Goal: Task Accomplishment & Management: Complete application form

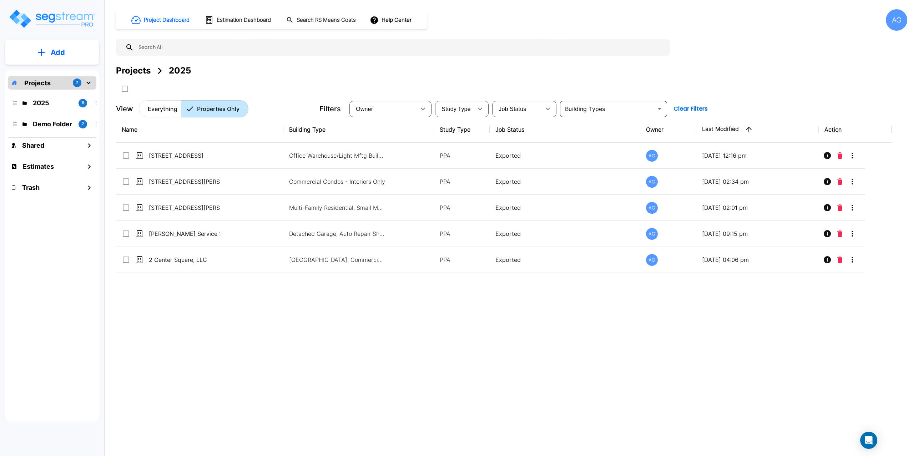
click at [41, 61] on button "Add" at bounding box center [52, 52] width 94 height 21
click at [48, 112] on p "Add Estimate" at bounding box center [56, 112] width 36 height 9
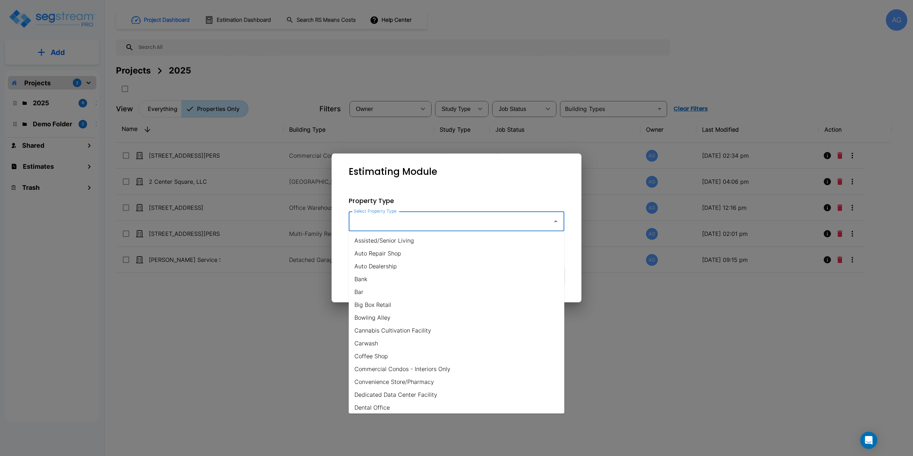
click at [377, 222] on input "Select Property Type" at bounding box center [449, 221] width 194 height 14
click at [386, 382] on li "Restaurant" at bounding box center [456, 382] width 215 height 13
type input "Restaurant"
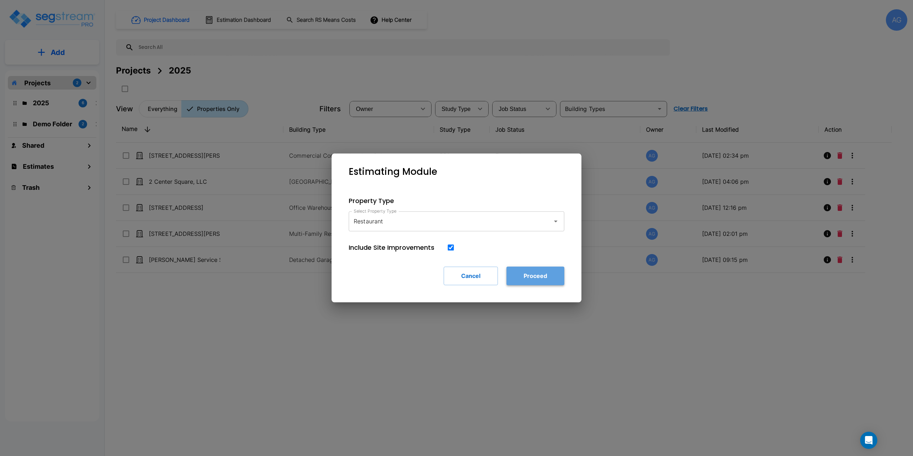
click at [531, 274] on button "Proceed" at bounding box center [535, 276] width 58 height 19
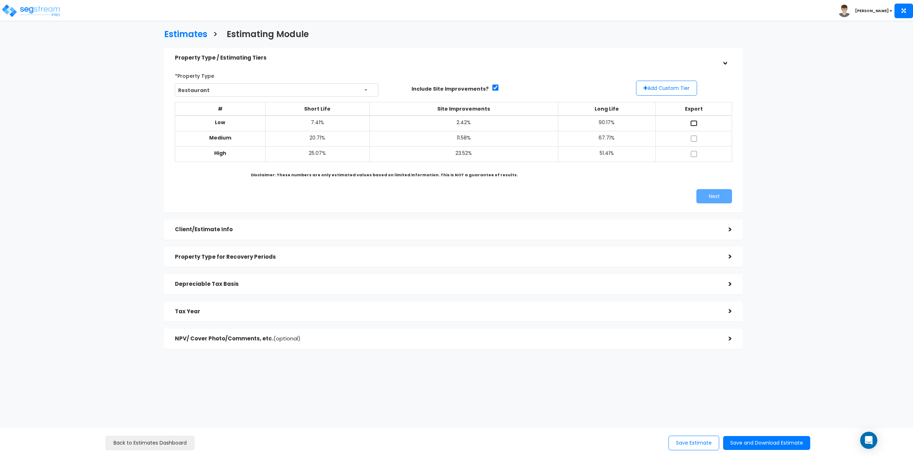
click at [693, 123] on input "checkbox" at bounding box center [693, 123] width 7 height 6
checkbox input "true"
click at [694, 137] on input "checkbox" at bounding box center [693, 139] width 7 height 6
checkbox input "true"
click at [693, 157] on input "checkbox" at bounding box center [693, 154] width 7 height 6
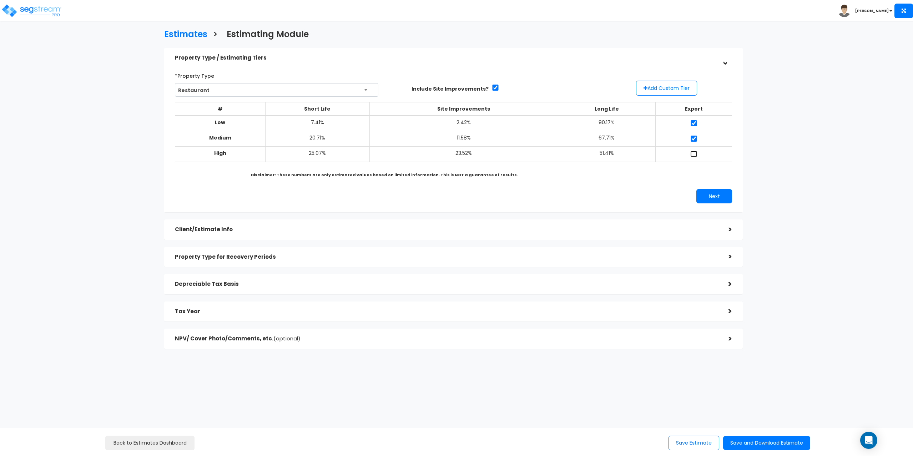
checkbox input "true"
click at [717, 197] on button "Next" at bounding box center [714, 196] width 36 height 14
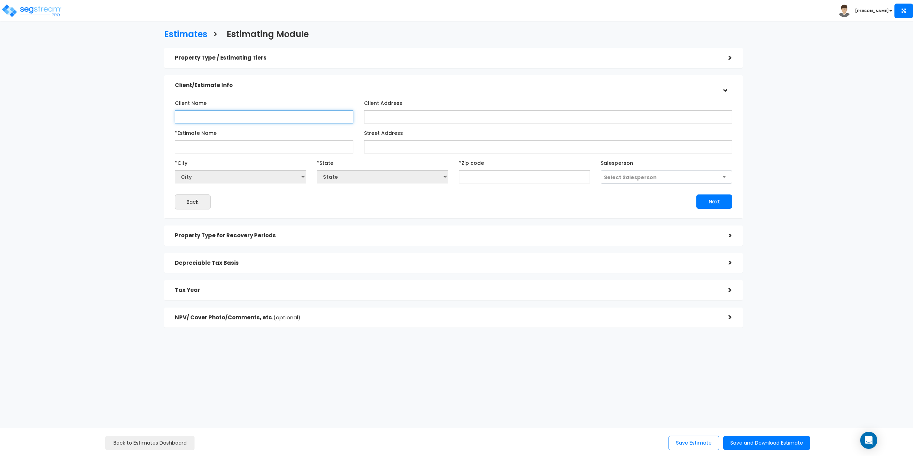
click at [311, 118] on input "Client Name" at bounding box center [264, 116] width 179 height 13
type input "FMM Southwick, LLC"
type input "[STREET_ADDRESS]"
select select "National Average"
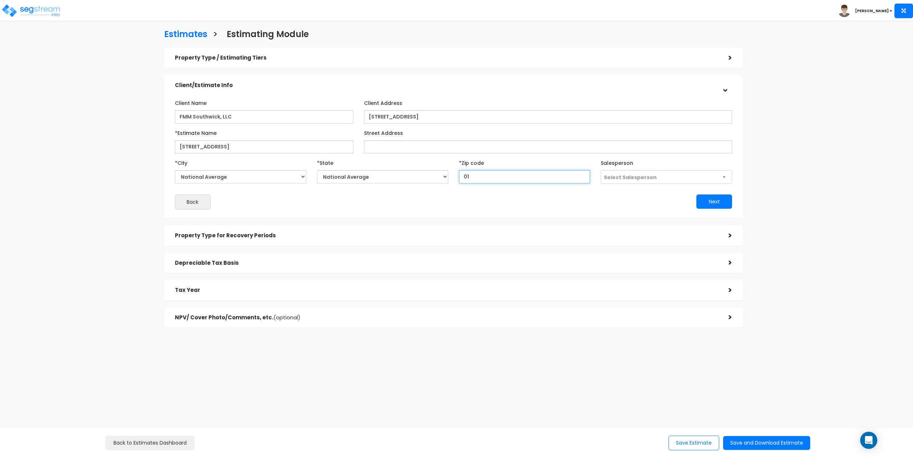
type input "010"
select select "MA"
type input "01077"
select select "241"
click at [696, 194] on button "Next" at bounding box center [714, 201] width 36 height 14
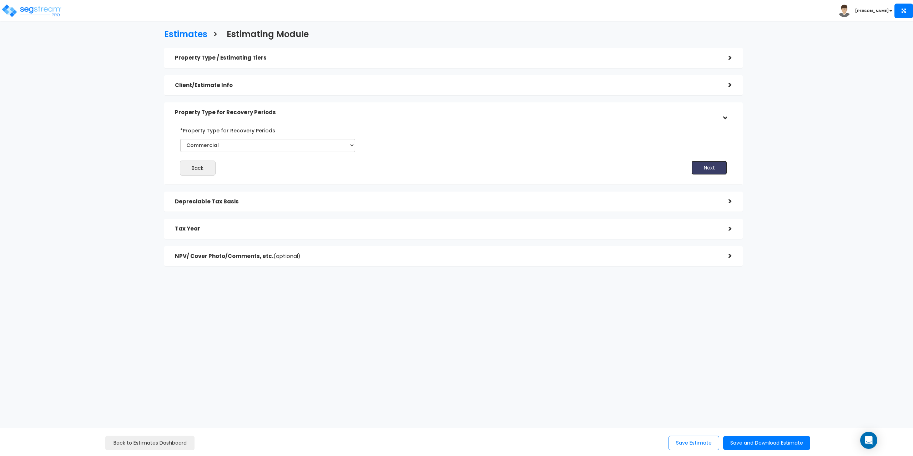
click at [696, 167] on button "Next" at bounding box center [709, 168] width 36 height 14
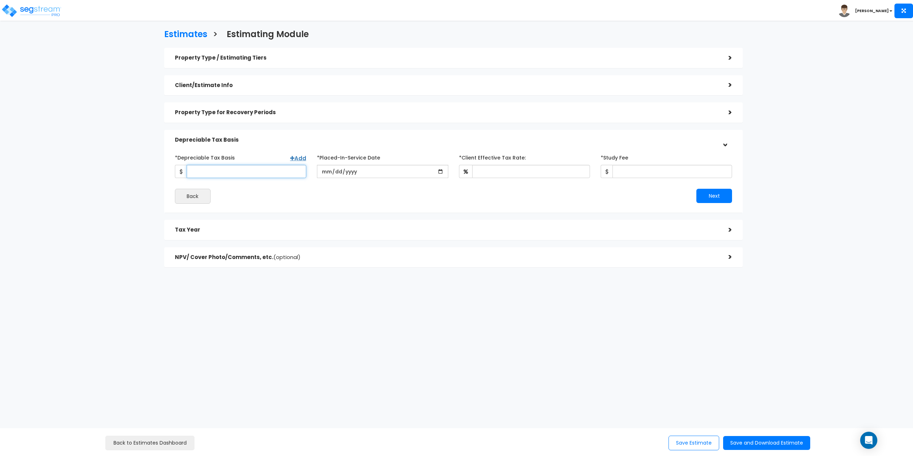
click at [204, 168] on input "*Depreciable Tax Basis" at bounding box center [247, 171] width 120 height 13
click at [257, 175] on input "*Depreciable Tax Basis" at bounding box center [247, 171] width 120 height 13
type input "720,000"
type input "2024-02-02"
type input "32"
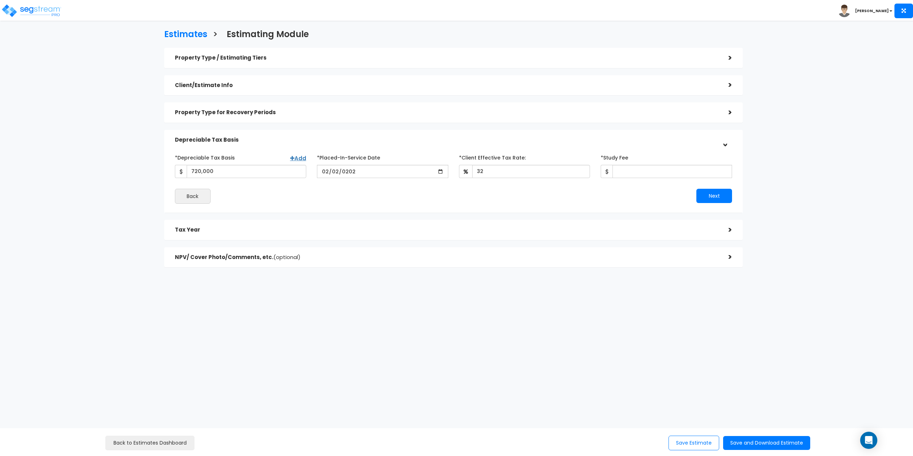
click at [573, 290] on div "Estimates > Estimating Module Property Type / Estimating Tiers > *Property Type…" at bounding box center [453, 150] width 752 height 418
click at [638, 171] on input "*Study Fee" at bounding box center [672, 171] width 120 height 13
type input "4,500"
click at [706, 198] on button "Next" at bounding box center [714, 196] width 36 height 14
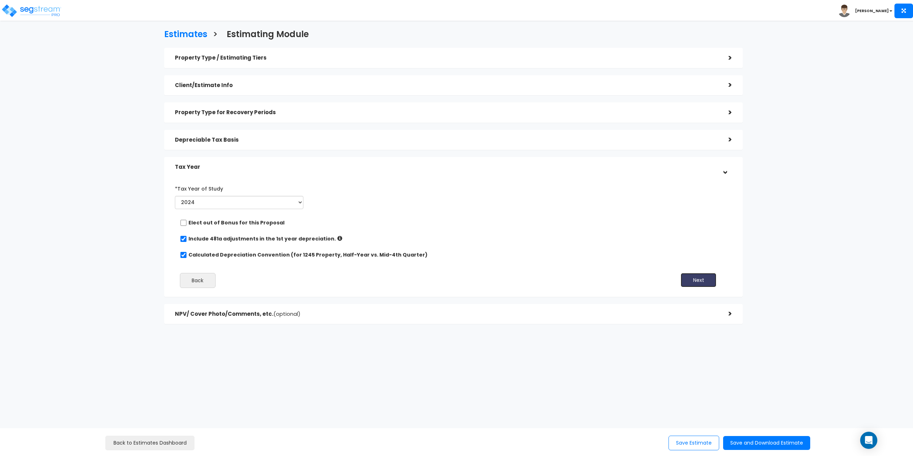
click at [695, 282] on button "Next" at bounding box center [698, 280] width 36 height 14
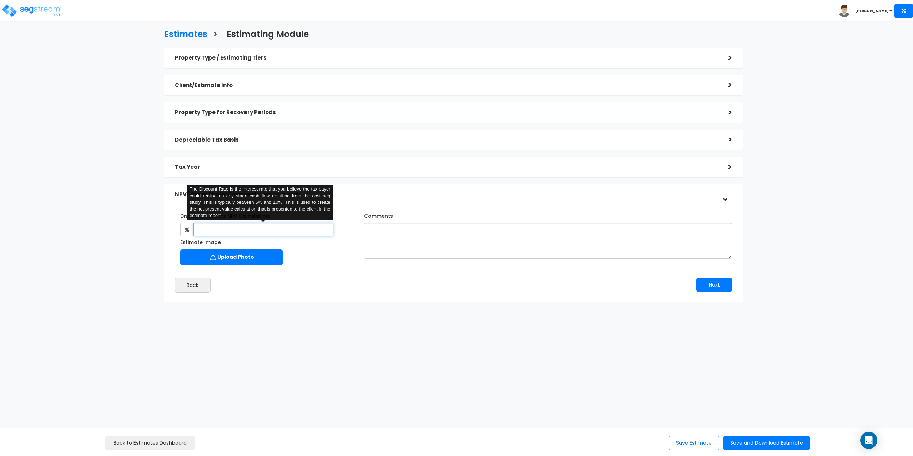
click at [238, 233] on input "text" at bounding box center [263, 229] width 140 height 13
type input "8"
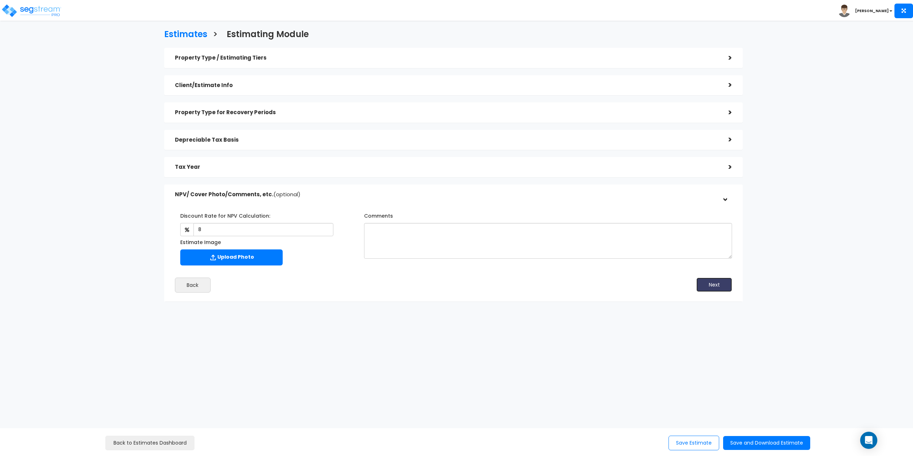
click at [709, 285] on button "Next" at bounding box center [714, 285] width 36 height 14
click at [746, 438] on button "Save and Download Estimate" at bounding box center [766, 443] width 87 height 14
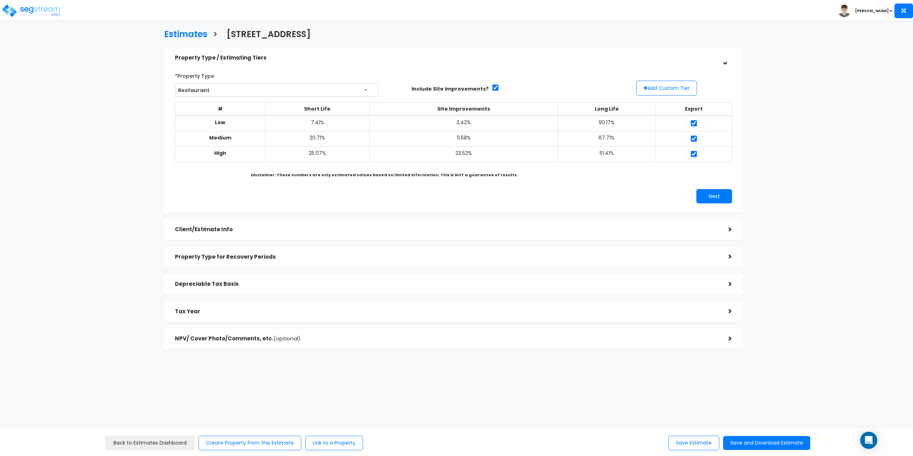
click at [704, 229] on h5 "Client/Estimate Info" at bounding box center [446, 230] width 543 height 6
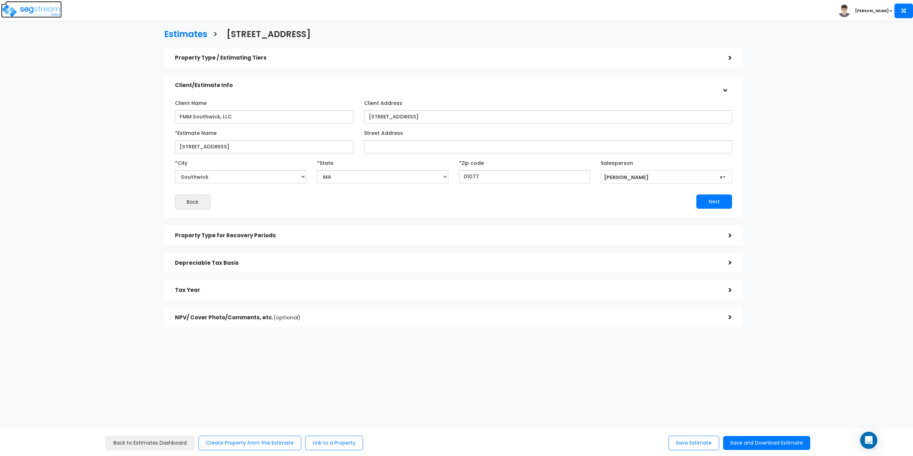
click at [41, 9] on img at bounding box center [31, 11] width 61 height 14
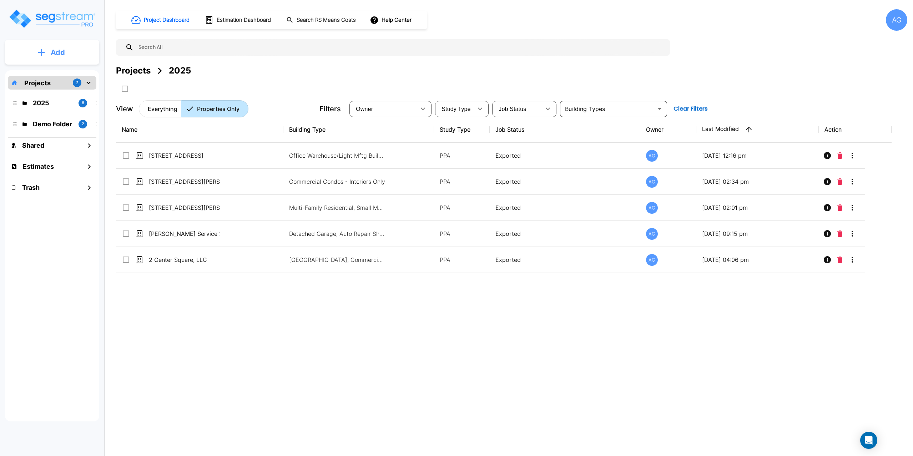
click at [62, 56] on p "Add" at bounding box center [58, 52] width 14 height 11
click at [51, 94] on p "Add Property" at bounding box center [56, 92] width 36 height 9
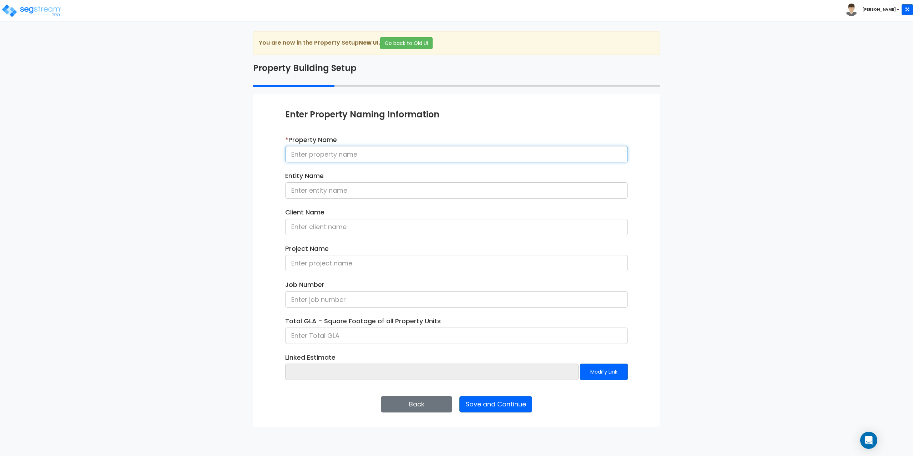
click at [322, 152] on input at bounding box center [456, 154] width 342 height 16
type input "5"
type input "FMM Southwick, LLC"
type input "4"
type input "[STREET_ADDRESS]"
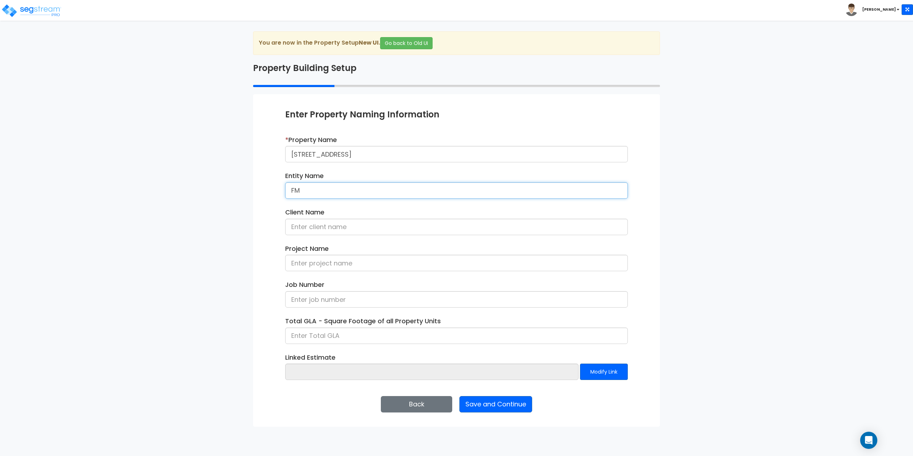
type input "F"
type input "FMM Southwick, LLC"
click at [344, 233] on input at bounding box center [456, 227] width 342 height 16
click at [367, 224] on input at bounding box center [456, 227] width 342 height 16
type input "[PERSON_NAME]"
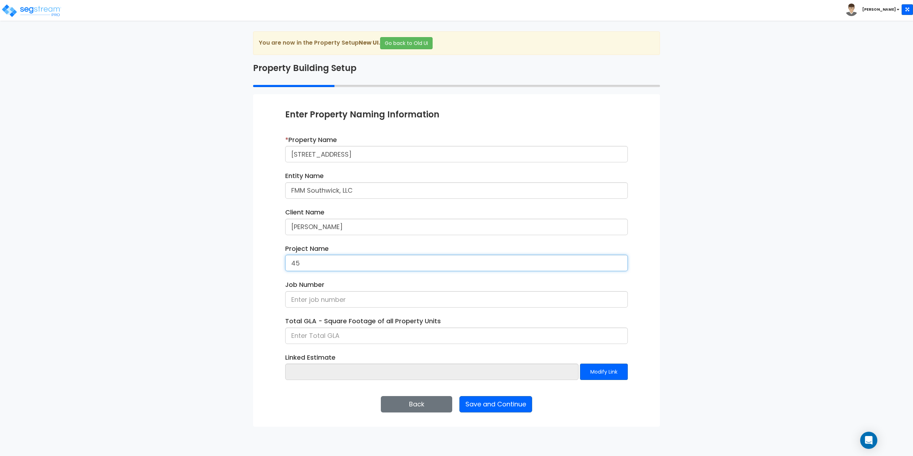
type input "4"
type input "[STREET_ADDRESS]"
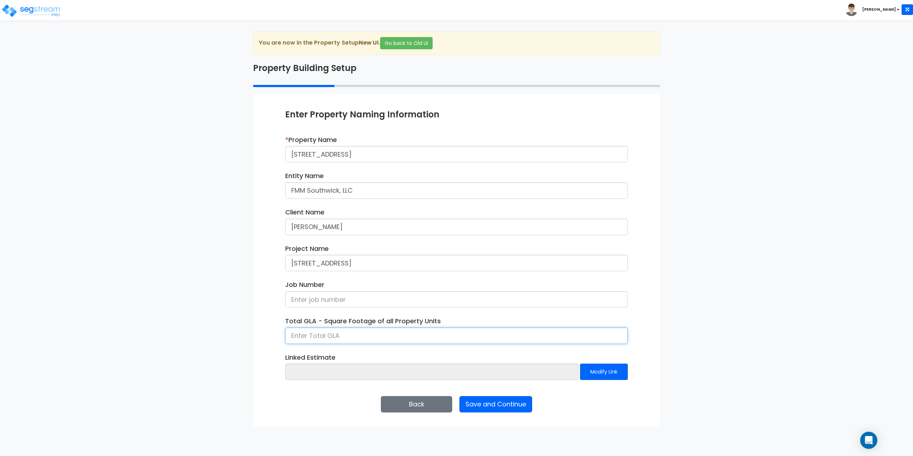
click at [352, 334] on input at bounding box center [456, 336] width 342 height 16
type input "10,537"
click at [482, 405] on button "Save and Continue" at bounding box center [495, 404] width 73 height 16
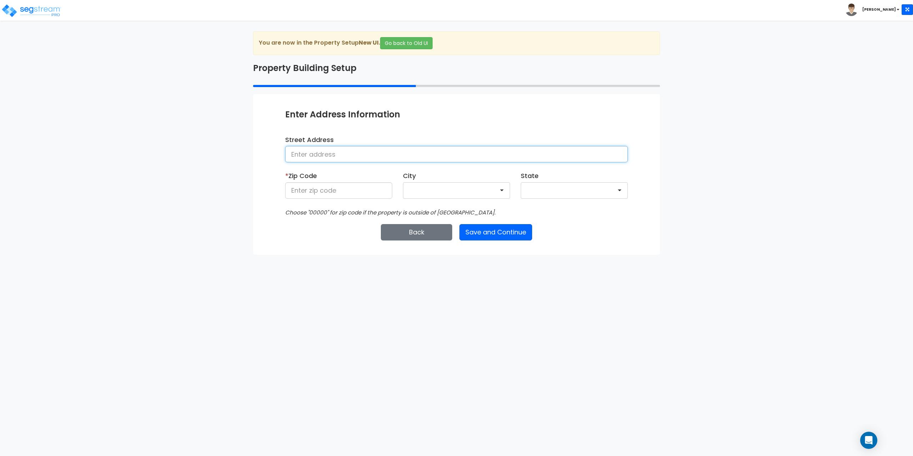
click at [338, 153] on input at bounding box center [456, 154] width 342 height 16
type input "[STREET_ADDRESS]"
click at [317, 182] on div "* Zip Code 01033" at bounding box center [338, 184] width 107 height 27
click at [319, 190] on input "01033" at bounding box center [338, 190] width 107 height 16
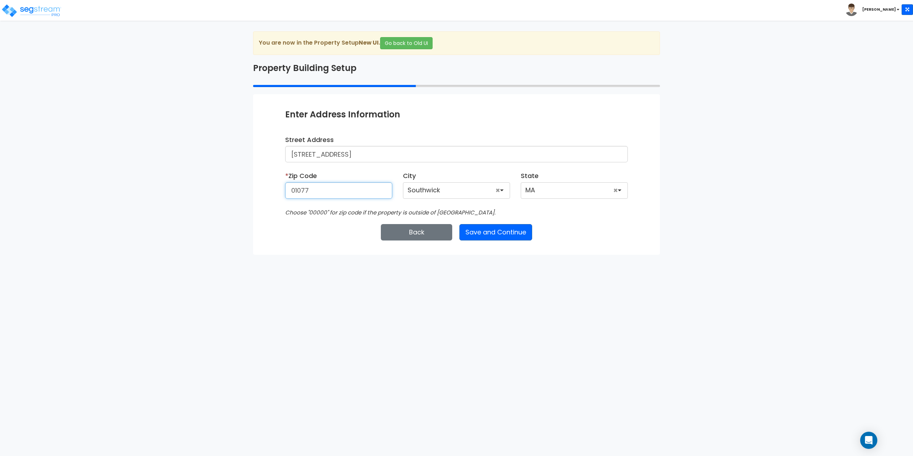
type input "01077"
click at [509, 234] on button "Save and Continue" at bounding box center [495, 232] width 73 height 16
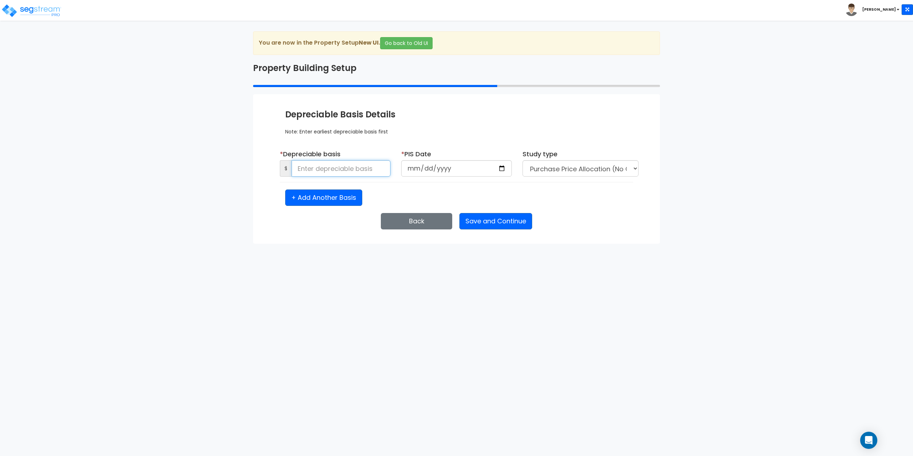
click at [342, 167] on input at bounding box center [340, 168] width 99 height 16
type input "720,000"
type input "[DATE]"
click at [499, 222] on button "Save and Continue" at bounding box center [495, 221] width 73 height 16
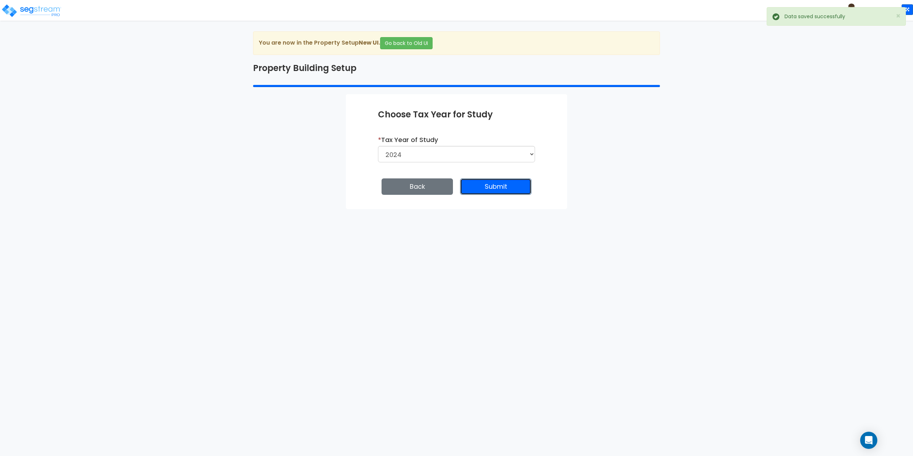
click at [494, 194] on button "Submit" at bounding box center [495, 186] width 71 height 16
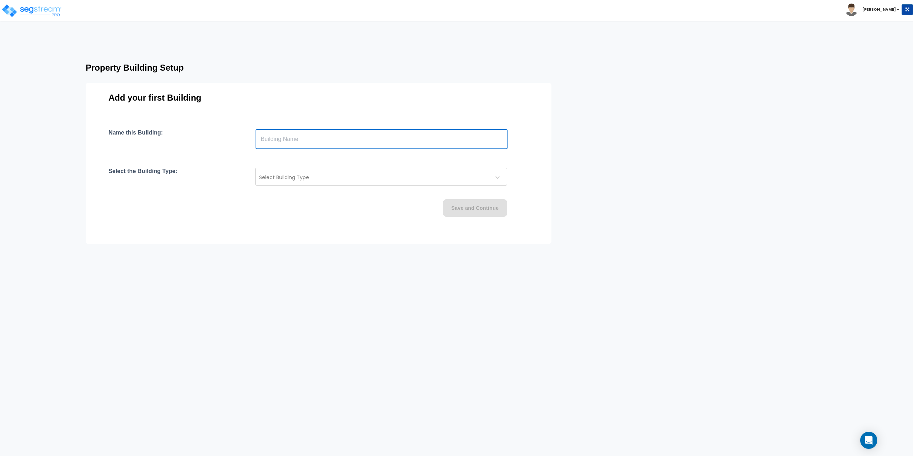
click at [288, 134] on input "text" at bounding box center [381, 139] width 252 height 20
type input "Roma Restaurant"
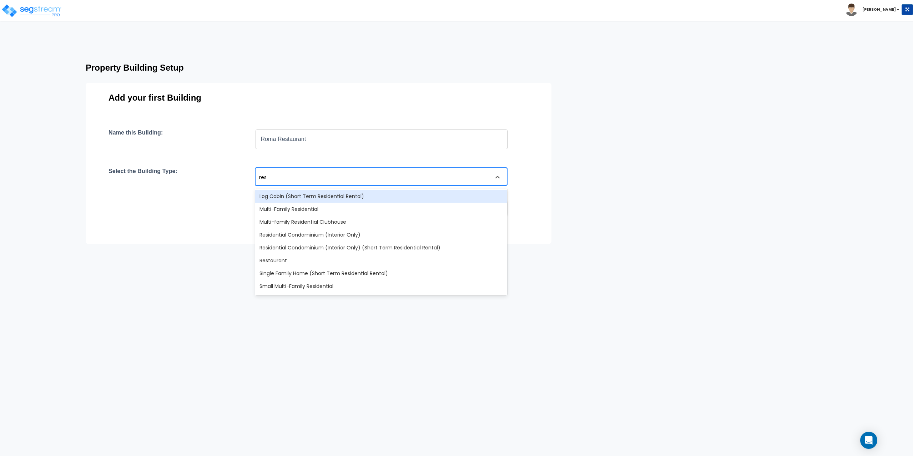
type input "rest"
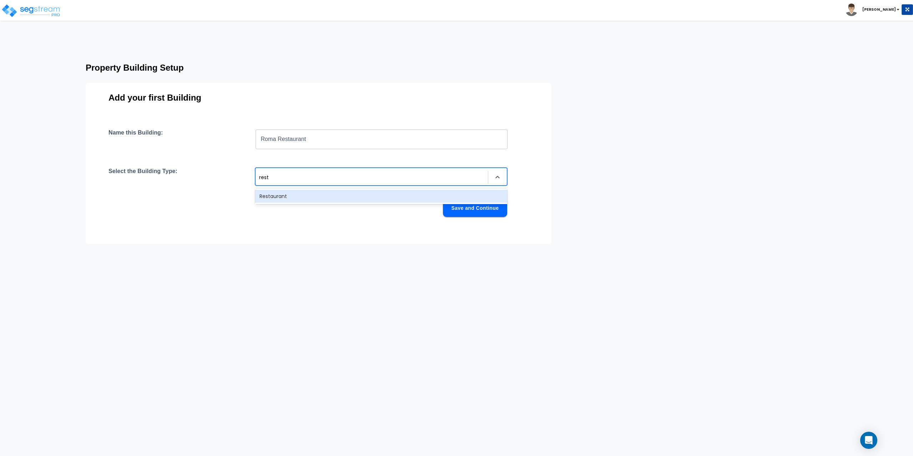
click at [278, 196] on div "Restaurant" at bounding box center [381, 196] width 252 height 13
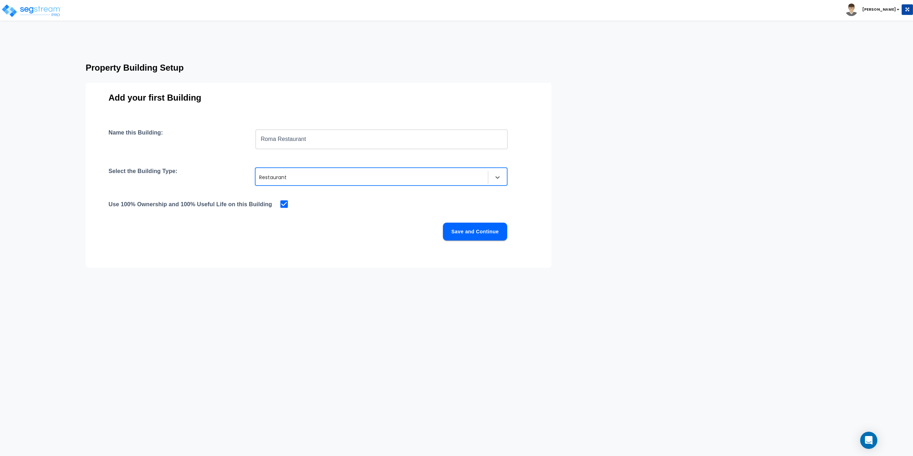
click at [491, 233] on button "Save and Continue" at bounding box center [475, 232] width 64 height 18
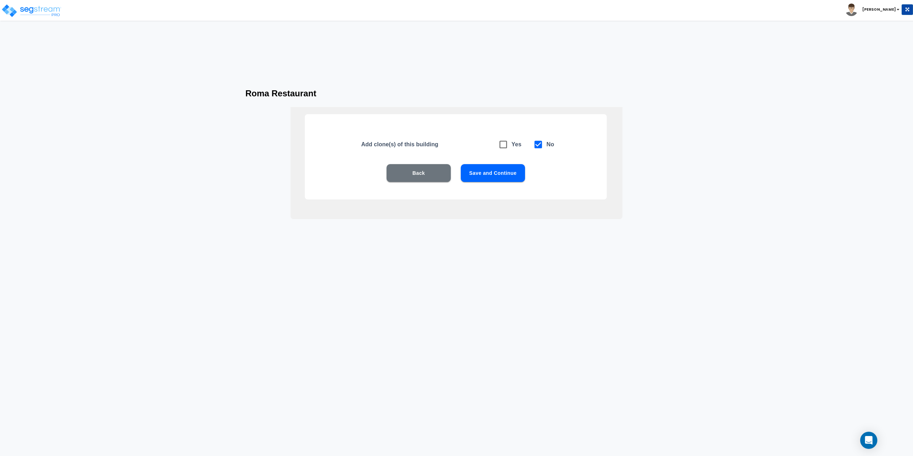
click at [505, 175] on button "Save and Continue" at bounding box center [493, 173] width 64 height 18
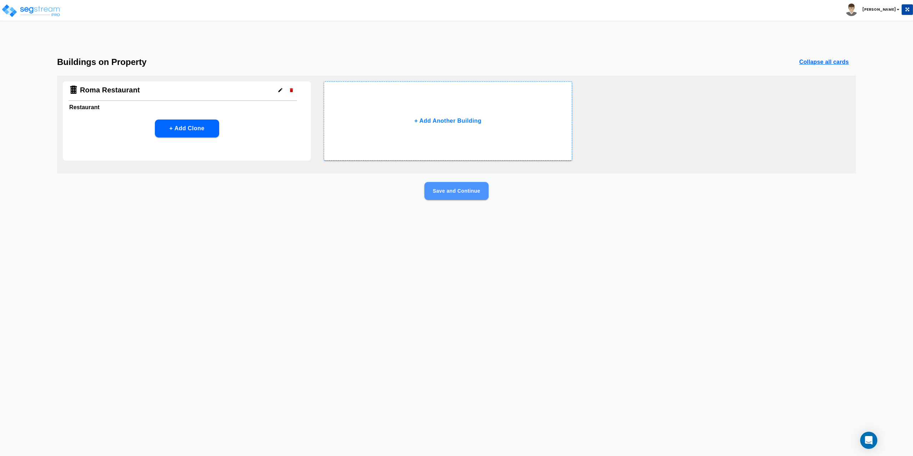
click at [470, 190] on button "Save and Continue" at bounding box center [456, 191] width 64 height 18
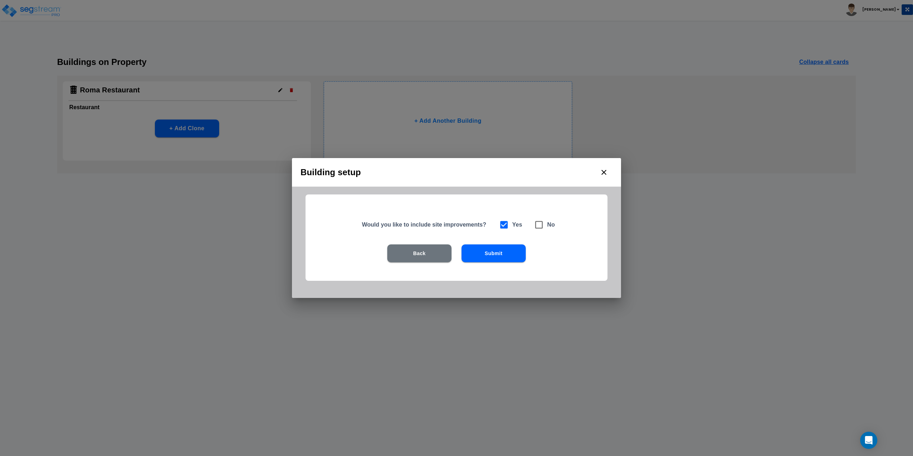
click at [490, 253] on button "Submit" at bounding box center [493, 253] width 64 height 18
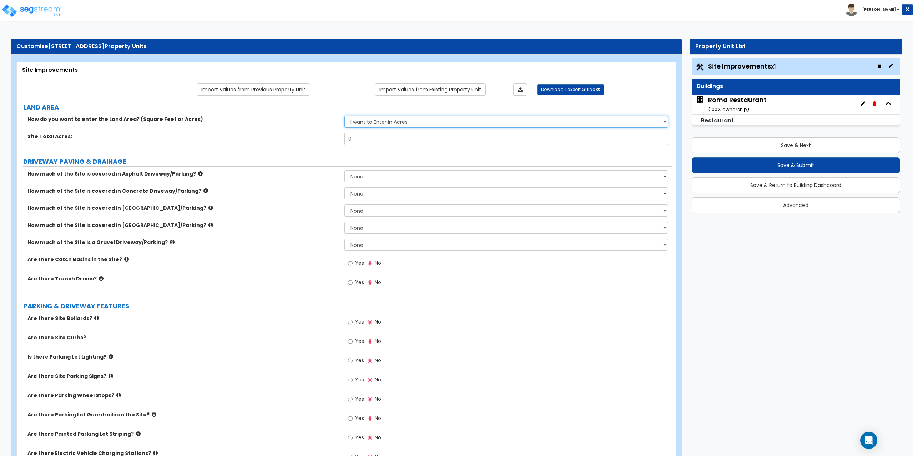
click at [409, 121] on select "I want to Enter in Acres I want to Enter in Square Feet" at bounding box center [506, 122] width 324 height 12
select select "2"
click at [344, 116] on select "I want to Enter in Acres I want to Enter in Square Feet" at bounding box center [506, 122] width 324 height 12
click at [402, 143] on input "0" at bounding box center [506, 139] width 324 height 12
type input "340,215"
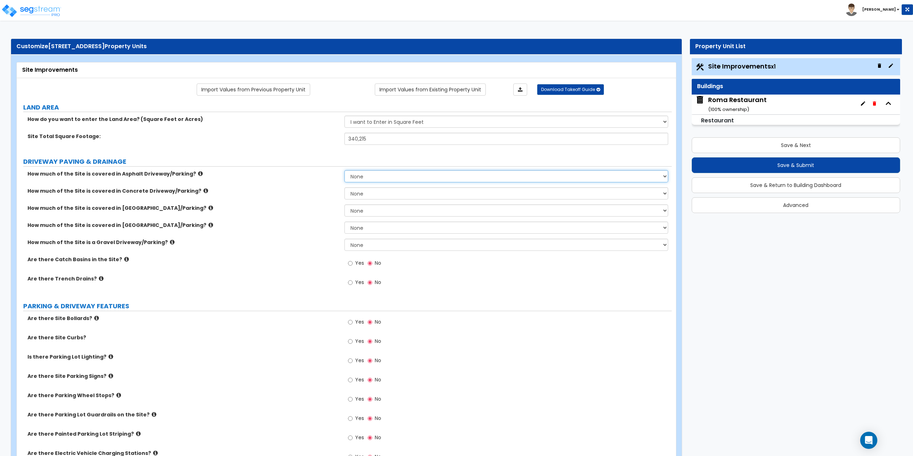
click at [376, 178] on select "None I want to Enter an Approximate Percentage I want to Enter the Square Foota…" at bounding box center [506, 176] width 324 height 12
select select "2"
click at [344, 170] on select "None I want to Enter an Approximate Percentage I want to Enter the Square Foota…" at bounding box center [506, 176] width 324 height 12
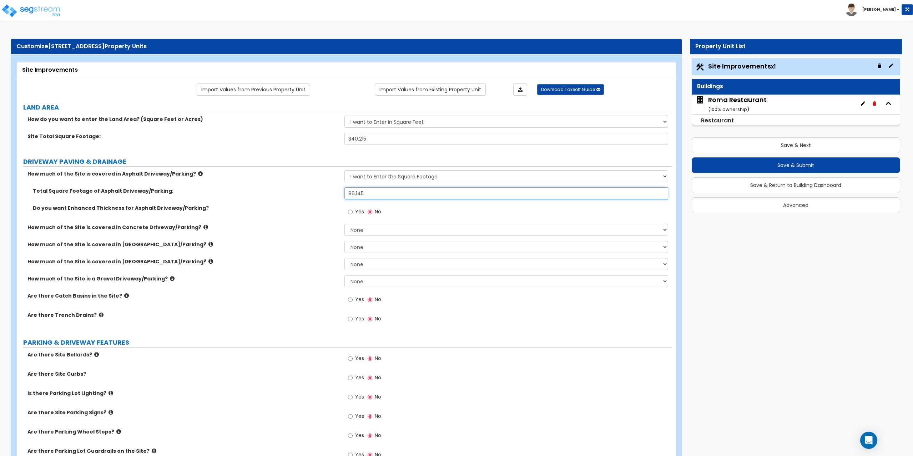
type input "86,145"
click at [348, 299] on input "Yes" at bounding box center [350, 300] width 5 height 8
radio input "true"
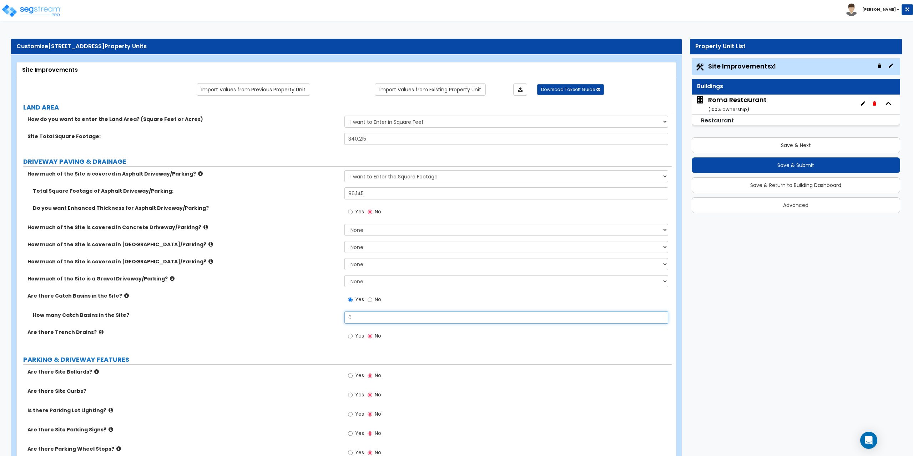
drag, startPoint x: 355, startPoint y: 317, endPoint x: 331, endPoint y: 319, distance: 23.3
click at [331, 319] on div "How many Catch Basins in the Site? 0" at bounding box center [344, 319] width 655 height 17
type input "3"
click at [124, 296] on icon at bounding box center [126, 295] width 5 height 5
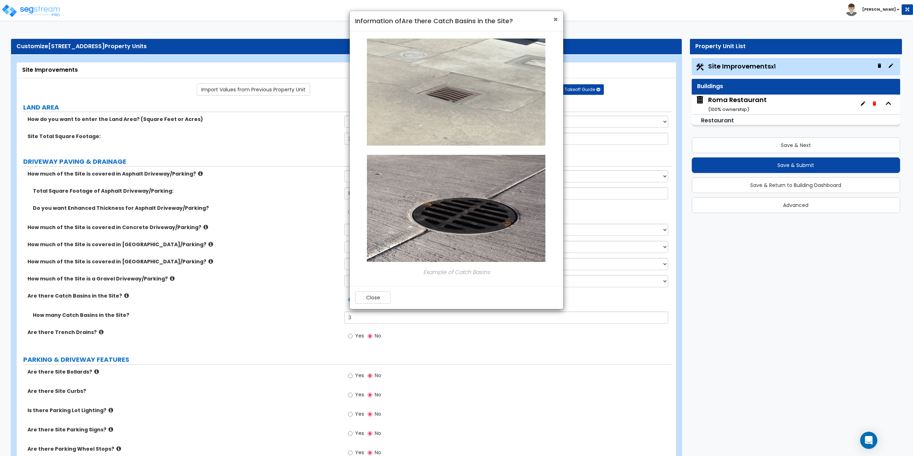
click at [557, 18] on span "×" at bounding box center [555, 19] width 5 height 10
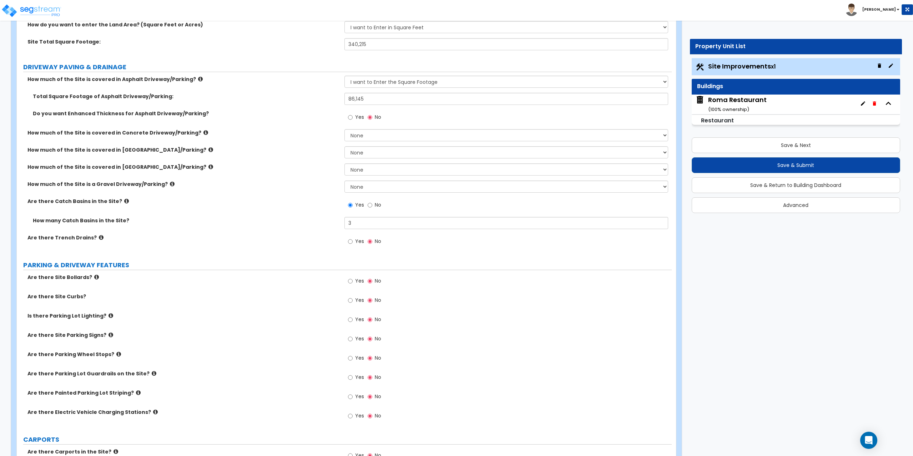
scroll to position [107, 0]
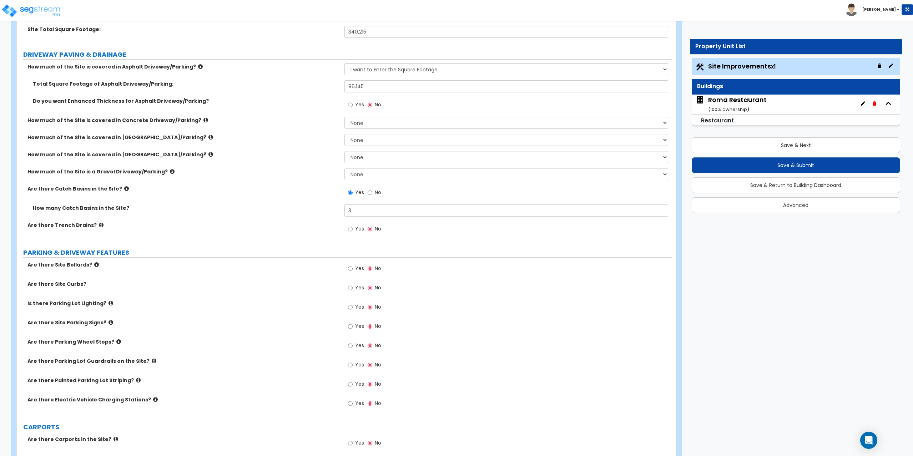
click at [94, 264] on icon at bounding box center [96, 264] width 5 height 5
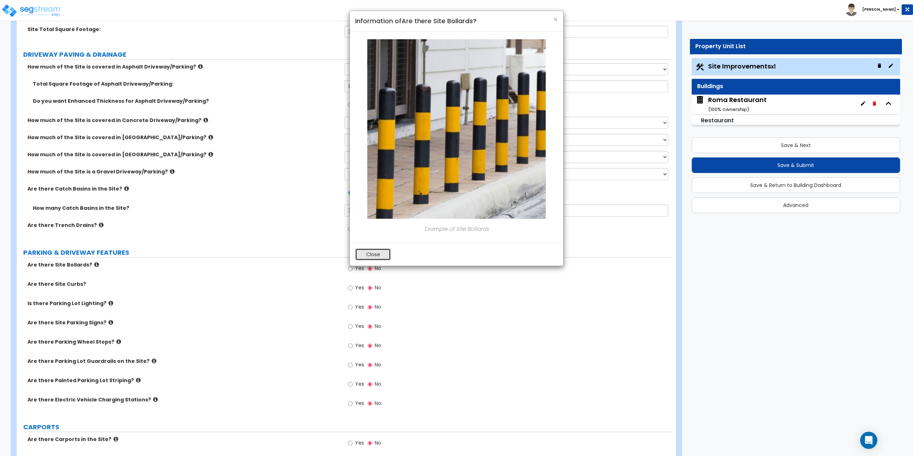
click at [368, 255] on button "Close" at bounding box center [373, 254] width 36 height 12
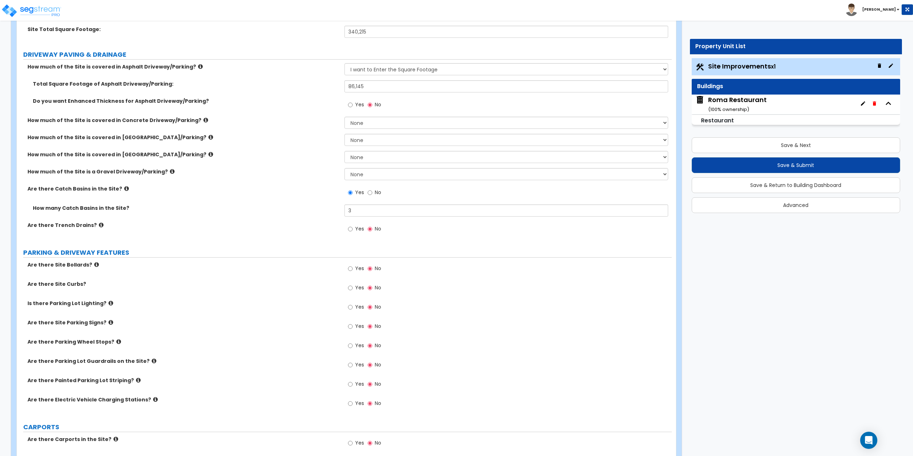
click at [352, 289] on label "Yes" at bounding box center [356, 289] width 16 height 12
click at [352, 289] on input "Yes" at bounding box center [350, 288] width 5 height 8
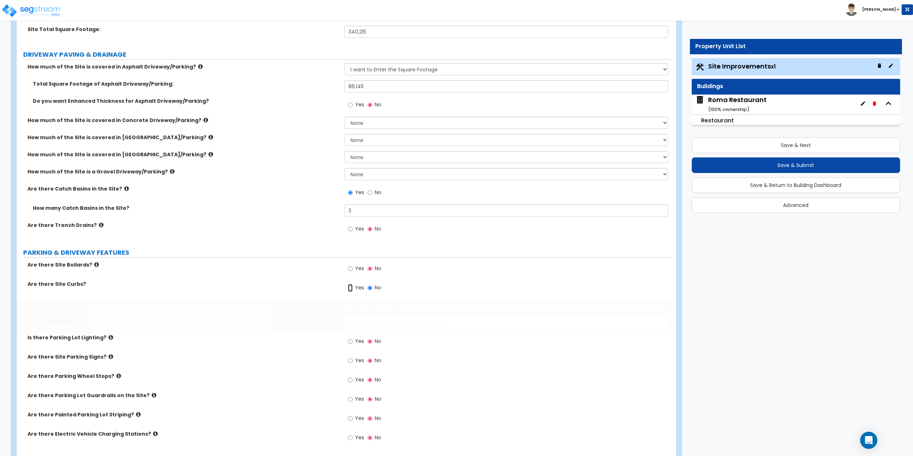
radio input "true"
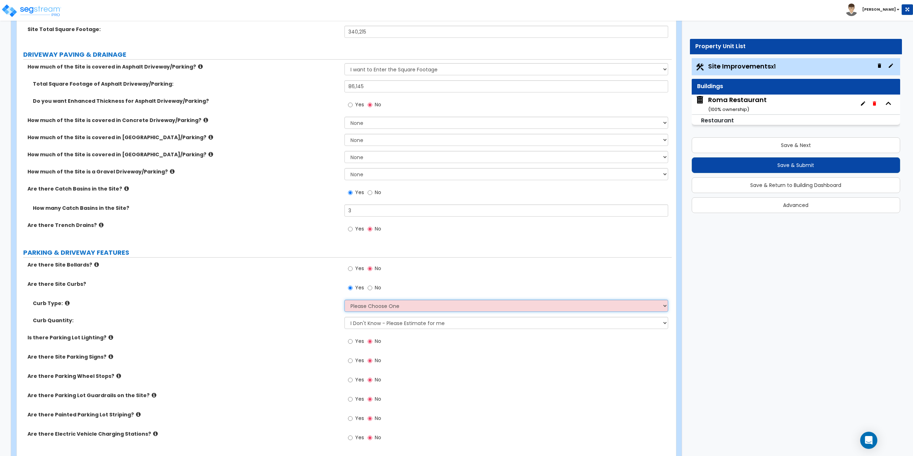
click at [371, 308] on select "Please Choose One Curb (Only) Curb & Gutter Asphalt Berm" at bounding box center [506, 306] width 324 height 12
select select "1"
click at [344, 300] on select "Please Choose One Curb (Only) Curb & Gutter Asphalt Berm" at bounding box center [506, 306] width 324 height 12
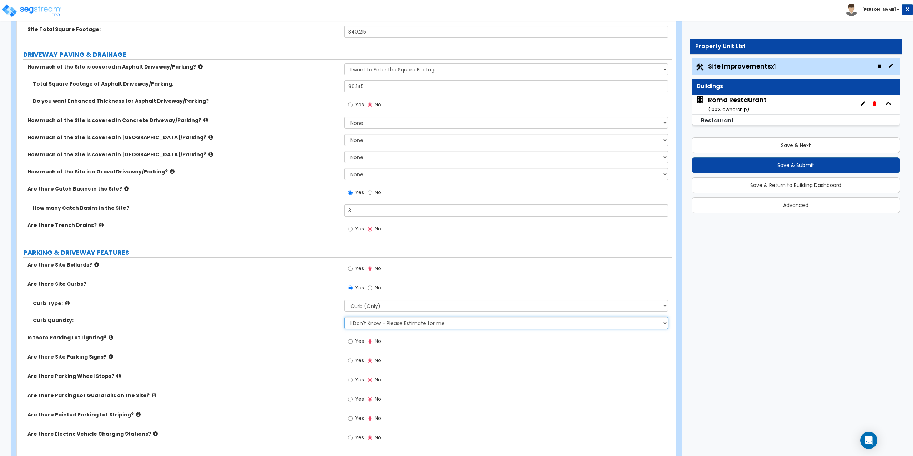
click at [367, 324] on select "I Don't Know - Please Estimate for me I want to Enter the Linear Footage" at bounding box center [506, 323] width 324 height 12
click at [344, 317] on select "I Don't Know - Please Estimate for me I want to Enter the Linear Footage" at bounding box center [506, 323] width 324 height 12
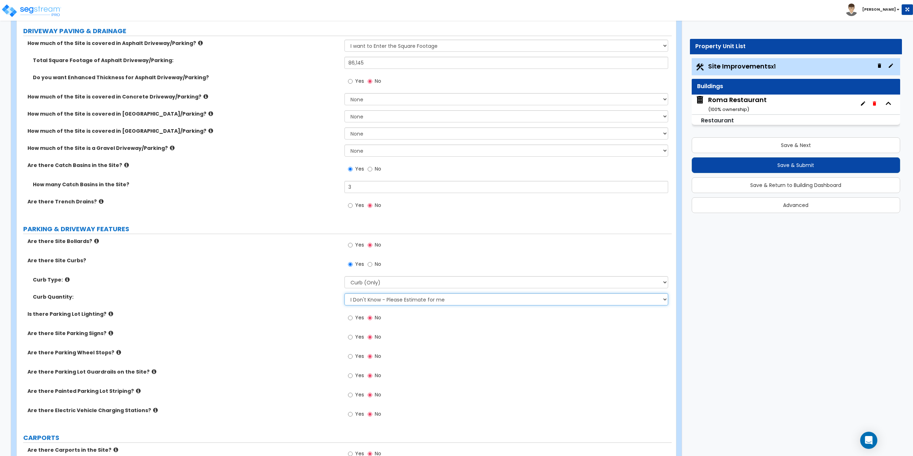
scroll to position [143, 0]
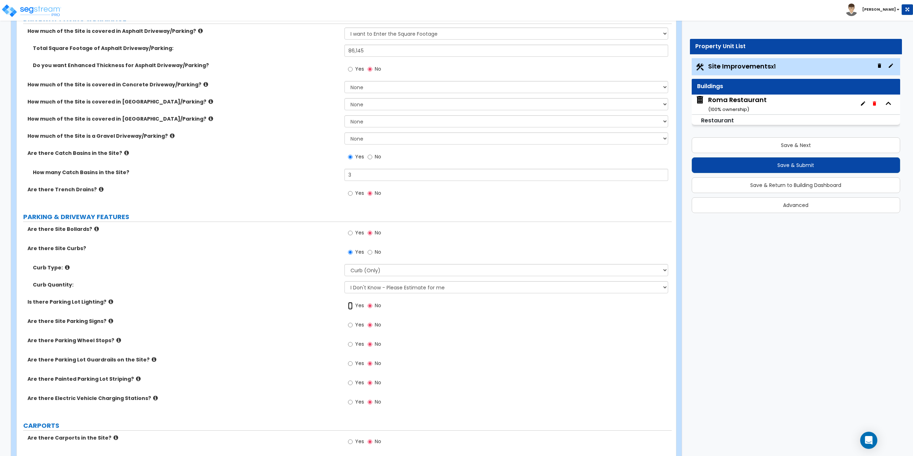
click at [350, 307] on input "Yes" at bounding box center [350, 306] width 5 height 8
radio input "true"
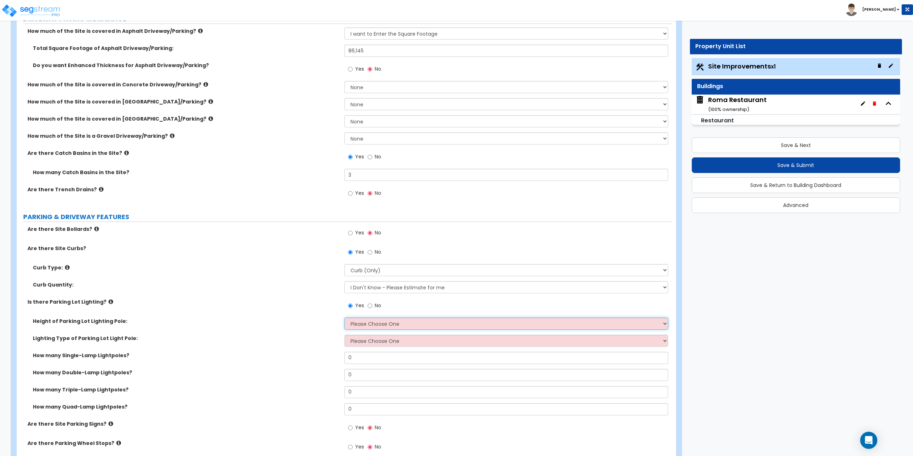
click at [365, 323] on select "Please Choose One 20' high 30' high 40' high" at bounding box center [506, 324] width 324 height 12
select select "2"
click at [344, 318] on select "Please Choose One 20' high 30' high 40' high" at bounding box center [506, 324] width 324 height 12
click at [366, 340] on select "Please Choose One LED Metal Halide High Pressure Sodium Please Choose for me" at bounding box center [506, 341] width 324 height 12
click at [171, 339] on label "Lighting Type of Parking Lot Light Pole:" at bounding box center [186, 338] width 306 height 7
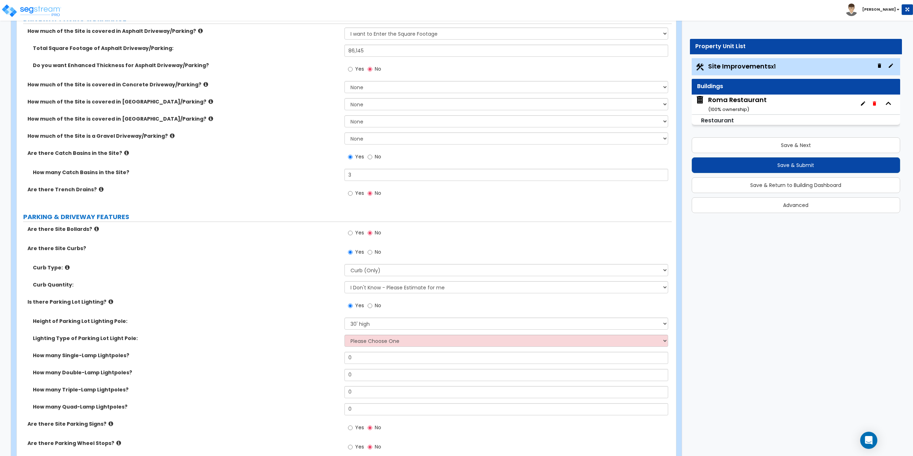
click at [108, 302] on icon at bounding box center [110, 301] width 5 height 5
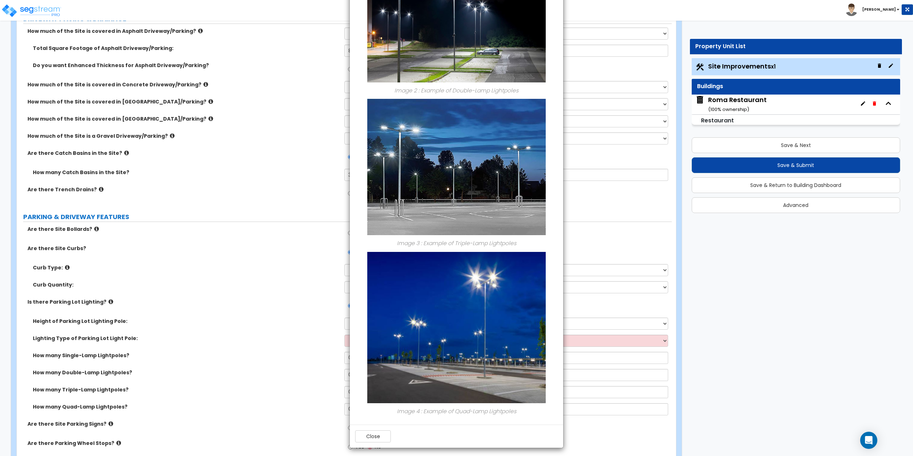
scroll to position [333, 0]
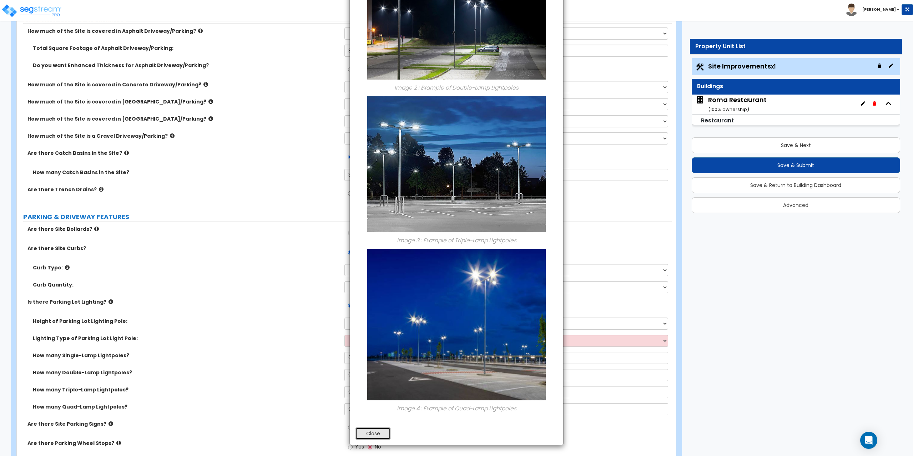
click at [381, 434] on button "Close" at bounding box center [373, 433] width 36 height 12
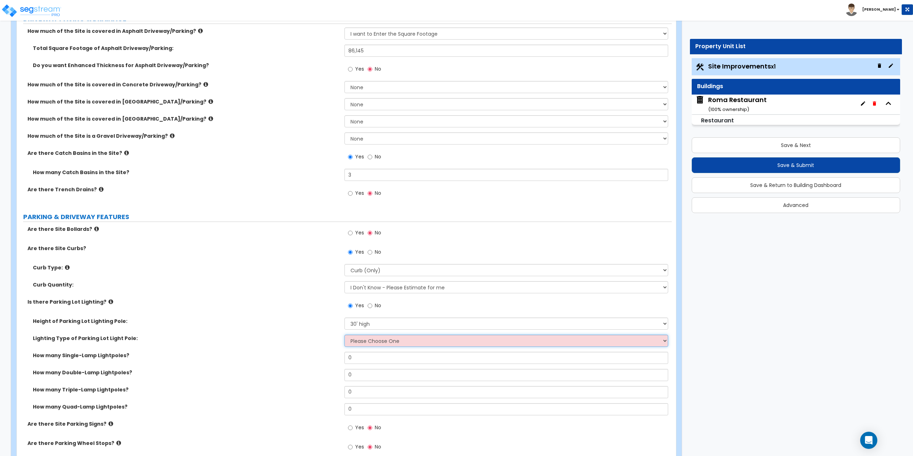
click at [376, 344] on select "Please Choose One LED Metal Halide High Pressure Sodium Please Choose for me" at bounding box center [506, 341] width 324 height 12
select select "4"
click at [344, 335] on select "Please Choose One LED Metal Halide High Pressure Sodium Please Choose for me" at bounding box center [506, 341] width 324 height 12
drag, startPoint x: 360, startPoint y: 358, endPoint x: 324, endPoint y: 355, distance: 36.8
click at [324, 355] on div "How many Single-Lamp Lightpoles? 0" at bounding box center [344, 360] width 655 height 17
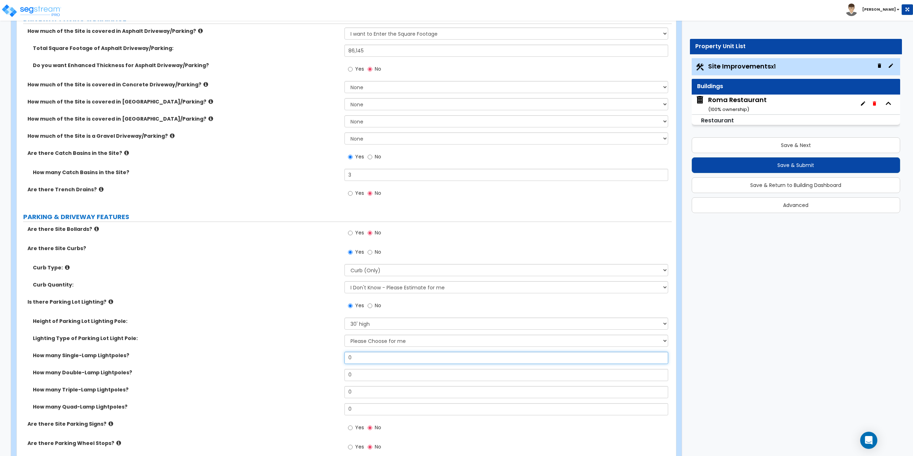
click at [375, 356] on input "0" at bounding box center [506, 358] width 324 height 12
drag, startPoint x: 375, startPoint y: 356, endPoint x: 349, endPoint y: 360, distance: 26.4
click at [349, 360] on input "0" at bounding box center [506, 358] width 324 height 12
type input "1"
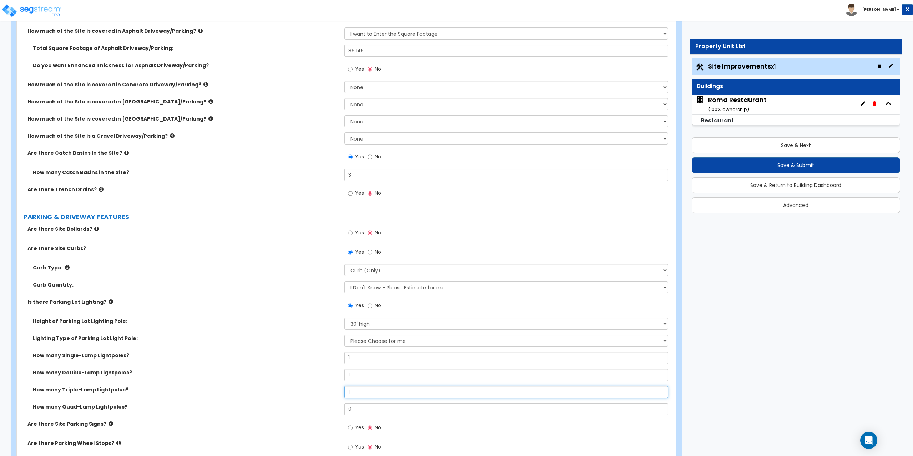
type input "1"
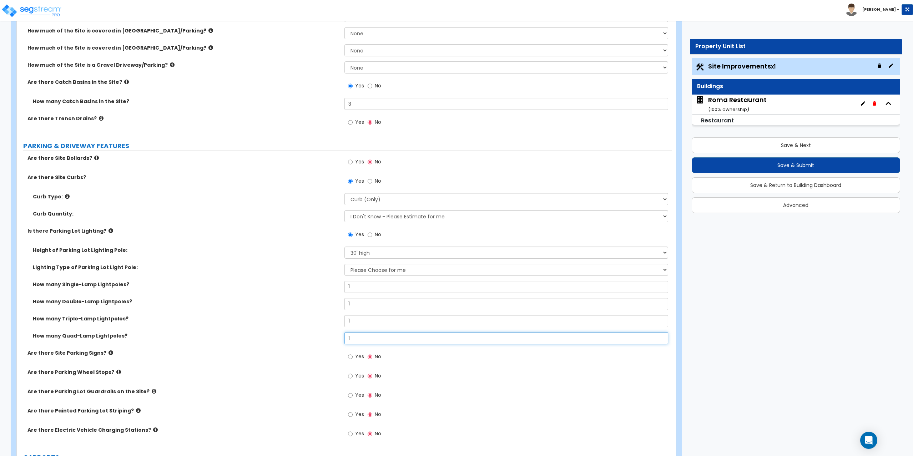
scroll to position [214, 0]
type input "1"
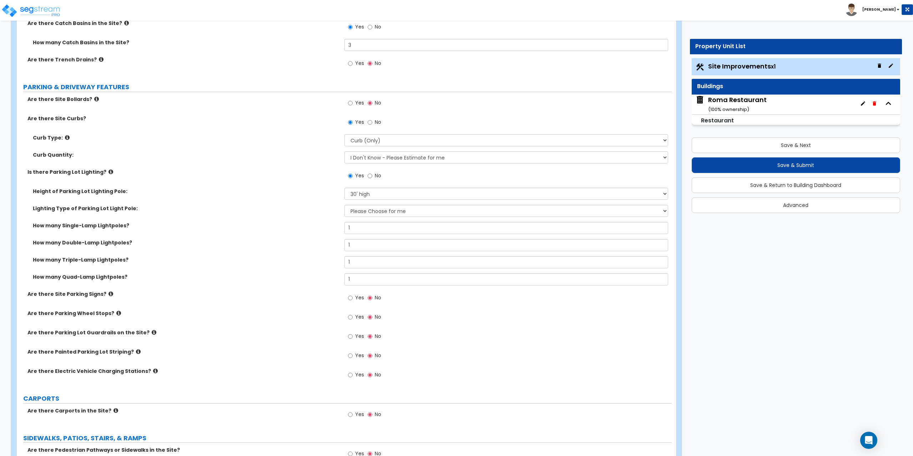
scroll to position [285, 0]
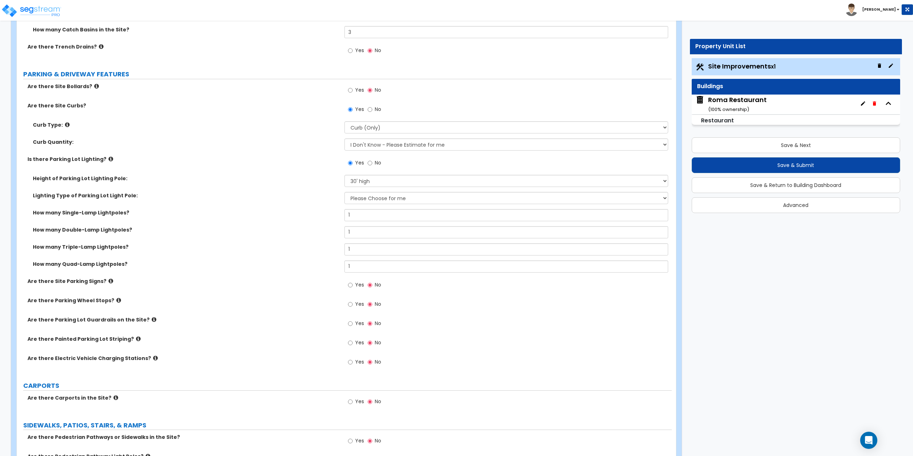
click at [356, 342] on span "Yes" at bounding box center [359, 342] width 9 height 7
click at [352, 342] on input "Yes" at bounding box center [350, 343] width 5 height 8
radio input "true"
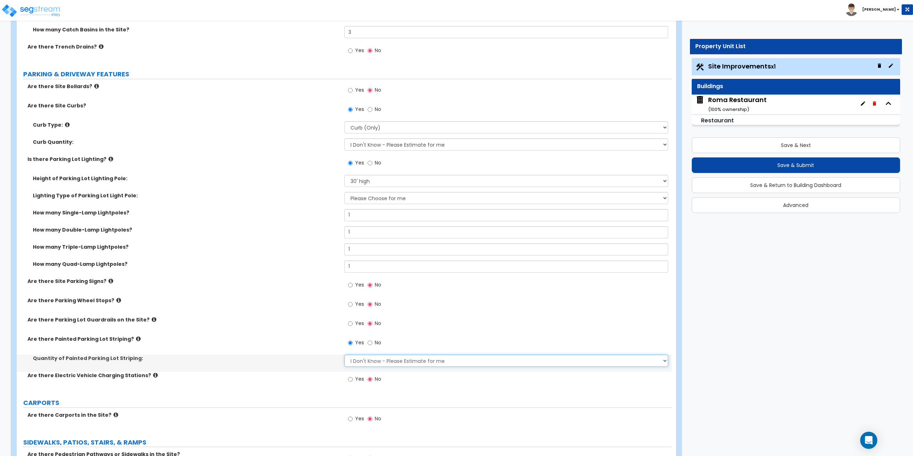
click at [368, 362] on select "I Don't Know - Please Estimate for me I Want to Enter the Number of Parking Spa…" at bounding box center [506, 361] width 324 height 12
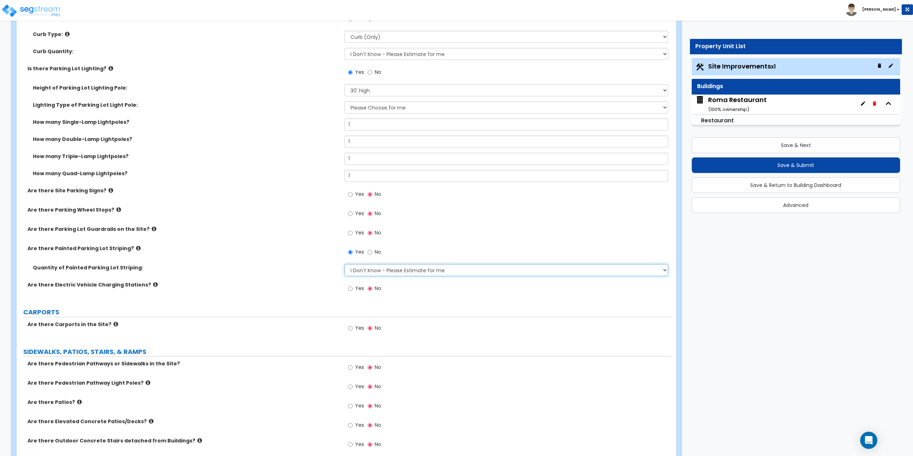
scroll to position [392, 0]
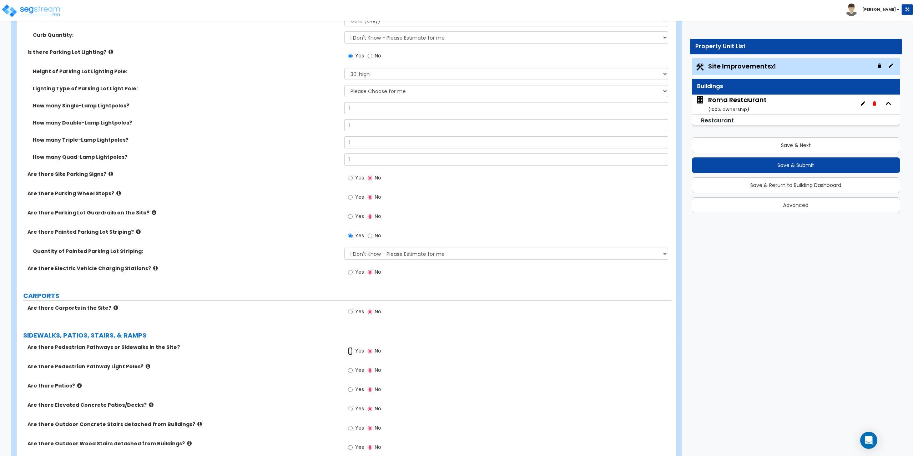
click at [350, 350] on input "Yes" at bounding box center [350, 351] width 5 height 8
radio input "true"
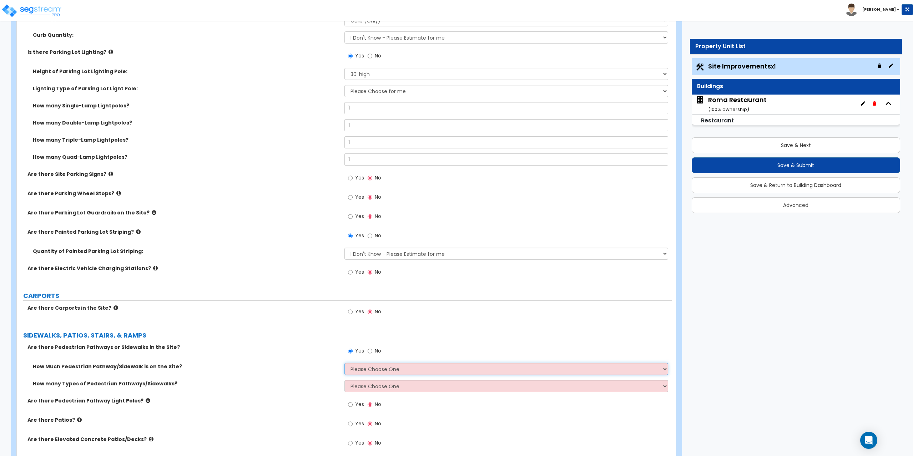
click at [358, 366] on select "Please Choose One I Don't Know, Please Estimate For Me Enter Linear Footage" at bounding box center [506, 369] width 324 height 12
select select "2"
click at [344, 363] on select "Please Choose One I Don't Know, Please Estimate For Me Enter Linear Footage" at bounding box center [506, 369] width 324 height 12
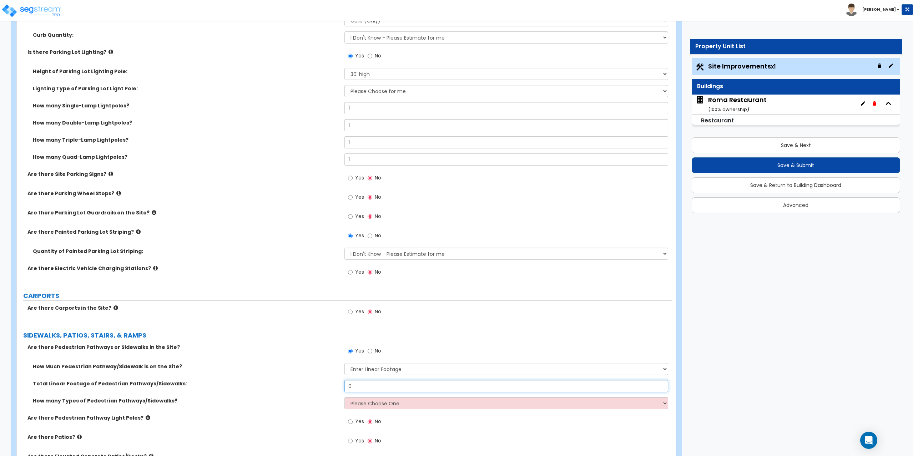
drag, startPoint x: 358, startPoint y: 389, endPoint x: 331, endPoint y: 392, distance: 27.3
click at [330, 392] on div "Total Linear Footage of Pedestrian Pathways/Sidewalks: 0" at bounding box center [344, 388] width 655 height 17
type input "210"
click at [370, 397] on select "Please Choose One 1 2 3" at bounding box center [506, 403] width 324 height 12
select select "1"
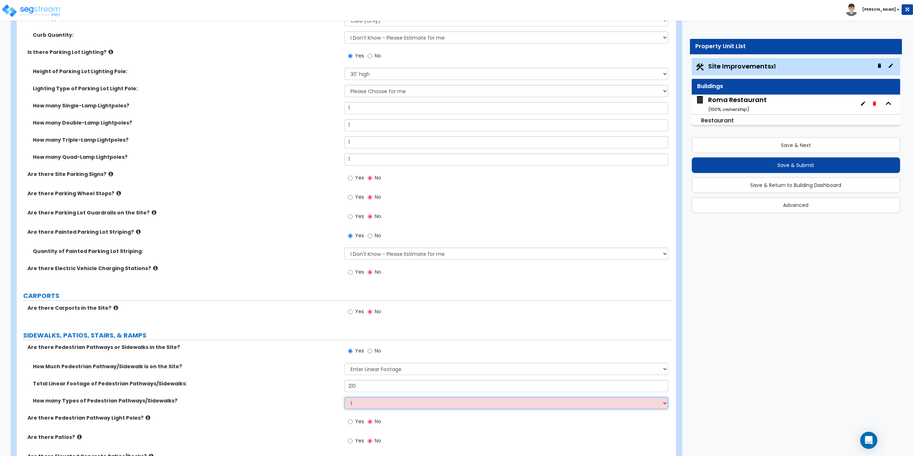
click at [344, 397] on select "Please Choose One 1 2 3" at bounding box center [506, 403] width 324 height 12
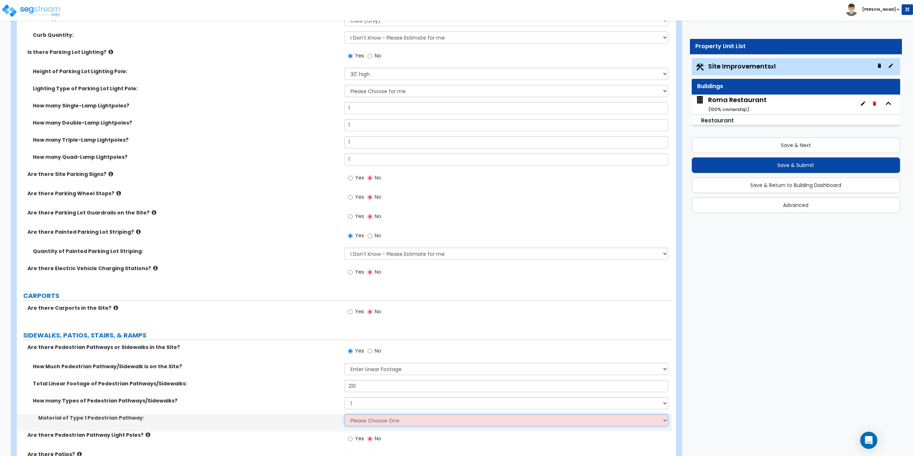
click at [360, 423] on select "Please Choose One Bare Concrete Stamped Concrete Brick Pavers Stone Pavers Wood…" at bounding box center [506, 420] width 324 height 12
select select "1"
click at [344, 414] on select "Please Choose One Bare Concrete Stamped Concrete Brick Pavers Stone Pavers Wood…" at bounding box center [506, 420] width 324 height 12
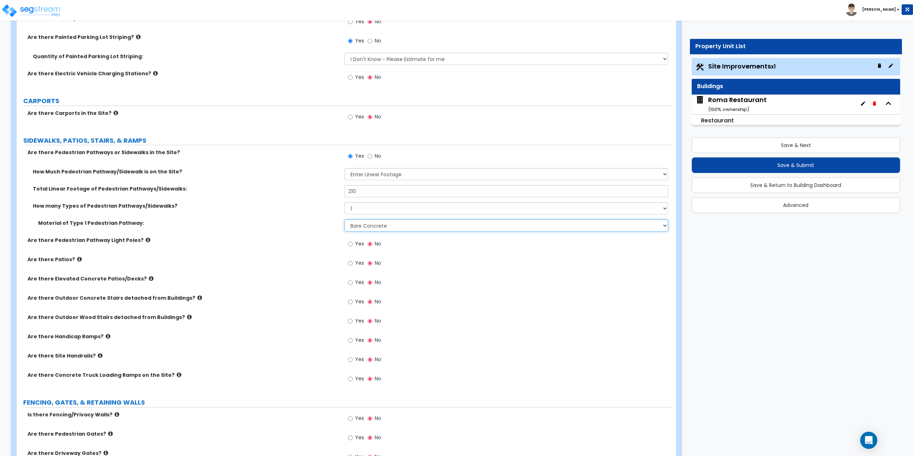
scroll to position [607, 0]
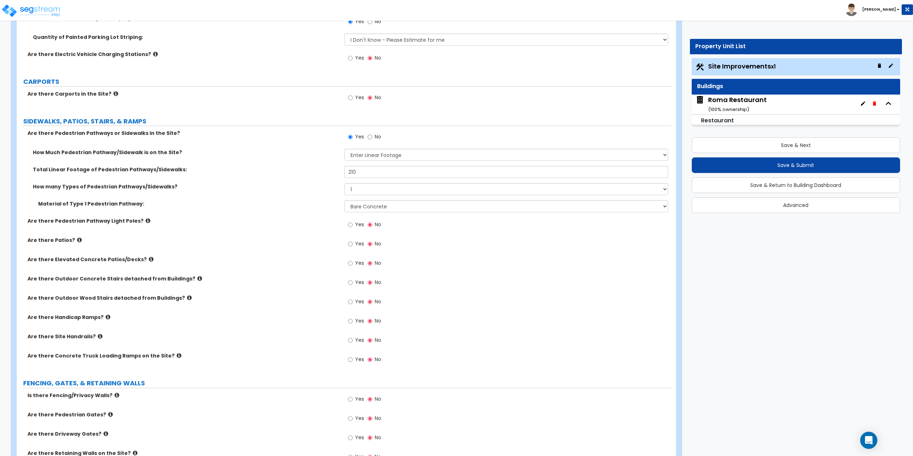
click at [106, 316] on icon at bounding box center [108, 316] width 5 height 5
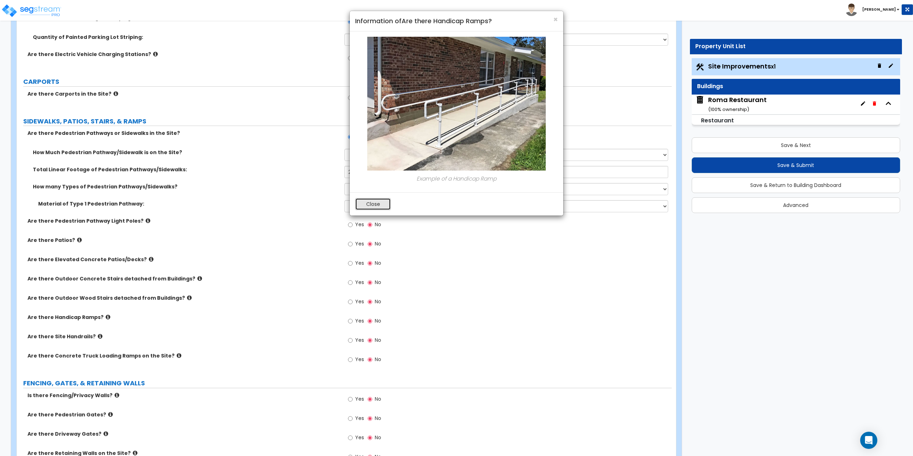
click at [367, 206] on button "Close" at bounding box center [373, 204] width 36 height 12
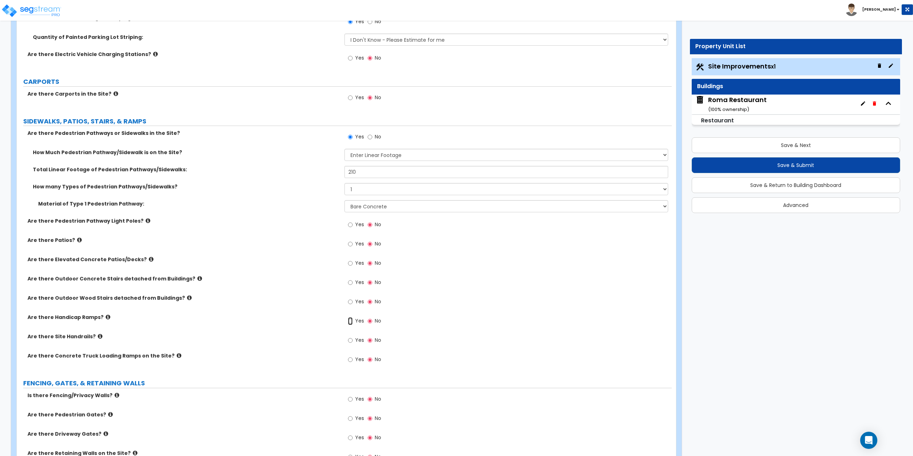
click at [352, 319] on input "Yes" at bounding box center [350, 321] width 5 height 8
radio input "true"
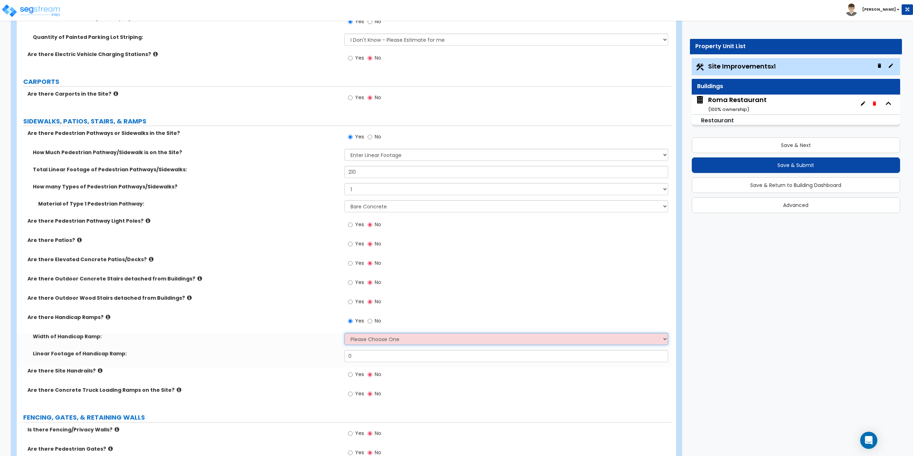
click at [369, 341] on select "Please Choose One 3' width 5' width" at bounding box center [506, 339] width 324 height 12
select select "1"
click at [344, 333] on select "Please Choose One 3' width 5' width" at bounding box center [506, 339] width 324 height 12
drag, startPoint x: 367, startPoint y: 359, endPoint x: 341, endPoint y: 362, distance: 26.7
click at [341, 362] on div "Linear Footage of Handicap Ramp: 0" at bounding box center [344, 358] width 655 height 17
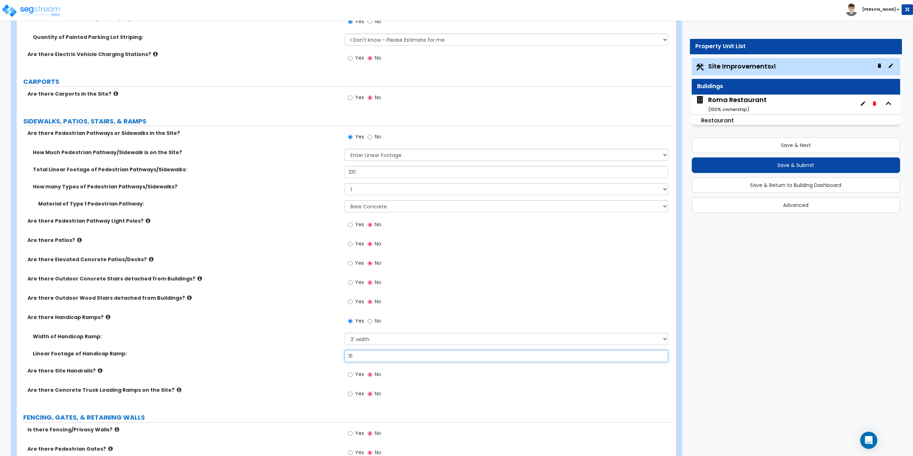
type input "15"
drag, startPoint x: 371, startPoint y: 172, endPoint x: 330, endPoint y: 179, distance: 41.3
click at [329, 179] on div "Total Linear Footage of Pedestrian Pathways/Sidewalks: 210" at bounding box center [344, 174] width 655 height 17
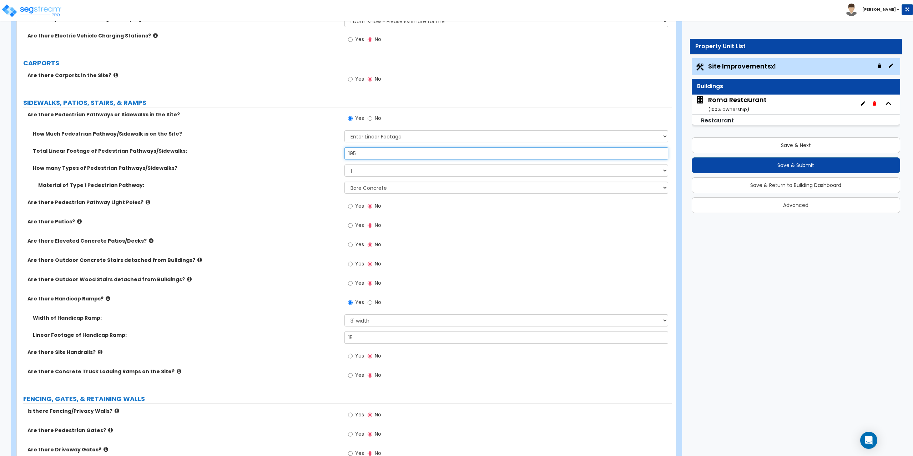
scroll to position [642, 0]
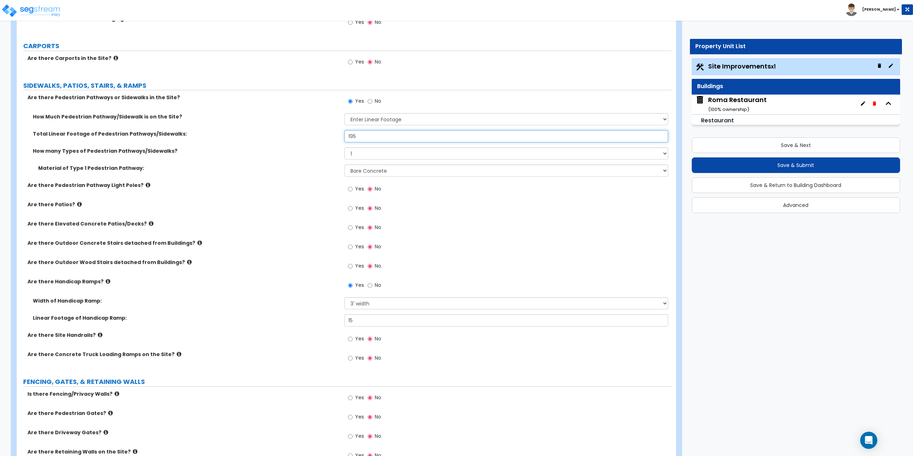
type input "195"
click at [353, 338] on label "Yes" at bounding box center [356, 340] width 16 height 12
click at [352, 338] on input "Yes" at bounding box center [350, 339] width 5 height 8
radio input "true"
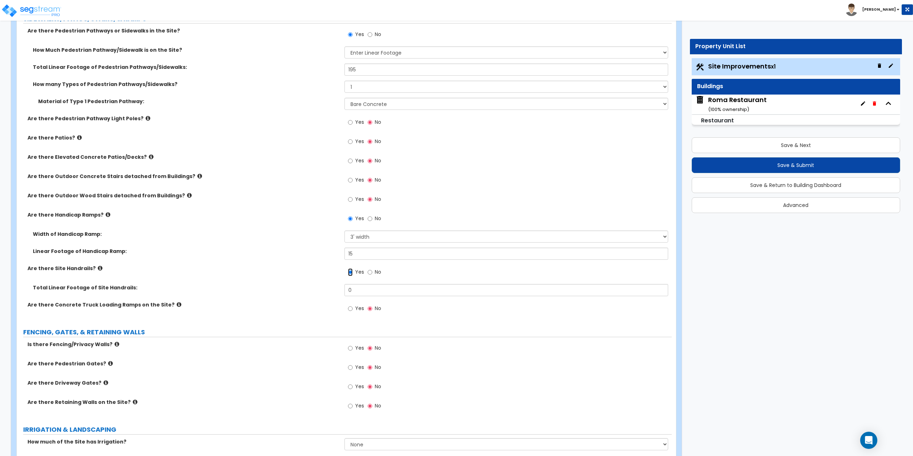
scroll to position [714, 0]
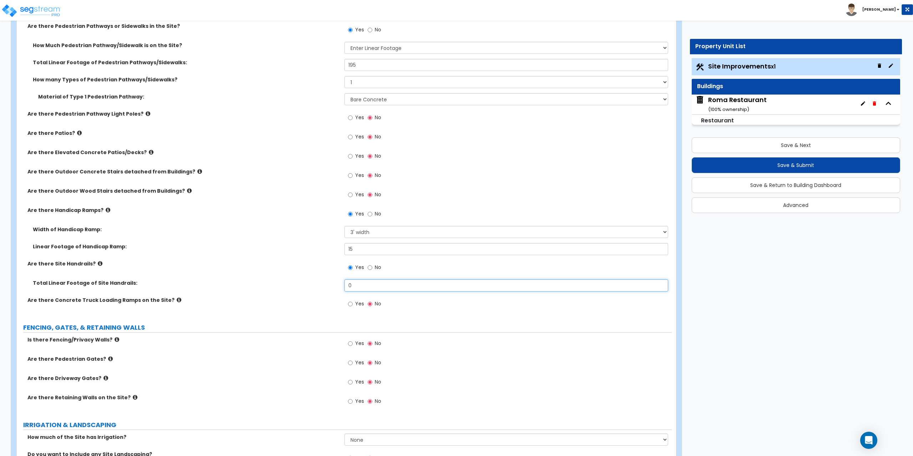
drag, startPoint x: 361, startPoint y: 288, endPoint x: 338, endPoint y: 296, distance: 25.3
click at [338, 296] on div "Total Linear Footage of Site Handrails: 0" at bounding box center [344, 287] width 655 height 17
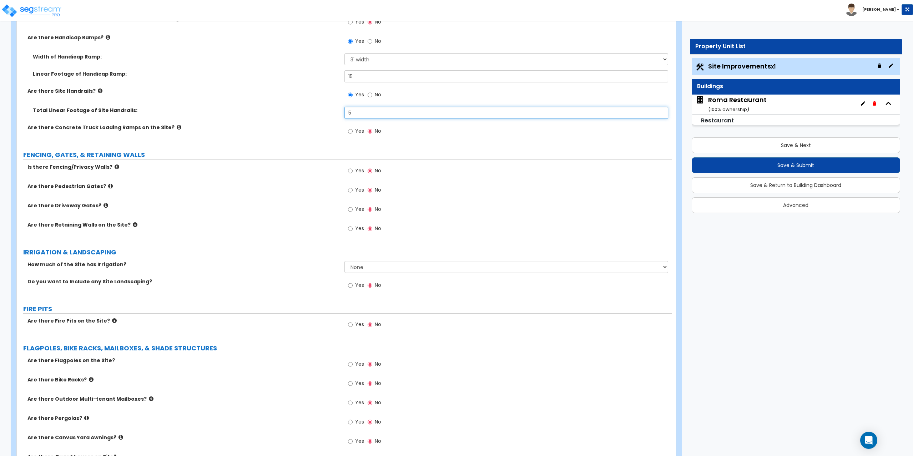
scroll to position [892, 0]
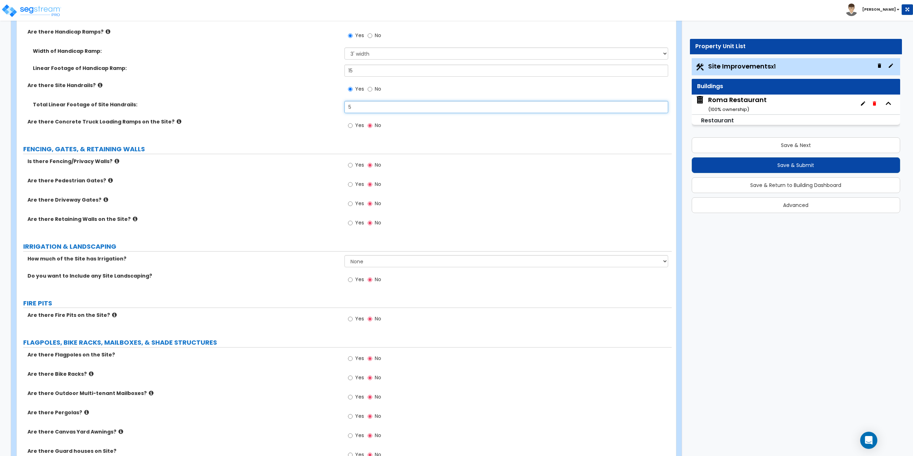
type input "5"
click at [349, 281] on input "Yes" at bounding box center [350, 280] width 5 height 8
radio input "true"
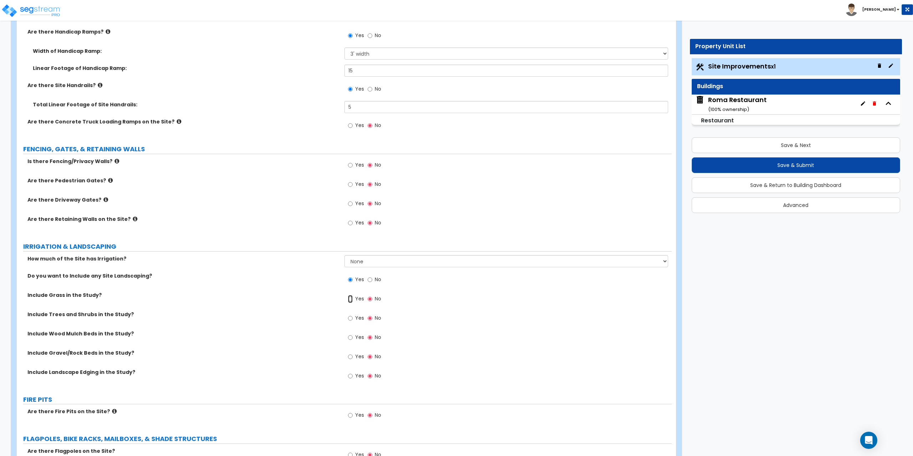
click at [350, 300] on input "Yes" at bounding box center [350, 299] width 5 height 8
radio input "true"
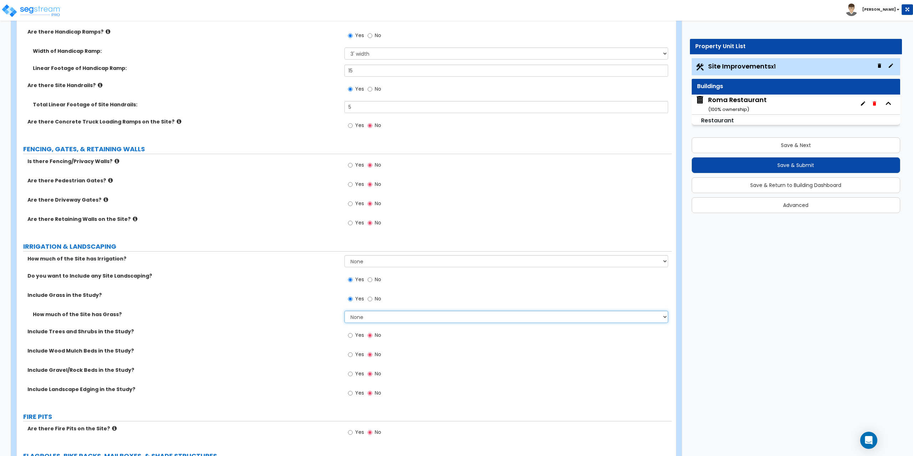
click at [357, 319] on select "None I want to Enter an Approximate Percentage I want to Enter the Square Foota…" at bounding box center [506, 317] width 324 height 12
select select "2"
click at [344, 311] on select "None I want to Enter an Approximate Percentage I want to Enter the Square Foota…" at bounding box center [506, 317] width 324 height 12
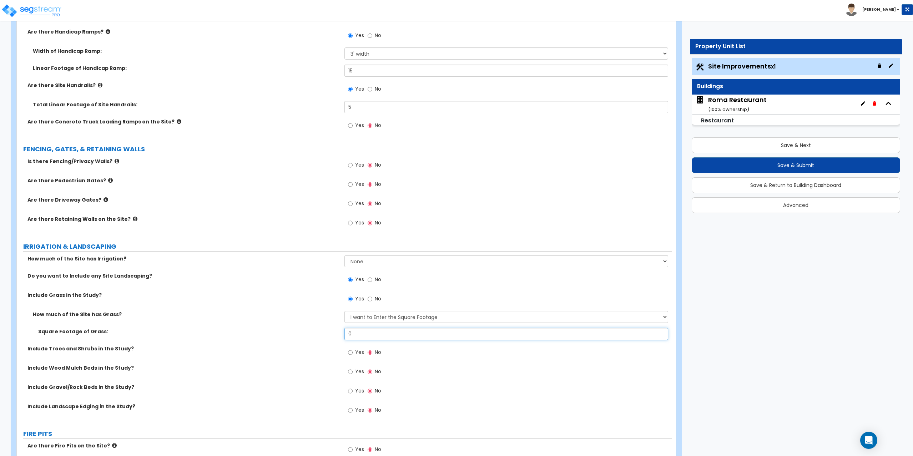
click at [406, 333] on input "0" at bounding box center [506, 334] width 324 height 12
drag, startPoint x: 406, startPoint y: 333, endPoint x: 293, endPoint y: 334, distance: 113.8
click at [293, 334] on div "Square Footage of Grass: 0" at bounding box center [344, 336] width 655 height 17
type input "40,000"
click at [352, 353] on input "Yes" at bounding box center [350, 353] width 5 height 8
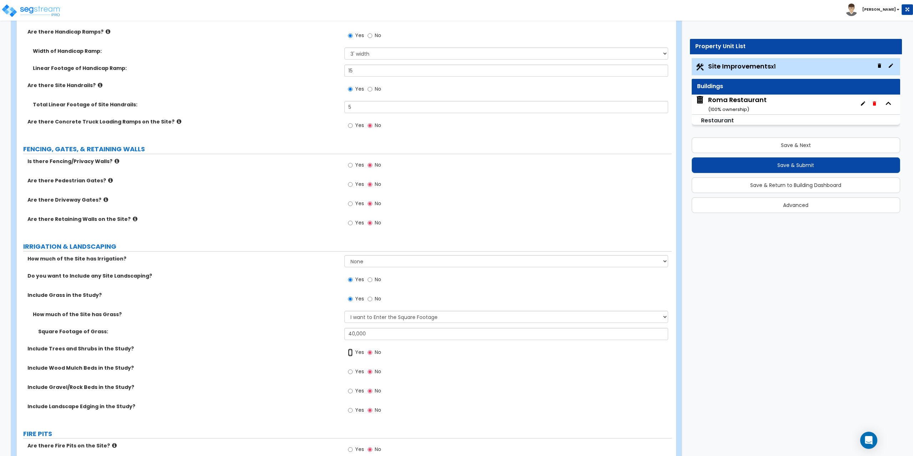
radio input "true"
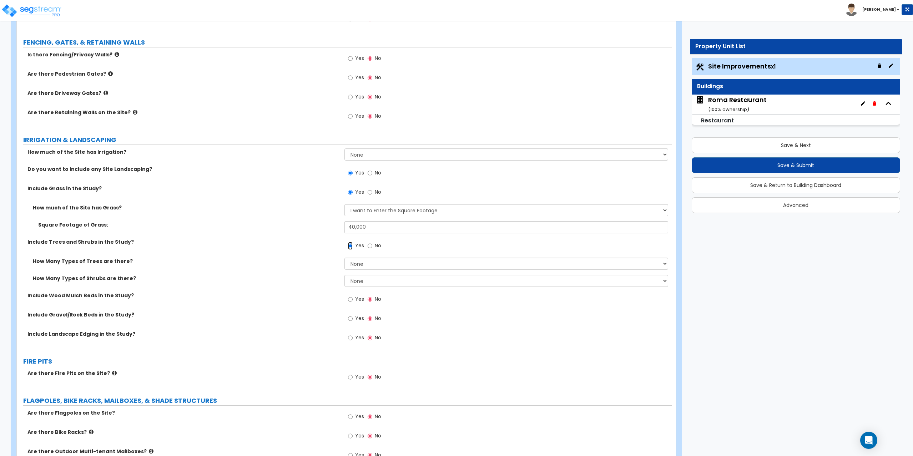
scroll to position [999, 0]
click at [369, 281] on select "None 1 2 3" at bounding box center [506, 280] width 324 height 12
select select "2"
click at [344, 274] on select "None 1 2 3" at bounding box center [506, 280] width 324 height 12
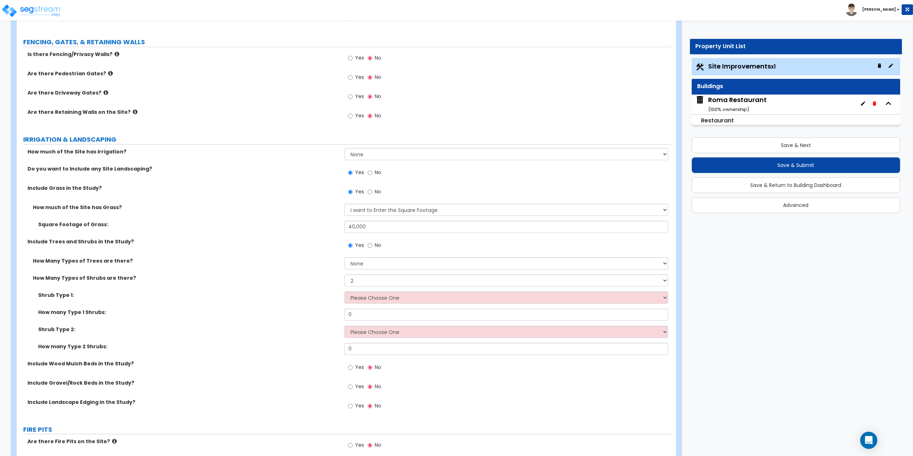
click at [365, 304] on div "Shrub Type 1: Please Choose One Arborvitae Azalea Yew Boxwood Juniper Holly Cot…" at bounding box center [344, 299] width 655 height 17
click at [367, 300] on select "Please Choose One Arborvitae Azalea Yew Boxwood Juniper Holly Cotoneaster Euony…" at bounding box center [506, 297] width 324 height 12
click at [375, 299] on select "Please Choose One Arborvitae Azalea Yew Boxwood Juniper Holly Cotoneaster Euony…" at bounding box center [506, 297] width 324 height 12
click at [344, 291] on select "Please Choose One Arborvitae Azalea Yew Boxwood Juniper Holly Cotoneaster Euony…" at bounding box center [506, 297] width 324 height 12
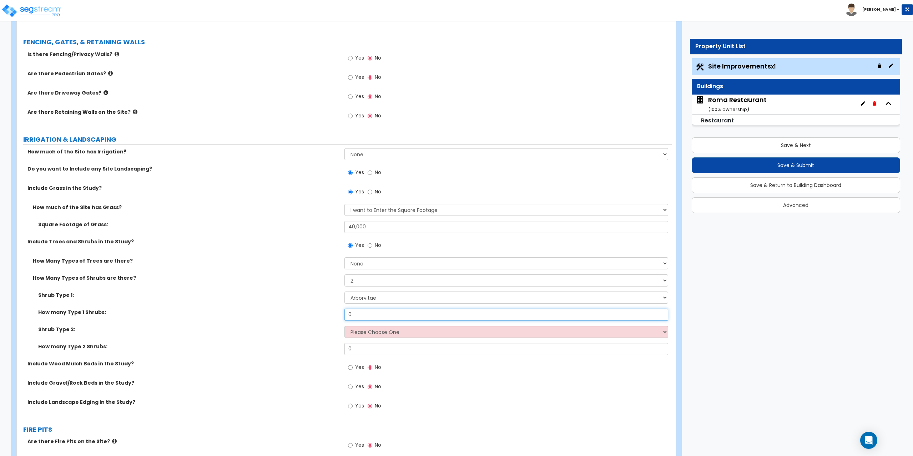
drag, startPoint x: 379, startPoint y: 315, endPoint x: 328, endPoint y: 315, distance: 51.0
click at [341, 318] on div "How many Type 1 Shrubs: 0" at bounding box center [344, 317] width 655 height 17
click at [412, 295] on select "Please Choose One Arborvitae Azalea Yew Boxwood Juniper Holly Cotoneaster Euony…" at bounding box center [506, 297] width 324 height 12
select select "2"
click at [344, 291] on select "Please Choose One Arborvitae Azalea Yew Boxwood Juniper Holly Cotoneaster Euony…" at bounding box center [506, 297] width 324 height 12
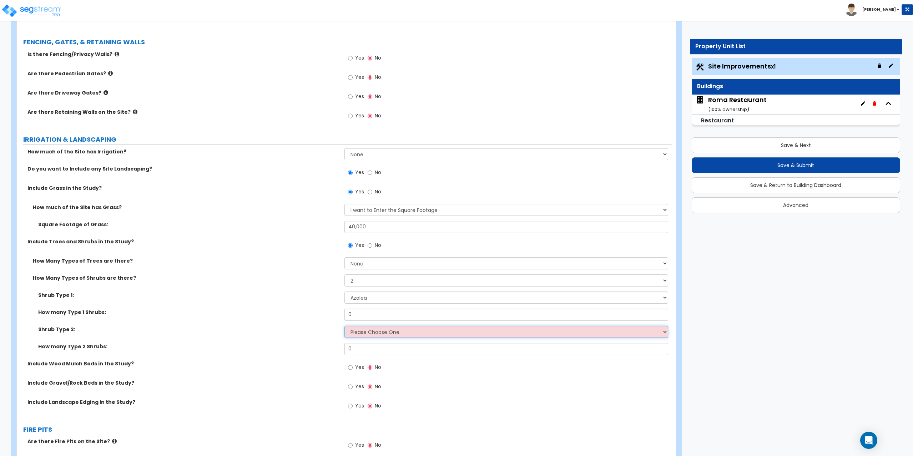
click at [375, 332] on select "Please Choose One Arborvitae Azalea Yew Boxwood Juniper Holly Cotoneaster Euony…" at bounding box center [506, 332] width 324 height 12
select select "4"
click at [344, 326] on select "Please Choose One Arborvitae Azalea Yew Boxwood Juniper Holly Cotoneaster Euony…" at bounding box center [506, 332] width 324 height 12
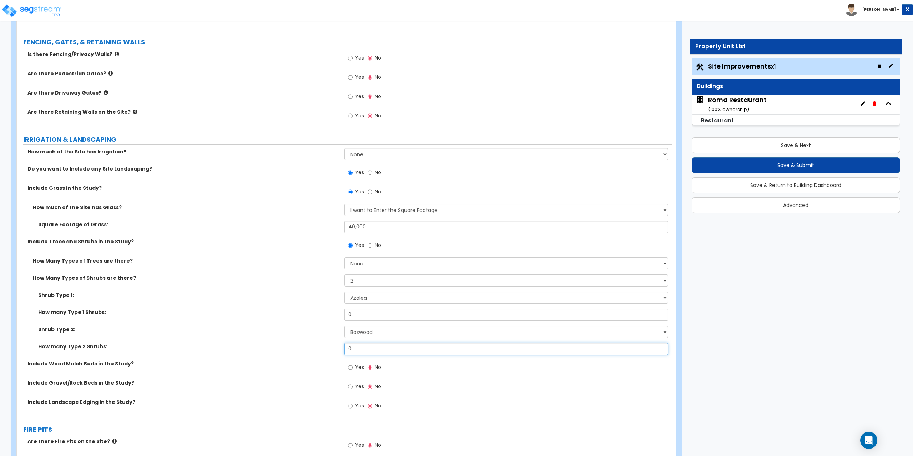
drag, startPoint x: 363, startPoint y: 352, endPoint x: 342, endPoint y: 349, distance: 21.2
click at [342, 349] on div "How many Type 2 Shrubs: 0" at bounding box center [344, 351] width 655 height 17
click at [370, 245] on input "No" at bounding box center [369, 246] width 5 height 8
radio input "false"
radio input "true"
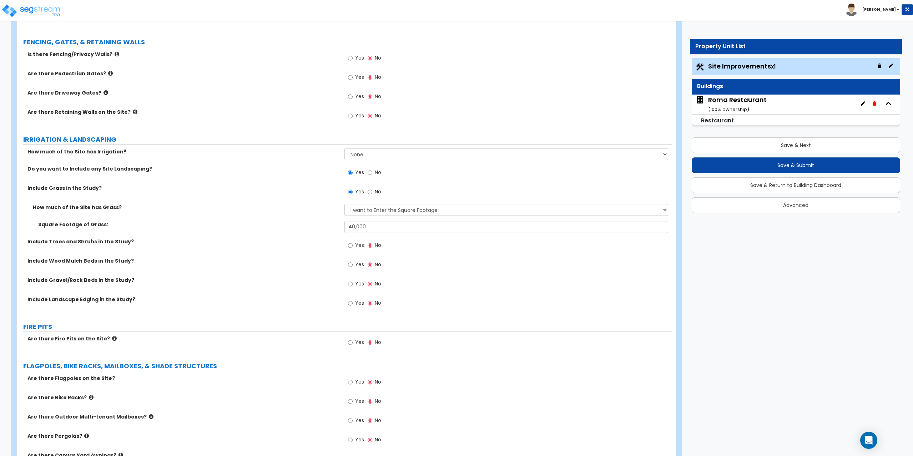
click at [353, 284] on label "Yes" at bounding box center [356, 285] width 16 height 12
click at [352, 284] on input "Yes" at bounding box center [350, 284] width 5 height 8
radio input "true"
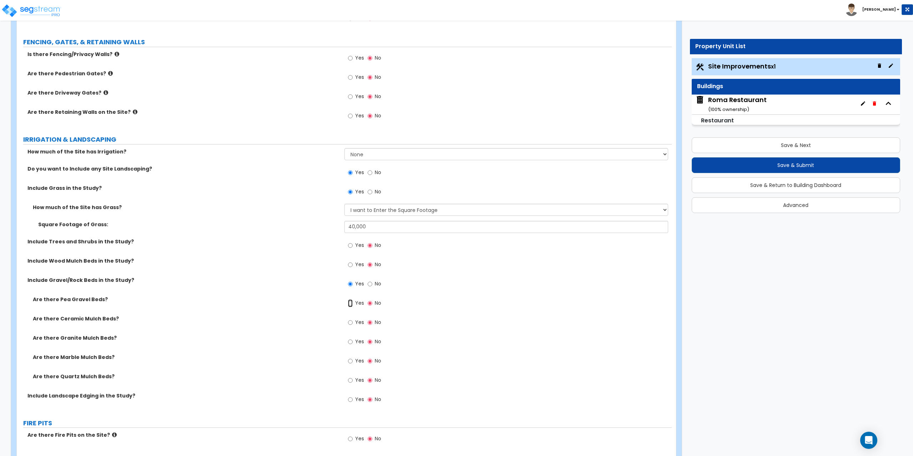
click at [351, 301] on input "Yes" at bounding box center [350, 303] width 5 height 8
radio input "true"
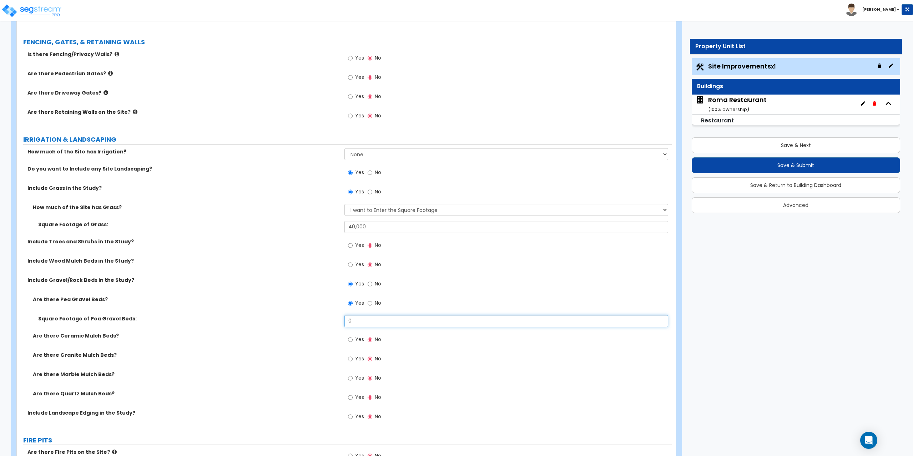
drag, startPoint x: 356, startPoint y: 320, endPoint x: 332, endPoint y: 316, distance: 24.1
click at [332, 316] on div "Square Footage of Pea Gravel Beds: 0" at bounding box center [344, 323] width 655 height 17
drag, startPoint x: 498, startPoint y: 318, endPoint x: 511, endPoint y: 313, distance: 13.8
click at [498, 318] on input "0" at bounding box center [506, 321] width 324 height 12
type input "3,500"
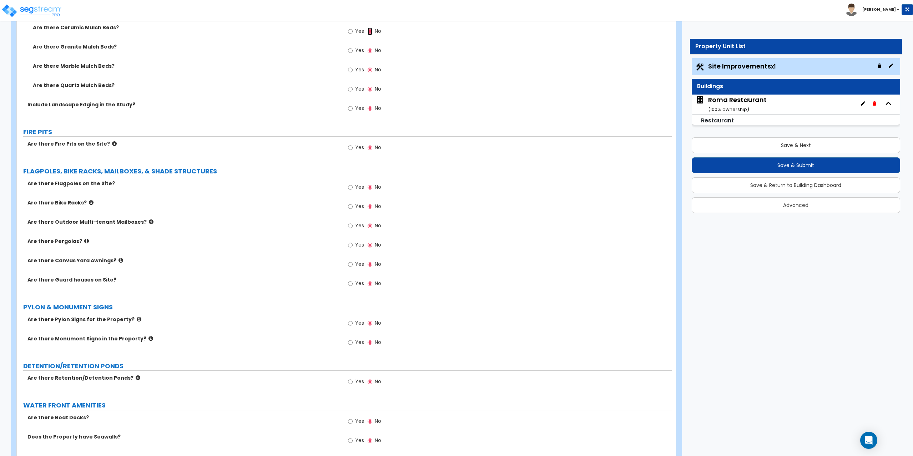
scroll to position [1320, 0]
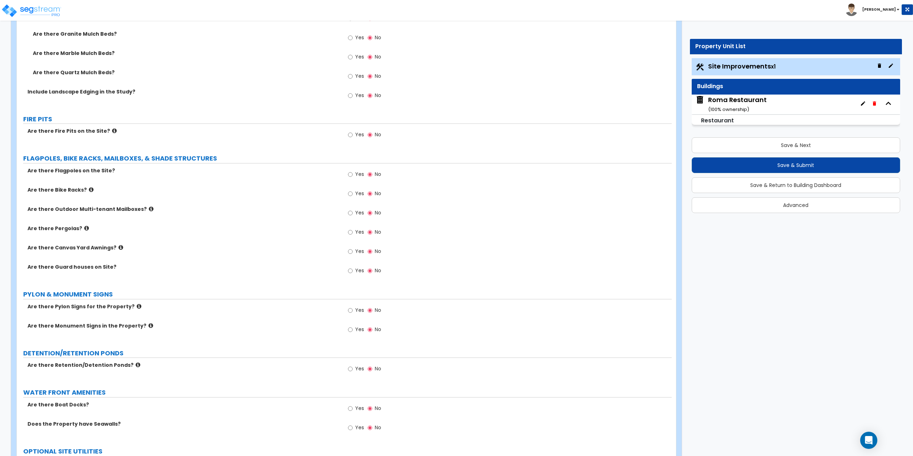
click at [137, 306] on icon at bounding box center [139, 306] width 5 height 5
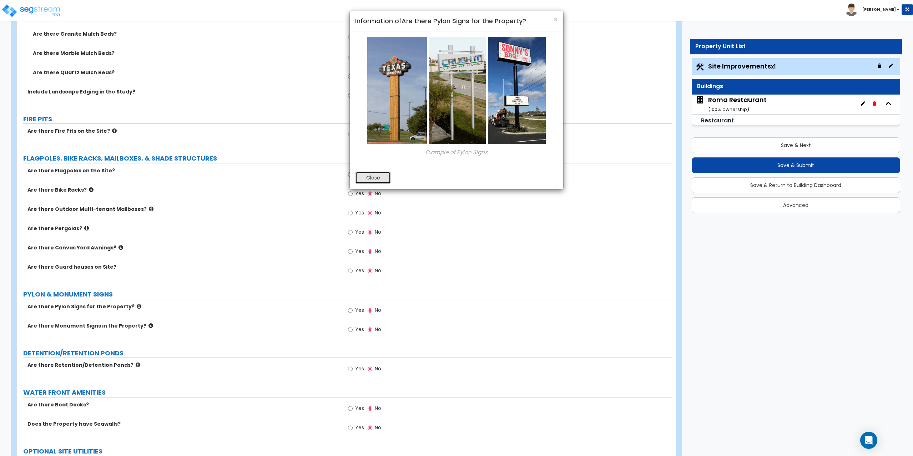
click at [375, 174] on button "Close" at bounding box center [373, 178] width 36 height 12
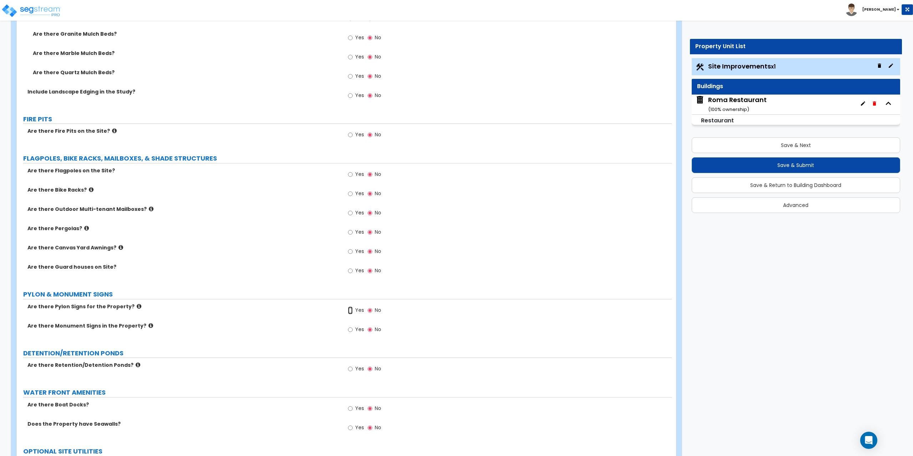
click at [352, 310] on input "Yes" at bounding box center [350, 310] width 5 height 8
radio input "true"
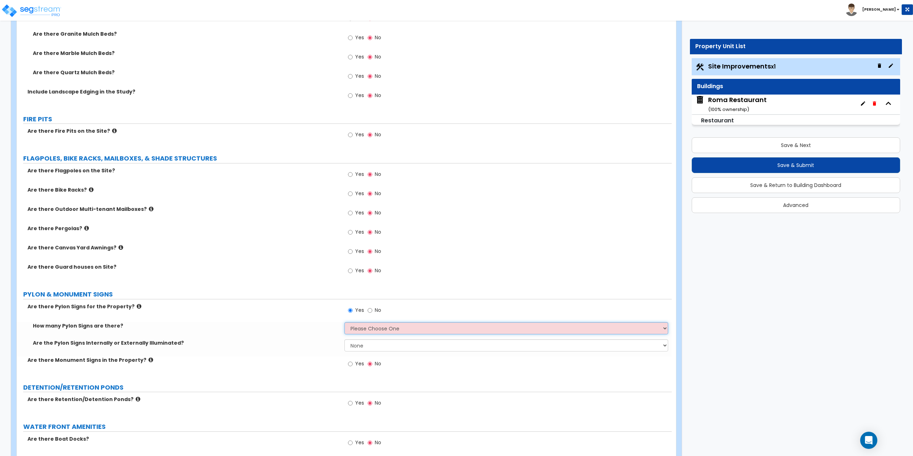
click at [361, 330] on select "Please Choose One 1 2 3" at bounding box center [506, 328] width 324 height 12
select select "1"
click at [344, 322] on select "Please Choose One 1 2 3" at bounding box center [506, 328] width 324 height 12
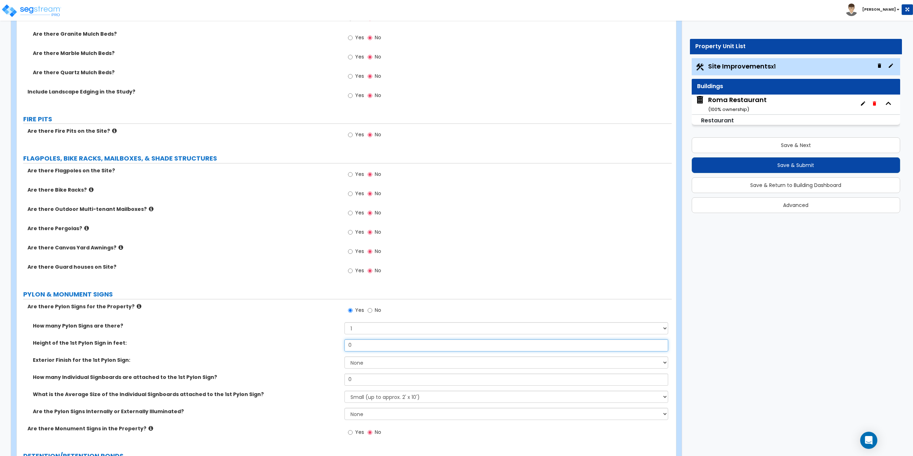
drag, startPoint x: 367, startPoint y: 344, endPoint x: 339, endPoint y: 297, distance: 54.4
click at [341, 346] on div "Height of the 1st Pylon Sign in feet: 0" at bounding box center [344, 347] width 655 height 17
type input "15"
click at [361, 368] on select "None Paint Finish Brick Veneer Finish Stone Veneer Finish Metal Composite Finis…" at bounding box center [506, 362] width 324 height 12
select select "5"
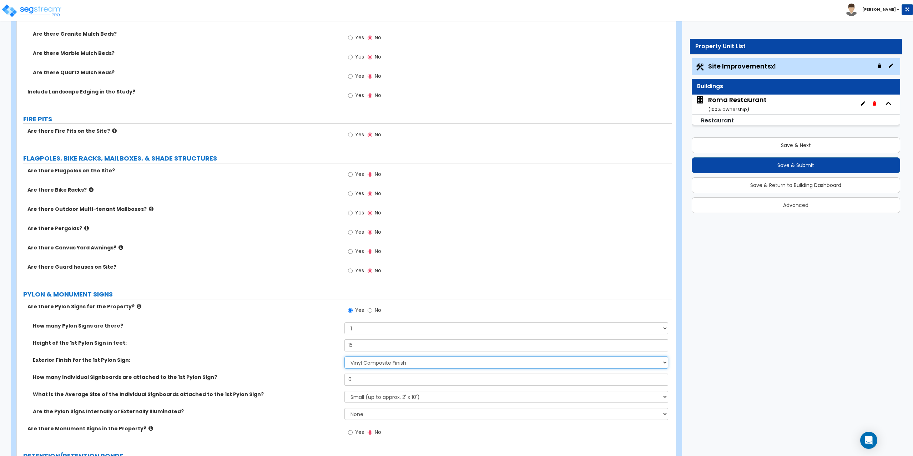
click at [344, 356] on select "None Paint Finish Brick Veneer Finish Stone Veneer Finish Metal Composite Finis…" at bounding box center [506, 362] width 324 height 12
click at [415, 359] on select "None Paint Finish Brick Veneer Finish Stone Veneer Finish Metal Composite Finis…" at bounding box center [506, 362] width 324 height 12
click at [137, 306] on icon at bounding box center [139, 306] width 5 height 5
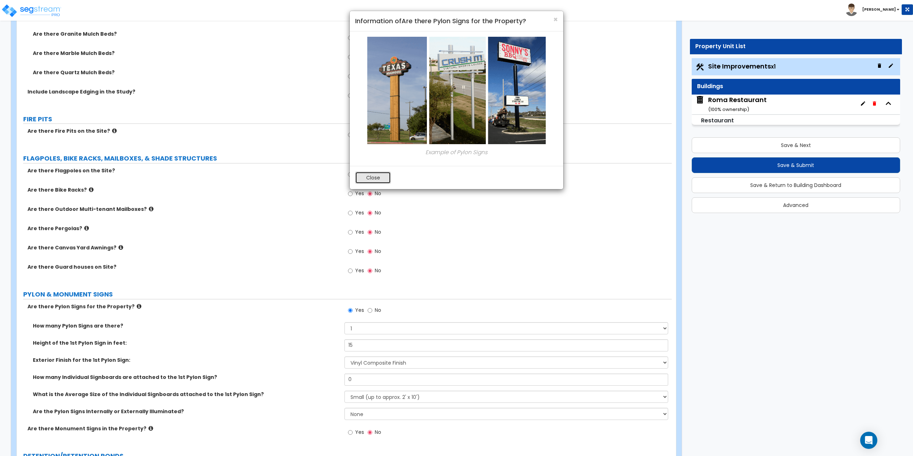
click at [370, 176] on button "Close" at bounding box center [373, 178] width 36 height 12
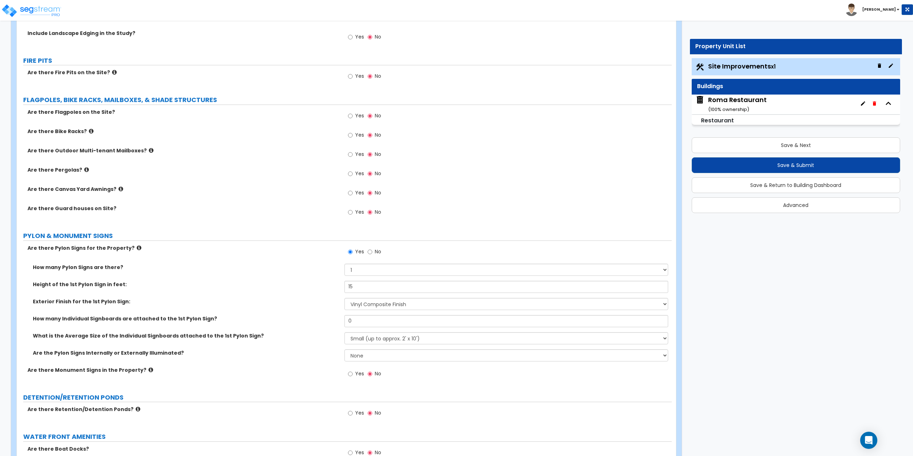
scroll to position [1391, 0]
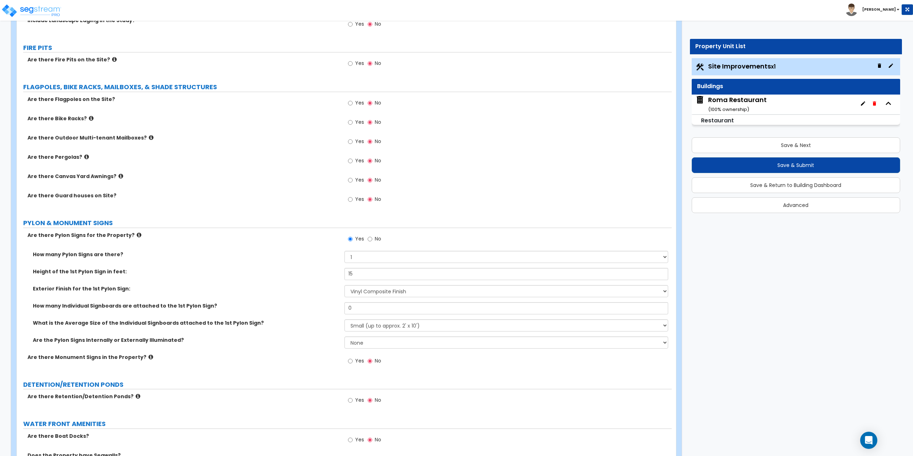
click at [148, 356] on icon at bounding box center [150, 356] width 5 height 5
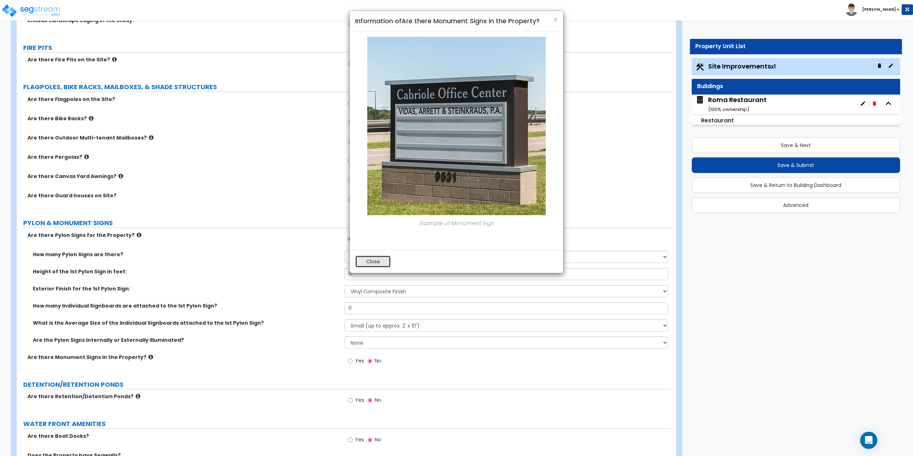
click at [386, 262] on button "Close" at bounding box center [373, 261] width 36 height 12
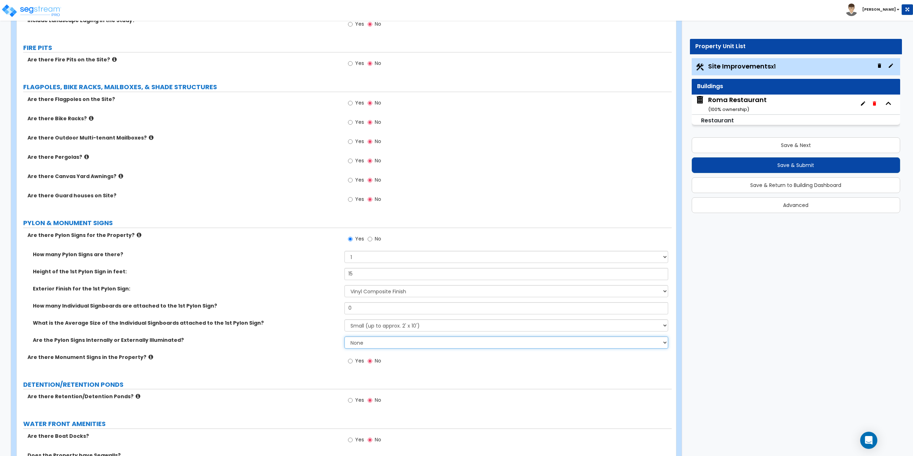
click at [372, 340] on select "None Internally Illuminated Externally Illuminated" at bounding box center [506, 342] width 324 height 12
select select "1"
click at [344, 336] on select "None Internally Illuminated Externally Illuminated" at bounding box center [506, 342] width 324 height 12
click at [373, 326] on select "Small (up to approx. 2' x 10') Medium (up to approx. 4' x 10') Large (up to app…" at bounding box center [506, 325] width 324 height 12
click at [364, 270] on input "15" at bounding box center [506, 274] width 324 height 12
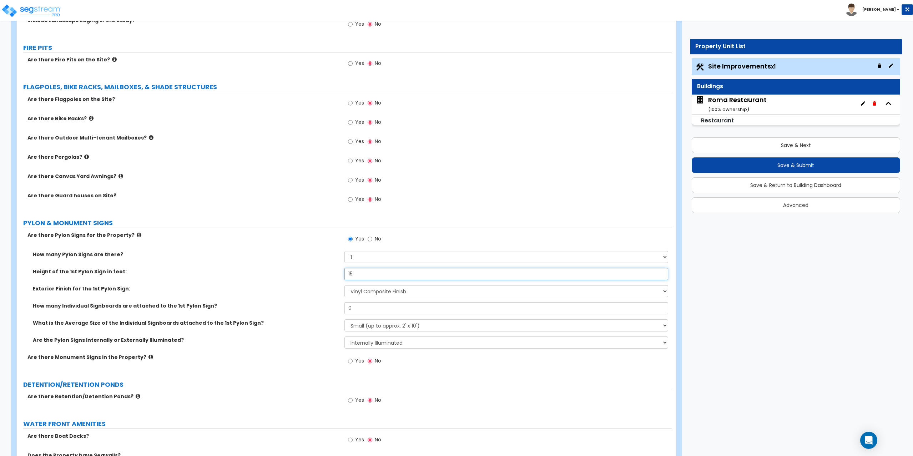
drag, startPoint x: 359, startPoint y: 270, endPoint x: 336, endPoint y: 271, distance: 22.8
click at [336, 271] on div "Height of the 1st Pylon Sign in feet: 15" at bounding box center [344, 276] width 655 height 17
type input "2"
click at [376, 293] on select "None Paint Finish Brick Veneer Finish Stone Veneer Finish Metal Composite Finis…" at bounding box center [506, 291] width 324 height 12
select select "4"
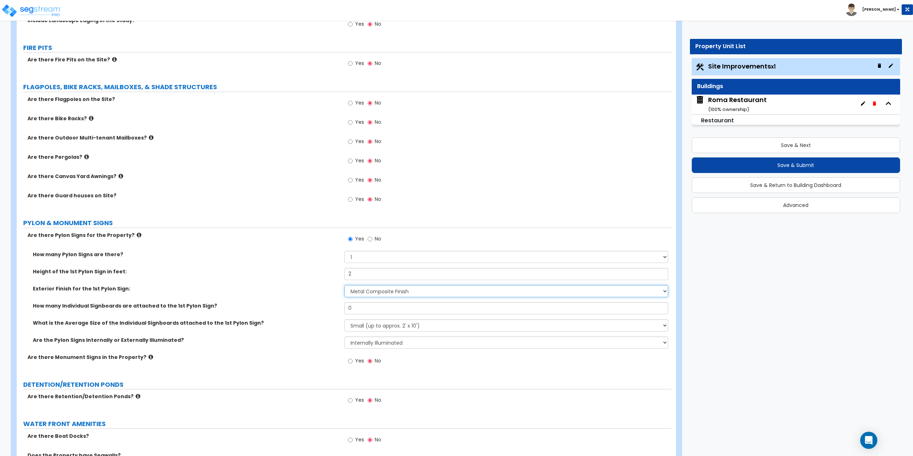
click at [344, 285] on select "None Paint Finish Brick Veneer Finish Stone Veneer Finish Metal Composite Finis…" at bounding box center [506, 291] width 324 height 12
drag, startPoint x: 371, startPoint y: 309, endPoint x: 333, endPoint y: 308, distance: 37.5
click at [333, 308] on div "How many Individual Signboards are attached to the 1st Pylon Sign? 0" at bounding box center [344, 310] width 655 height 17
type input "1"
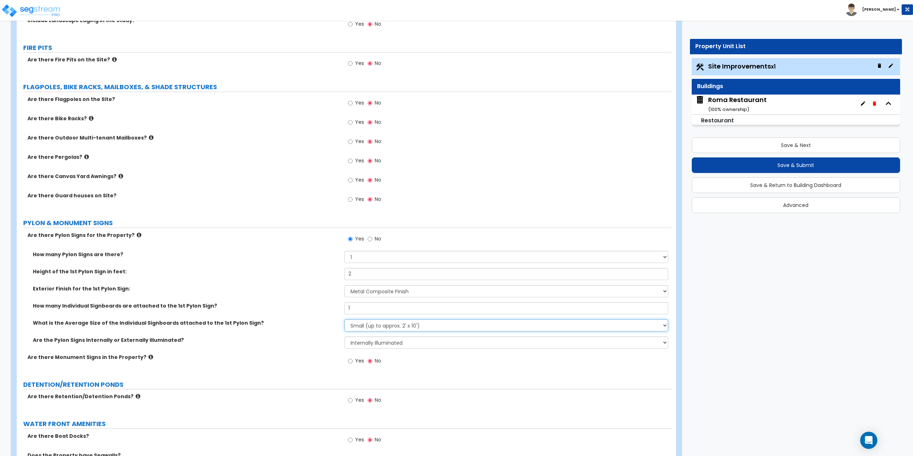
click at [386, 327] on select "Small (up to approx. 2' x 10') Medium (up to approx. 4' x 10') Large (up to app…" at bounding box center [506, 325] width 324 height 12
click at [344, 319] on select "Small (up to approx. 2' x 10') Medium (up to approx. 4' x 10') Large (up to app…" at bounding box center [506, 325] width 324 height 12
click at [390, 323] on select "Small (up to approx. 2' x 10') Medium (up to approx. 4' x 10') Large (up to app…" at bounding box center [506, 325] width 324 height 12
select select "1"
click at [344, 319] on select "Small (up to approx. 2' x 10') Medium (up to approx. 4' x 10') Large (up to app…" at bounding box center [506, 325] width 324 height 12
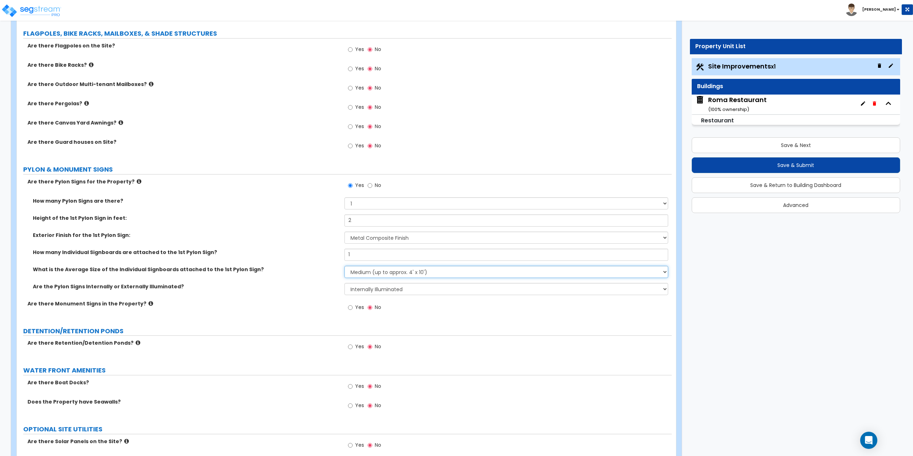
scroll to position [1463, 0]
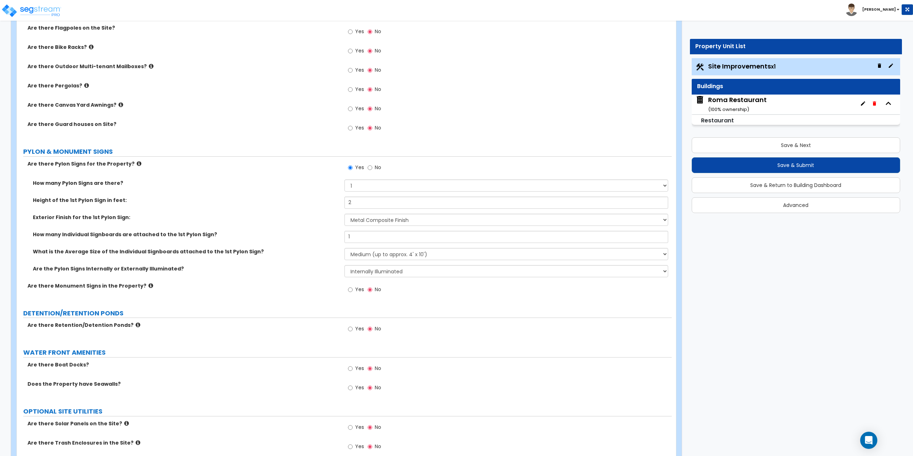
click at [130, 161] on label "Are there Pylon Signs for the Property?" at bounding box center [182, 163] width 311 height 7
click at [137, 161] on icon at bounding box center [139, 163] width 5 height 5
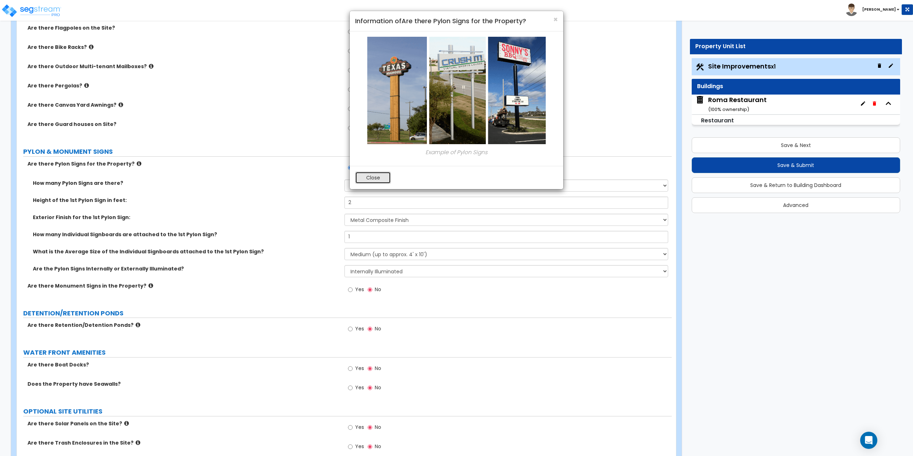
click at [375, 180] on button "Close" at bounding box center [373, 178] width 36 height 12
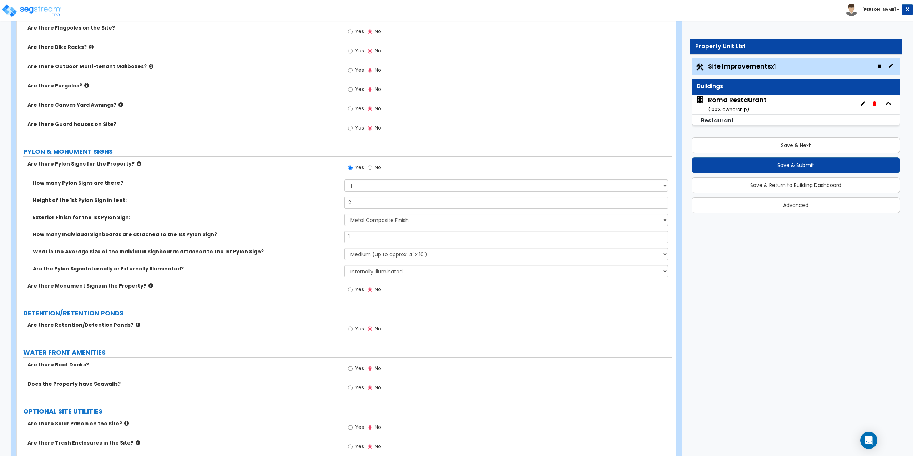
click at [354, 288] on label "Yes" at bounding box center [356, 290] width 16 height 12
click at [352, 288] on input "Yes" at bounding box center [350, 290] width 5 height 8
radio input "true"
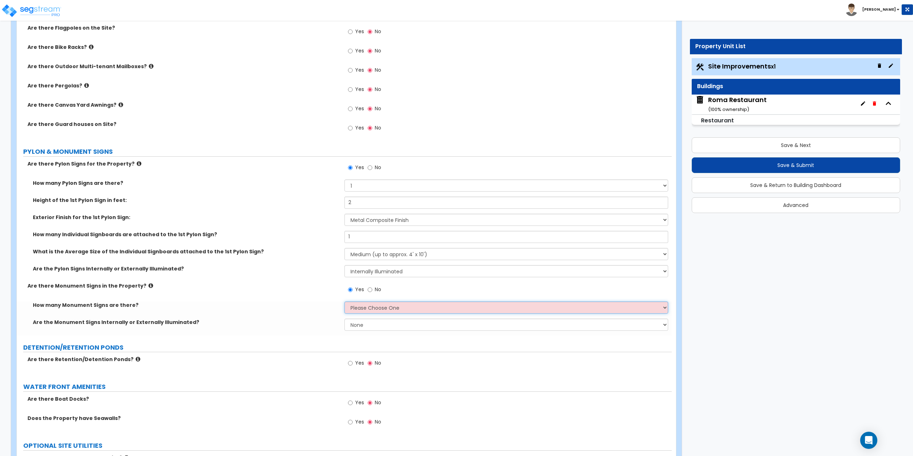
click at [364, 305] on select "Please Choose One 1 2 3" at bounding box center [506, 307] width 324 height 12
select select "1"
click at [344, 301] on select "Please Choose One 1 2 3" at bounding box center [506, 307] width 324 height 12
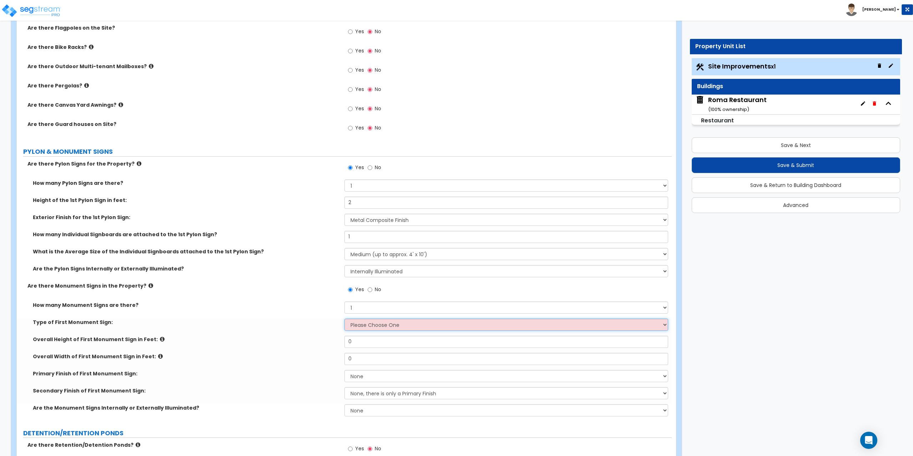
click at [371, 325] on select "Please Choose One Flat Signboard on top of a Base Flat Signboard attached to a …" at bounding box center [506, 325] width 324 height 12
click at [249, 334] on div "Type of First Monument Sign: Please Choose One Flat Signboard on top of a Base …" at bounding box center [344, 327] width 655 height 17
click at [350, 326] on select "Please Choose One Flat Signboard on top of a Base Flat Signboard attached to a …" at bounding box center [506, 325] width 324 height 12
select select "1"
click at [344, 319] on select "Please Choose One Flat Signboard on top of a Base Flat Signboard attached to a …" at bounding box center [506, 325] width 324 height 12
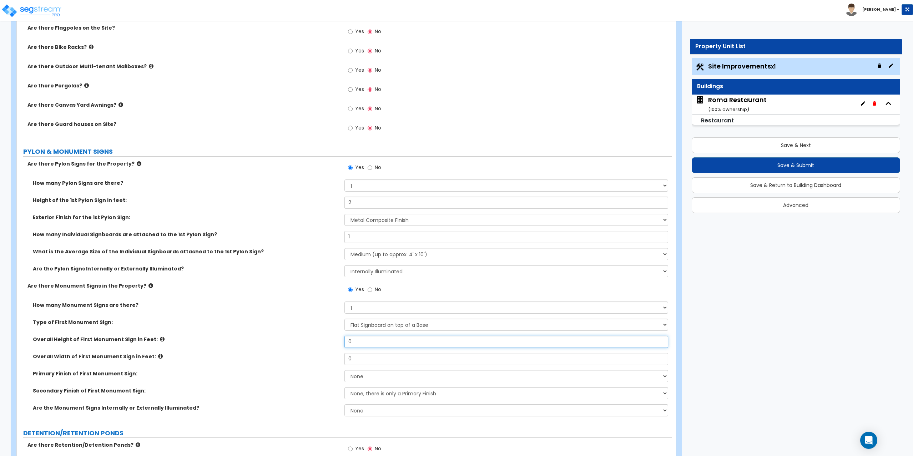
drag, startPoint x: 360, startPoint y: 340, endPoint x: 339, endPoint y: 340, distance: 20.3
click at [339, 340] on div "Overall Height of First Monument Sign in Feet: 0" at bounding box center [344, 344] width 655 height 17
type input "3"
type input "6"
click at [359, 377] on select "None Paint/Stucco Finish Brick Finish Stone Finish Metal Composite Finish Vinyl…" at bounding box center [506, 376] width 324 height 12
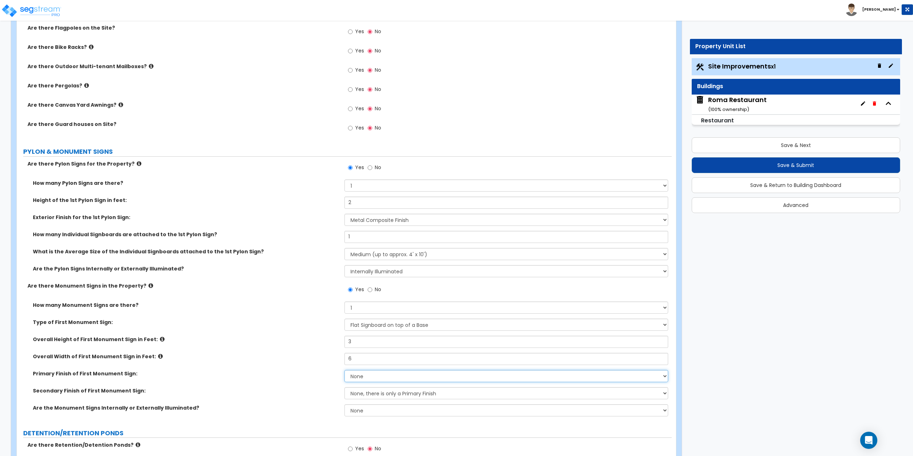
select select "2"
click at [344, 370] on select "None Paint/Stucco Finish Brick Finish Stone Finish Metal Composite Finish Vinyl…" at bounding box center [506, 376] width 324 height 12
click at [365, 391] on select "None, there is only a Primary Finish Paint/Stucco Finish Brick Finish Stone Fin…" at bounding box center [506, 393] width 324 height 12
click at [362, 411] on select "None Internally Illuminated Externally Illuminated" at bounding box center [506, 410] width 324 height 12
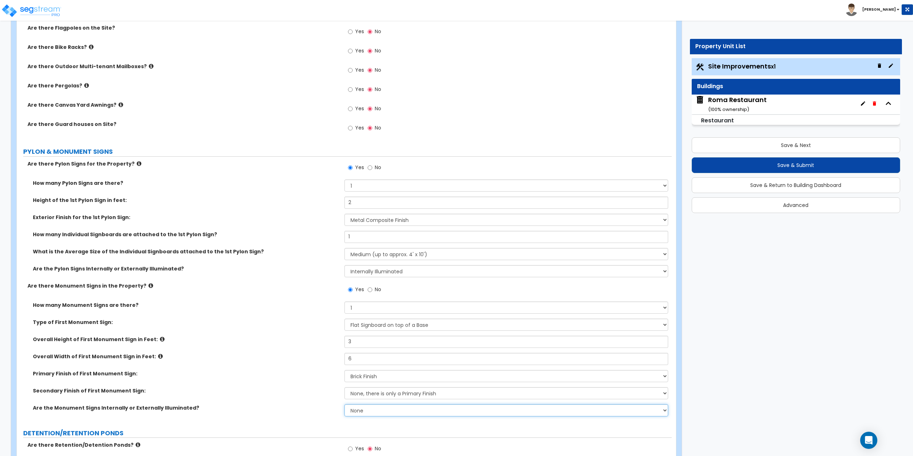
select select "1"
click at [344, 404] on select "None Internally Illuminated Externally Illuminated" at bounding box center [506, 410] width 324 height 12
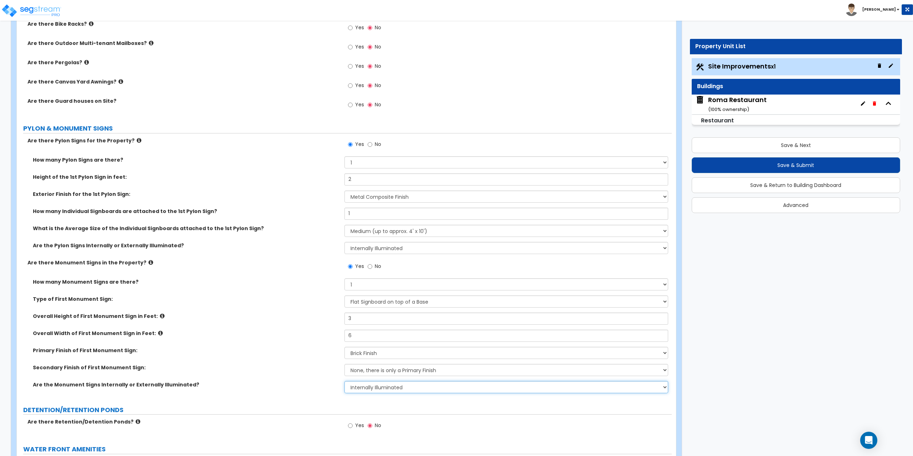
scroll to position [1498, 0]
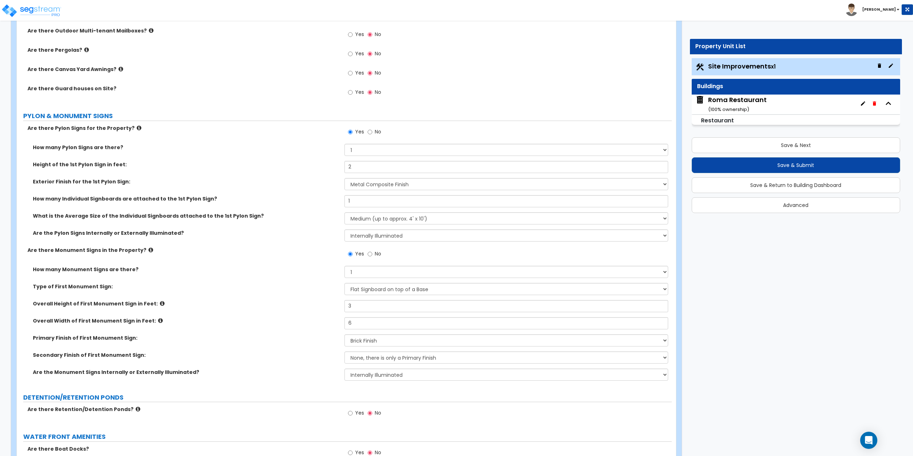
click at [148, 248] on icon at bounding box center [150, 249] width 5 height 5
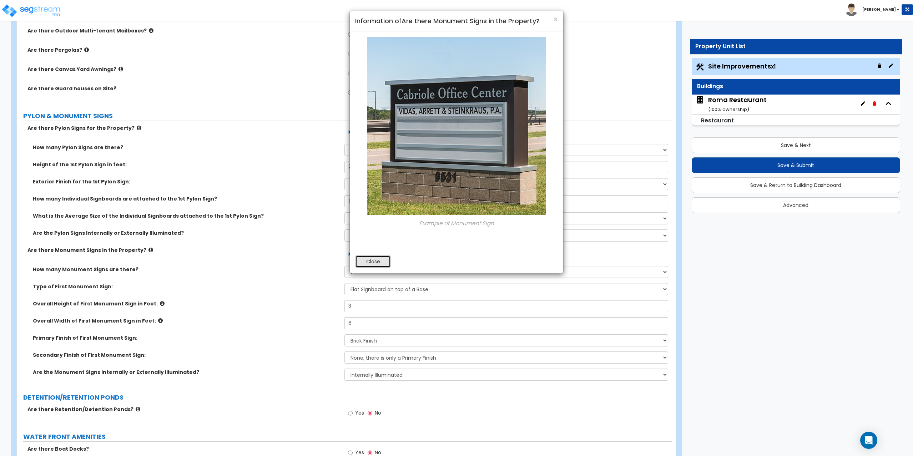
click at [366, 262] on button "Close" at bounding box center [373, 261] width 36 height 12
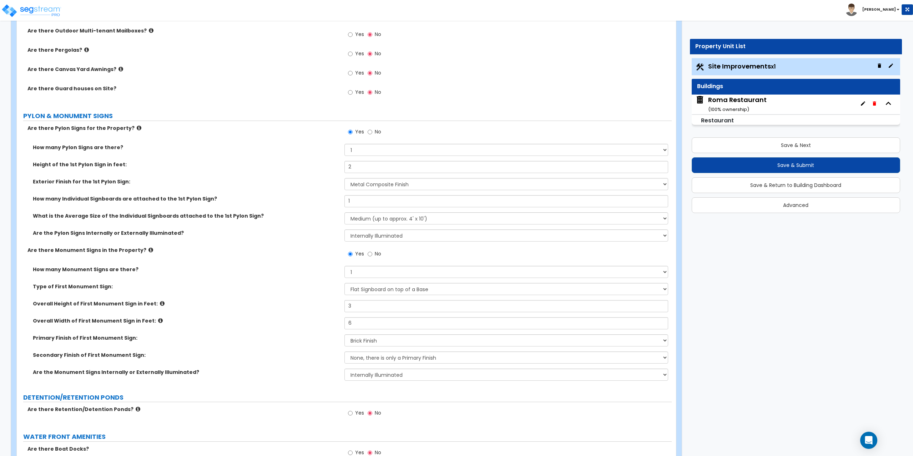
click at [148, 249] on icon at bounding box center [150, 249] width 5 height 5
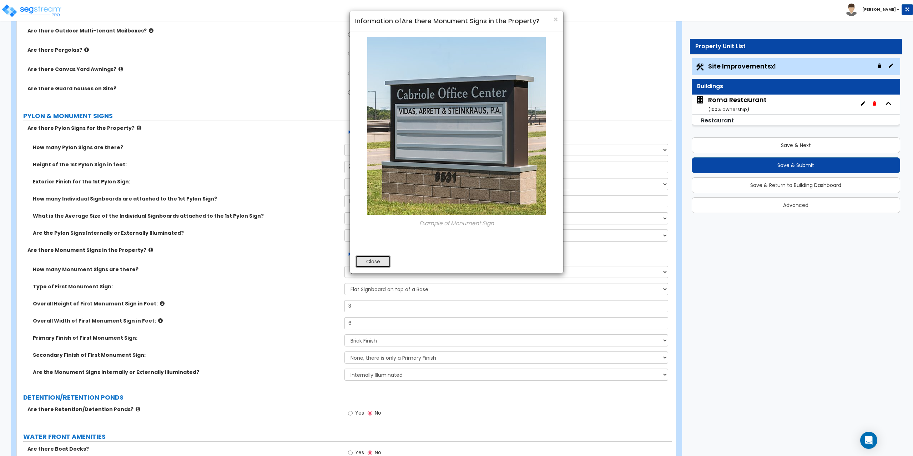
click at [374, 264] on button "Close" at bounding box center [373, 261] width 36 height 12
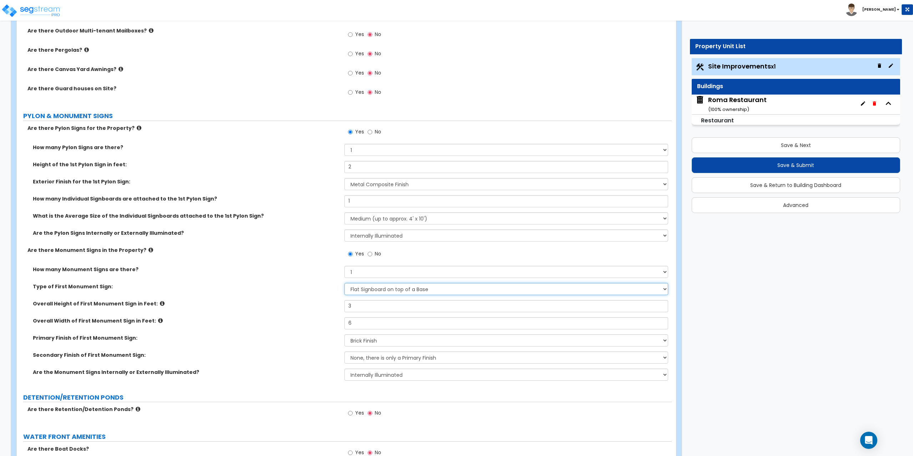
click at [366, 291] on select "Please Choose One Flat Signboard on top of a Base Flat Signboard attached to a …" at bounding box center [506, 289] width 324 height 12
click at [378, 290] on select "Please Choose One Flat Signboard on top of a Base Flat Signboard attached to a …" at bounding box center [506, 289] width 324 height 12
click at [370, 252] on input "No" at bounding box center [369, 254] width 5 height 8
radio input "false"
radio input "true"
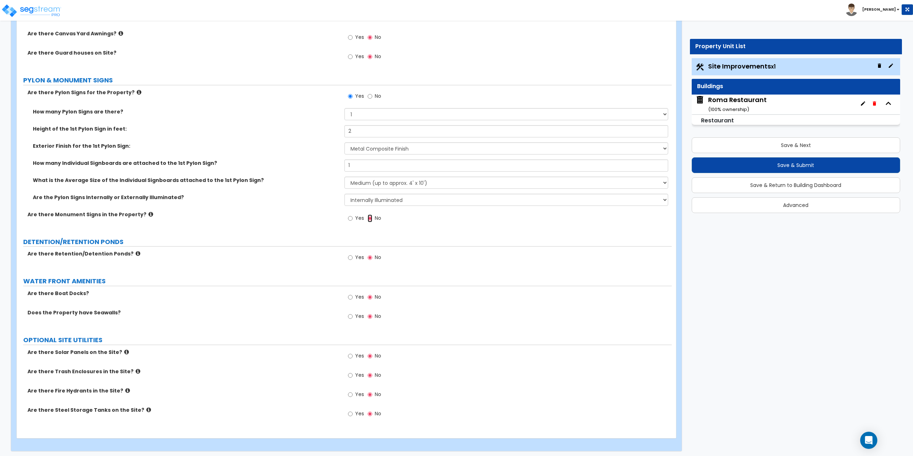
scroll to position [1537, 0]
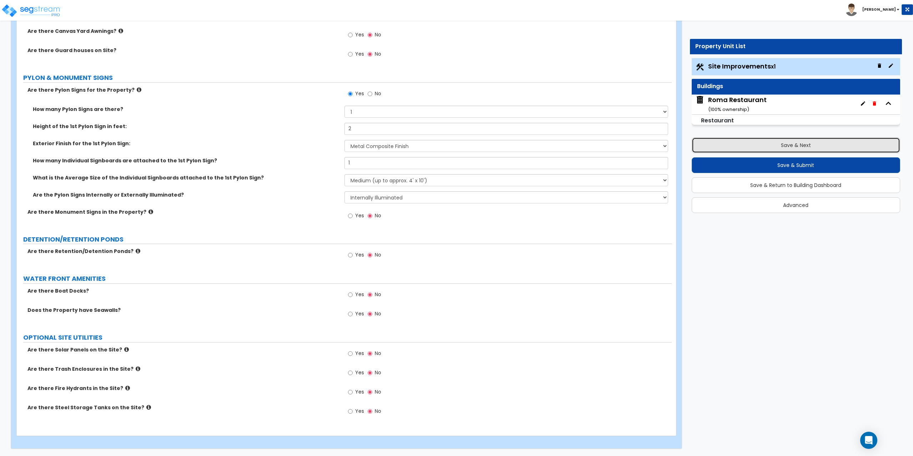
click at [792, 143] on button "Save & Next" at bounding box center [795, 145] width 209 height 16
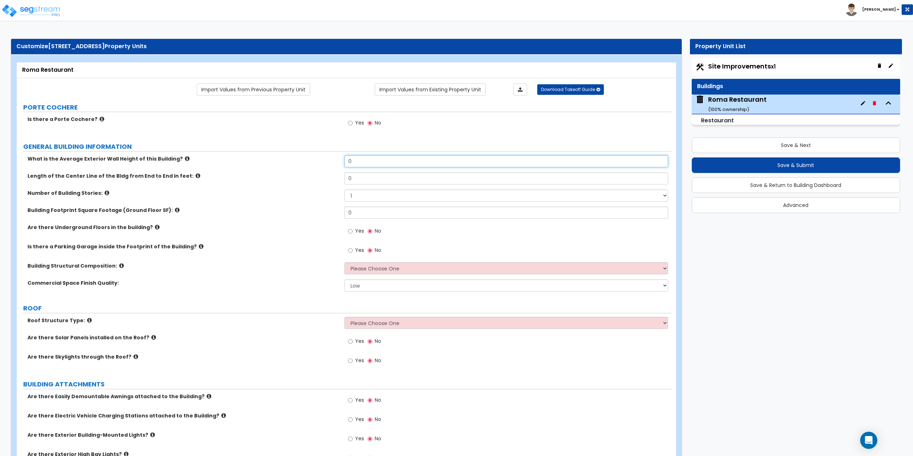
click at [367, 158] on input "0" at bounding box center [506, 161] width 324 height 12
type input "10"
drag, startPoint x: 370, startPoint y: 181, endPoint x: 306, endPoint y: 177, distance: 64.3
click at [306, 177] on div "Length of the Center Line of the Bldg from End to End in feet: 0" at bounding box center [344, 180] width 655 height 17
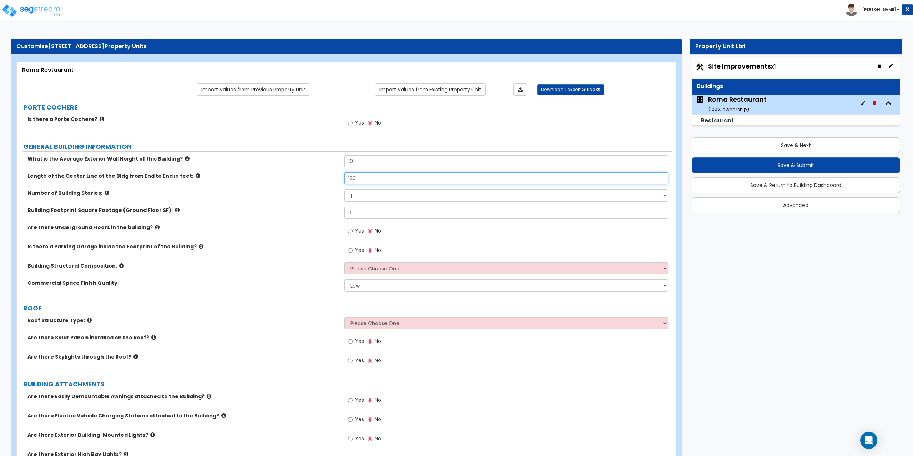
type input "130"
click at [369, 197] on select "1 2 3 4 5" at bounding box center [506, 195] width 324 height 12
click at [344, 189] on select "1 2 3 4 5" at bounding box center [506, 195] width 324 height 12
drag, startPoint x: 369, startPoint y: 209, endPoint x: 339, endPoint y: 219, distance: 30.7
click at [339, 219] on div "Building Footprint Square Footage (Ground Floor SF): 0" at bounding box center [344, 215] width 655 height 17
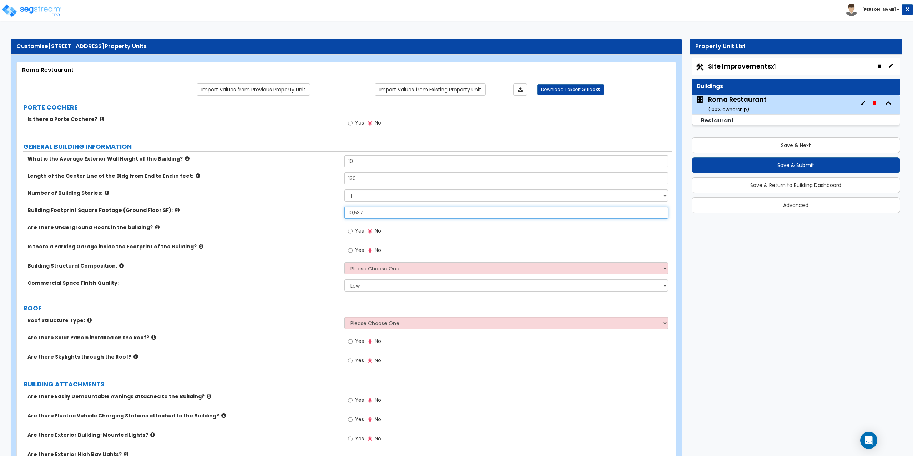
type input "10,537"
click at [417, 268] on select "Please Choose One Tilt-up Wall Construction Reinforced Concrete Structural Stee…" at bounding box center [506, 268] width 324 height 12
select select "5"
click at [344, 262] on select "Please Choose One Tilt-up Wall Construction Reinforced Concrete Structural Stee…" at bounding box center [506, 268] width 324 height 12
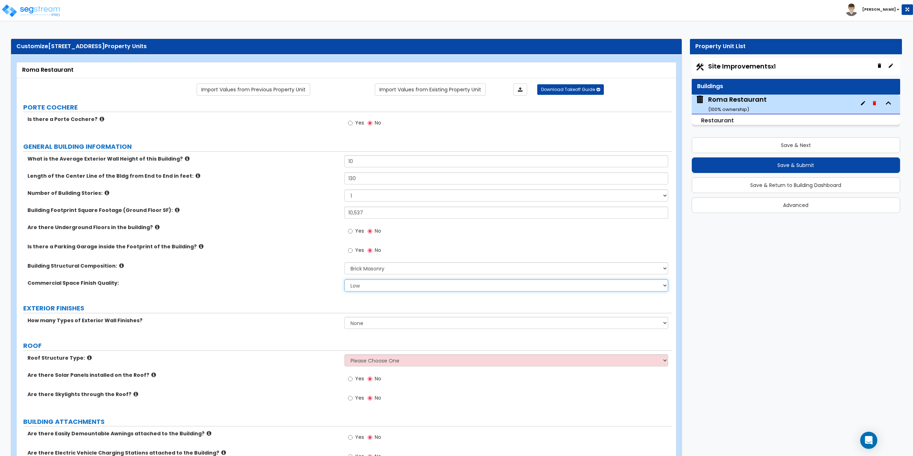
click at [360, 289] on select "Low Average High" at bounding box center [506, 285] width 324 height 12
select select "1"
click at [344, 279] on select "Low Average High" at bounding box center [506, 285] width 324 height 12
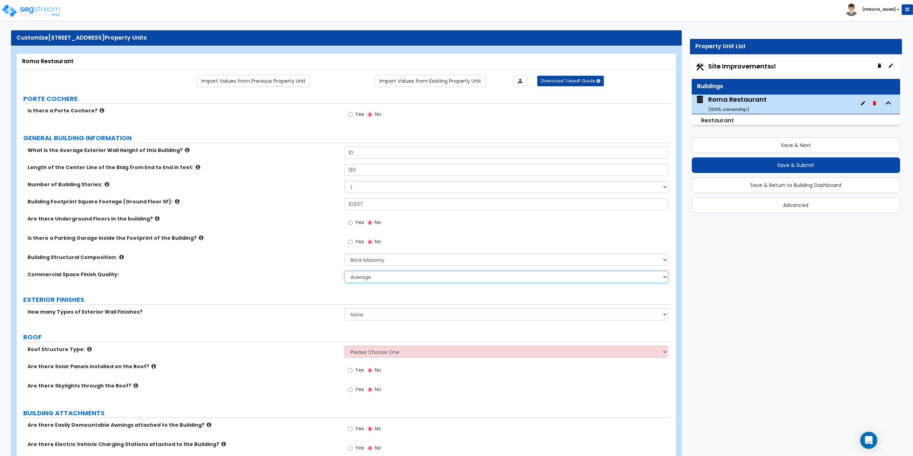
scroll to position [36, 0]
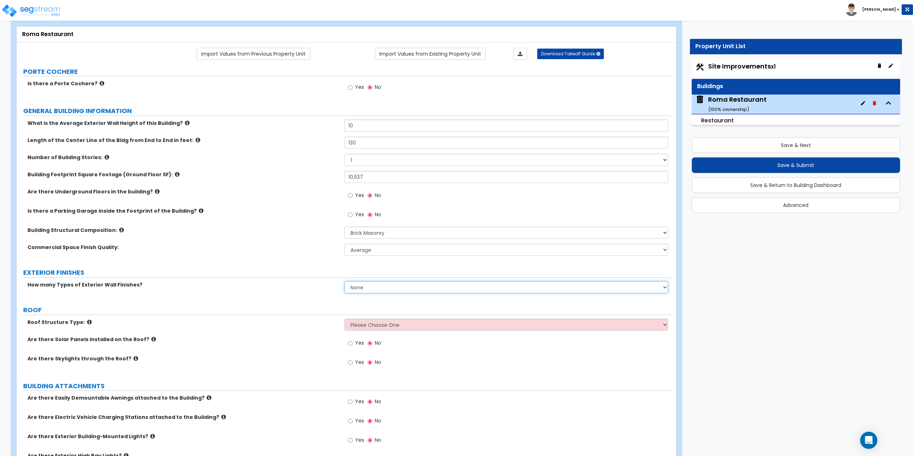
click at [362, 290] on select "None 1 2 3" at bounding box center [506, 287] width 324 height 12
select select "1"
click at [344, 281] on select "None 1 2 3" at bounding box center [506, 287] width 324 height 12
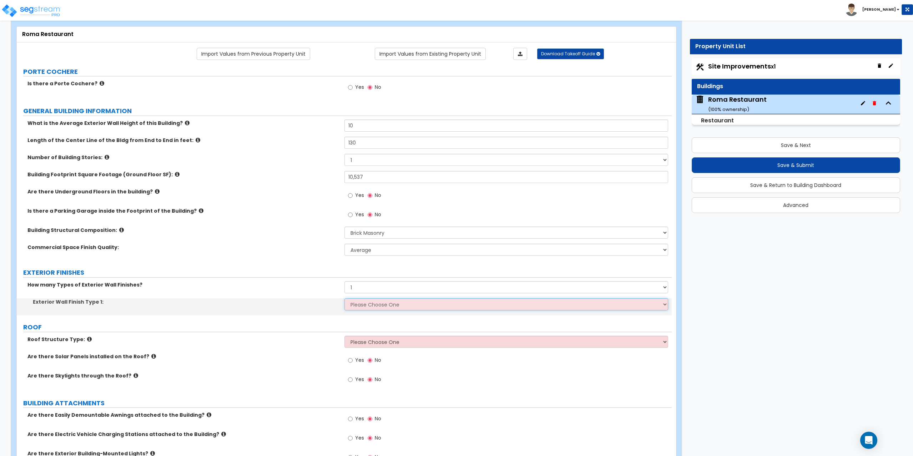
click at [362, 305] on select "Please Choose One No Finish/Shared Wall No Wall Stone Veneer Wood Siding Vinyl …" at bounding box center [506, 304] width 324 height 12
select select "3"
click at [344, 298] on select "Please Choose One No Finish/Shared Wall No Wall Stone Veneer Wood Siding Vinyl …" at bounding box center [506, 304] width 324 height 12
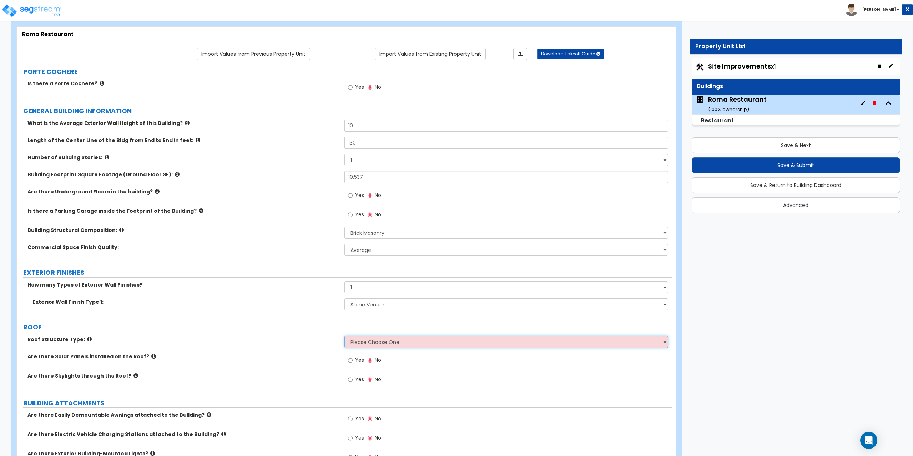
click at [356, 341] on select "Please Choose One Gable Roof Flat Roof Hybrid Gable & Flat Roof" at bounding box center [506, 342] width 324 height 12
click at [362, 302] on select "Please Choose One No Finish/Shared Wall No Wall Stone Veneer Wood Siding Vinyl …" at bounding box center [506, 304] width 324 height 12
click at [344, 298] on select "Please Choose One No Finish/Shared Wall No Wall Stone Veneer Wood Siding Vinyl …" at bounding box center [506, 304] width 324 height 12
click at [364, 304] on select "Please Choose One No Finish/Shared Wall No Wall Stone Veneer Wood Siding Vinyl …" at bounding box center [506, 304] width 324 height 12
click at [376, 233] on select "Please Choose One Tilt-up Wall Construction Reinforced Concrete Structural Stee…" at bounding box center [506, 233] width 324 height 12
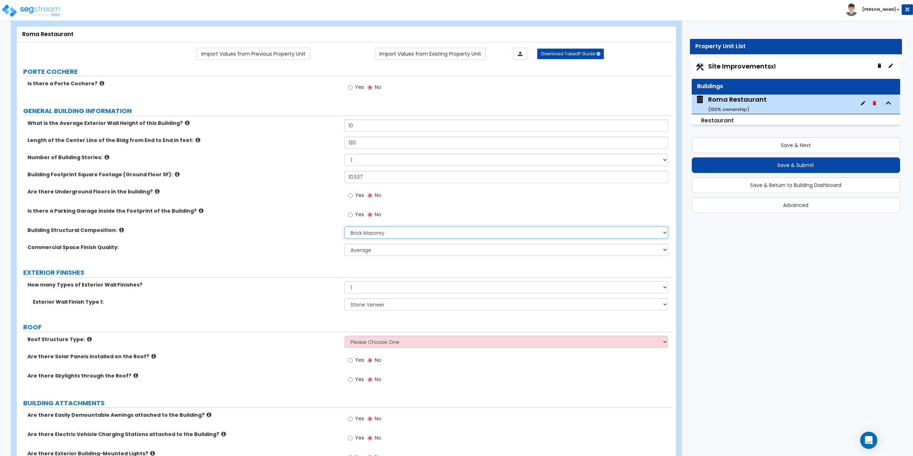
click at [376, 233] on select "Please Choose One Tilt-up Wall Construction Reinforced Concrete Structural Stee…" at bounding box center [506, 233] width 324 height 12
click at [371, 305] on select "Please Choose One No Finish/Shared Wall No Wall Stone Veneer Wood Siding Vinyl …" at bounding box center [506, 304] width 324 height 12
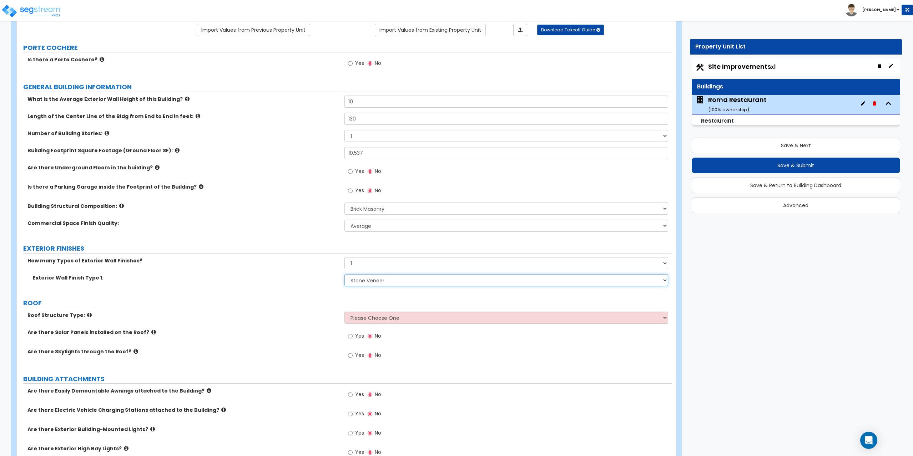
scroll to position [71, 0]
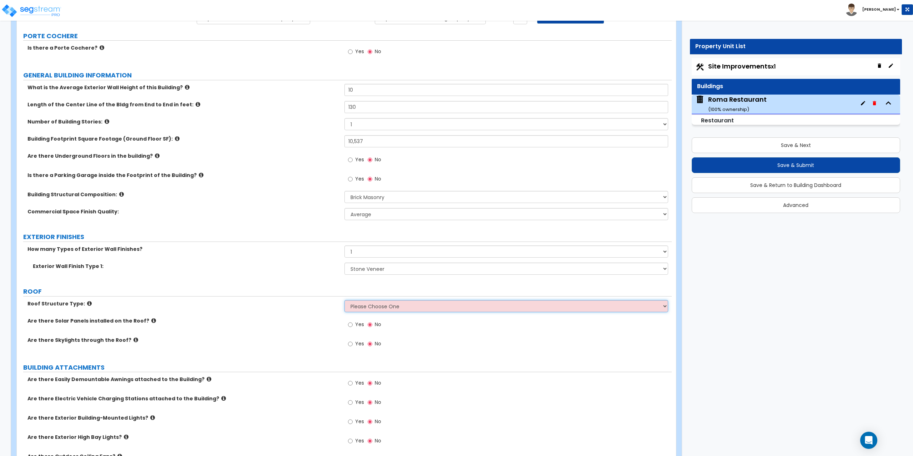
click at [363, 307] on select "Please Choose One Gable Roof Flat Roof Hybrid Gable & Flat Roof" at bounding box center [506, 306] width 324 height 12
select select "1"
click at [344, 300] on select "Please Choose One Gable Roof Flat Roof Hybrid Gable & Flat Roof" at bounding box center [506, 306] width 324 height 12
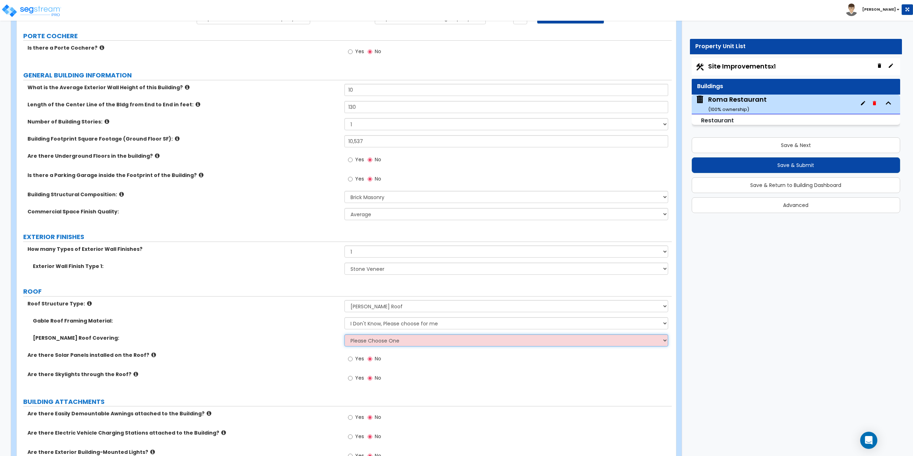
click at [364, 339] on select "Please Choose One Asphalt Shingle Clay Tile Wood Shingle Metal Shingle Standing…" at bounding box center [506, 340] width 324 height 12
select select "1"
click at [344, 334] on select "Please Choose One Asphalt Shingle Clay Tile Wood Shingle Metal Shingle Standing…" at bounding box center [506, 340] width 324 height 12
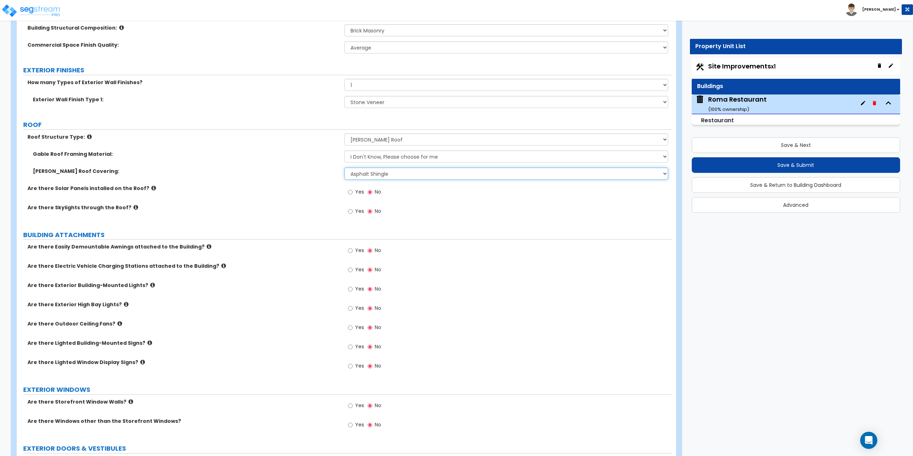
scroll to position [285, 0]
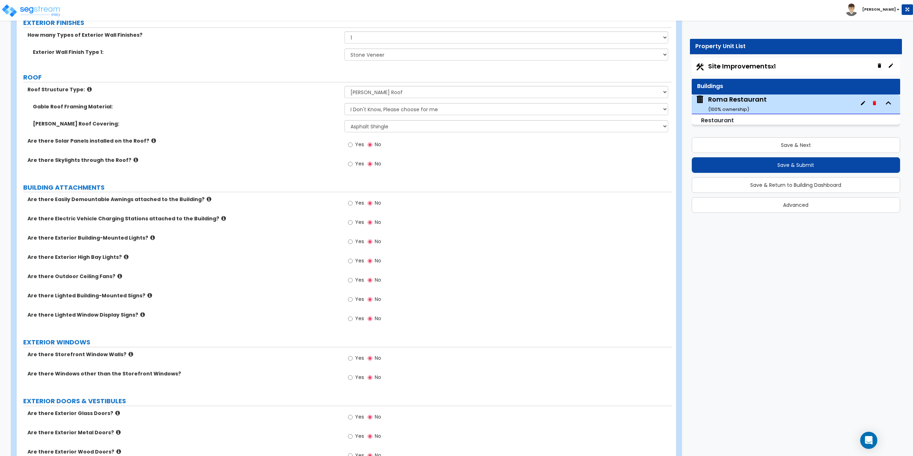
click at [354, 204] on label "Yes" at bounding box center [356, 204] width 16 height 12
click at [352, 204] on input "Yes" at bounding box center [350, 203] width 5 height 8
radio input "true"
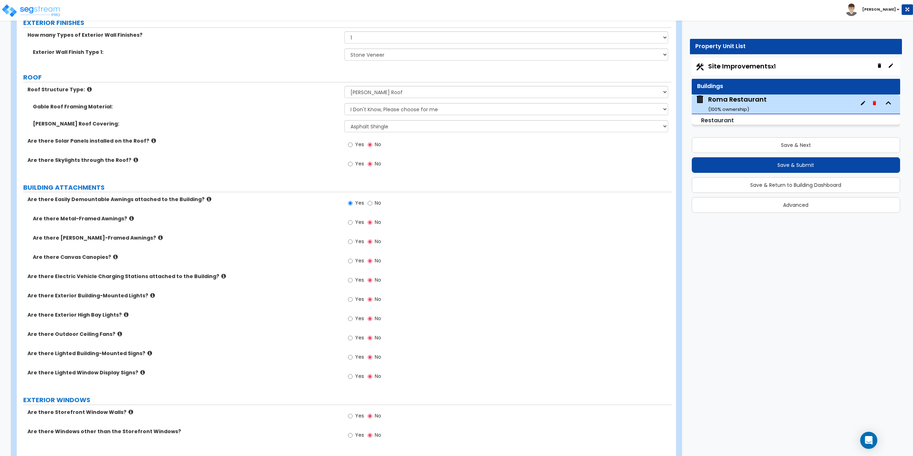
click at [113, 256] on icon at bounding box center [115, 256] width 5 height 5
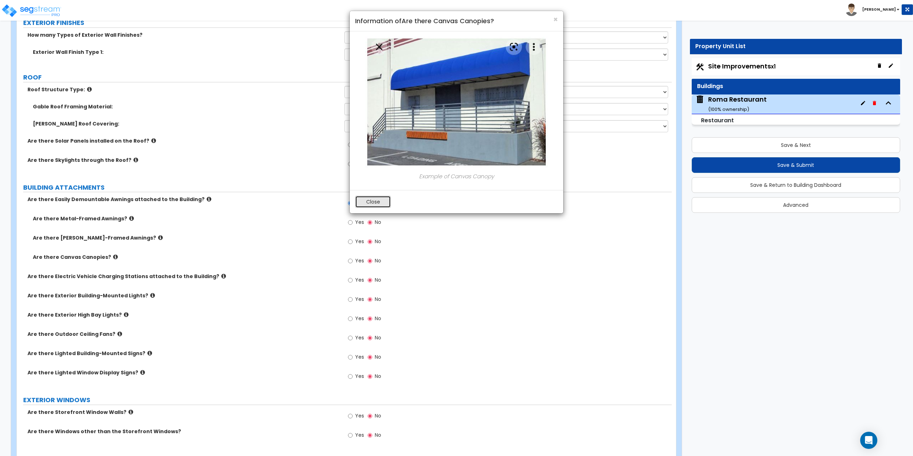
click at [367, 206] on button "Close" at bounding box center [373, 202] width 36 height 12
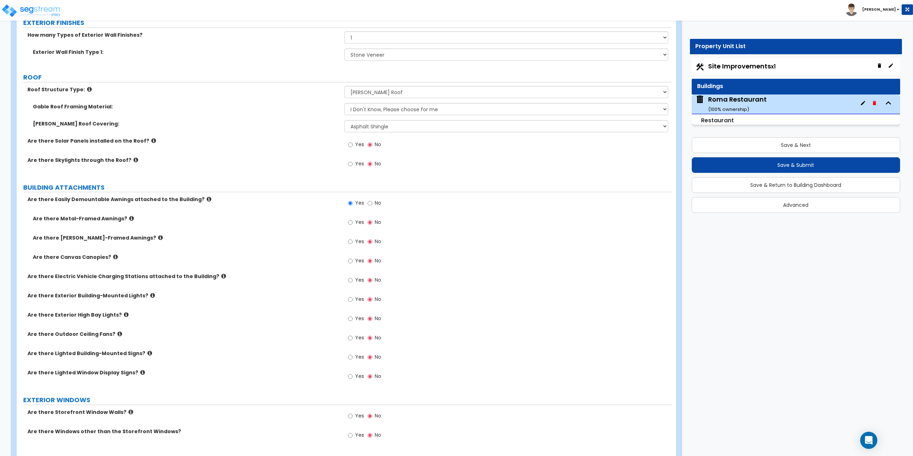
click at [129, 216] on icon at bounding box center [131, 218] width 5 height 5
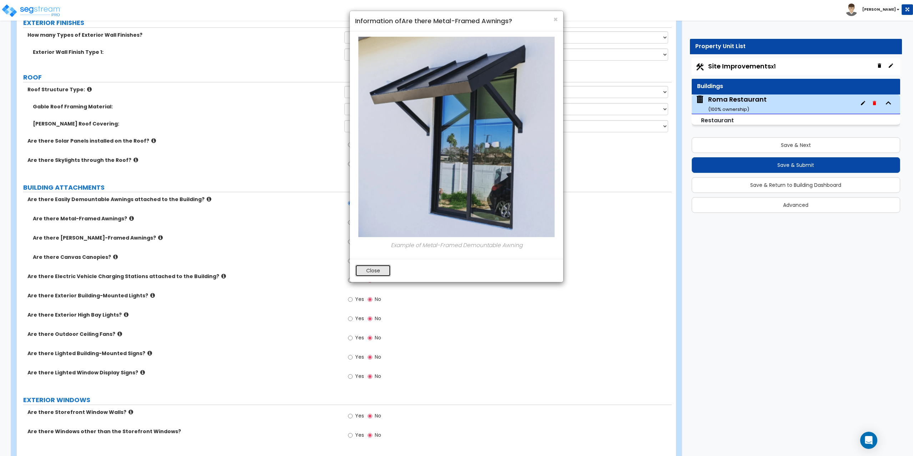
click at [376, 273] on button "Close" at bounding box center [373, 271] width 36 height 12
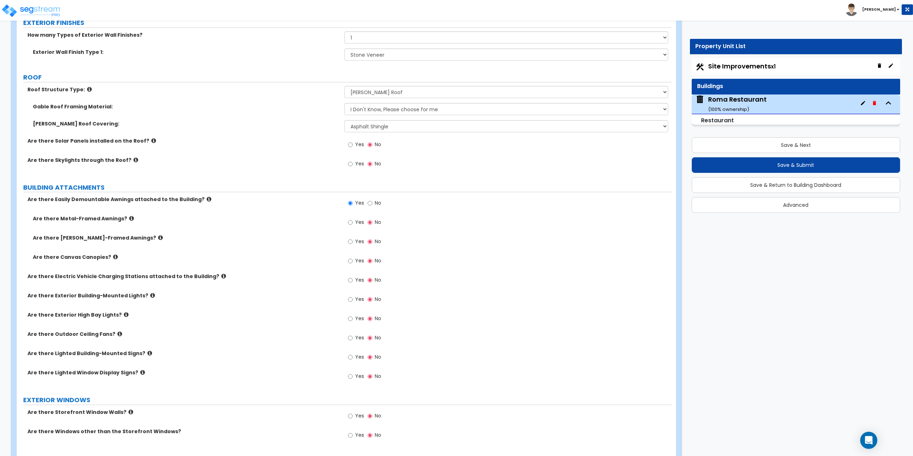
click at [354, 261] on label "Yes" at bounding box center [356, 262] width 16 height 12
click at [352, 261] on input "Yes" at bounding box center [350, 261] width 5 height 8
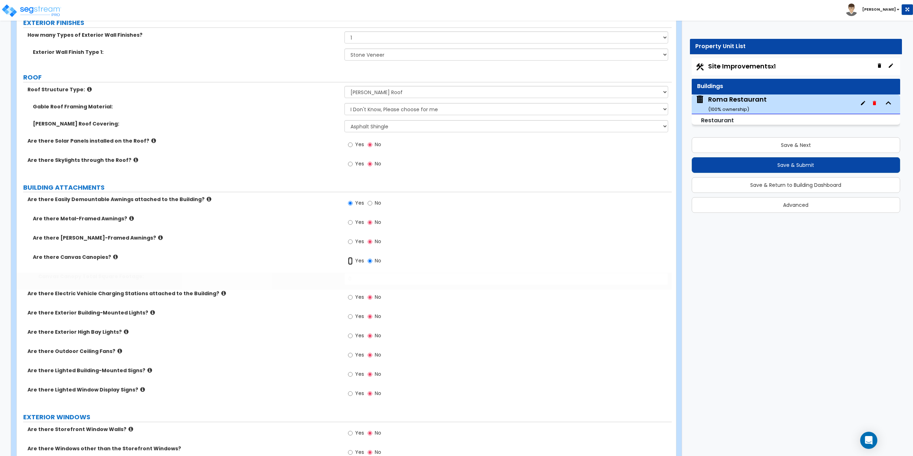
radio input "true"
drag, startPoint x: 368, startPoint y: 280, endPoint x: 310, endPoint y: 270, distance: 58.3
click at [310, 270] on div "Are there Metal-Framed Awnings? Yes No Are there Wood-Framed Awnings? Yes No Ar…" at bounding box center [344, 252] width 644 height 75
type input "300"
click at [360, 319] on span "Yes" at bounding box center [359, 316] width 9 height 7
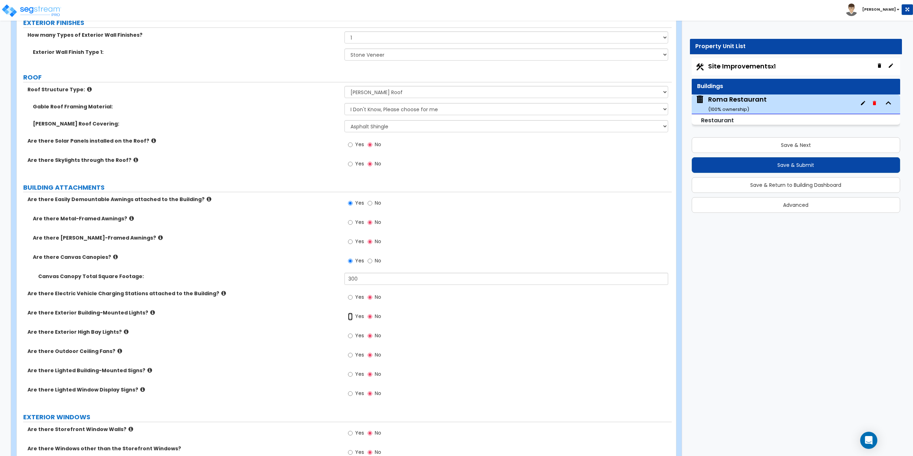
click at [352, 319] on input "Yes" at bounding box center [350, 317] width 5 height 8
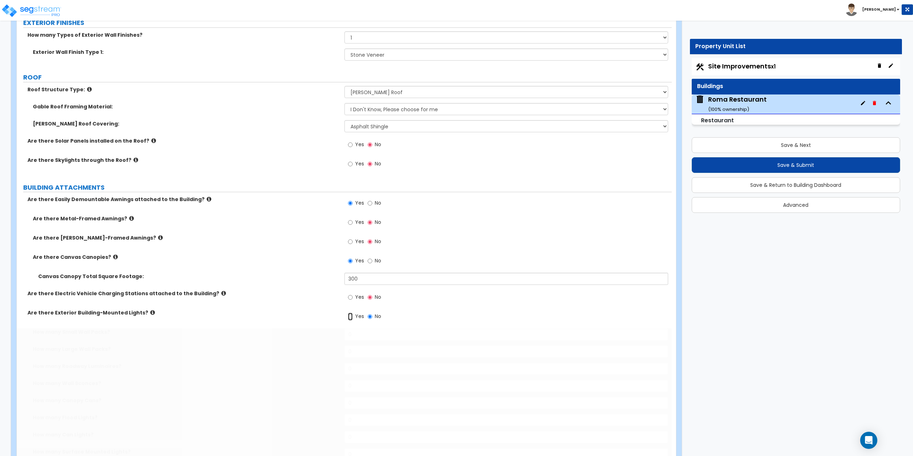
radio input "true"
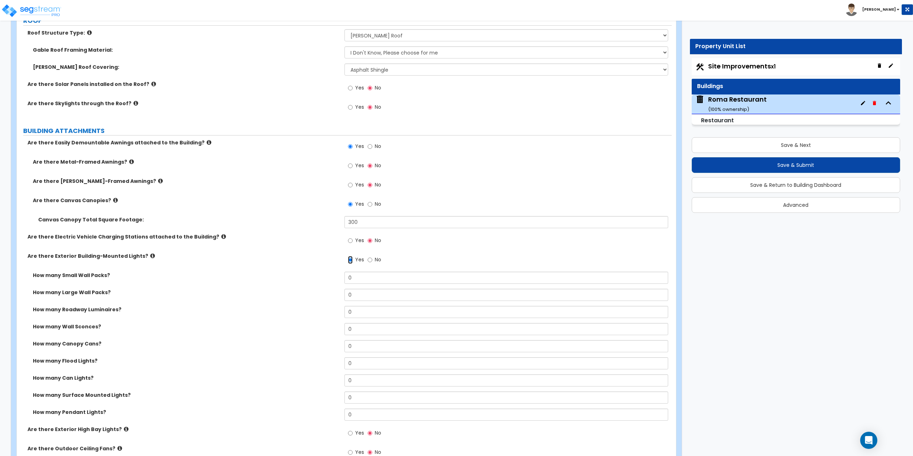
scroll to position [357, 0]
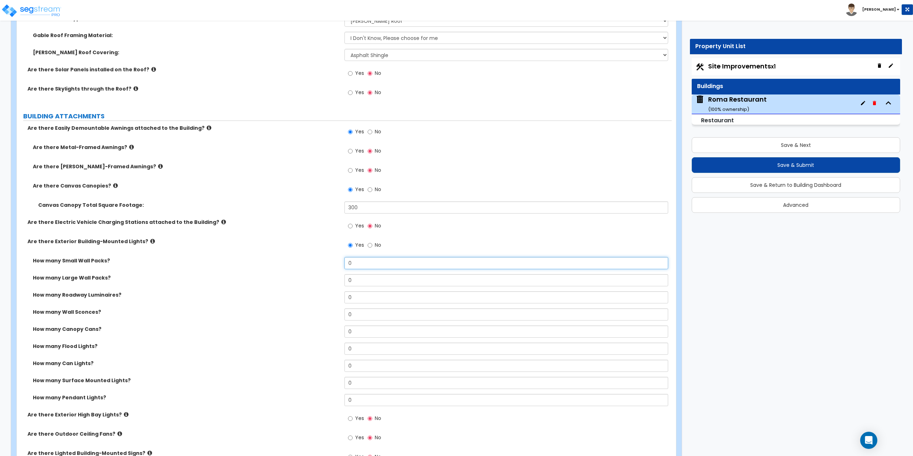
drag, startPoint x: 357, startPoint y: 263, endPoint x: 331, endPoint y: 264, distance: 26.8
click at [331, 264] on div "How many Small Wall Packs? 0" at bounding box center [344, 265] width 655 height 17
type input "10"
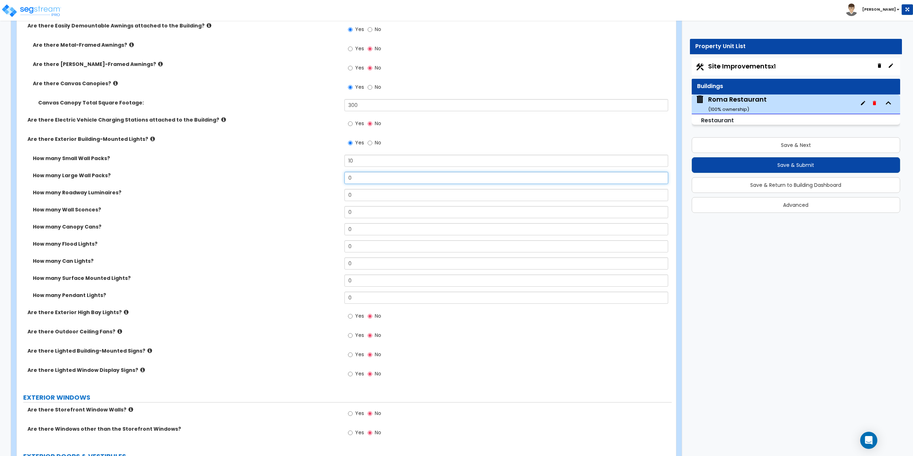
scroll to position [464, 0]
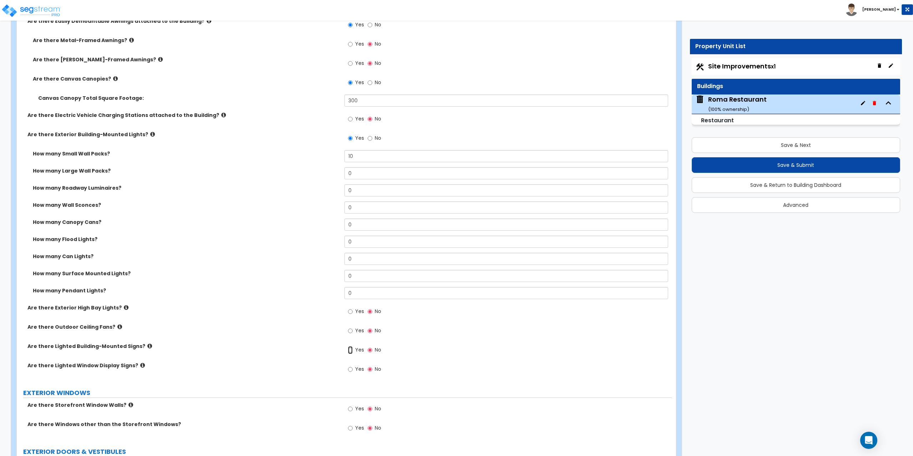
click at [351, 352] on input "Yes" at bounding box center [350, 350] width 5 height 8
radio input "true"
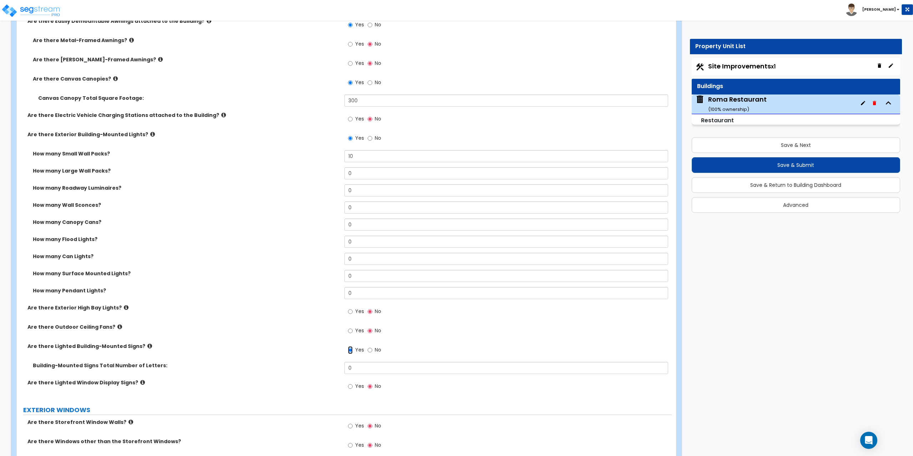
scroll to position [499, 0]
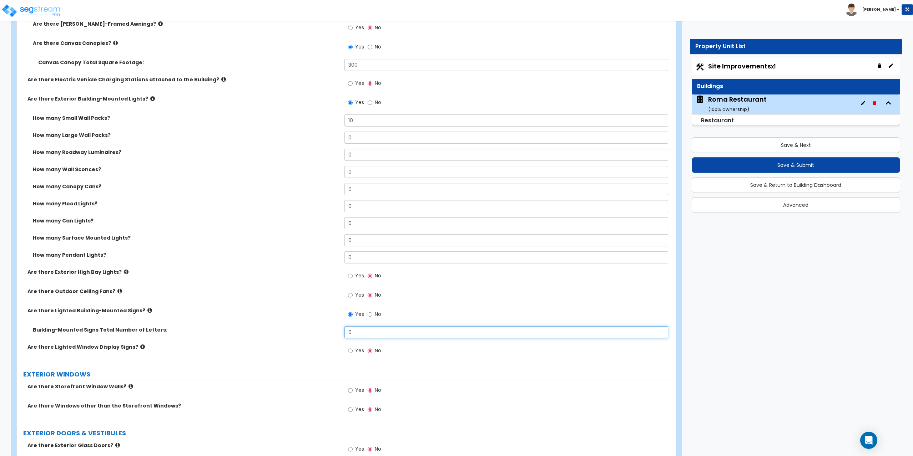
drag, startPoint x: 362, startPoint y: 333, endPoint x: 324, endPoint y: 330, distance: 37.9
click at [324, 330] on div "Building-Mounted Signs Total Number of Letters: 0" at bounding box center [344, 334] width 655 height 17
type input "14"
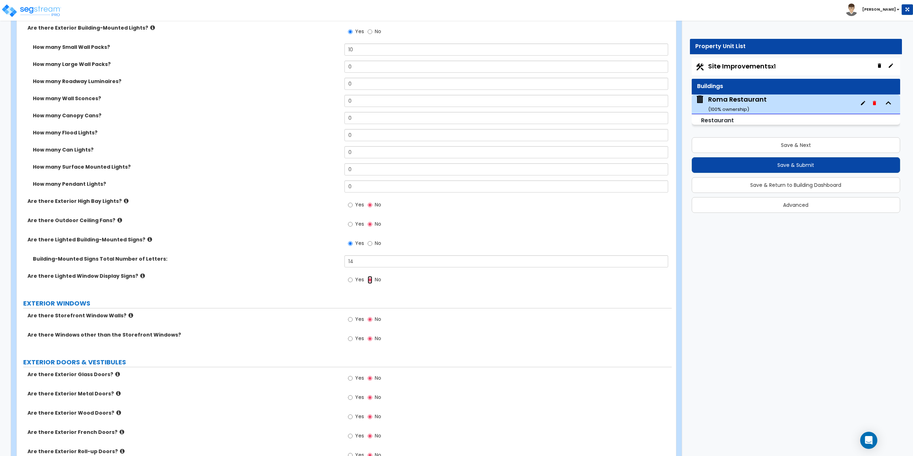
scroll to position [571, 0]
click at [351, 338] on input "Yes" at bounding box center [350, 339] width 5 height 8
radio input "true"
click at [358, 355] on select "None I want to enter a Percentage of the Exterior Windows I want to enter the N…" at bounding box center [506, 356] width 324 height 12
select select "2"
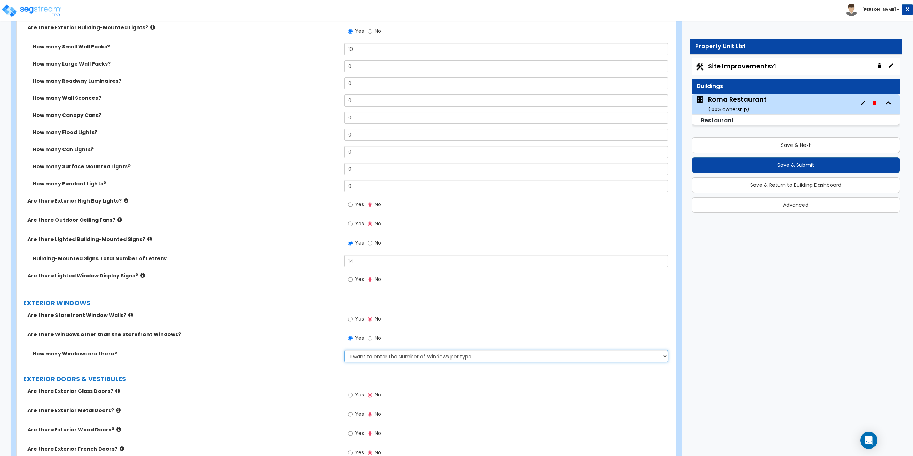
click at [344, 350] on select "None I want to enter a Percentage of the Exterior Windows I want to enter the N…" at bounding box center [506, 356] width 324 height 12
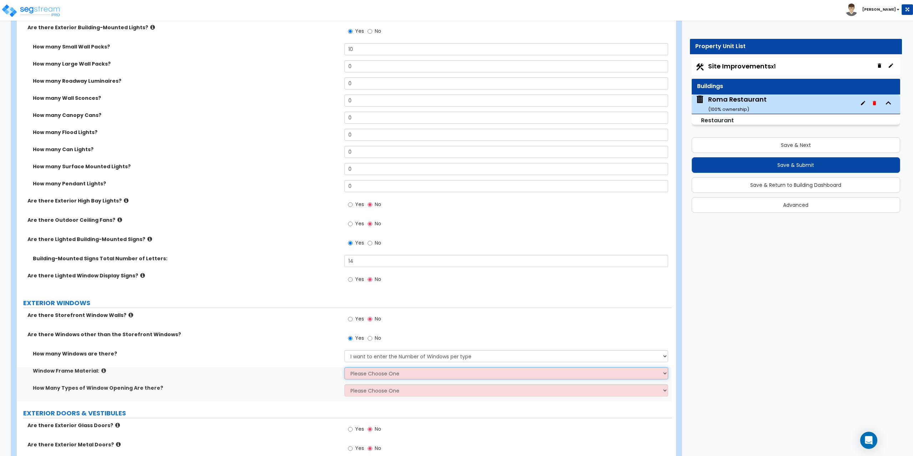
click at [364, 375] on select "Please Choose One Vinyl Aluminum Wood" at bounding box center [506, 373] width 324 height 12
click at [344, 367] on select "Please Choose One Vinyl Aluminum Wood" at bounding box center [506, 373] width 324 height 12
click at [101, 372] on icon at bounding box center [103, 370] width 5 height 5
click at [374, 374] on select "Please Choose One Vinyl Aluminum Wood" at bounding box center [506, 373] width 324 height 12
select select "2"
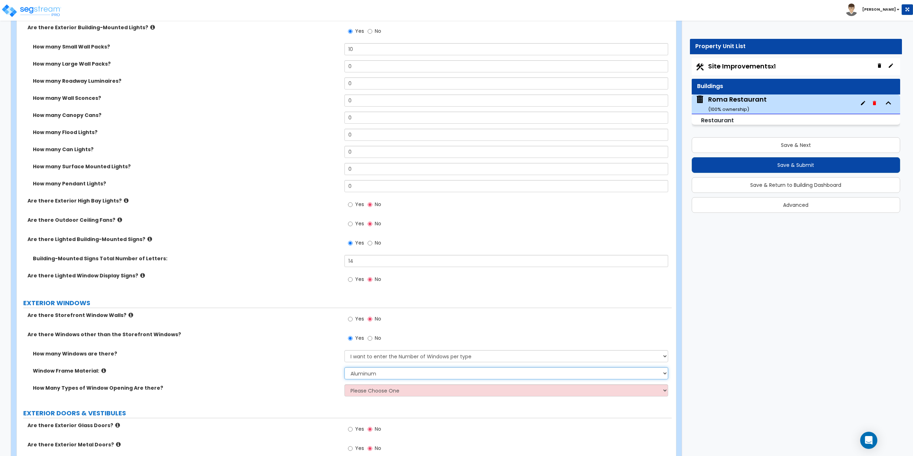
click at [344, 367] on select "Please Choose One Vinyl Aluminum Wood" at bounding box center [506, 373] width 324 height 12
click at [101, 372] on icon at bounding box center [103, 370] width 5 height 5
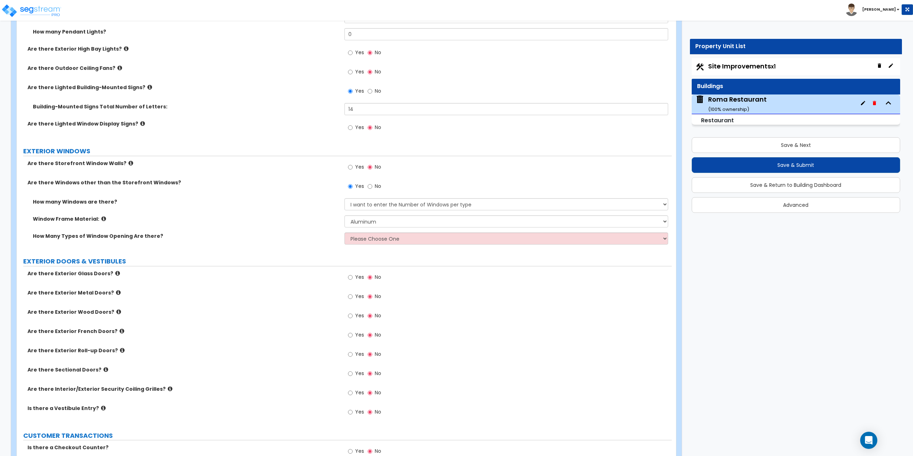
scroll to position [749, 0]
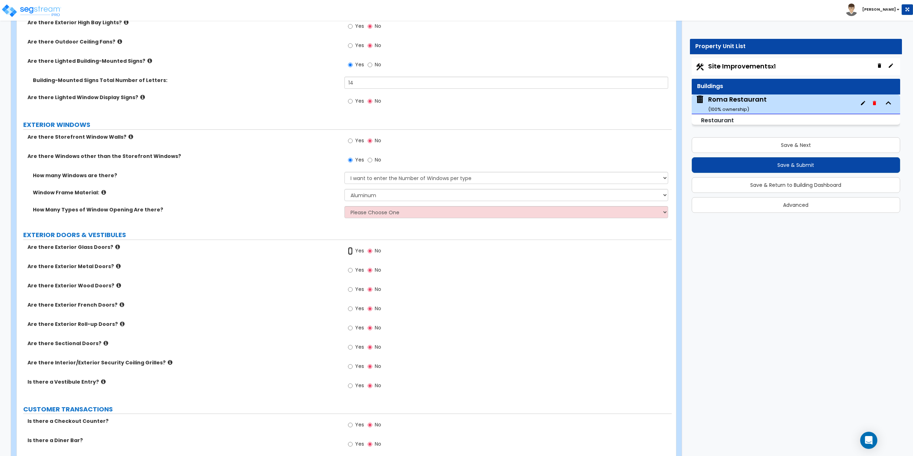
click at [352, 250] on input "Yes" at bounding box center [350, 251] width 5 height 8
radio input "true"
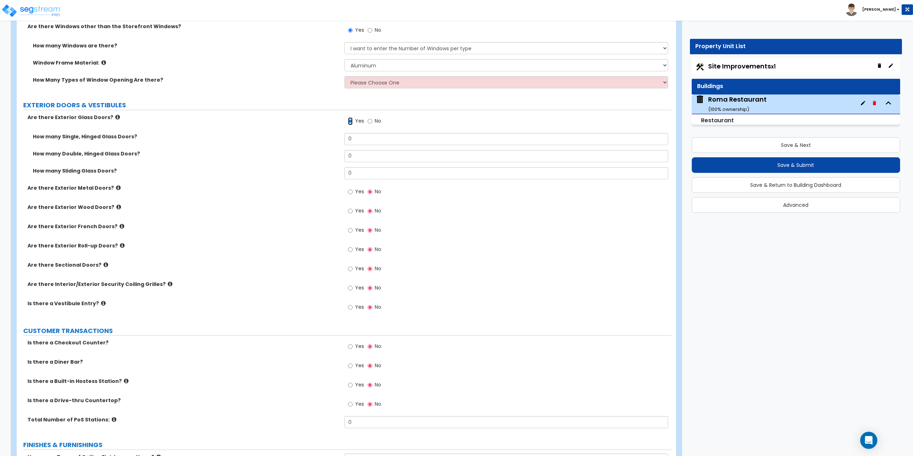
scroll to position [892, 0]
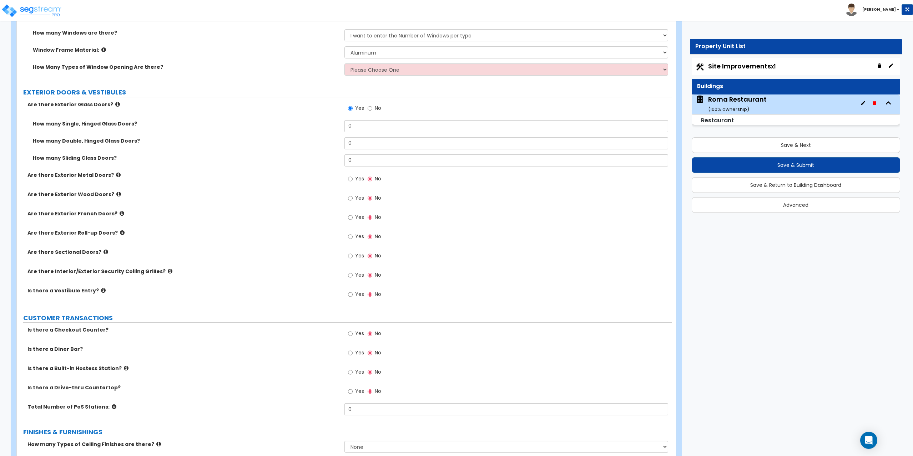
click at [101, 288] on icon at bounding box center [103, 290] width 5 height 5
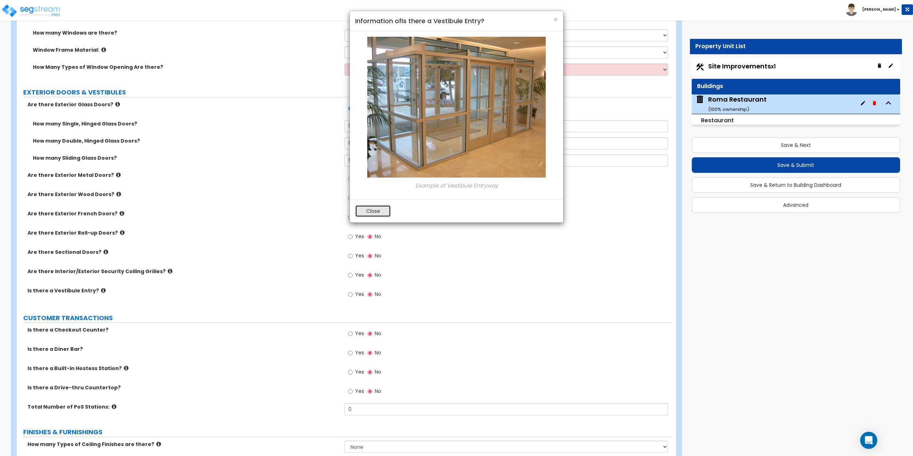
click at [371, 213] on button "Close" at bounding box center [373, 211] width 36 height 12
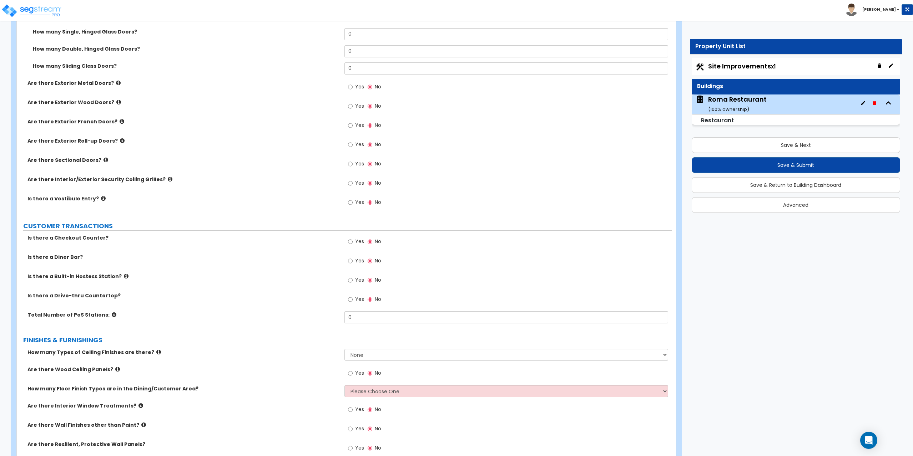
scroll to position [999, 0]
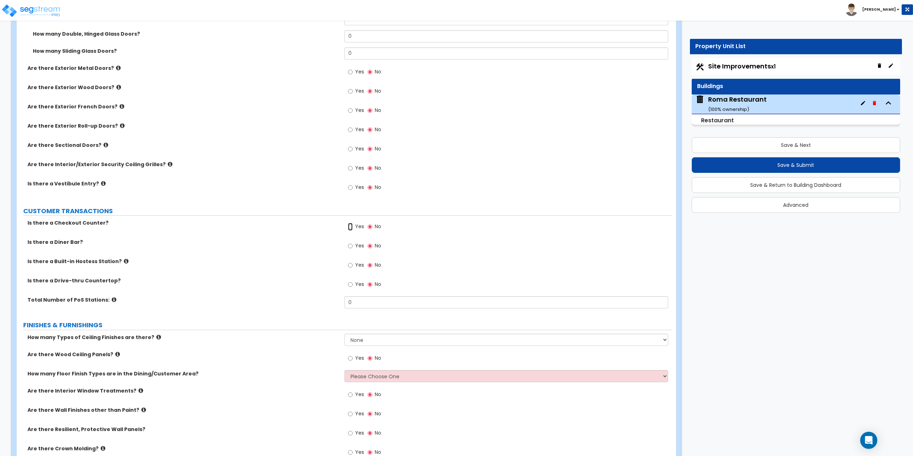
click at [350, 226] on input "Yes" at bounding box center [350, 227] width 5 height 8
radio input "true"
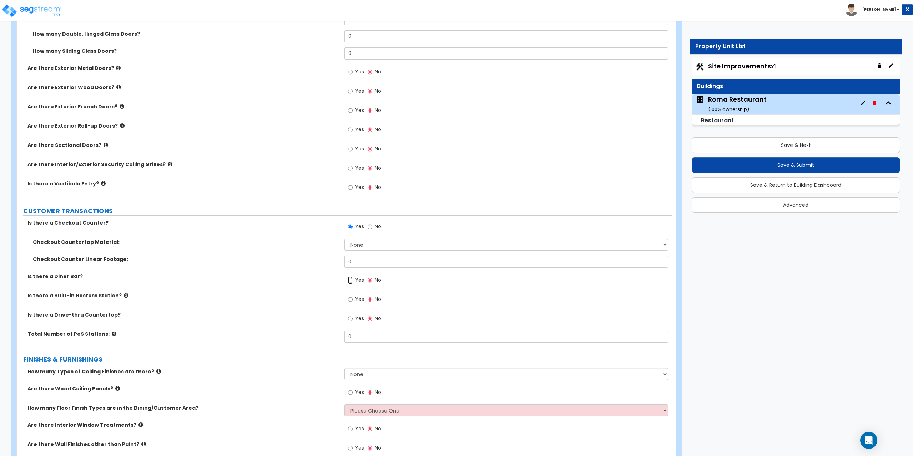
click at [352, 280] on input "Yes" at bounding box center [350, 280] width 5 height 8
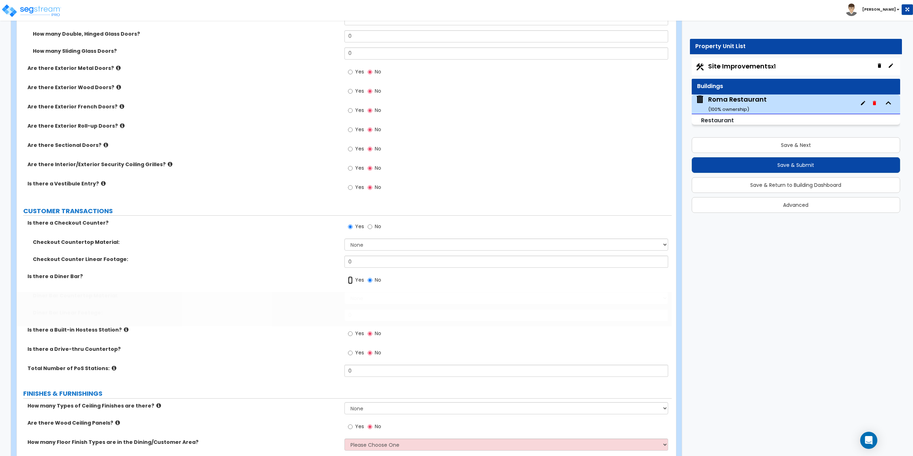
radio input "true"
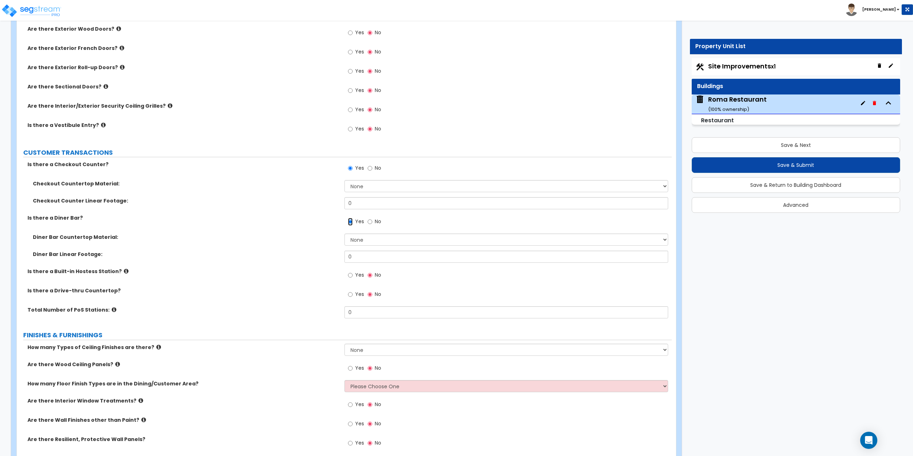
scroll to position [1070, 0]
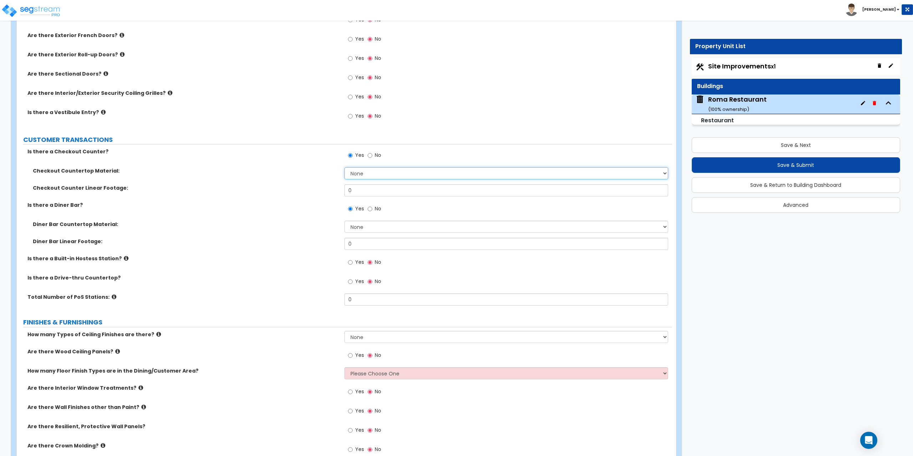
click at [366, 174] on select "None Plastic Laminate Solid Surface Stone Quartz Marble Tile Wood Stainless Ste…" at bounding box center [506, 173] width 324 height 12
select select "3"
click at [344, 167] on select "None Plastic Laminate Solid Surface Stone Quartz Marble Tile Wood Stainless Ste…" at bounding box center [506, 173] width 324 height 12
drag, startPoint x: 364, startPoint y: 193, endPoint x: 356, endPoint y: 192, distance: 8.0
click at [356, 192] on input "0" at bounding box center [506, 190] width 324 height 12
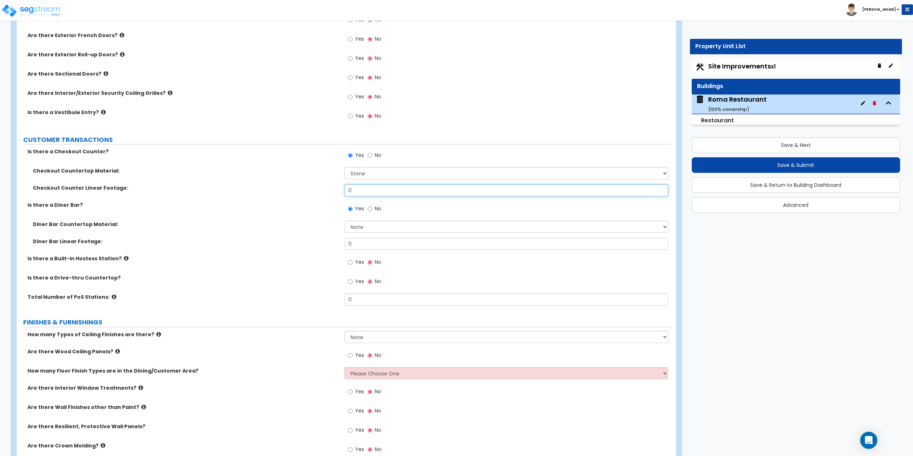
scroll to position [1106, 0]
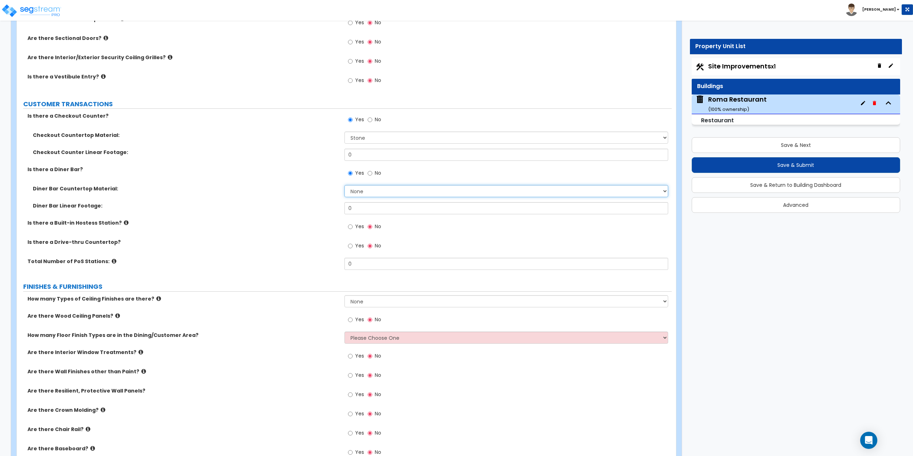
click at [367, 189] on select "None Plastic Laminate Solid Surface Stone Quartz Marble Tile Wood Stainless Ste…" at bounding box center [506, 191] width 324 height 12
click at [372, 120] on label "No" at bounding box center [374, 121] width 14 height 12
click at [372, 120] on input "No" at bounding box center [369, 120] width 5 height 8
radio input "false"
radio input "true"
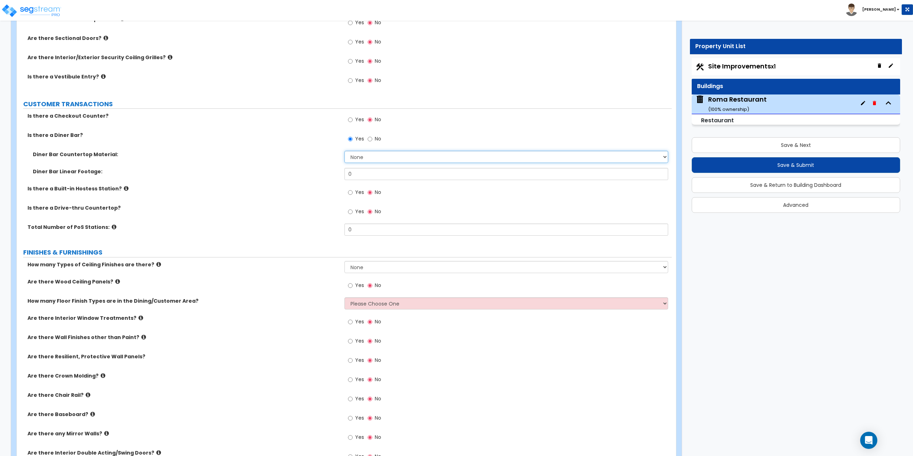
click at [361, 159] on select "None Plastic Laminate Solid Surface Stone Quartz Marble Tile Wood Stainless Ste…" at bounding box center [506, 157] width 324 height 12
select select "7"
click at [344, 151] on select "None Plastic Laminate Solid Surface Stone Quartz Marble Tile Wood Stainless Ste…" at bounding box center [506, 157] width 324 height 12
drag, startPoint x: 362, startPoint y: 174, endPoint x: 346, endPoint y: 175, distance: 16.1
click at [346, 175] on input "0" at bounding box center [506, 174] width 324 height 12
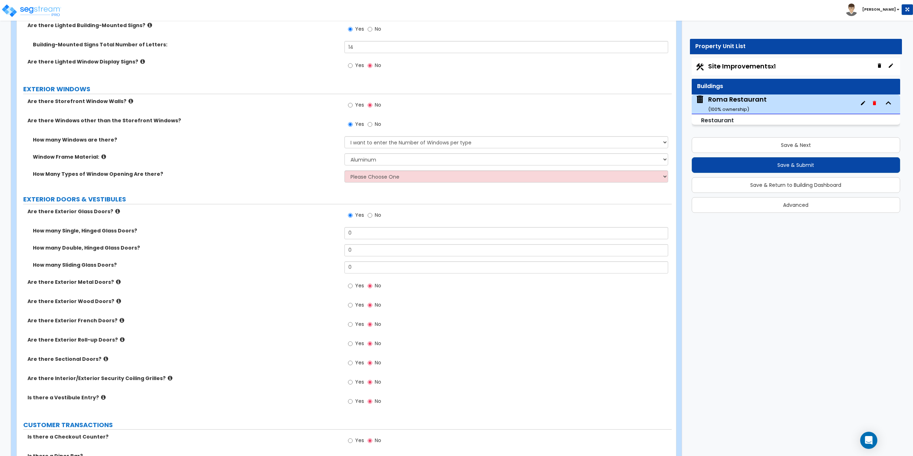
scroll to position [535, 0]
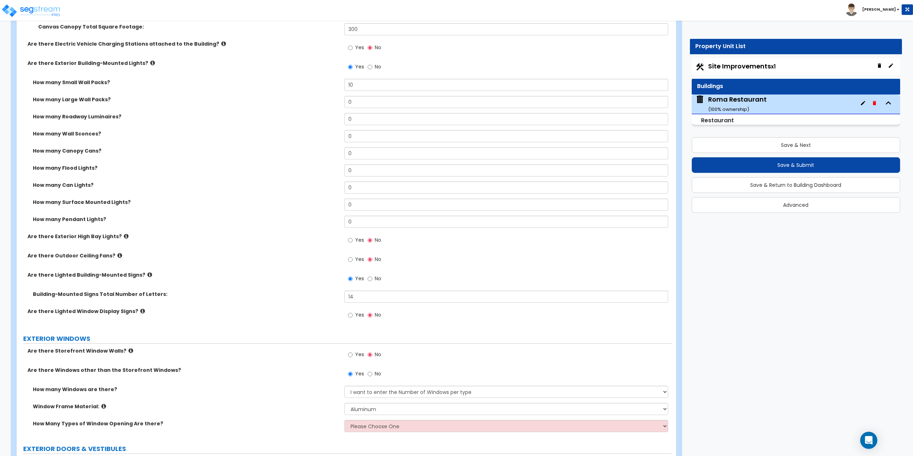
click at [150, 63] on icon at bounding box center [152, 62] width 5 height 5
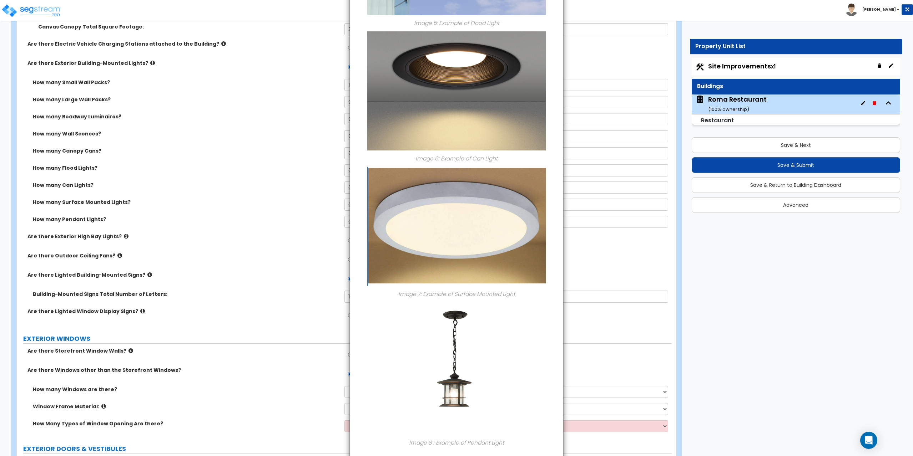
scroll to position [748, 0]
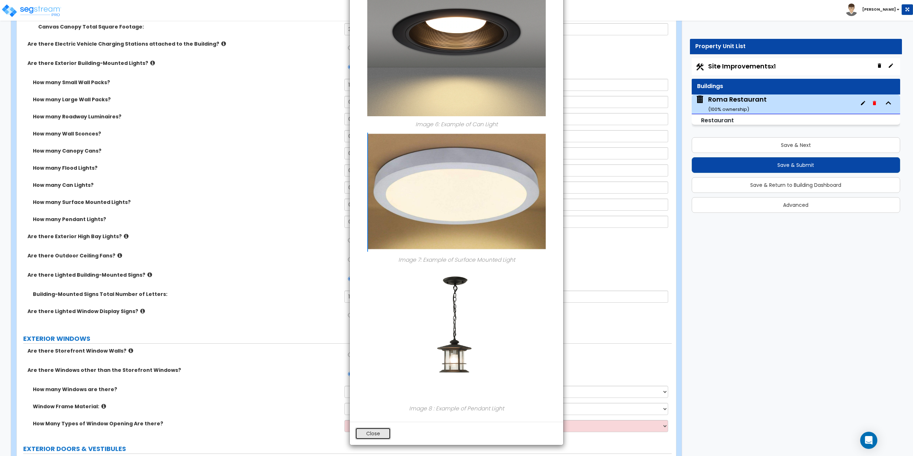
click at [367, 434] on button "Close" at bounding box center [373, 434] width 36 height 12
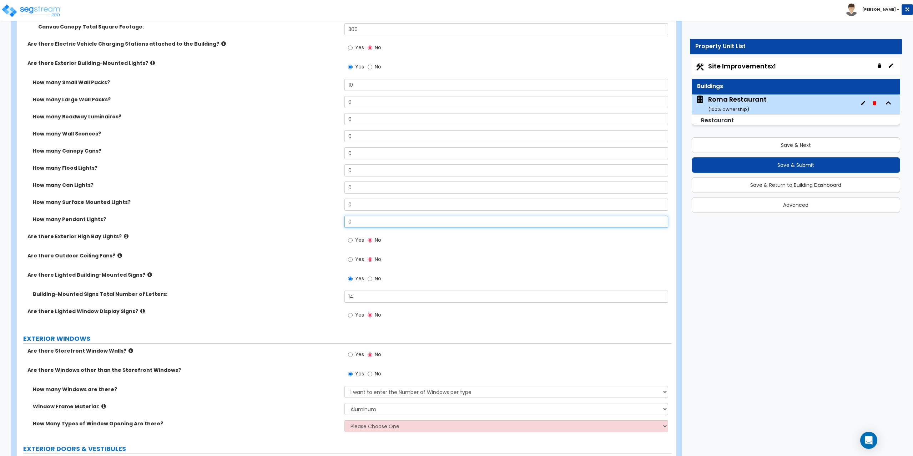
drag, startPoint x: 359, startPoint y: 223, endPoint x: 334, endPoint y: 215, distance: 25.6
click at [334, 215] on div "How many Small Wall Packs? 10 How many Large Wall Packs? 0 How many Roadway Lum…" at bounding box center [344, 156] width 644 height 154
click at [370, 108] on div "How many Large Wall Packs? 0" at bounding box center [344, 104] width 655 height 17
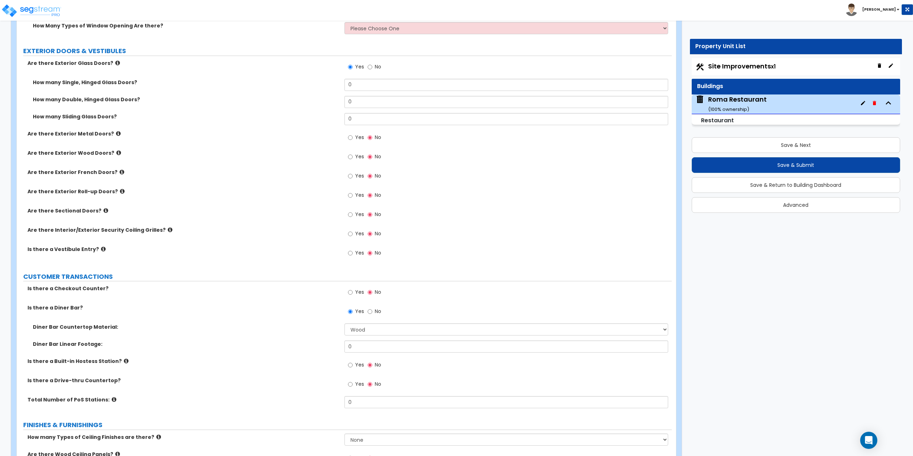
scroll to position [963, 0]
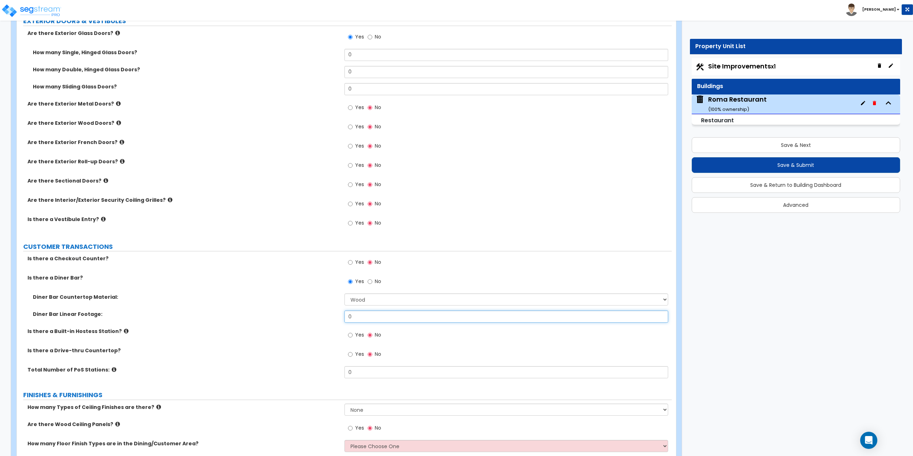
drag, startPoint x: 365, startPoint y: 319, endPoint x: 322, endPoint y: 311, distance: 43.9
click at [322, 311] on div "Diner Bar Linear Footage: 0" at bounding box center [344, 319] width 655 height 17
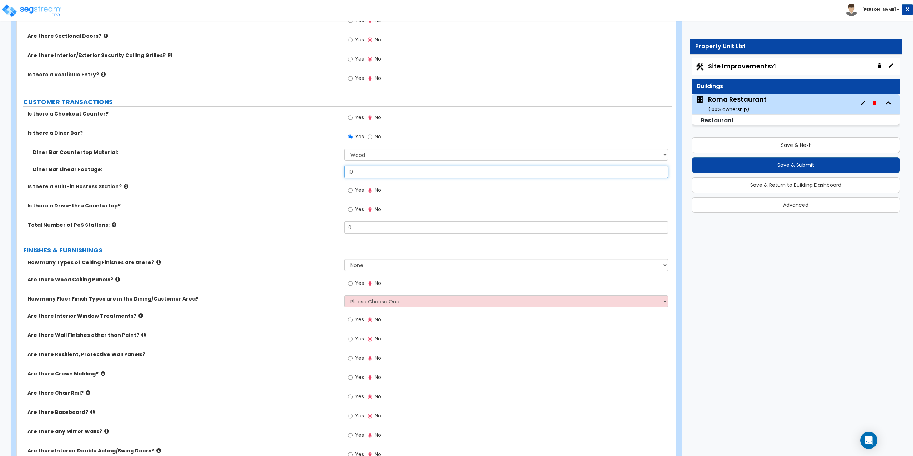
scroll to position [1142, 0]
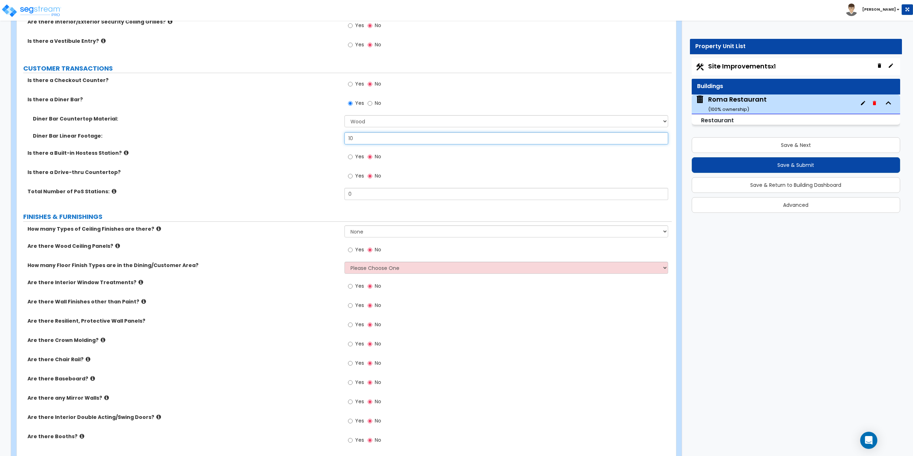
type input "10"
click at [369, 265] on select "Please Choose One 1 2 3" at bounding box center [506, 268] width 324 height 12
click at [359, 252] on span "Yes" at bounding box center [359, 249] width 9 height 7
click at [352, 252] on input "Yes" at bounding box center [350, 250] width 5 height 8
radio input "true"
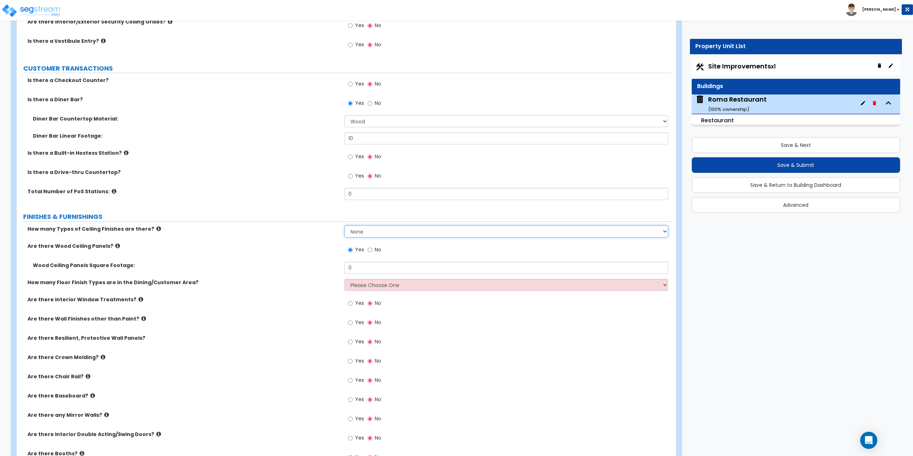
click at [367, 234] on select "None 1 2 3" at bounding box center [506, 231] width 324 height 12
select select "1"
click at [344, 225] on select "None 1 2 3" at bounding box center [506, 231] width 324 height 12
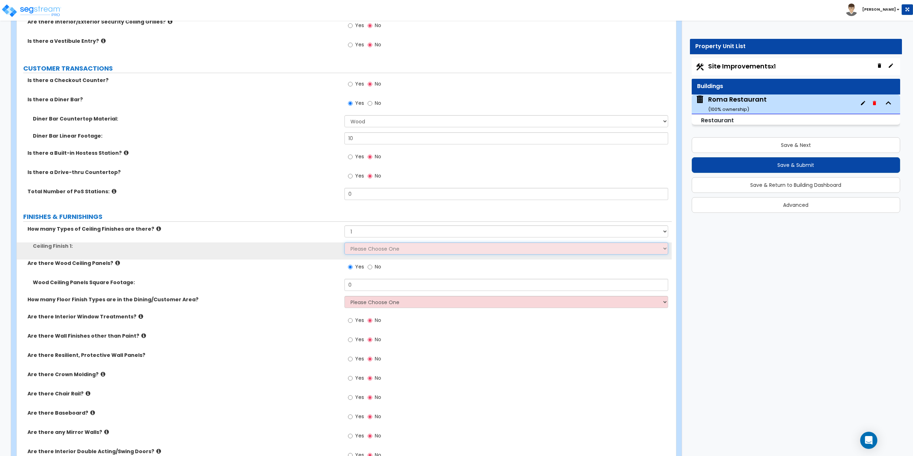
click at [358, 248] on select "Please Choose One Drop Ceiling Open Ceiling Drywall Ceiling" at bounding box center [506, 249] width 324 height 12
select select "1"
click at [344, 243] on select "Please Choose One Drop Ceiling Open Ceiling Drywall Ceiling" at bounding box center [506, 249] width 324 height 12
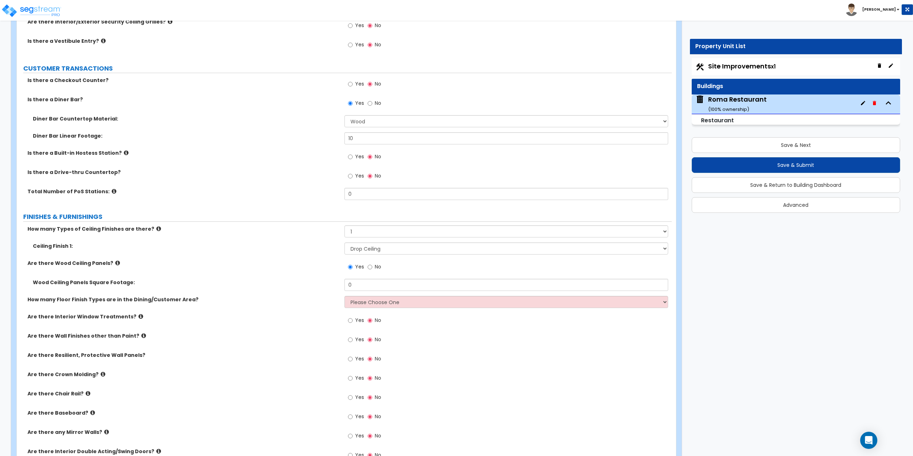
click at [375, 267] on span "No" at bounding box center [378, 266] width 6 height 7
click at [372, 267] on input "No" at bounding box center [369, 267] width 5 height 8
radio input "false"
radio input "true"
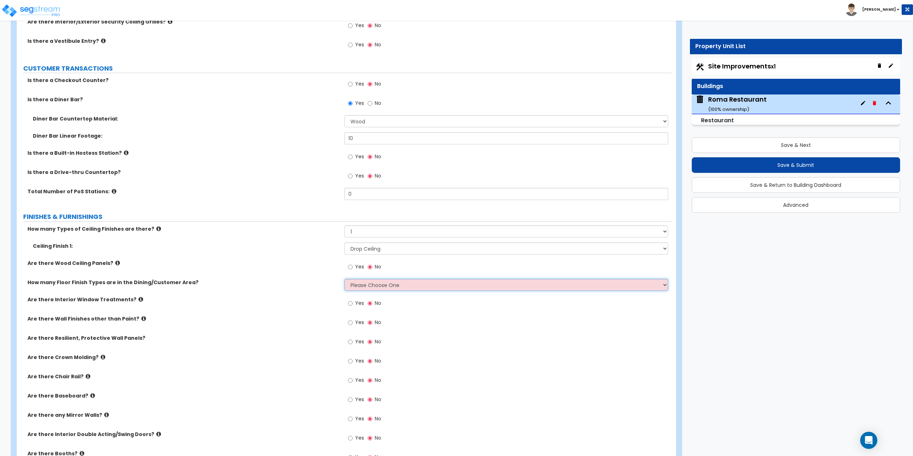
click at [366, 285] on select "Please Choose One 1 2 3" at bounding box center [506, 285] width 324 height 12
click at [344, 279] on select "Please Choose One 1 2 3" at bounding box center [506, 285] width 324 height 12
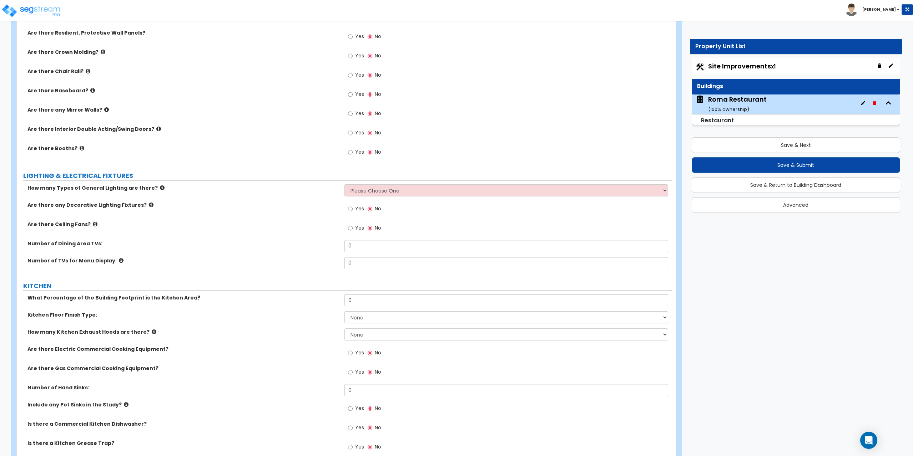
scroll to position [1249, 0]
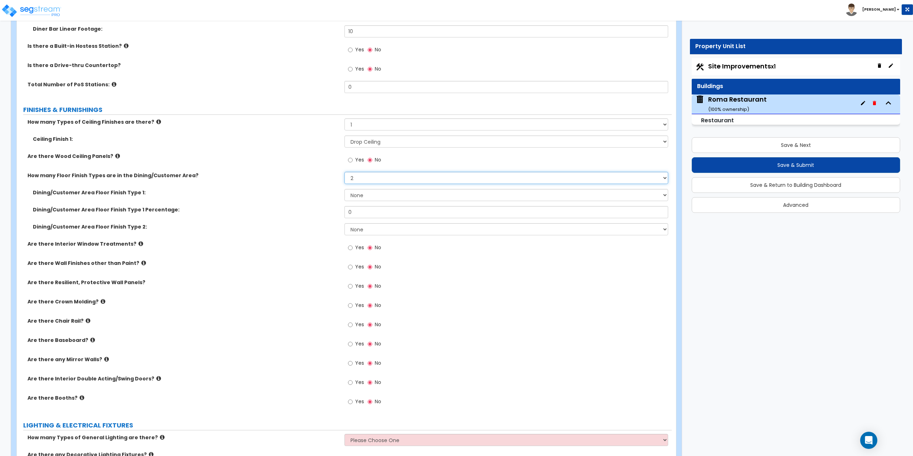
click at [361, 181] on select "Please Choose One 1 2 3" at bounding box center [506, 178] width 324 height 12
select select "1"
click at [344, 172] on select "Please Choose One 1 2 3" at bounding box center [506, 178] width 324 height 12
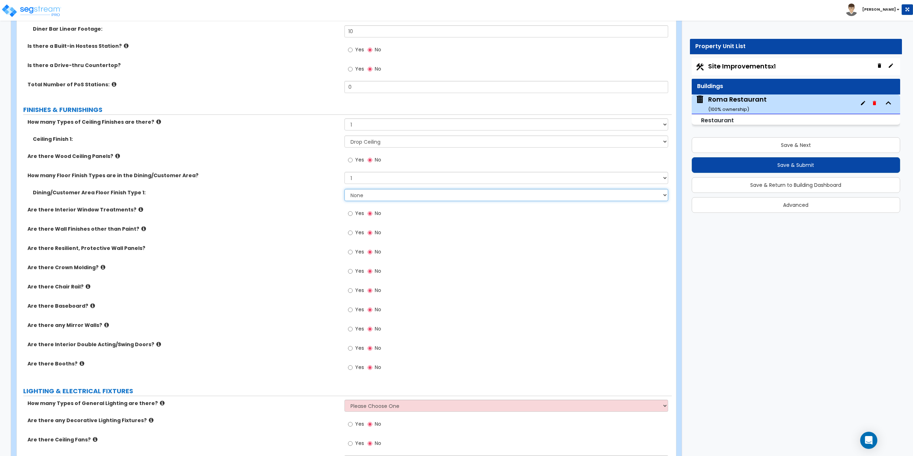
click at [365, 198] on select "None Tile Flooring Hardwood Flooring Resilient Laminate Flooring VCT Flooring S…" at bounding box center [506, 195] width 324 height 12
select select "5"
click at [344, 189] on select "None Tile Flooring Hardwood Flooring Resilient Laminate Flooring VCT Flooring S…" at bounding box center [506, 195] width 324 height 12
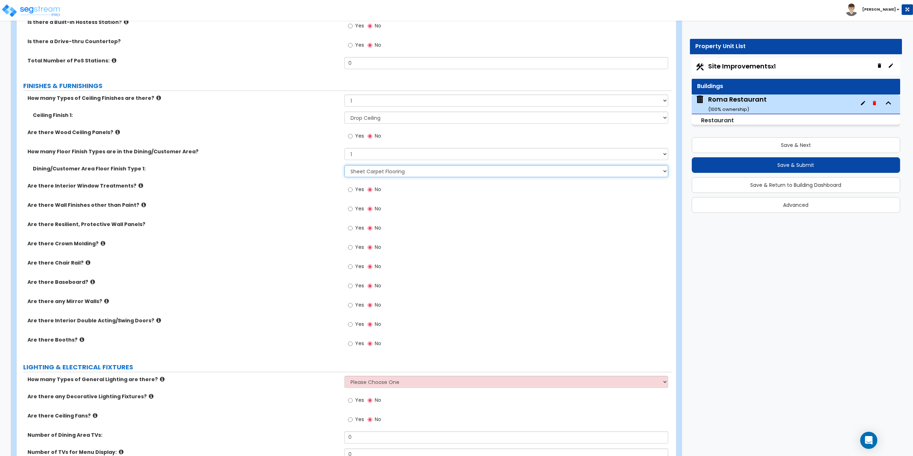
scroll to position [1284, 0]
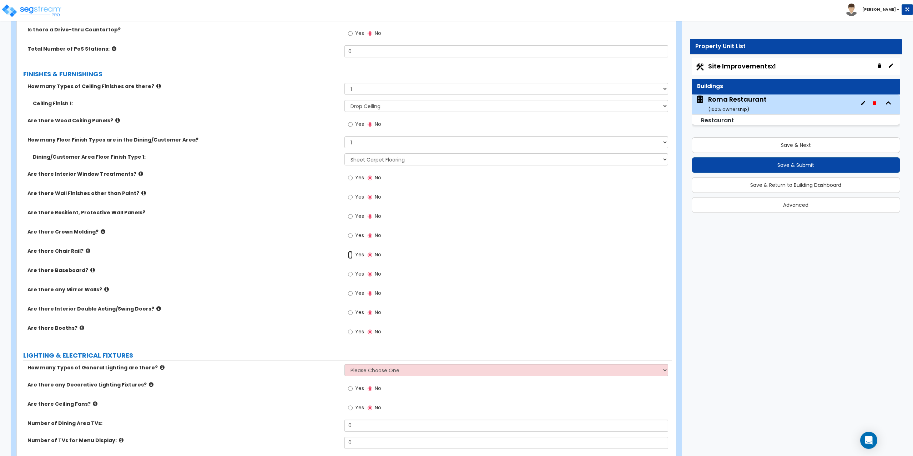
drag, startPoint x: 350, startPoint y: 254, endPoint x: 328, endPoint y: 248, distance: 22.9
click at [328, 248] on div "Are there Chair Rail? Yes No" at bounding box center [344, 257] width 655 height 19
click at [141, 193] on icon at bounding box center [143, 193] width 5 height 5
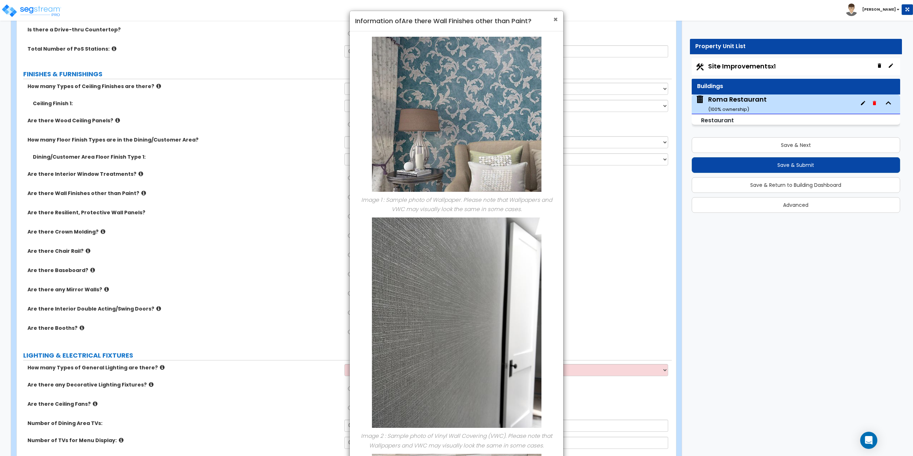
click at [555, 20] on span "×" at bounding box center [555, 19] width 5 height 10
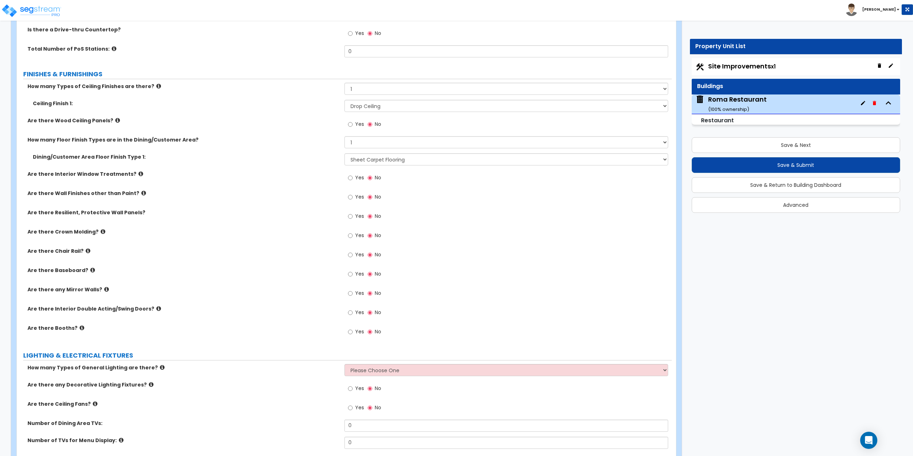
click at [354, 194] on label "Yes" at bounding box center [356, 198] width 16 height 12
click at [352, 194] on input "Yes" at bounding box center [350, 197] width 5 height 8
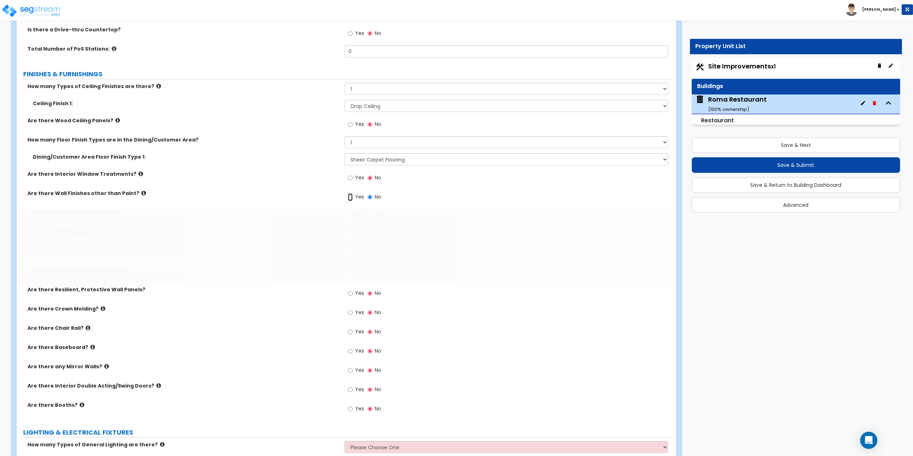
radio input "true"
click at [350, 237] on input "Yes" at bounding box center [350, 236] width 5 height 8
radio input "true"
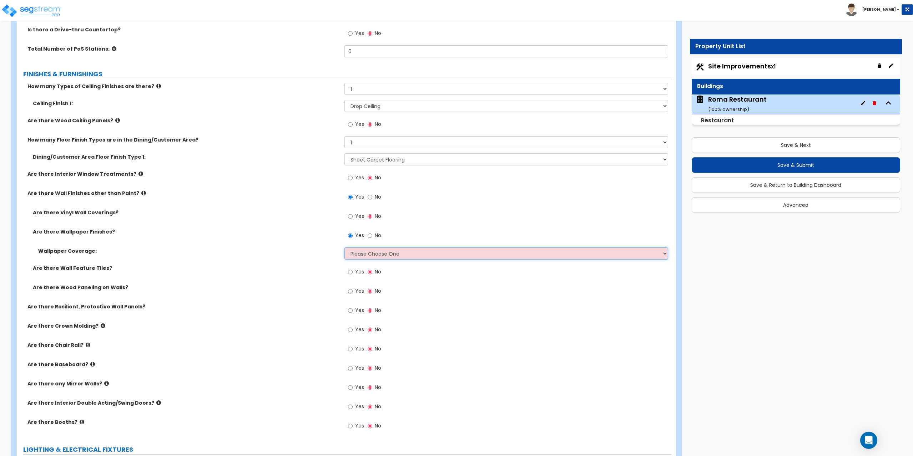
click at [366, 253] on select "Please Choose One Only a Small Portion of Walls are Covered Several Walls are C…" at bounding box center [506, 254] width 324 height 12
select select "2"
click at [344, 248] on select "Please Choose One Only a Small Portion of Walls are Covered Several Walls are C…" at bounding box center [506, 254] width 324 height 12
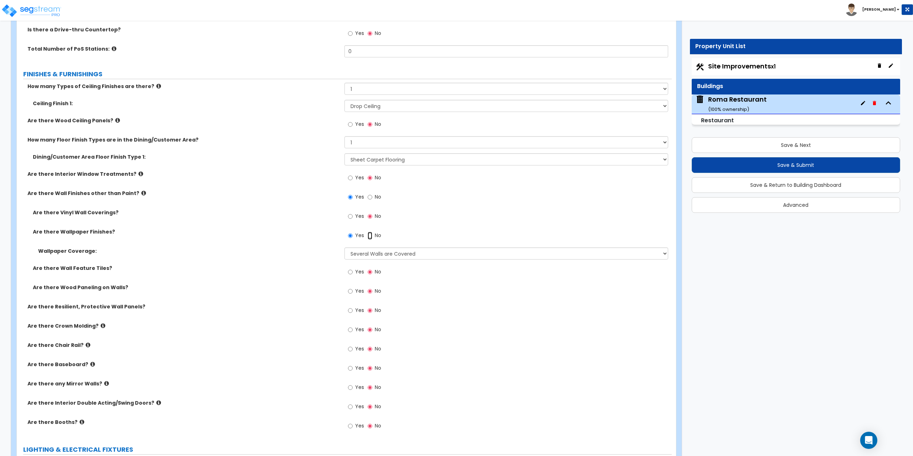
click at [371, 233] on input "No" at bounding box center [369, 236] width 5 height 8
radio input "false"
radio input "true"
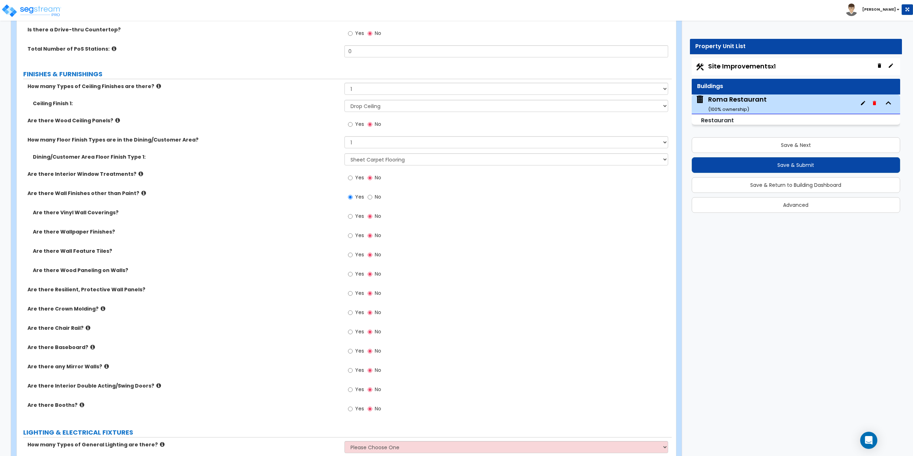
click at [141, 194] on icon at bounding box center [143, 193] width 5 height 5
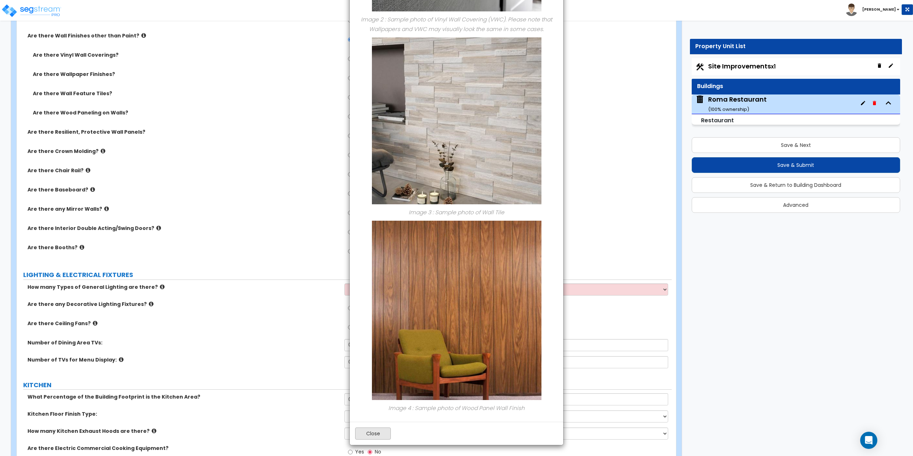
scroll to position [1534, 0]
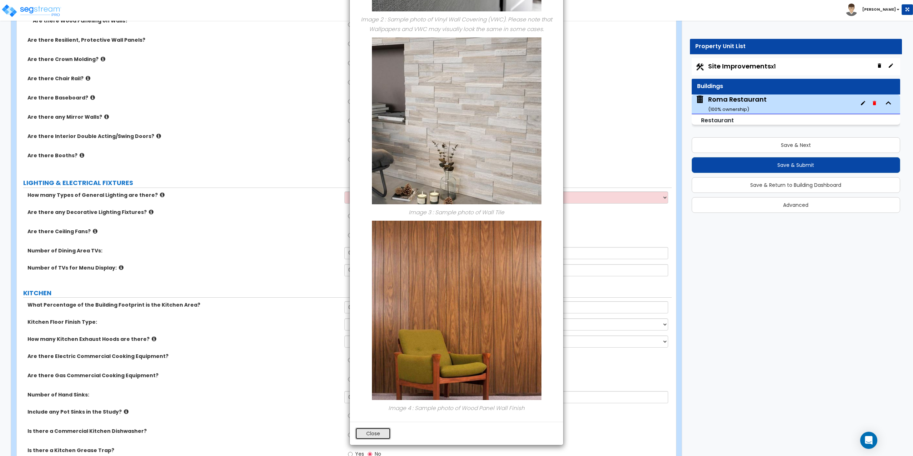
click at [382, 430] on button "Close" at bounding box center [373, 434] width 36 height 12
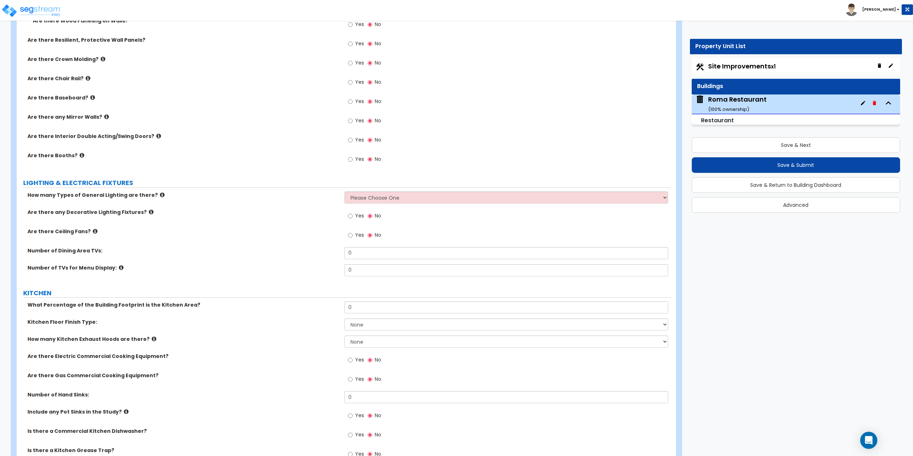
click at [86, 77] on icon at bounding box center [88, 78] width 5 height 5
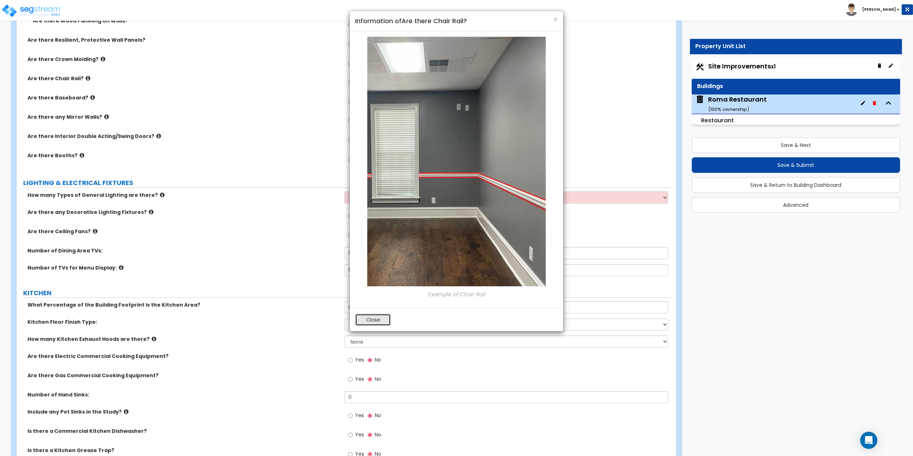
click at [387, 322] on button "Close" at bounding box center [373, 320] width 36 height 12
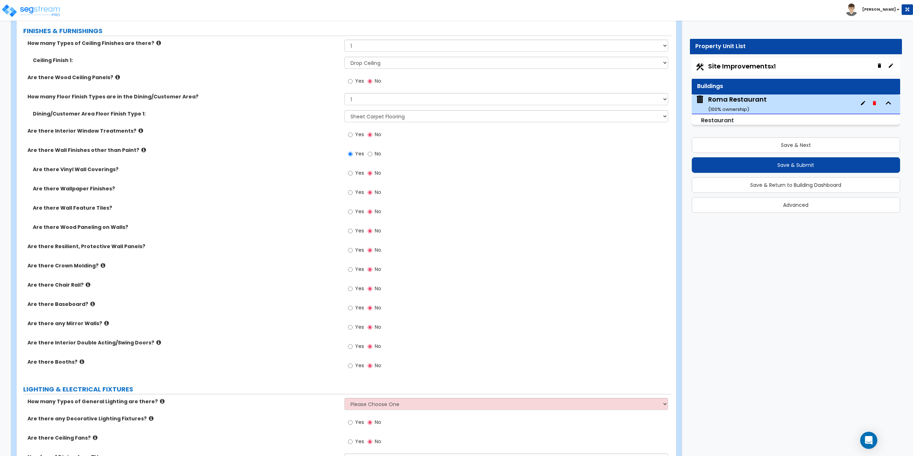
scroll to position [1320, 0]
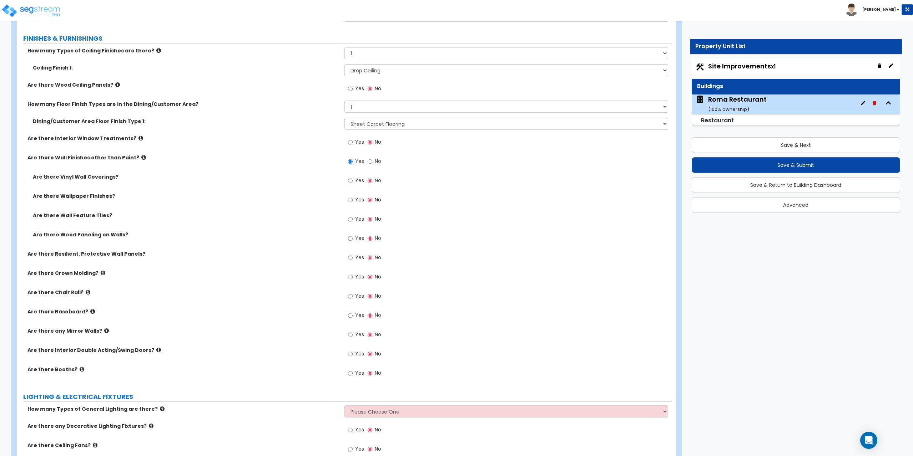
click at [353, 318] on label "Yes" at bounding box center [356, 316] width 16 height 12
click at [352, 318] on input "Yes" at bounding box center [350, 316] width 5 height 8
radio input "true"
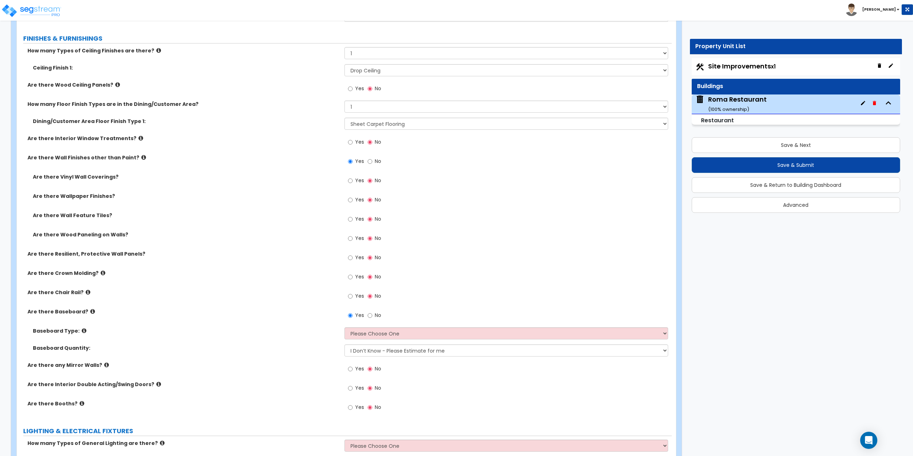
click at [355, 238] on label "Yes" at bounding box center [356, 239] width 16 height 12
click at [352, 238] on input "Yes" at bounding box center [350, 239] width 5 height 8
radio input "true"
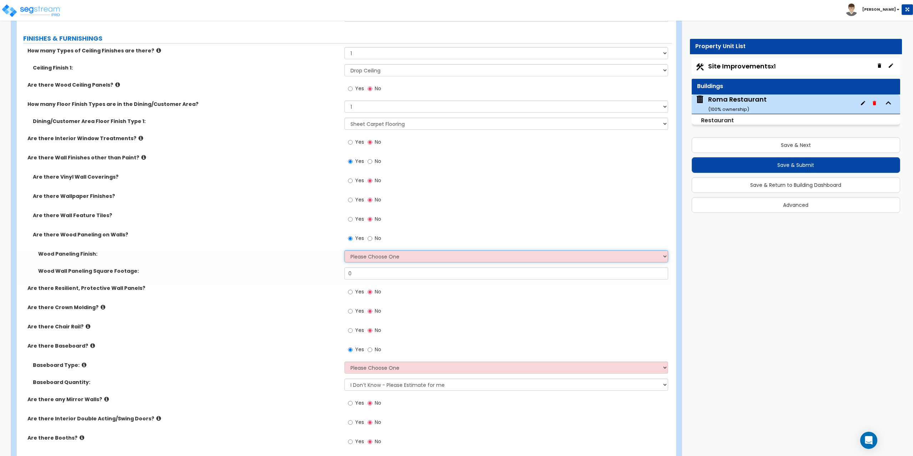
click at [360, 258] on select "Please Choose One Birch Mahogany Oak or Cherry Rosewood Teak I Don't Know, Plea…" at bounding box center [506, 256] width 324 height 12
select select "6"
click at [344, 250] on select "Please Choose One Birch Mahogany Oak or Cherry Rosewood Teak I Don't Know, Plea…" at bounding box center [506, 256] width 324 height 12
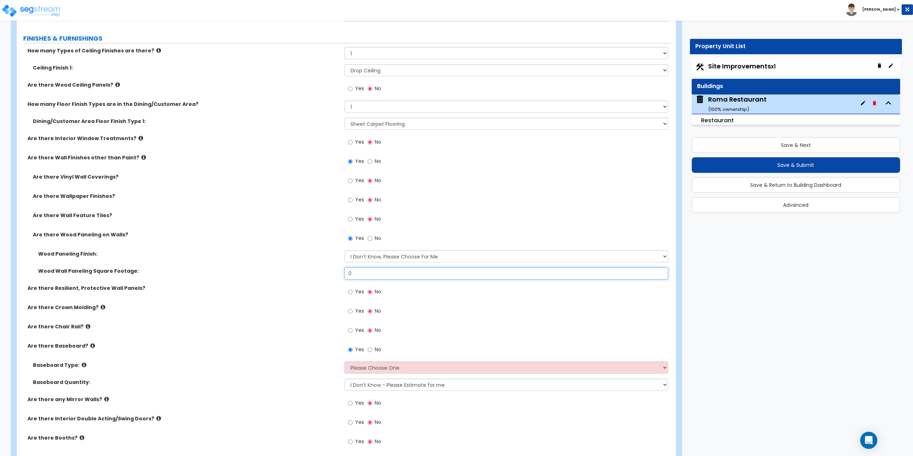
drag, startPoint x: 361, startPoint y: 270, endPoint x: 343, endPoint y: 268, distance: 18.7
click at [343, 268] on div "Wood Wall Paneling Square Footage: 0" at bounding box center [344, 276] width 655 height 17
click at [141, 158] on icon at bounding box center [143, 157] width 5 height 5
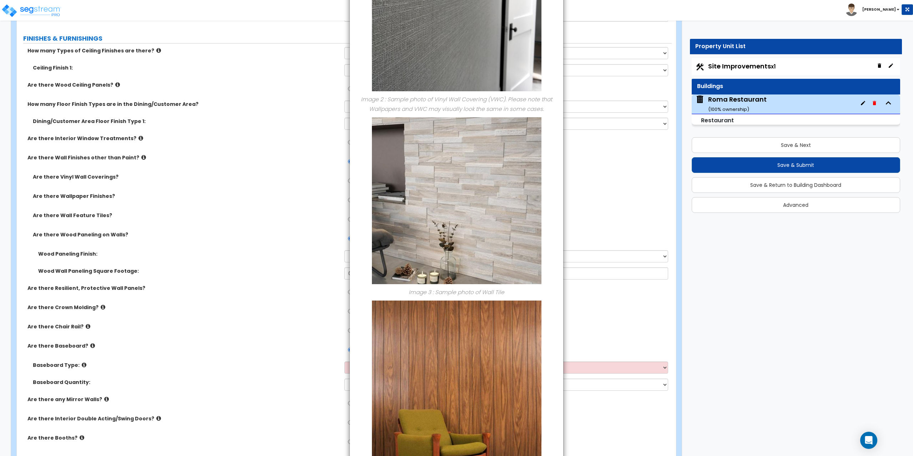
scroll to position [417, 0]
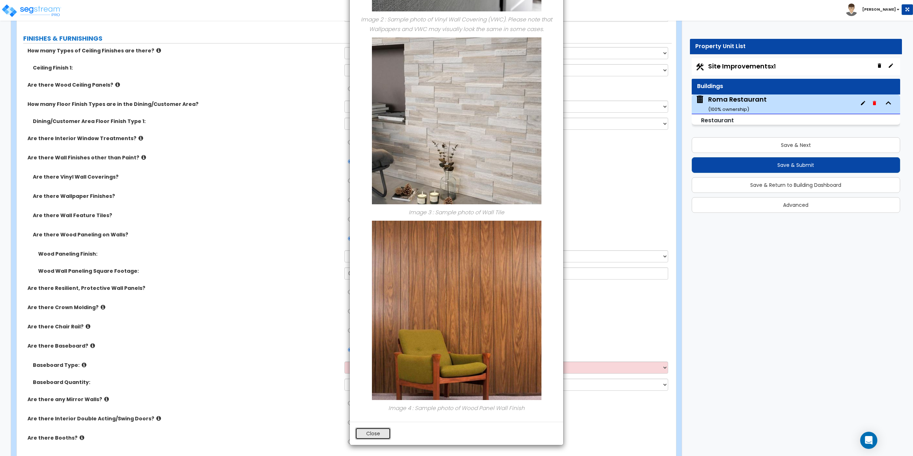
drag, startPoint x: 367, startPoint y: 435, endPoint x: 342, endPoint y: 410, distance: 35.1
click at [366, 435] on button "Close" at bounding box center [373, 434] width 36 height 12
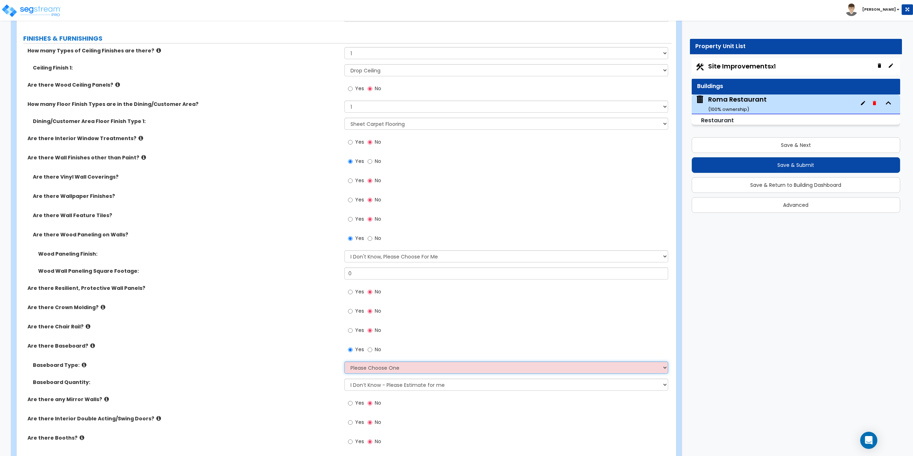
click at [374, 366] on select "Please Choose One Wood Vinyl Carpet Tile" at bounding box center [506, 368] width 324 height 12
select select "1"
click at [344, 362] on select "Please Choose One Wood Vinyl Carpet Tile" at bounding box center [506, 368] width 324 height 12
click at [355, 326] on label "Yes" at bounding box center [356, 331] width 16 height 12
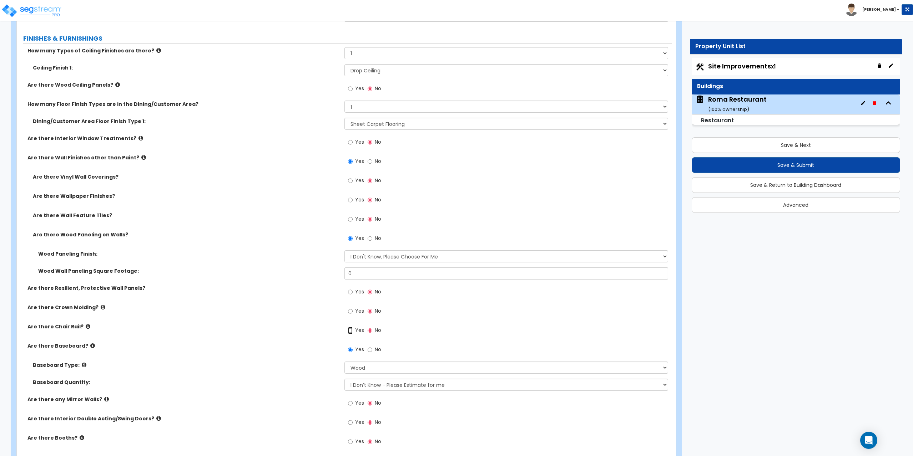
click at [352, 327] on input "Yes" at bounding box center [350, 331] width 5 height 8
radio input "true"
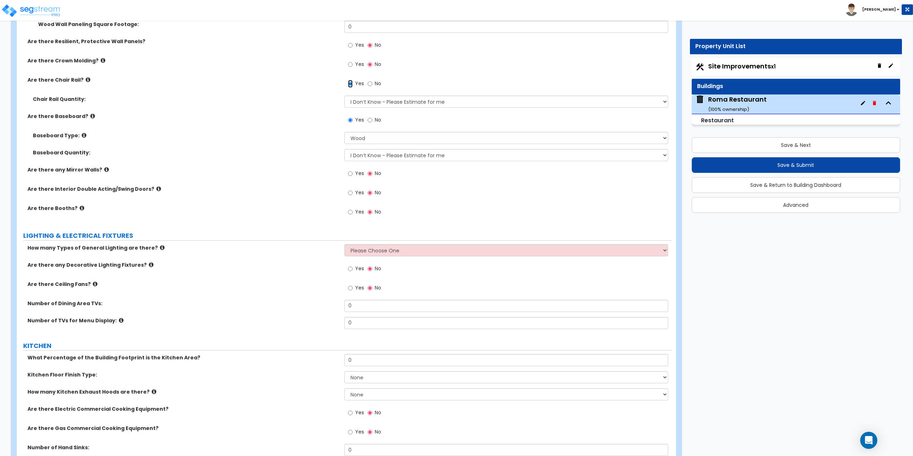
scroll to position [1570, 0]
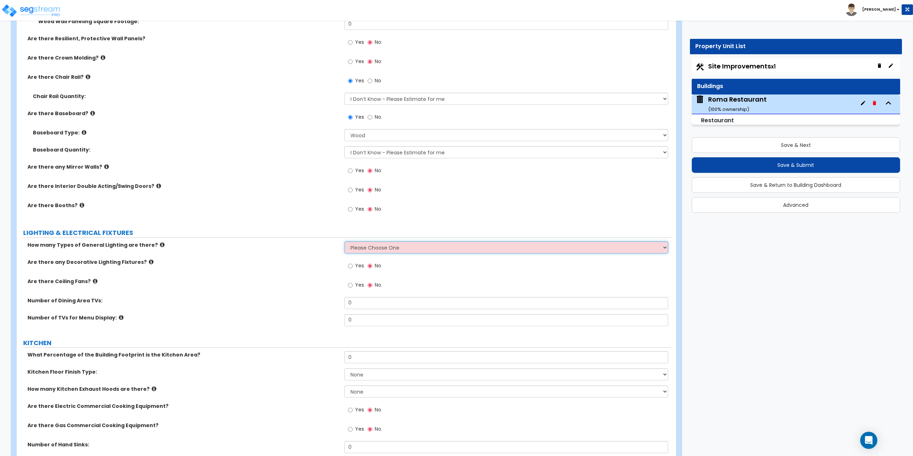
click at [377, 247] on select "Please Choose One 1 2 3" at bounding box center [506, 248] width 324 height 12
select select "1"
click at [344, 242] on select "Please Choose One 1 2 3" at bounding box center [506, 248] width 324 height 12
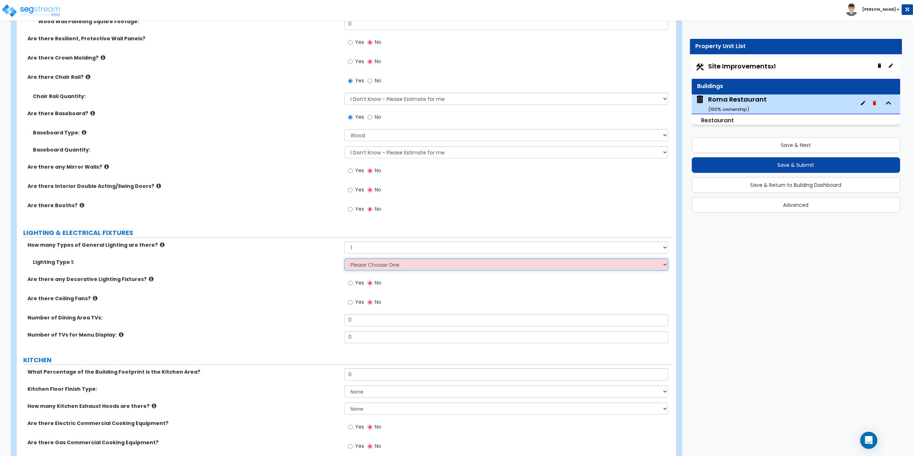
click at [368, 262] on select "Please Choose One LED Surface-Mounted LED Recessed Fluorescent Surface-Mounted …" at bounding box center [506, 265] width 324 height 12
select select "4"
click at [344, 259] on select "Please Choose One LED Surface-Mounted LED Recessed Fluorescent Surface-Mounted …" at bounding box center [506, 265] width 324 height 12
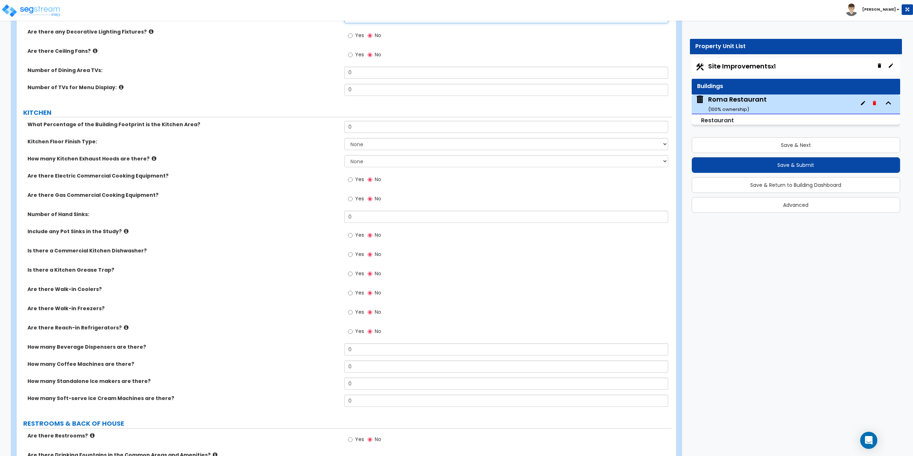
scroll to position [1855, 0]
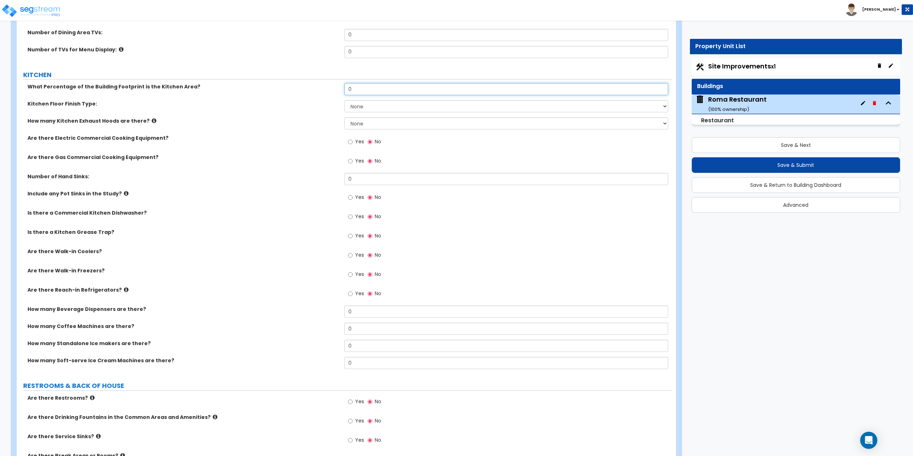
drag, startPoint x: 362, startPoint y: 90, endPoint x: 331, endPoint y: 90, distance: 31.4
click at [331, 90] on div "What Percentage of the Building Footprint is the Kitchen Area? 0" at bounding box center [344, 91] width 655 height 17
type input "30"
click at [366, 100] on select "None Tile Flooring VCT Flooring Sheet Vinyl Flooring" at bounding box center [506, 106] width 324 height 12
select select "4"
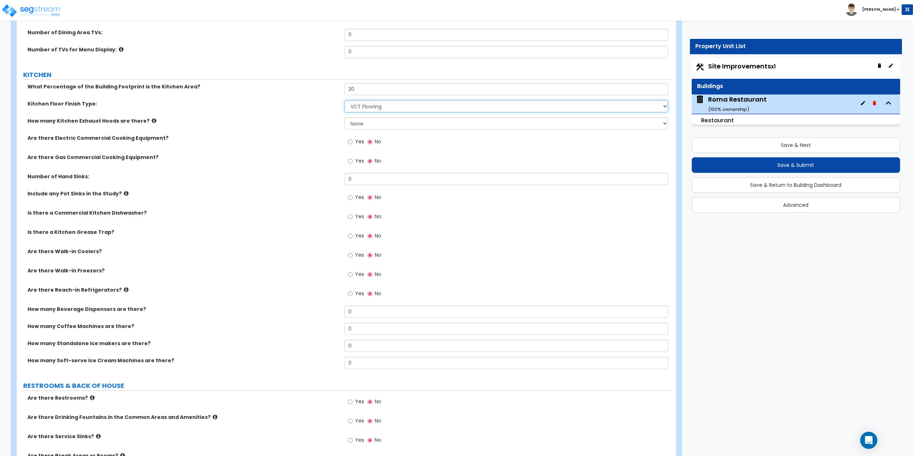
click at [344, 100] on select "None Tile Flooring VCT Flooring Sheet Vinyl Flooring" at bounding box center [506, 106] width 324 height 12
click at [364, 125] on select "None 1 2 3" at bounding box center [506, 123] width 324 height 12
click at [344, 117] on select "None 1 2 3" at bounding box center [506, 123] width 324 height 12
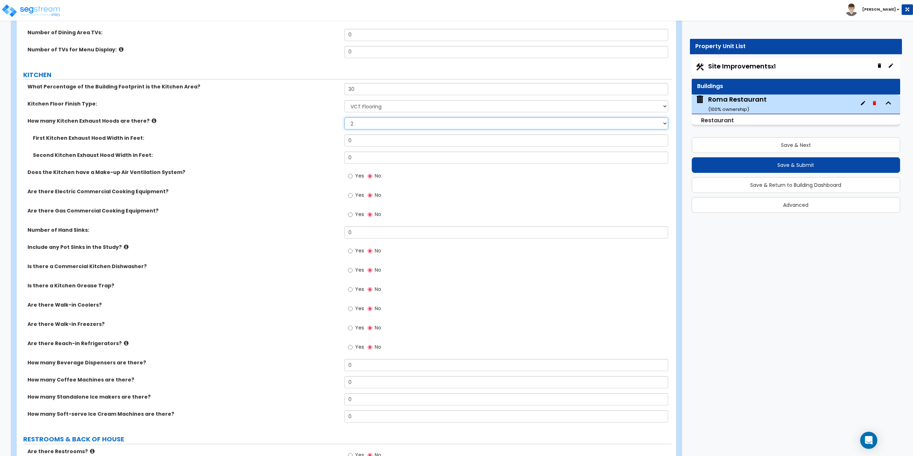
click at [366, 126] on select "None 1 2 3" at bounding box center [506, 123] width 324 height 12
select select "1"
click at [344, 117] on select "None 1 2 3" at bounding box center [506, 123] width 324 height 12
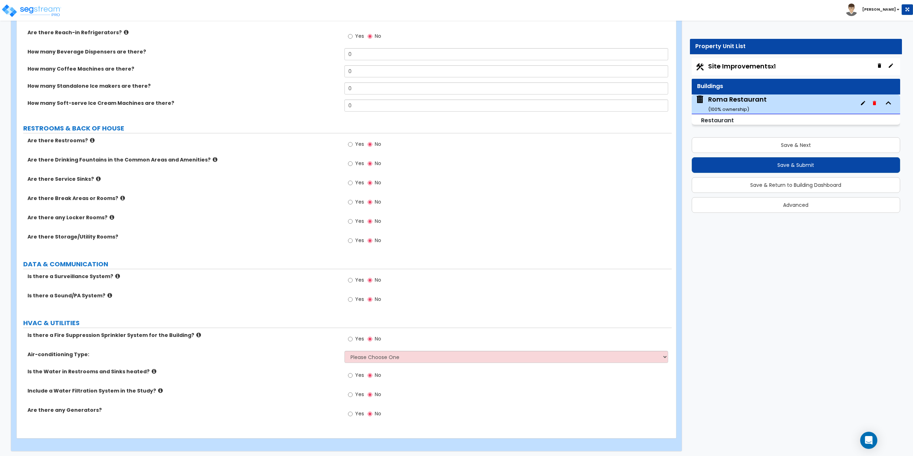
scroll to position [2152, 0]
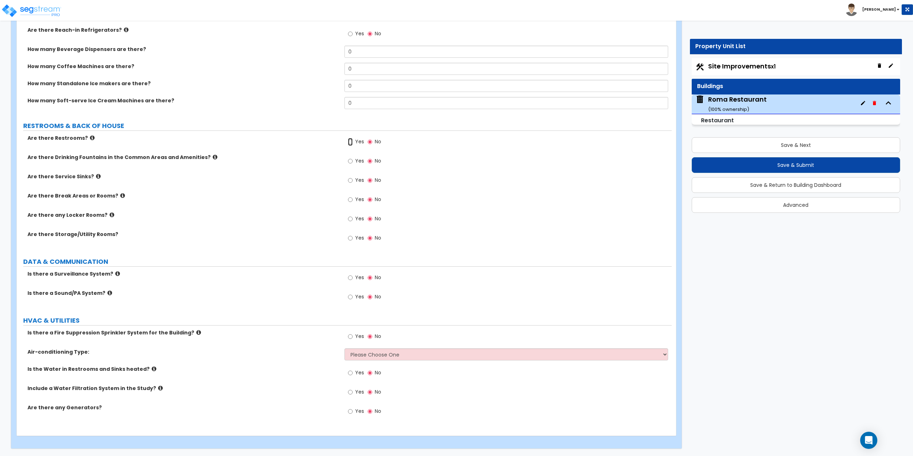
click at [351, 142] on input "Yes" at bounding box center [350, 142] width 5 height 8
radio input "true"
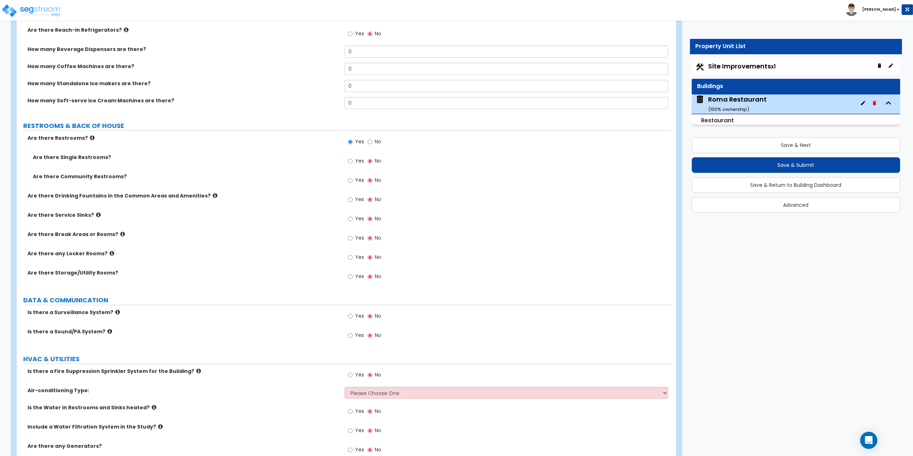
click at [354, 162] on label "Yes" at bounding box center [356, 162] width 16 height 12
click at [352, 162] on input "Yes" at bounding box center [350, 161] width 5 height 8
radio input "true"
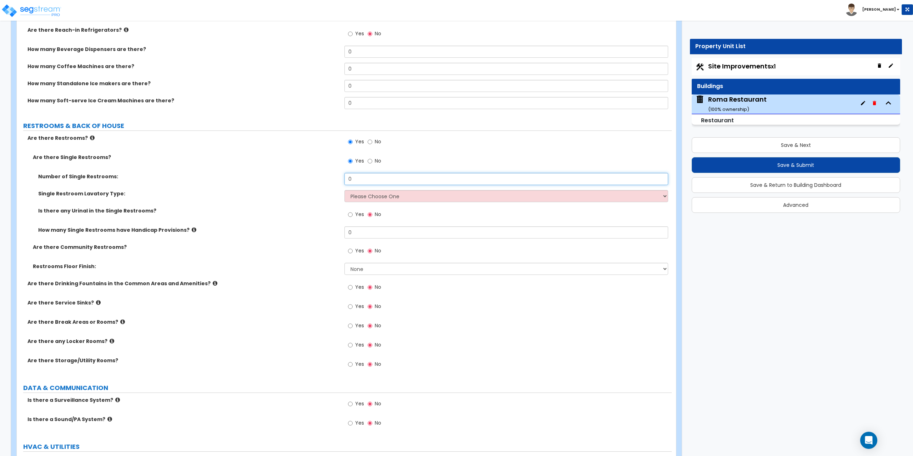
drag, startPoint x: 361, startPoint y: 177, endPoint x: 336, endPoint y: 178, distance: 25.7
click at [336, 178] on div "Number of Single Restrooms: 0" at bounding box center [344, 181] width 655 height 17
type input "4"
click at [374, 199] on select "Please Choose One Wall-mounted Vanity-mounted" at bounding box center [506, 196] width 324 height 12
select select "2"
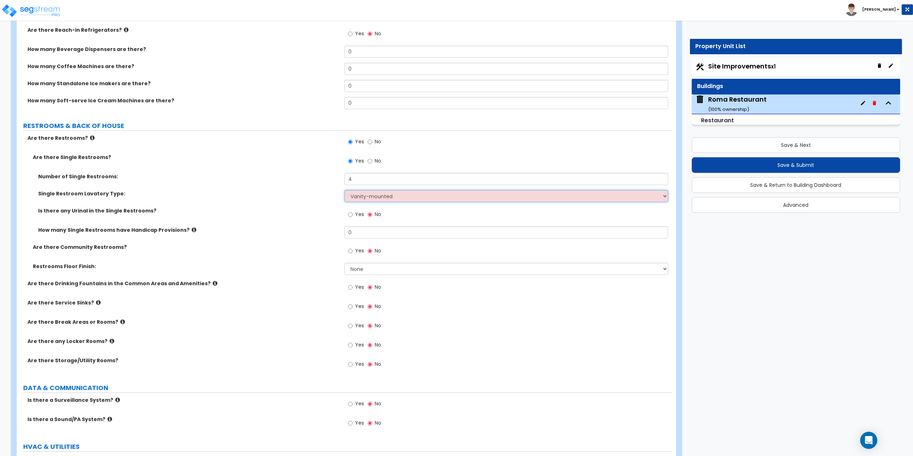
click at [344, 190] on select "Please Choose One Wall-mounted Vanity-mounted" at bounding box center [506, 196] width 324 height 12
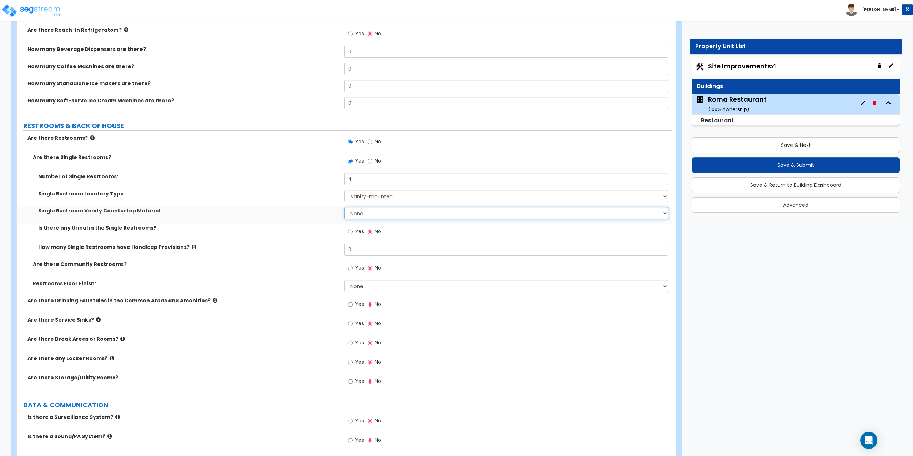
click at [362, 215] on select "None Plastic Laminate Solid Surface Stone Quartz Marble Tile Wood Stainless Ste…" at bounding box center [506, 213] width 324 height 12
select select "7"
click at [344, 207] on select "None Plastic Laminate Solid Surface Stone Quartz Marble Tile Wood Stainless Ste…" at bounding box center [506, 213] width 324 height 12
click at [355, 231] on span "Yes" at bounding box center [359, 231] width 9 height 7
click at [352, 231] on input "Yes" at bounding box center [350, 232] width 5 height 8
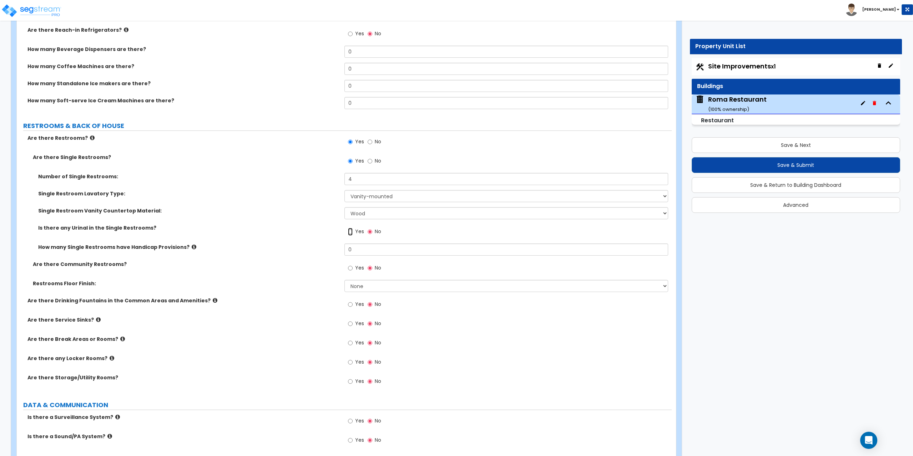
radio input "true"
drag, startPoint x: 355, startPoint y: 251, endPoint x: 339, endPoint y: 255, distance: 15.8
click at [339, 255] on div "How many Single Restrooms have Handicap Provisions? 0" at bounding box center [344, 252] width 655 height 17
type input "4"
click at [361, 286] on select "None Tile Flooring Resilient Laminate Flooring VCT Flooring Sheet Vinyl Flooring" at bounding box center [506, 286] width 324 height 12
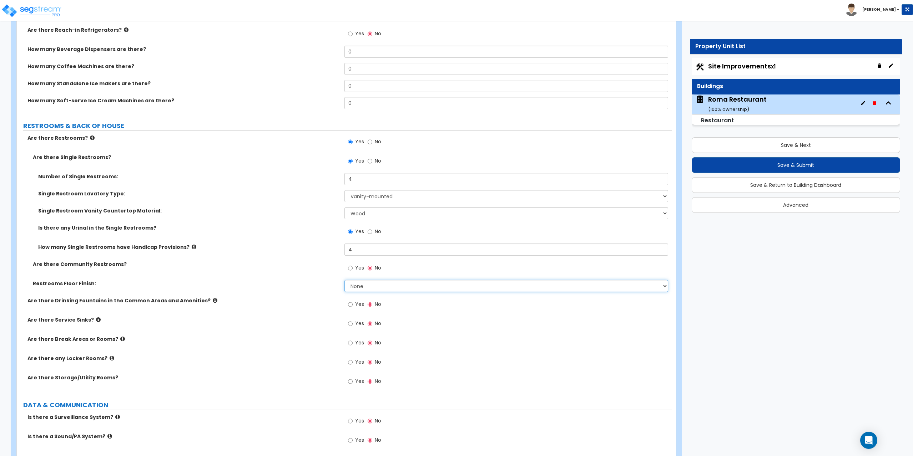
select select "1"
click at [344, 280] on select "None Tile Flooring Resilient Laminate Flooring VCT Flooring Sheet Vinyl Flooring" at bounding box center [506, 286] width 324 height 12
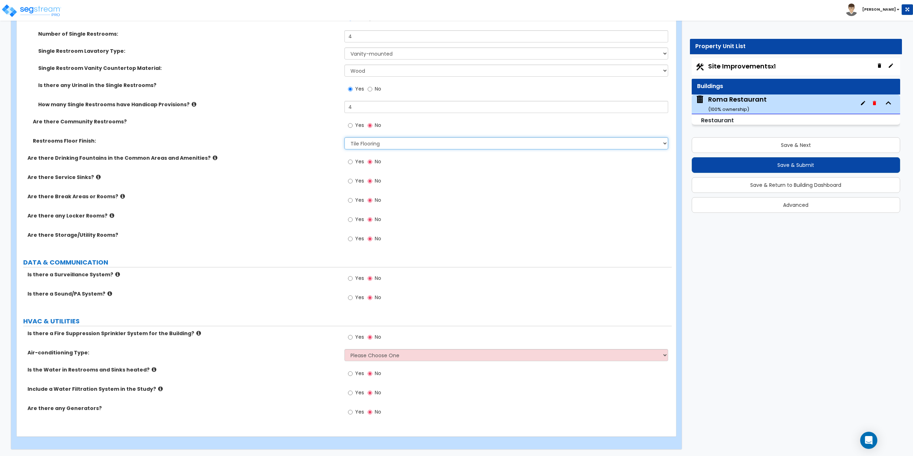
scroll to position [2295, 0]
click at [350, 279] on input "Yes" at bounding box center [350, 278] width 5 height 8
radio input "true"
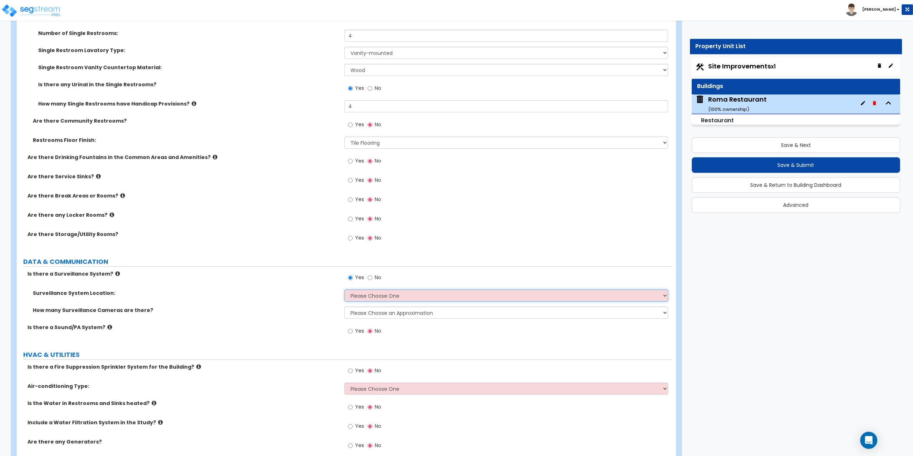
click at [365, 298] on select "Please Choose One Inside the Building Outside the Building Both Inside & Outside" at bounding box center [506, 296] width 324 height 12
select select "1"
click at [344, 290] on select "Please Choose One Inside the Building Outside the Building Both Inside & Outside" at bounding box center [506, 296] width 324 height 12
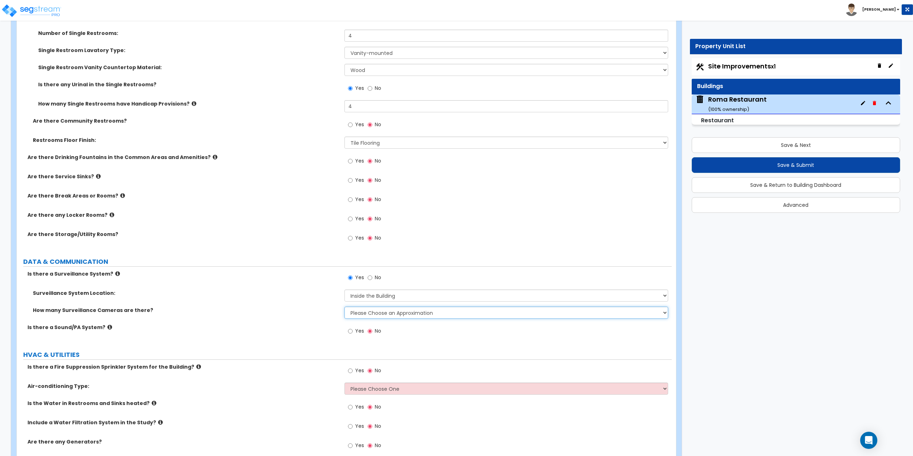
click at [369, 314] on select "Please Choose an Approximation Barely Noticed Any Noticed a Couple Frequently S…" at bounding box center [506, 313] width 324 height 12
select select "2"
click at [344, 307] on select "Please Choose an Approximation Barely Noticed Any Noticed a Couple Frequently S…" at bounding box center [506, 313] width 324 height 12
click at [366, 312] on select "Please Choose an Approximation Barely Noticed Any Noticed a Couple Frequently S…" at bounding box center [506, 313] width 324 height 12
click at [344, 307] on select "Please Choose an Approximation Barely Noticed Any Noticed a Couple Frequently S…" at bounding box center [506, 313] width 324 height 12
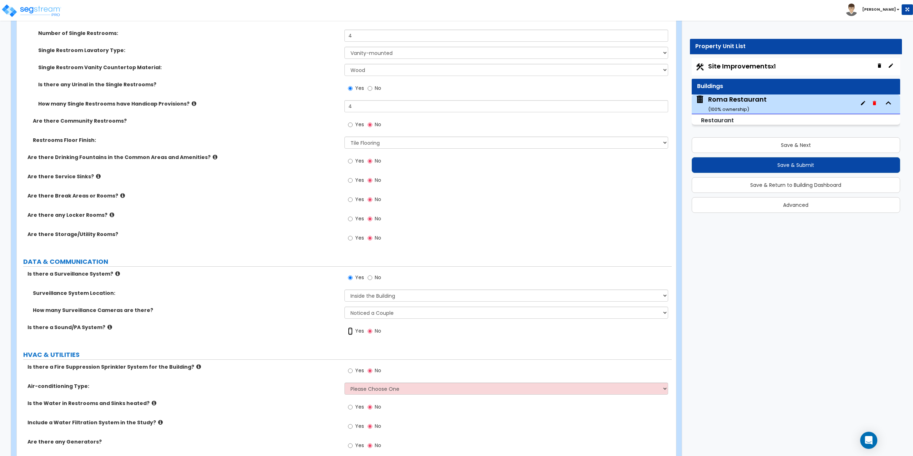
click at [351, 330] on input "Yes" at bounding box center [350, 332] width 5 height 8
radio input "true"
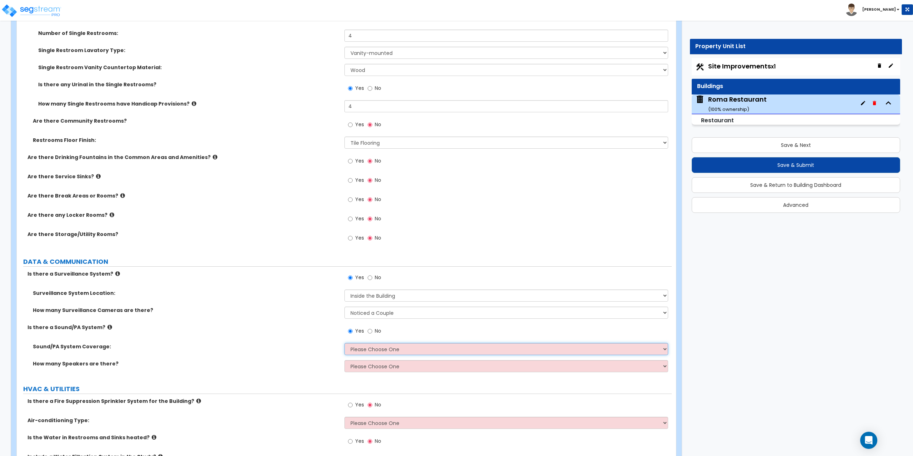
click at [356, 350] on select "Please Choose One All Areas Enter Percent Coverage" at bounding box center [506, 349] width 324 height 12
select select "1"
click at [344, 343] on select "Please Choose One All Areas Enter Percent Coverage" at bounding box center [506, 349] width 324 height 12
click at [357, 364] on select "Please Choose One Enter Number of Speakers Please Estimate for me" at bounding box center [506, 366] width 324 height 12
select select "2"
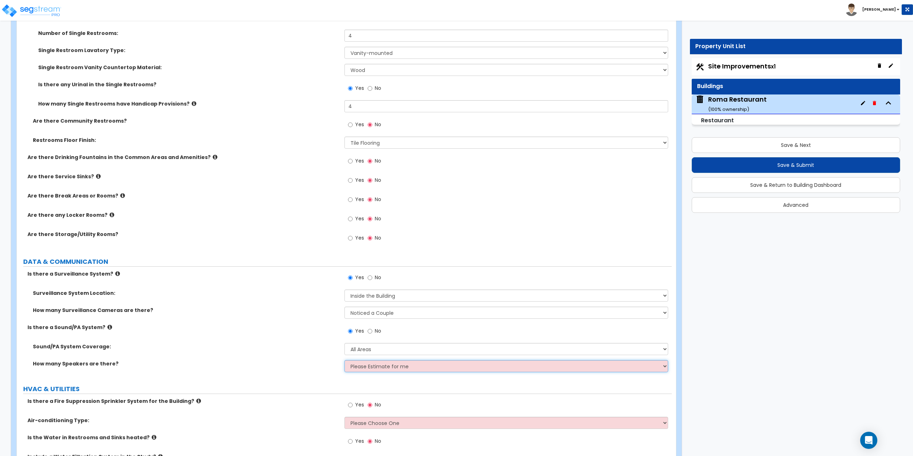
click at [344, 360] on select "Please Choose One Enter Number of Speakers Please Estimate for me" at bounding box center [506, 366] width 324 height 12
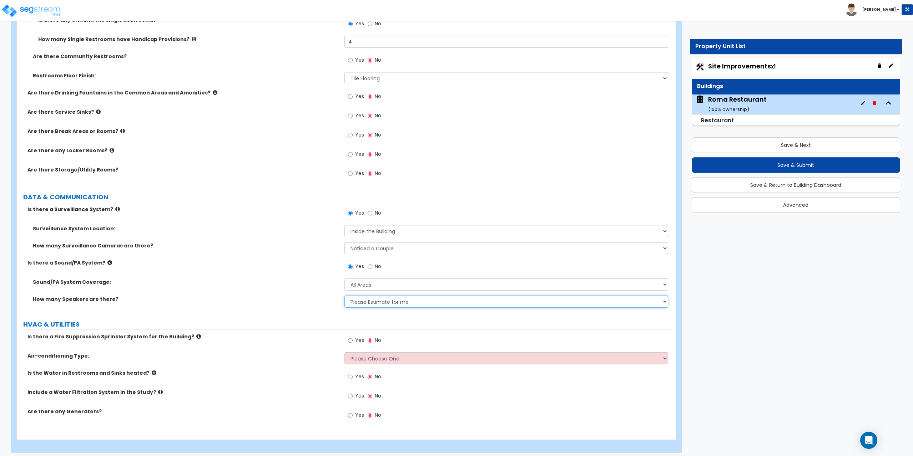
scroll to position [2364, 0]
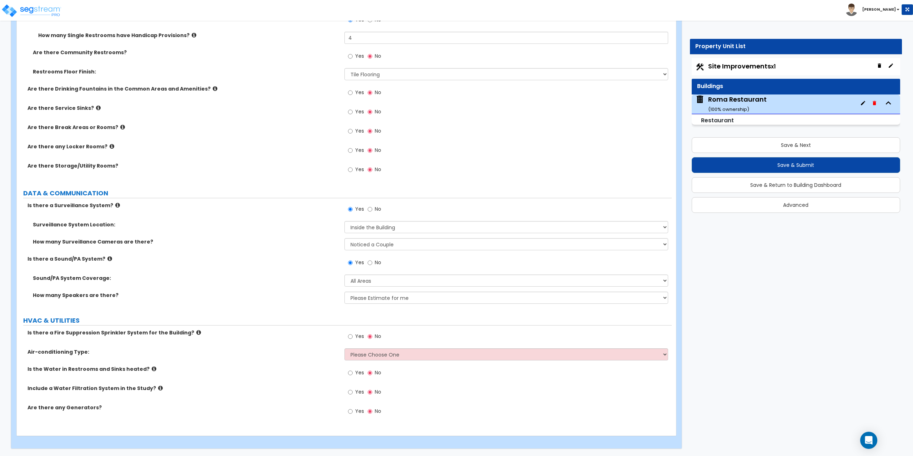
click at [354, 339] on label "Yes" at bounding box center [356, 337] width 16 height 12
click at [352, 339] on input "Yes" at bounding box center [350, 337] width 5 height 8
radio input "true"
click at [358, 352] on select "Please Choose One Rooftop Unit Furnace-Condenser Forced Air Split Heating/Cooli…" at bounding box center [506, 355] width 324 height 12
select select "1"
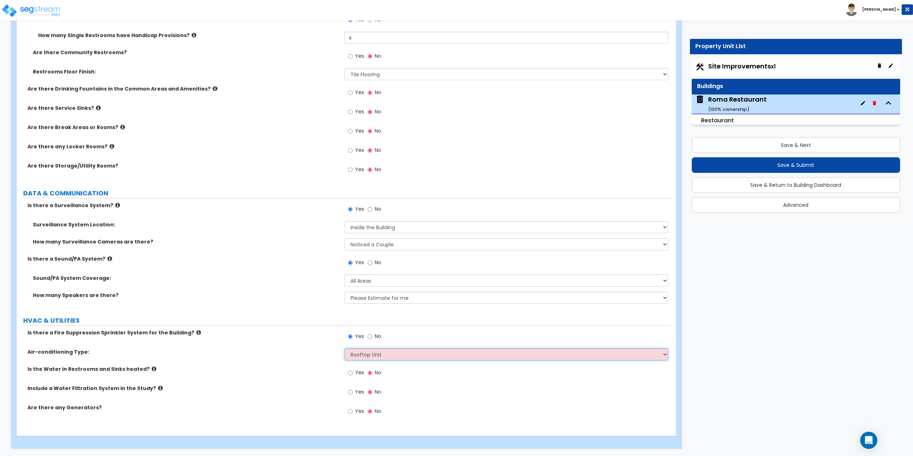
click at [344, 349] on select "Please Choose One Rooftop Unit Furnace-Condenser Forced Air Split Heating/Cooli…" at bounding box center [506, 355] width 324 height 12
click at [152, 370] on icon at bounding box center [154, 368] width 5 height 5
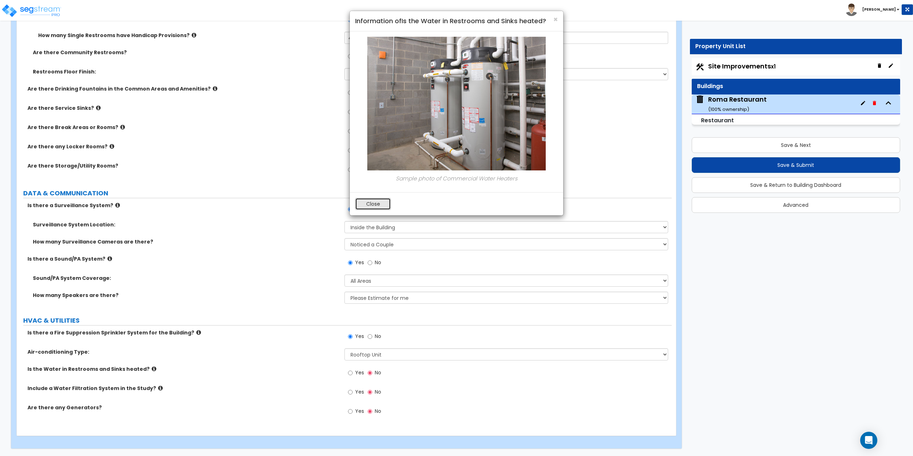
click at [373, 209] on button "Close" at bounding box center [373, 204] width 36 height 12
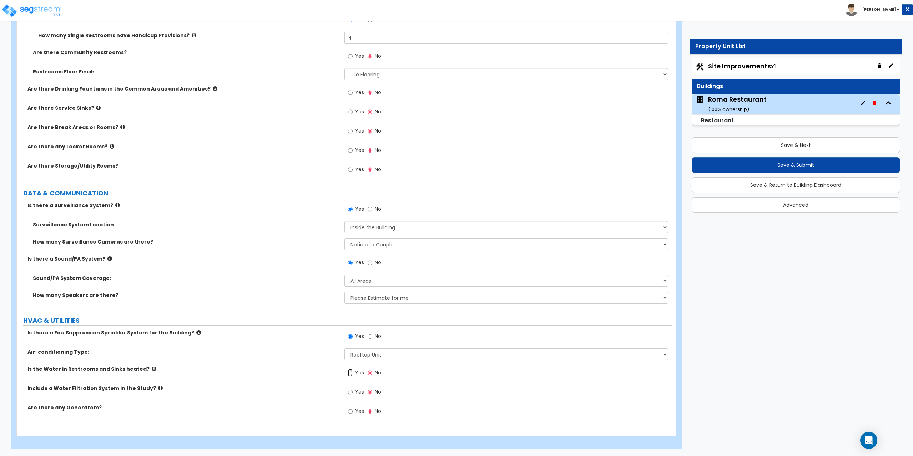
click at [352, 372] on input "Yes" at bounding box center [350, 373] width 5 height 8
radio input "true"
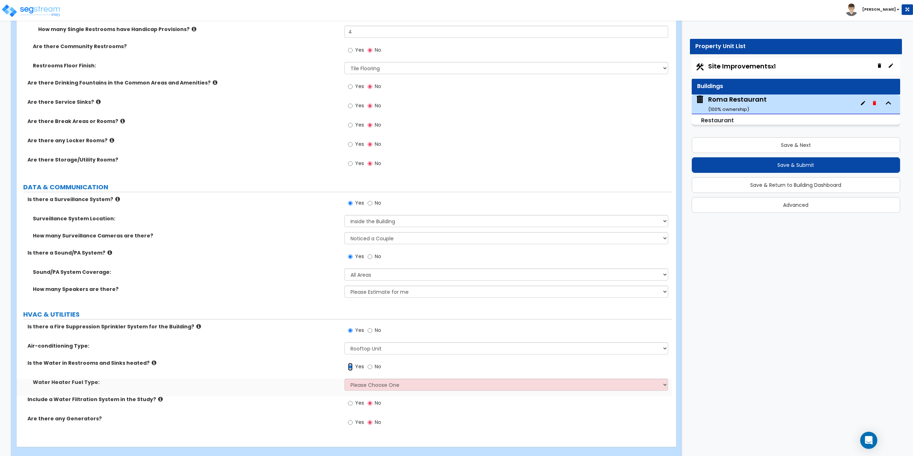
scroll to position [2381, 0]
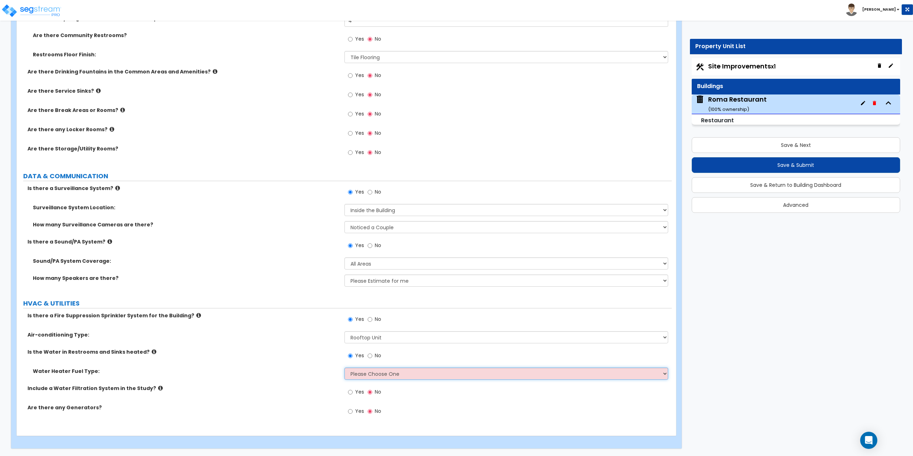
click at [369, 376] on select "Please Choose One Gas Electric" at bounding box center [506, 374] width 324 height 12
select select "1"
click at [344, 368] on select "Please Choose One Gas Electric" at bounding box center [506, 374] width 324 height 12
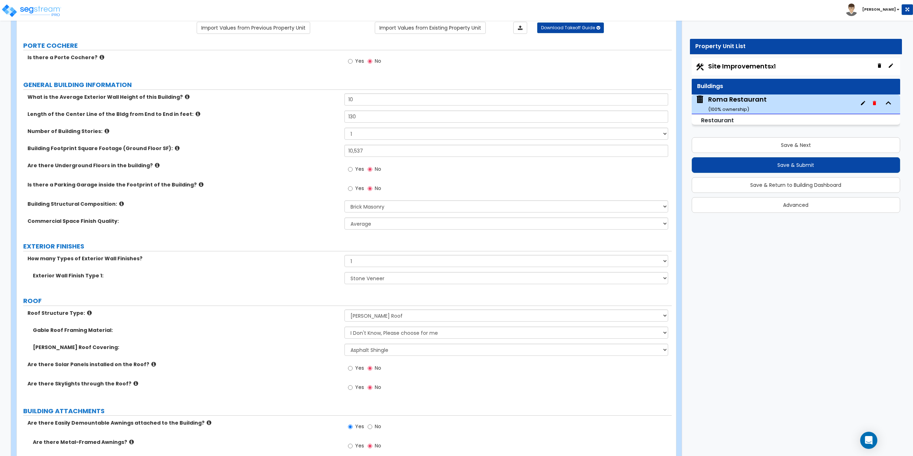
scroll to position [0, 0]
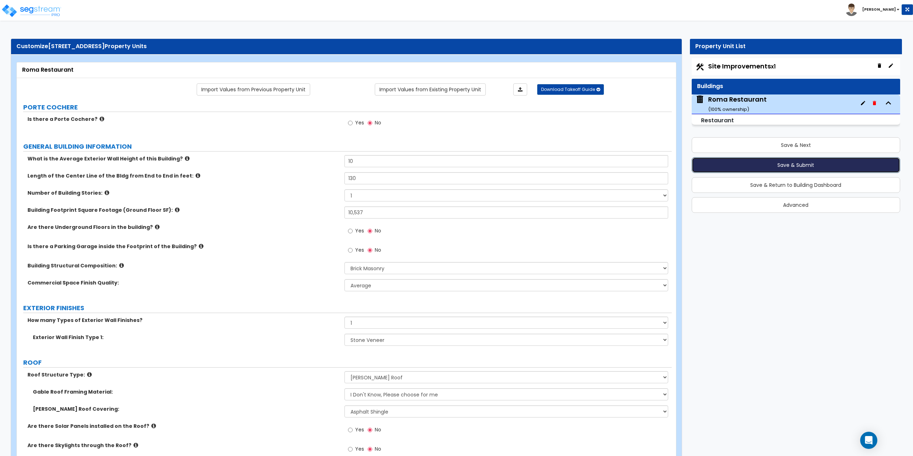
click at [794, 166] on button "Save & Submit" at bounding box center [795, 165] width 209 height 16
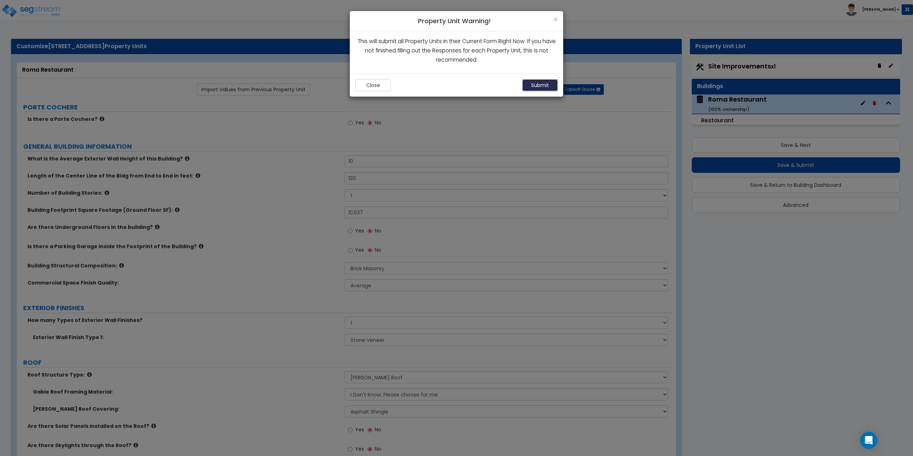
click at [549, 85] on button "Submit" at bounding box center [540, 85] width 36 height 12
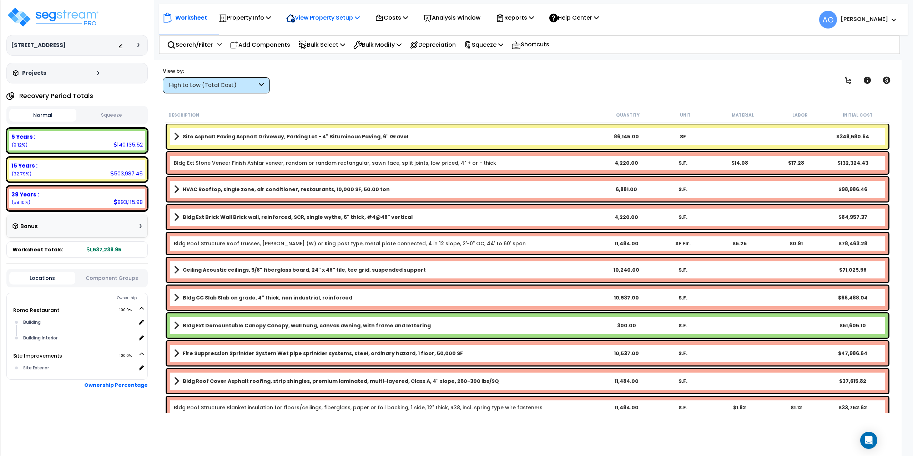
click at [316, 20] on p "View Property Setup" at bounding box center [322, 18] width 73 height 10
click at [313, 50] on link "View Questionnaire" at bounding box center [318, 49] width 71 height 14
click at [128, 111] on button "Squeeze" at bounding box center [111, 115] width 67 height 12
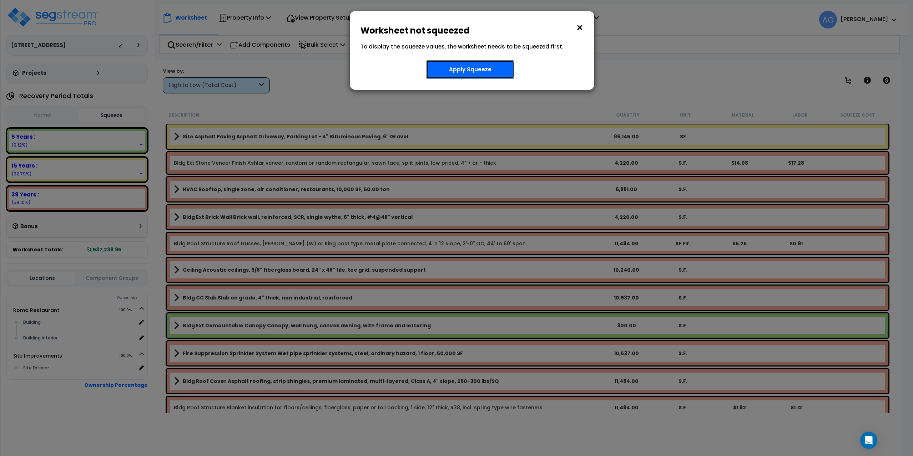
click at [478, 71] on button "Apply Squeeze" at bounding box center [470, 69] width 88 height 19
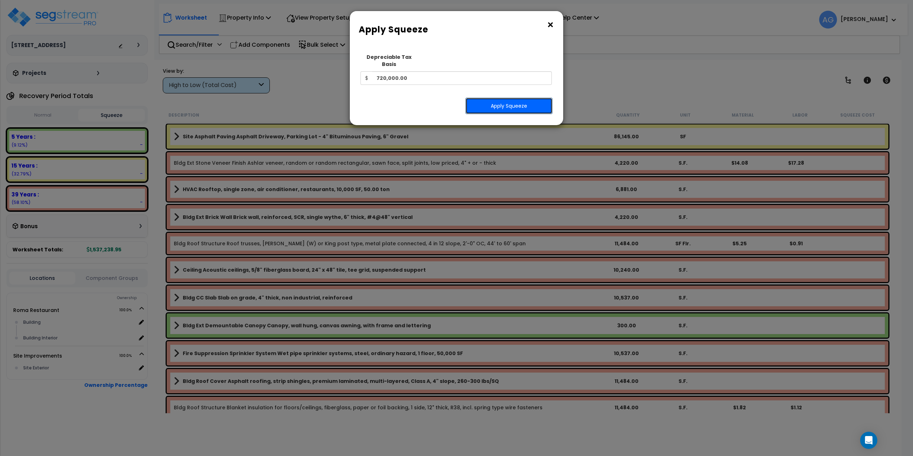
click at [486, 98] on button "Apply Squeeze" at bounding box center [508, 106] width 87 height 16
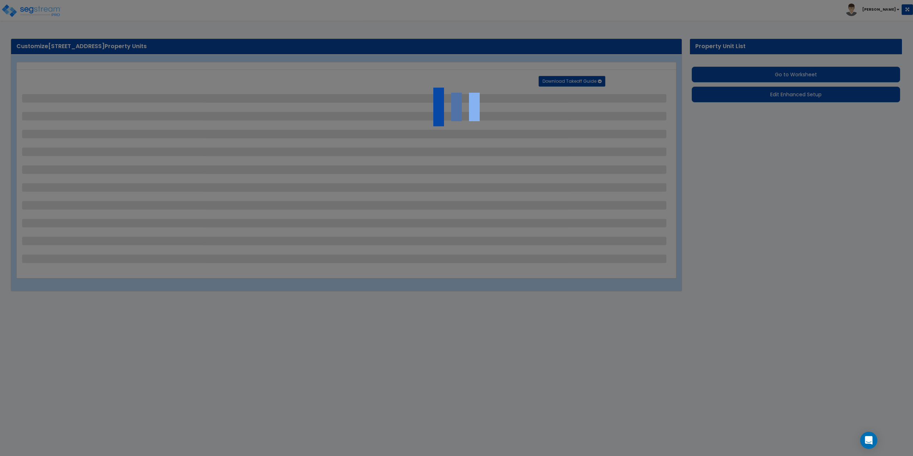
select select "2"
select select "1"
select select "2"
select select "4"
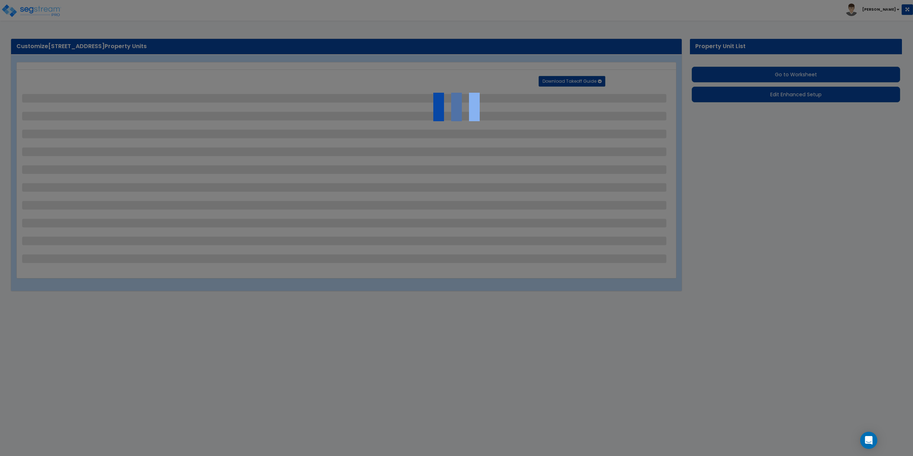
select select "2"
select select "1"
select select "2"
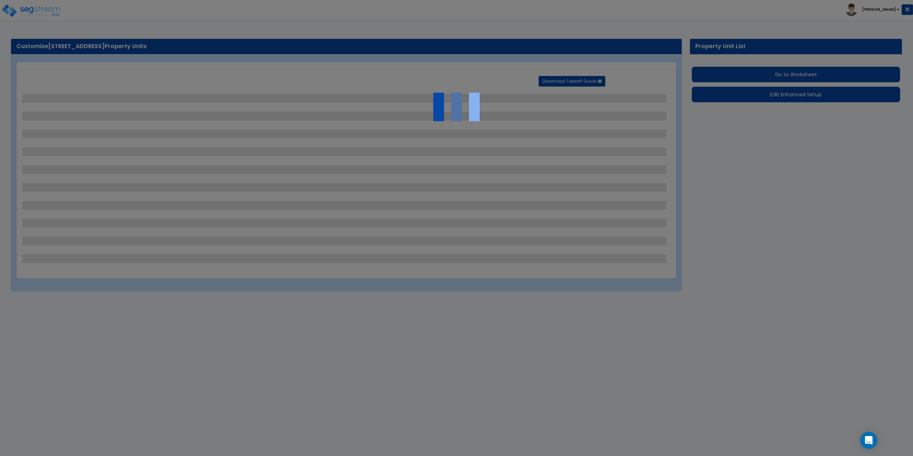
select select "1"
select select "4"
select select "1"
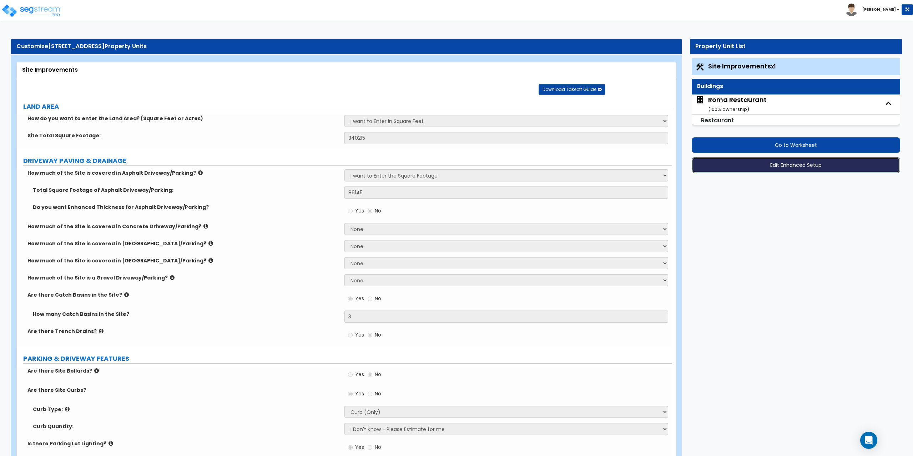
click at [781, 160] on button "Edit Enhanced Setup" at bounding box center [795, 165] width 209 height 16
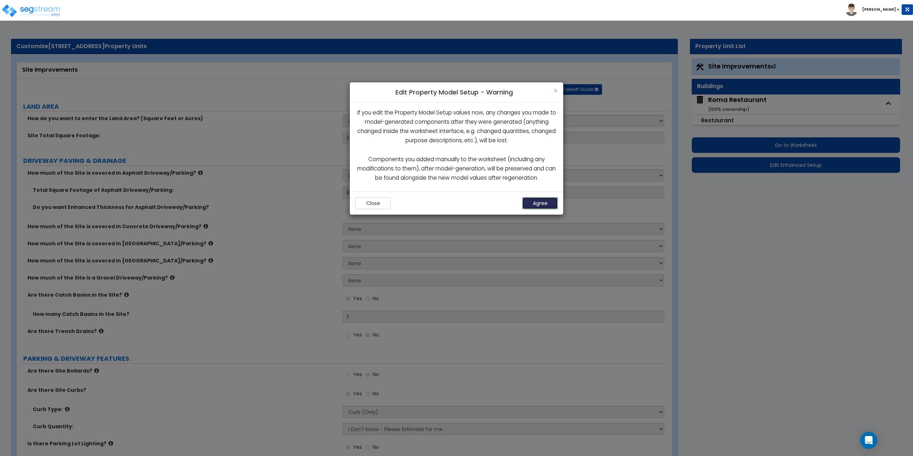
click at [531, 203] on button "Agree" at bounding box center [540, 203] width 36 height 12
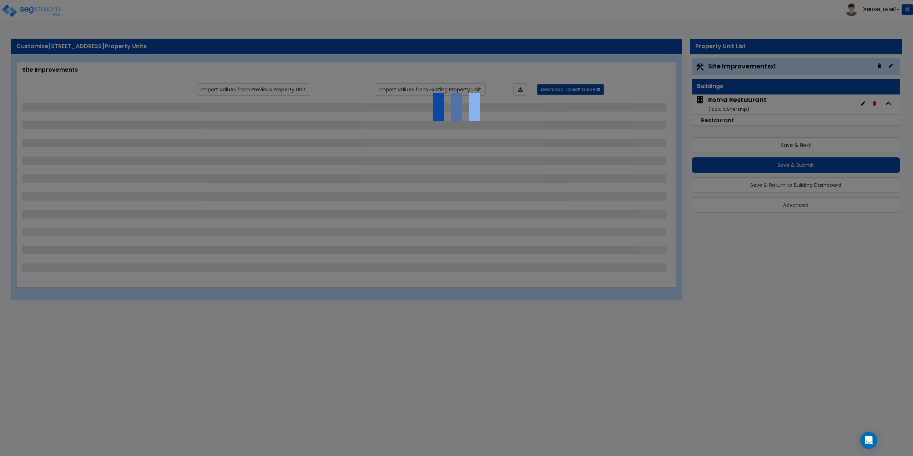
select select "2"
select select "1"
select select "2"
select select "4"
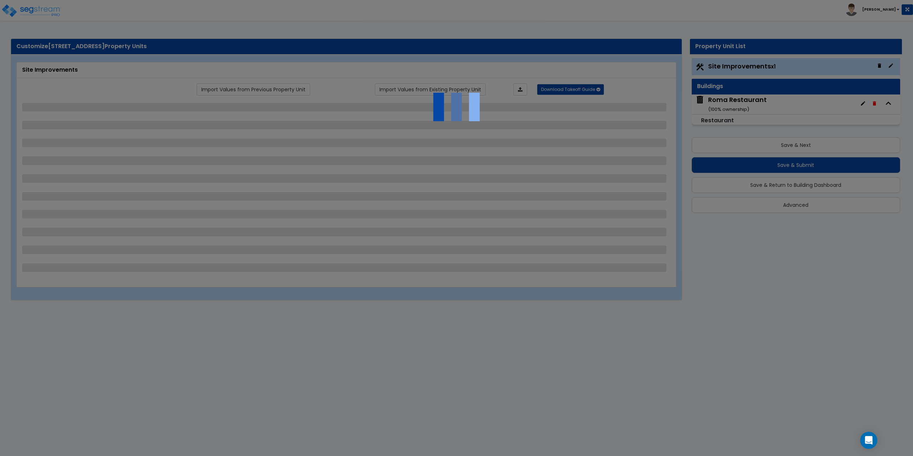
select select "2"
select select "1"
select select "2"
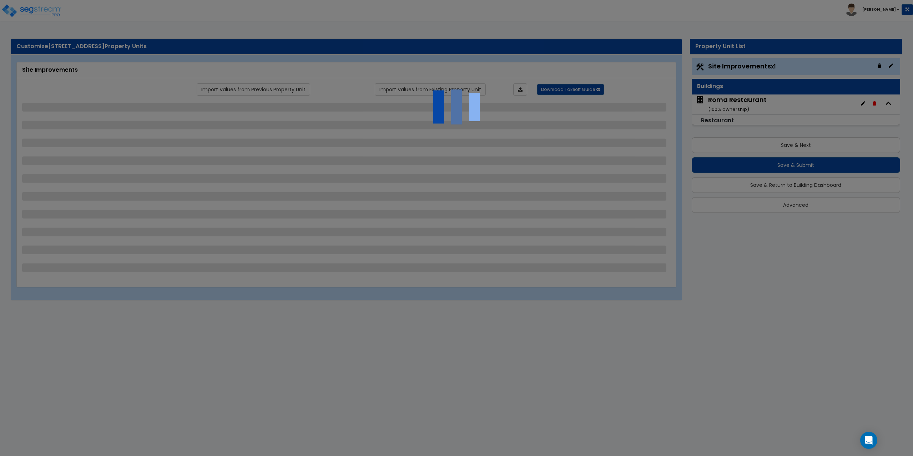
select select "1"
select select "4"
select select "1"
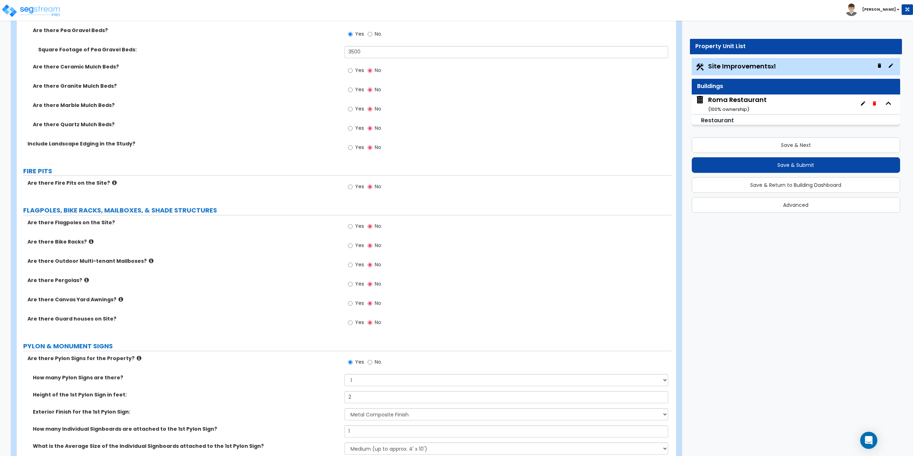
scroll to position [1498, 0]
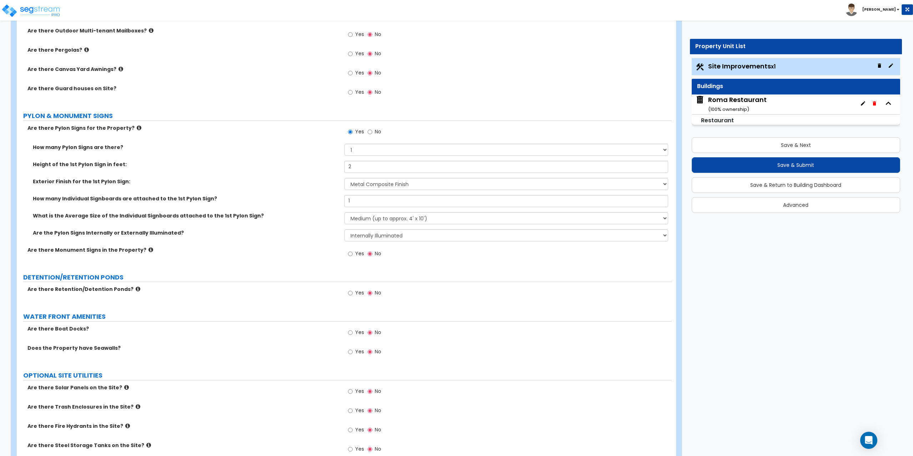
click at [737, 103] on div "Roma Restaurant ( 100 % ownership)" at bounding box center [737, 104] width 59 height 18
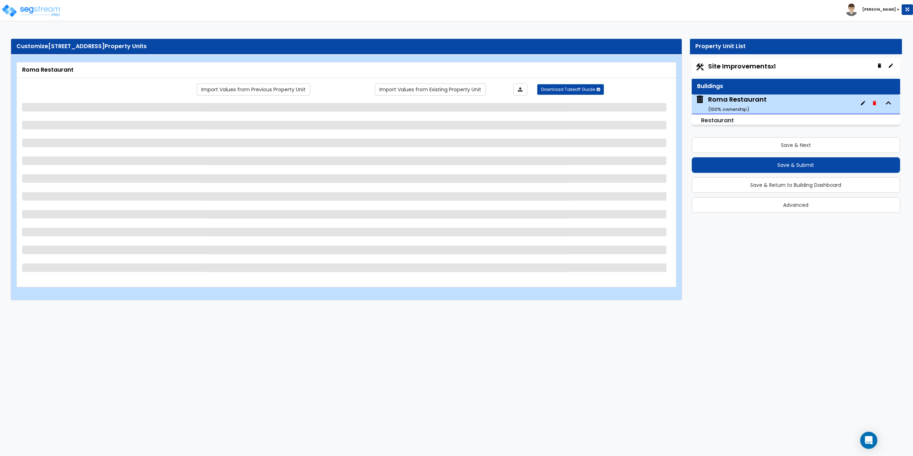
select select "5"
select select "1"
select select "3"
select select "1"
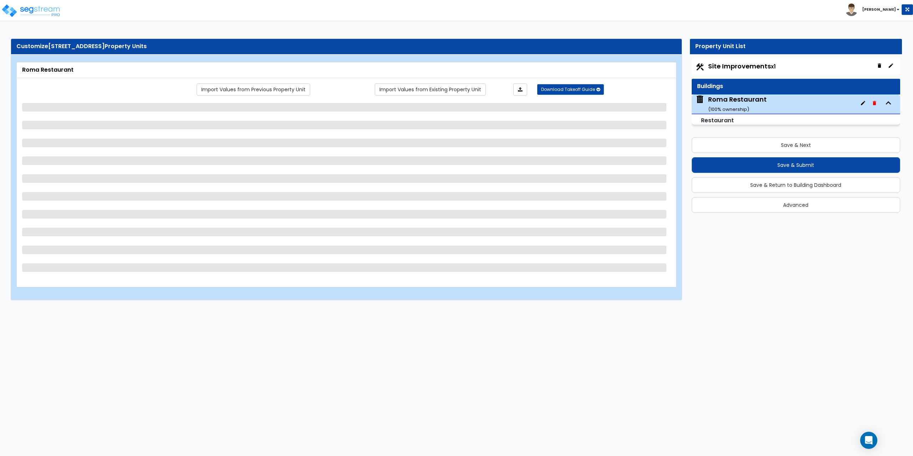
select select "1"
select select "2"
select select "7"
select select "1"
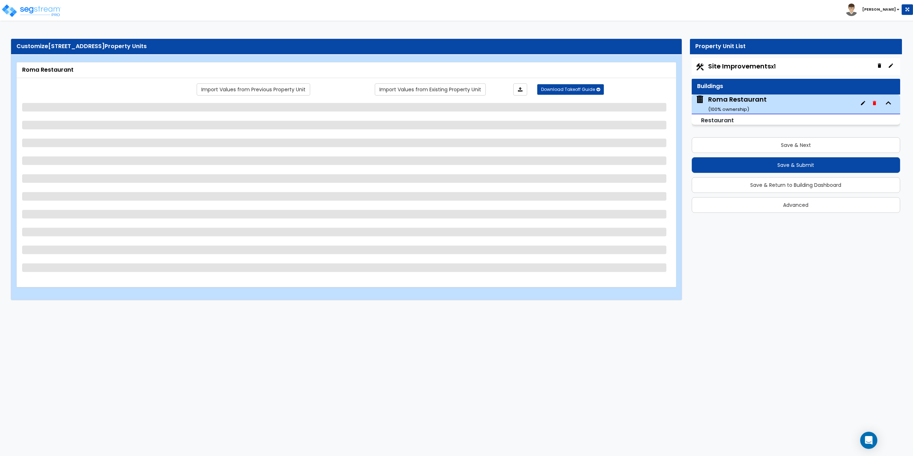
select select "1"
select select "5"
select select "6"
select select "1"
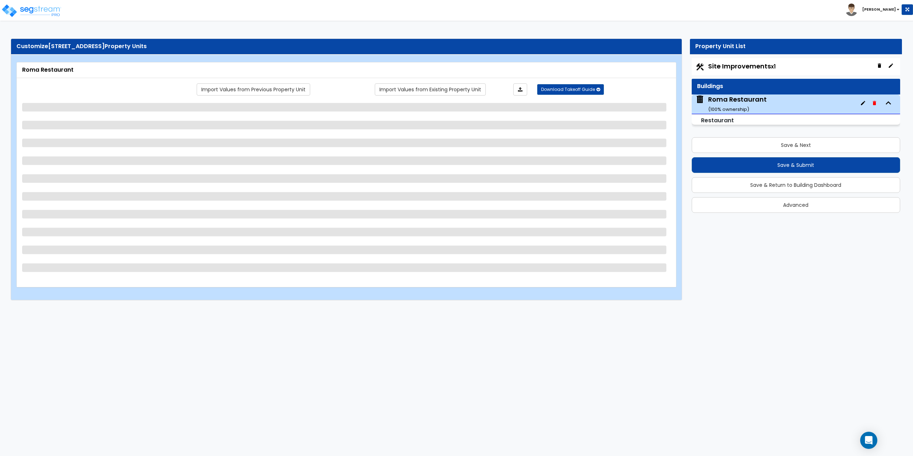
select select "4"
select select "1"
select select "2"
select select "7"
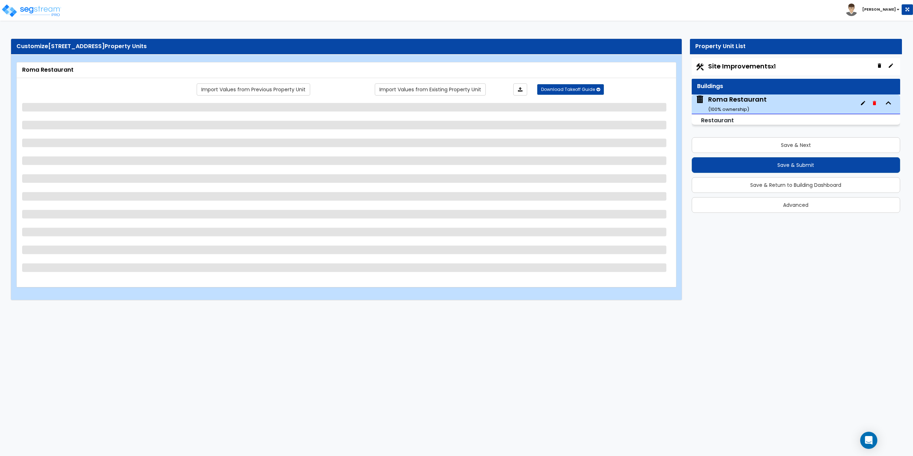
select select "1"
select select "2"
select select "1"
select select "2"
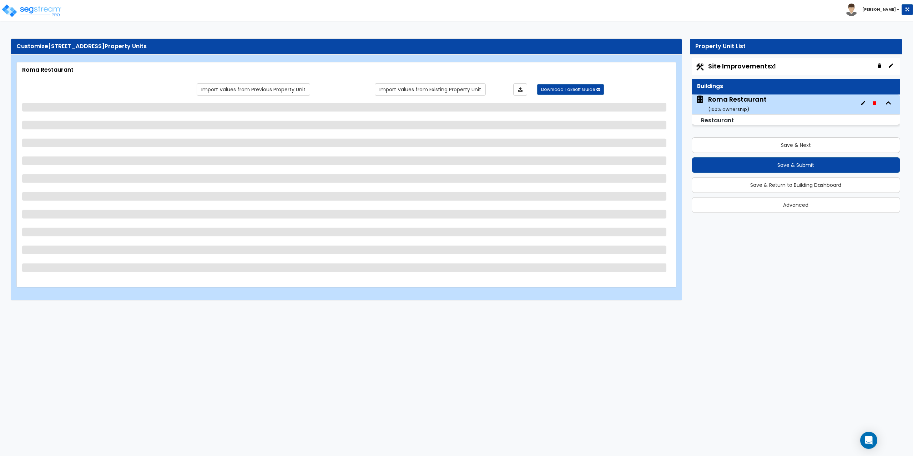
select select "1"
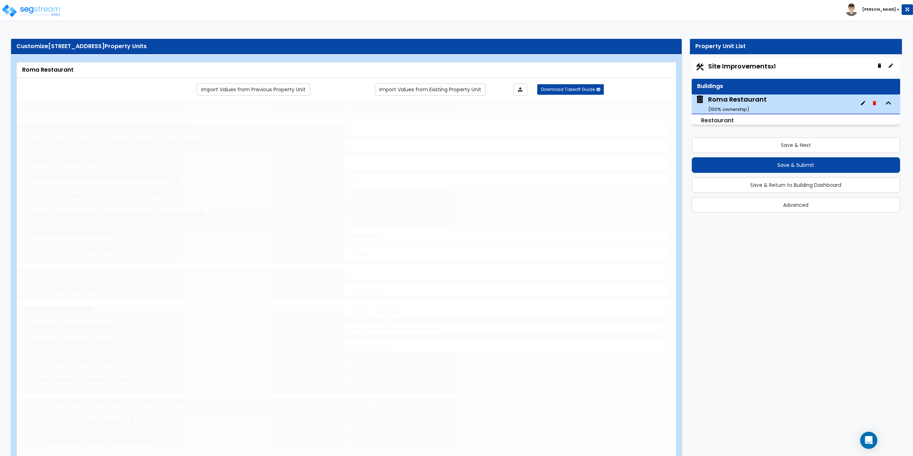
radio input "true"
select select "2"
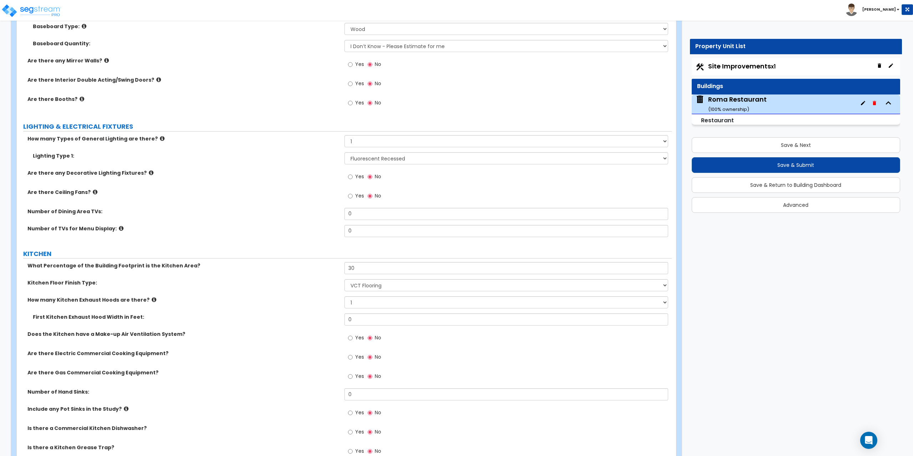
scroll to position [1677, 0]
click at [376, 142] on select "Please Choose One 1 2 3" at bounding box center [506, 141] width 324 height 12
select select "2"
click at [344, 135] on select "Please Choose One 1 2 3" at bounding box center [506, 141] width 324 height 12
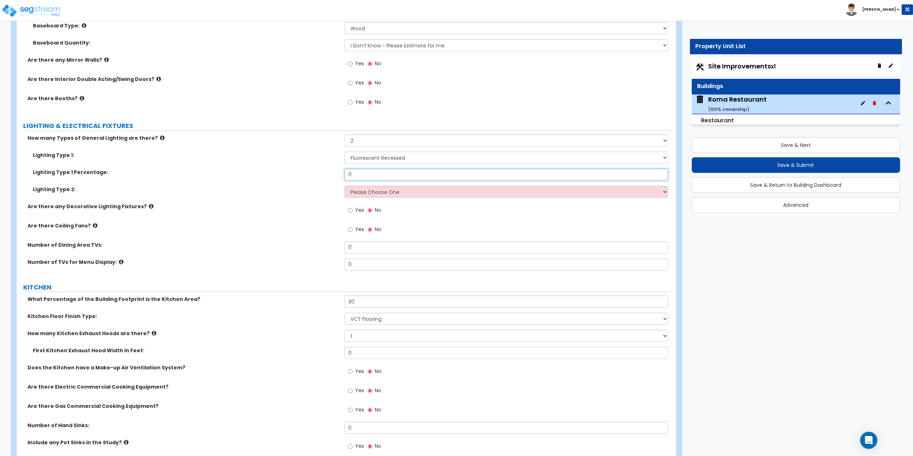
drag, startPoint x: 367, startPoint y: 178, endPoint x: 336, endPoint y: 162, distance: 35.6
click at [324, 167] on div "Lighting Type 1: Please Choose One LED Surface-Mounted LED Recessed Fluorescent…" at bounding box center [344, 177] width 644 height 51
type input "80"
click at [354, 188] on select "Please Choose One LED Surface-Mounted LED Recessed Fluorescent Surface-Mounted …" at bounding box center [506, 192] width 324 height 12
select select "5"
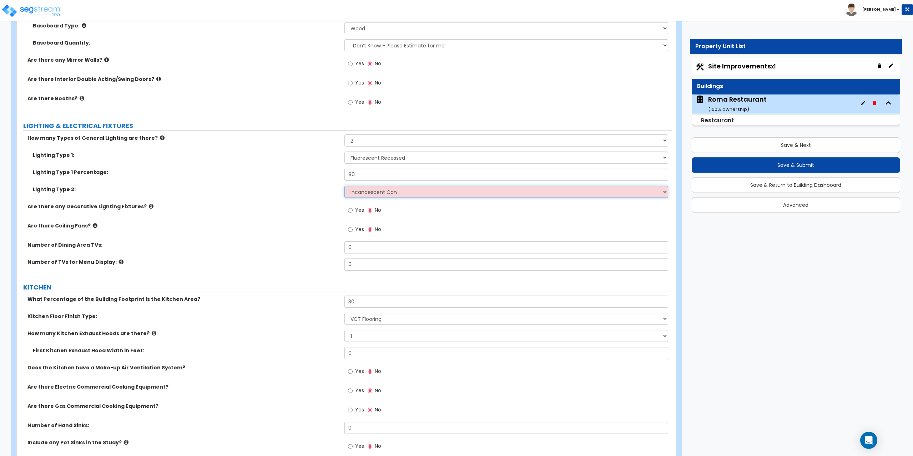
click at [344, 186] on select "Please Choose One LED Surface-Mounted LED Recessed Fluorescent Surface-Mounted …" at bounding box center [506, 192] width 324 height 12
click at [160, 139] on icon at bounding box center [162, 137] width 5 height 5
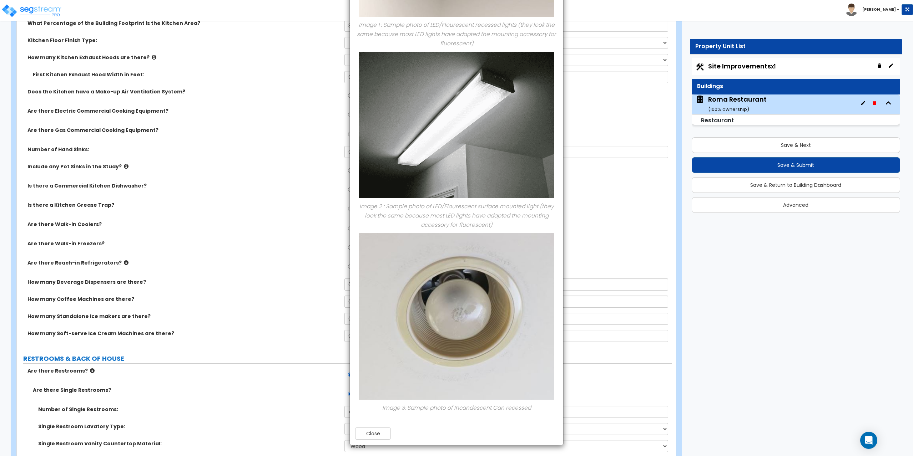
scroll to position [1998, 0]
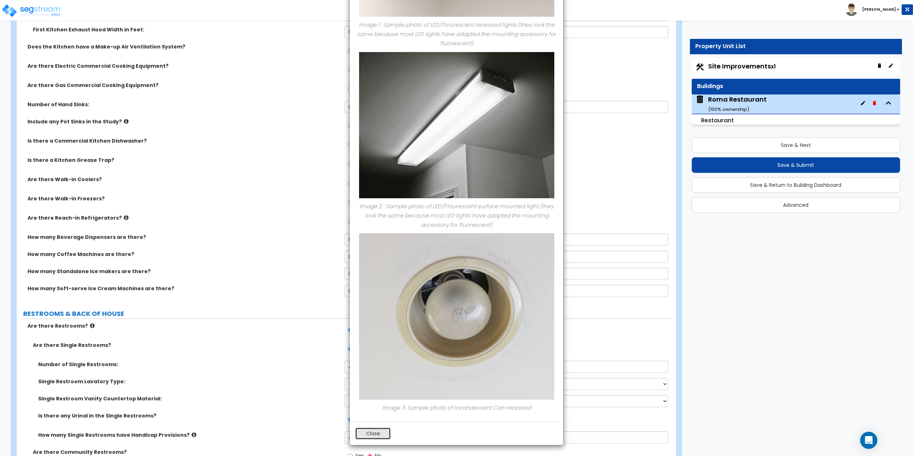
click at [370, 434] on button "Close" at bounding box center [373, 434] width 36 height 12
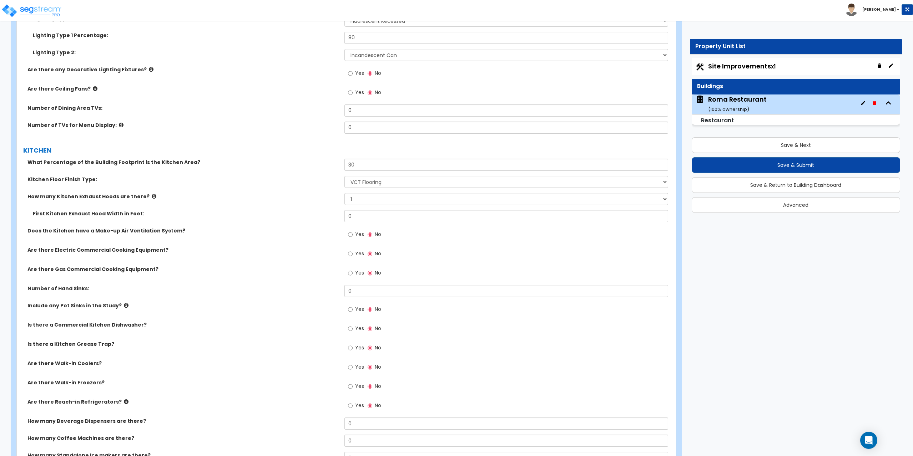
scroll to position [1712, 0]
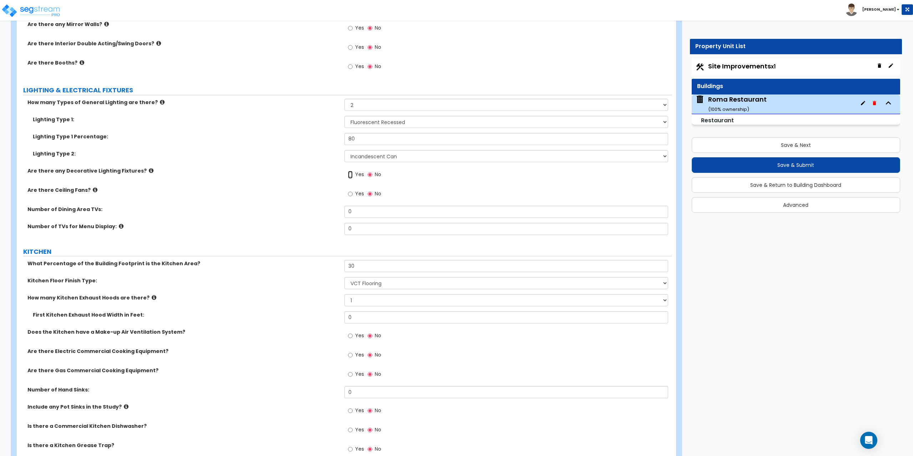
click at [350, 174] on input "Yes" at bounding box center [350, 175] width 5 height 8
radio input "true"
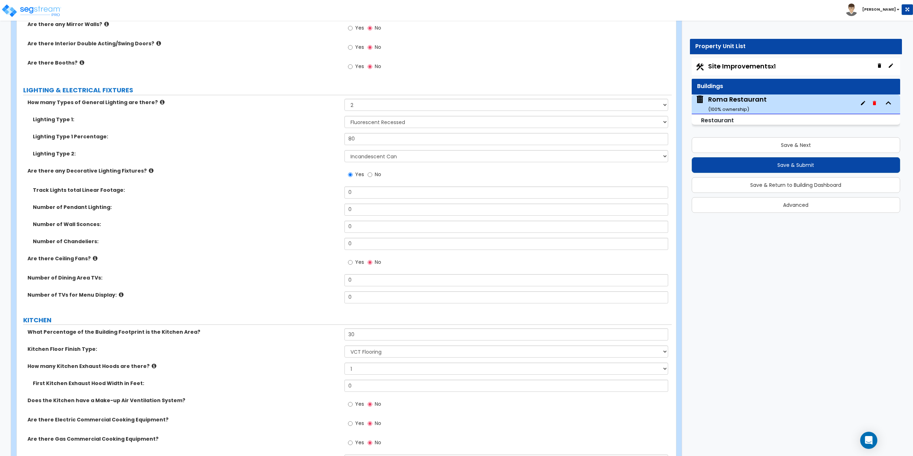
click at [149, 172] on icon at bounding box center [151, 170] width 5 height 5
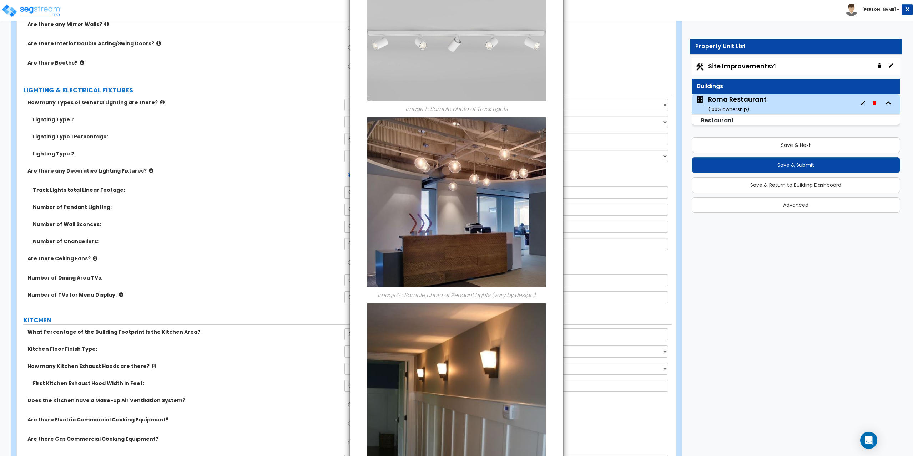
scroll to position [0, 0]
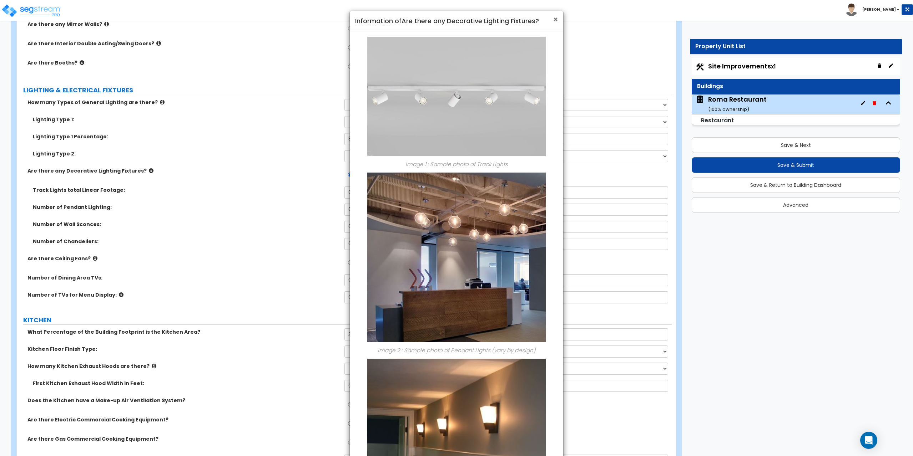
click at [555, 20] on span "×" at bounding box center [555, 19] width 5 height 10
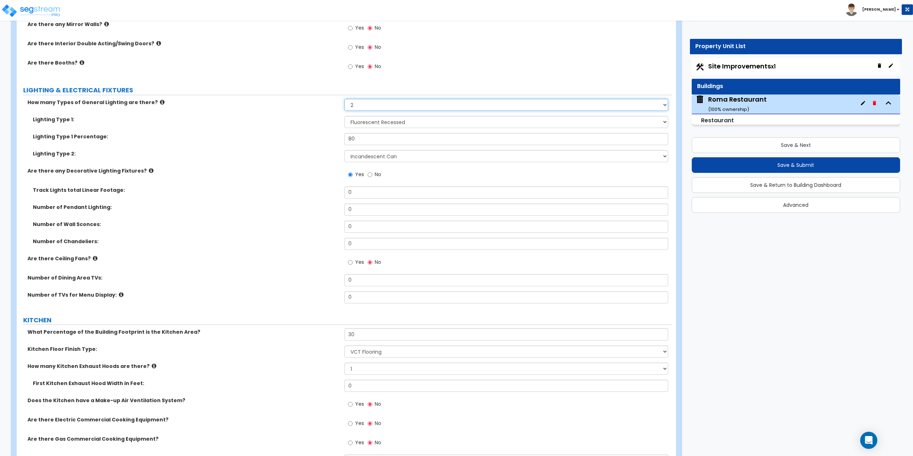
click at [383, 103] on select "Please Choose One 1 2 3" at bounding box center [506, 105] width 324 height 12
select select "1"
click at [344, 99] on select "Please Choose One 1 2 3" at bounding box center [506, 105] width 324 height 12
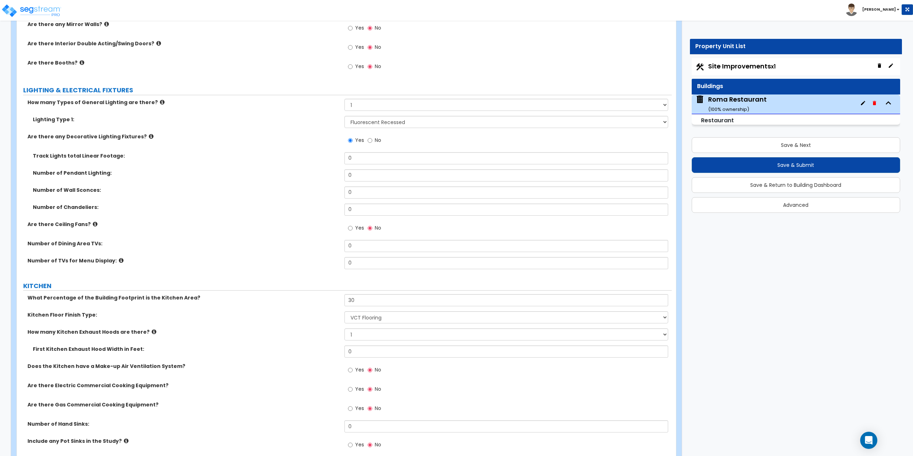
click at [149, 137] on icon at bounding box center [151, 136] width 5 height 5
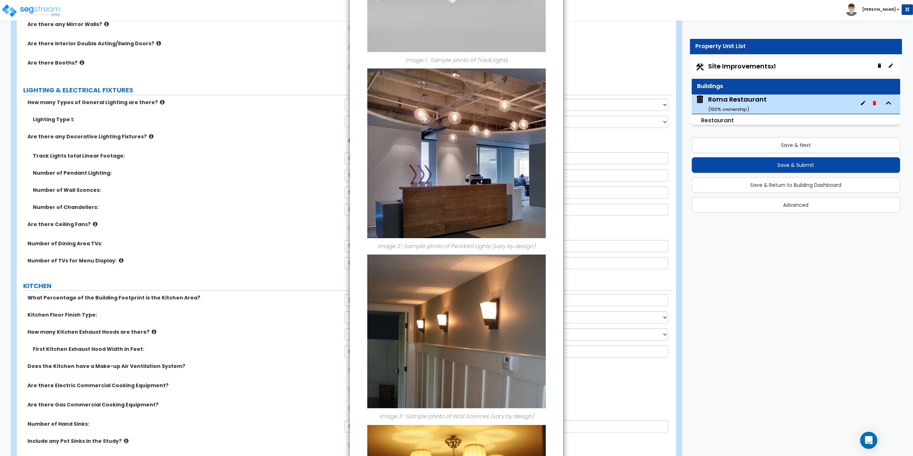
scroll to position [178, 0]
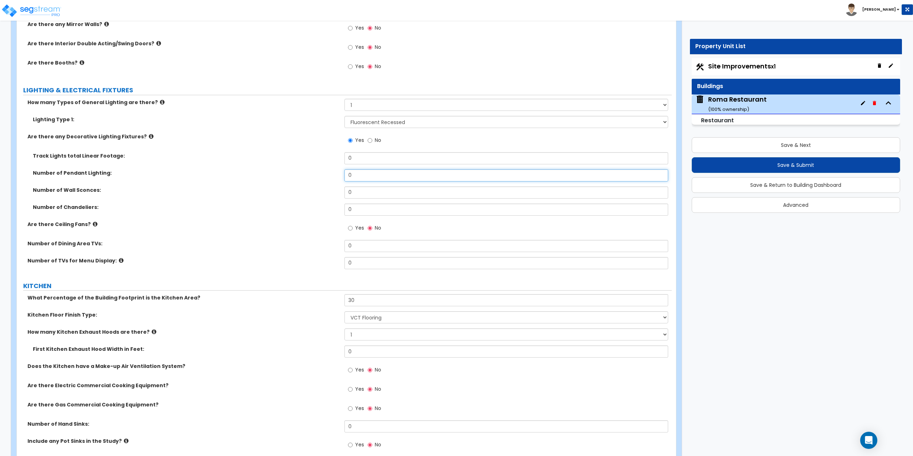
drag, startPoint x: 381, startPoint y: 177, endPoint x: 315, endPoint y: 168, distance: 67.0
click at [315, 168] on div "Track Lights total Linear Footage: 0 Number of Pendant Lighting: 0 Number of Wa…" at bounding box center [344, 186] width 644 height 68
type input "10"
click at [790, 165] on button "Save & Submit" at bounding box center [795, 165] width 209 height 16
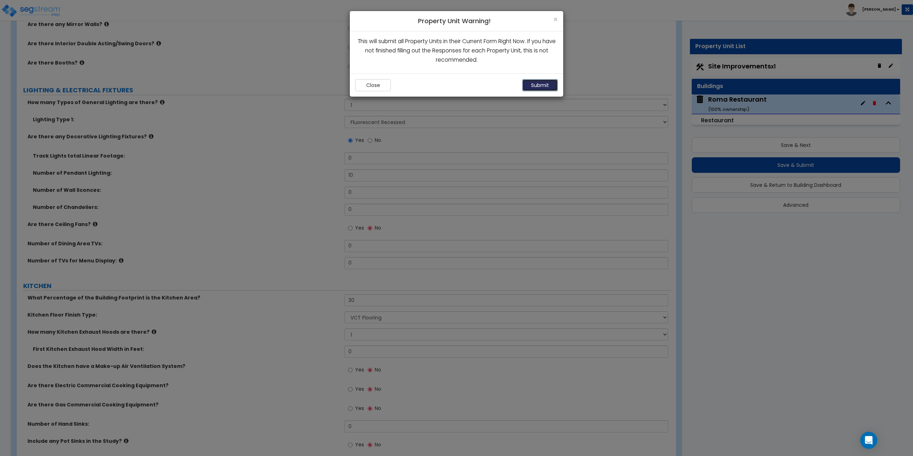
click at [547, 86] on button "Submit" at bounding box center [540, 85] width 36 height 12
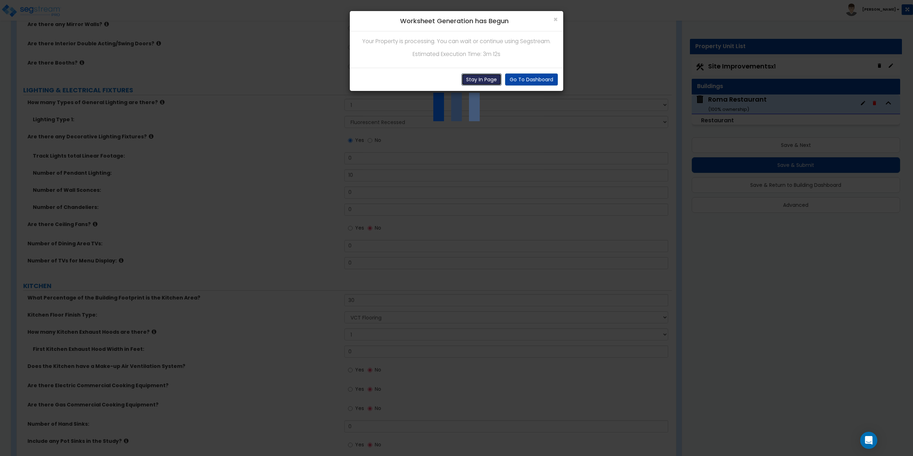
click at [479, 82] on button "Stay In Page" at bounding box center [481, 79] width 40 height 12
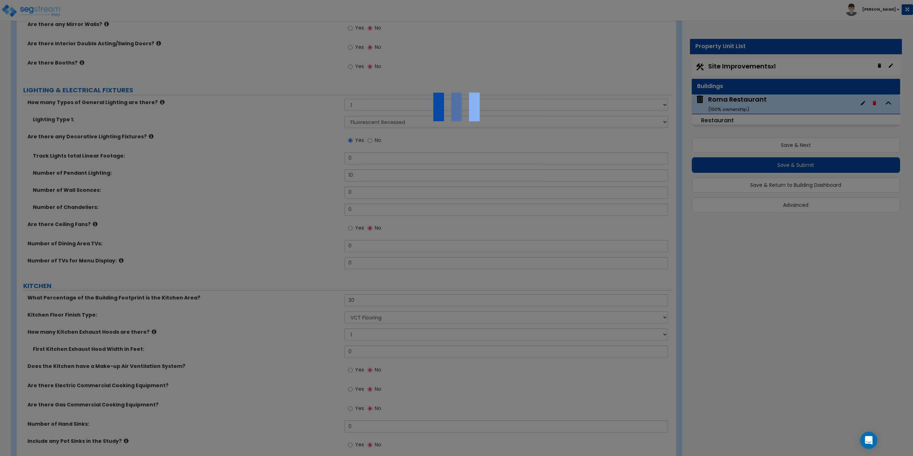
drag, startPoint x: 267, startPoint y: 104, endPoint x: 244, endPoint y: 81, distance: 32.3
click at [244, 81] on div at bounding box center [456, 228] width 913 height 456
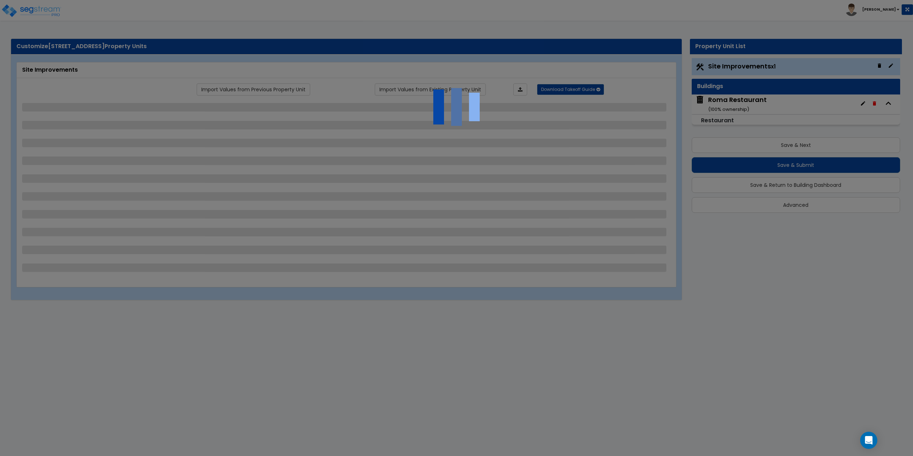
select select "2"
select select "1"
select select "2"
select select "4"
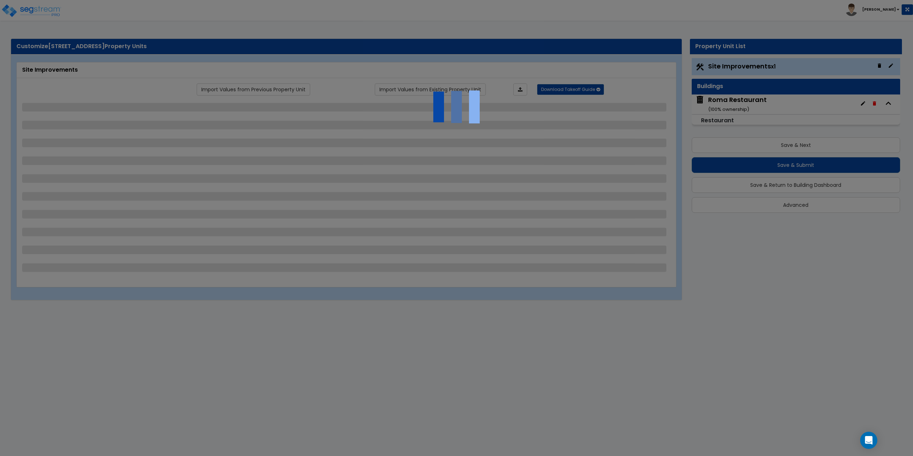
select select "2"
select select "1"
select select "2"
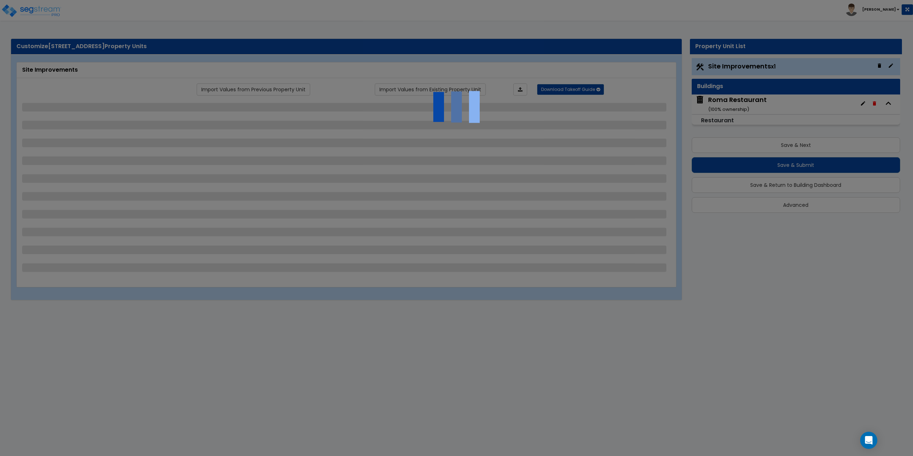
select select "1"
select select "4"
select select "1"
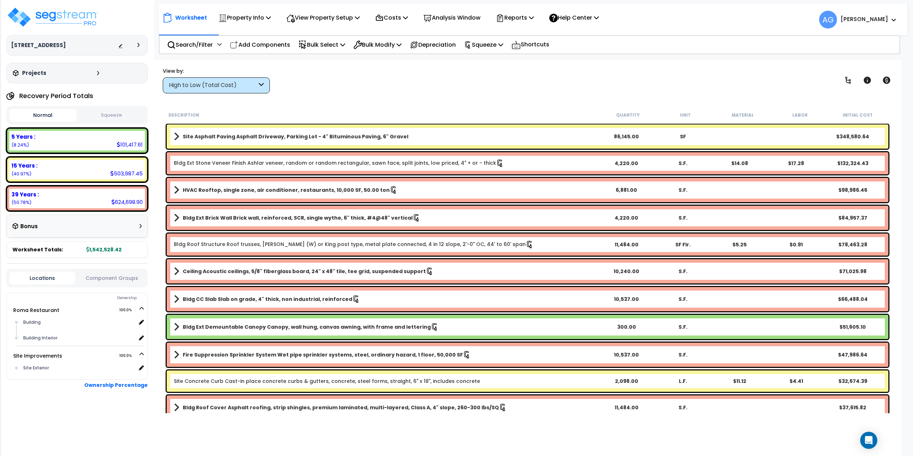
click at [122, 116] on button "Squeeze" at bounding box center [111, 115] width 67 height 12
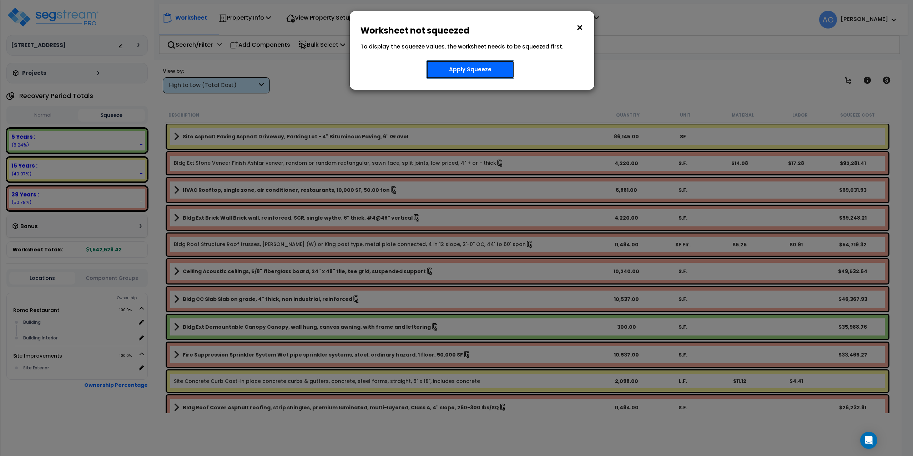
click at [444, 77] on button "Apply Squeeze" at bounding box center [470, 69] width 88 height 19
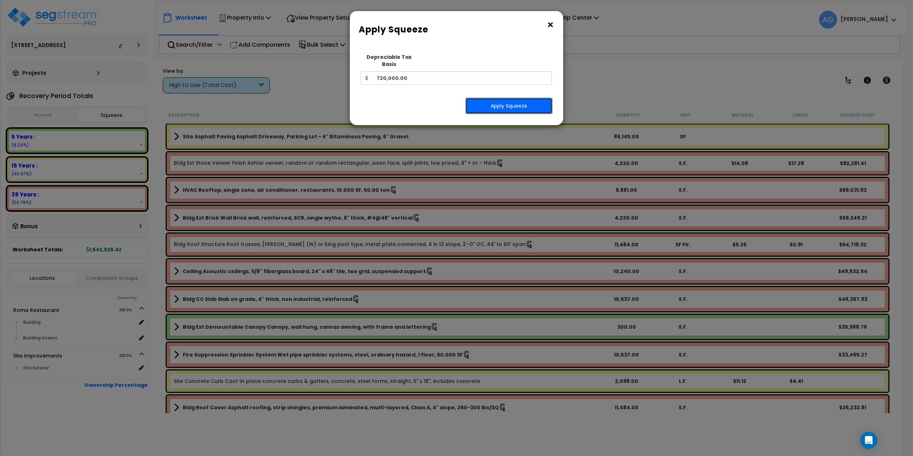
click at [503, 99] on button "Apply Squeeze" at bounding box center [508, 106] width 87 height 16
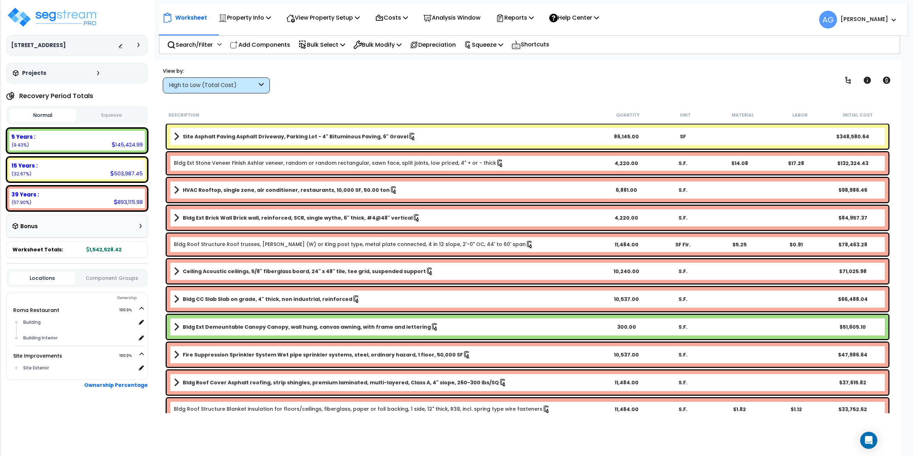
click at [124, 112] on button "Squeeze" at bounding box center [111, 115] width 67 height 12
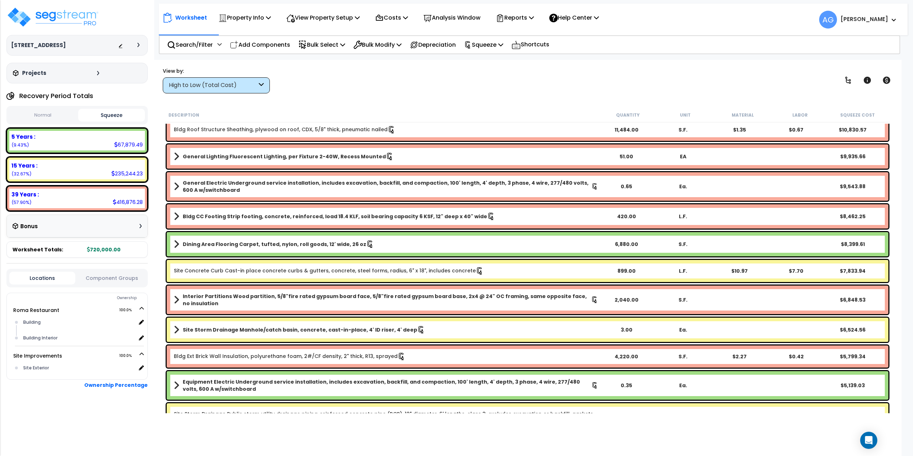
scroll to position [392, 0]
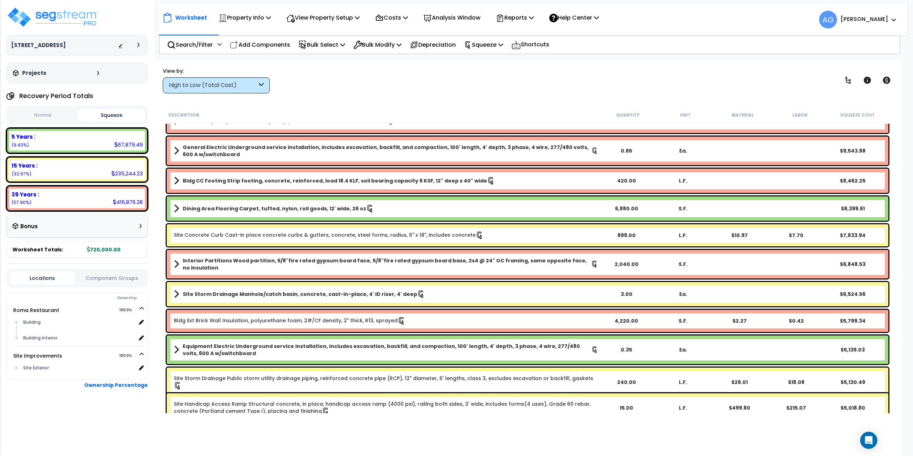
click at [454, 347] on b "Equipment Electric Underground service installation, includes excavation, backf…" at bounding box center [387, 350] width 408 height 14
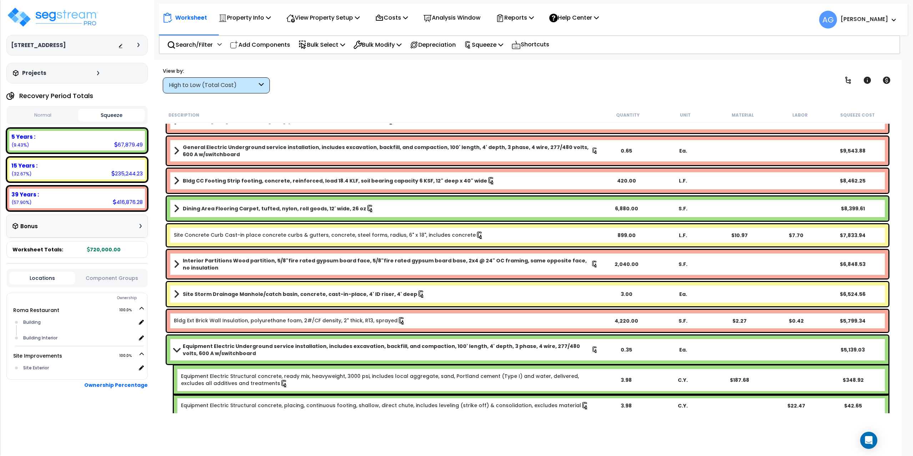
click at [454, 347] on b "Equipment Electric Underground service installation, includes excavation, backf…" at bounding box center [387, 350] width 408 height 14
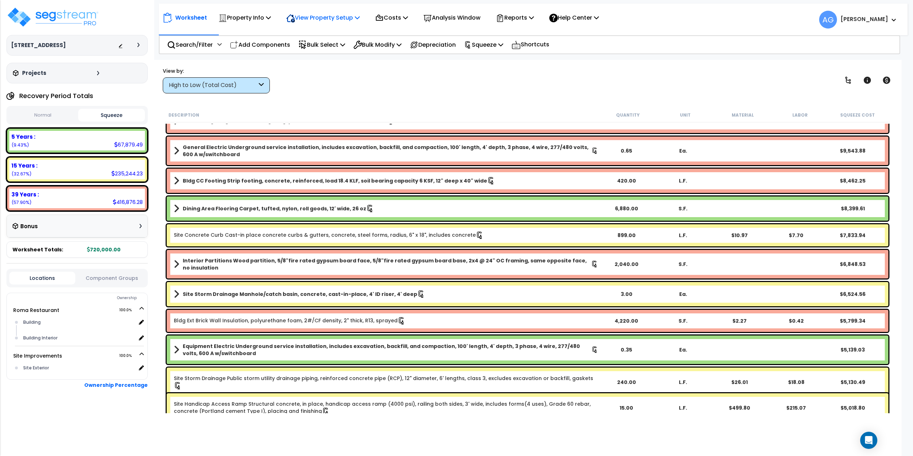
click at [344, 19] on p "View Property Setup" at bounding box center [322, 18] width 73 height 10
click at [327, 46] on link "View Questionnaire" at bounding box center [318, 49] width 71 height 14
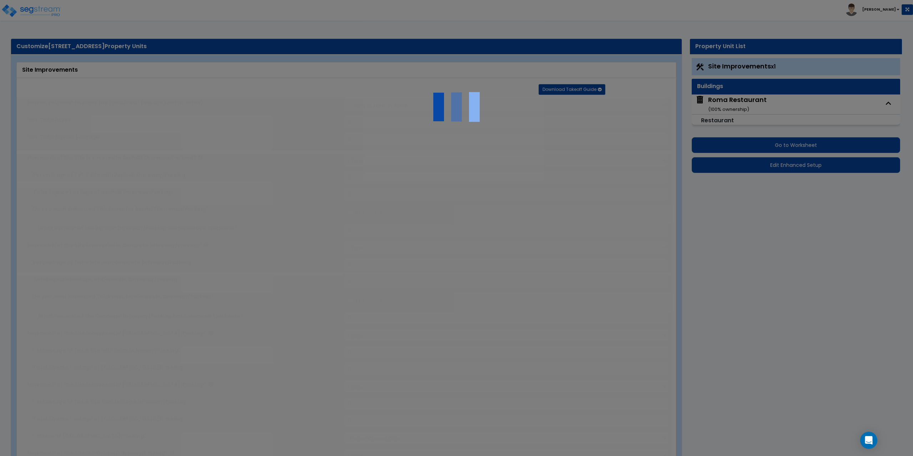
select select "2"
type input "340215"
select select "2"
type input "86145"
radio input "true"
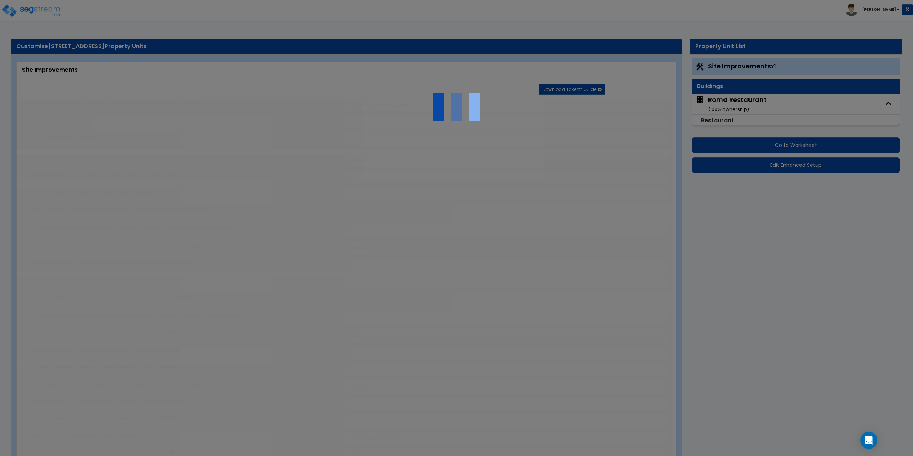
type input "3"
radio input "true"
select select "1"
radio input "true"
select select "2"
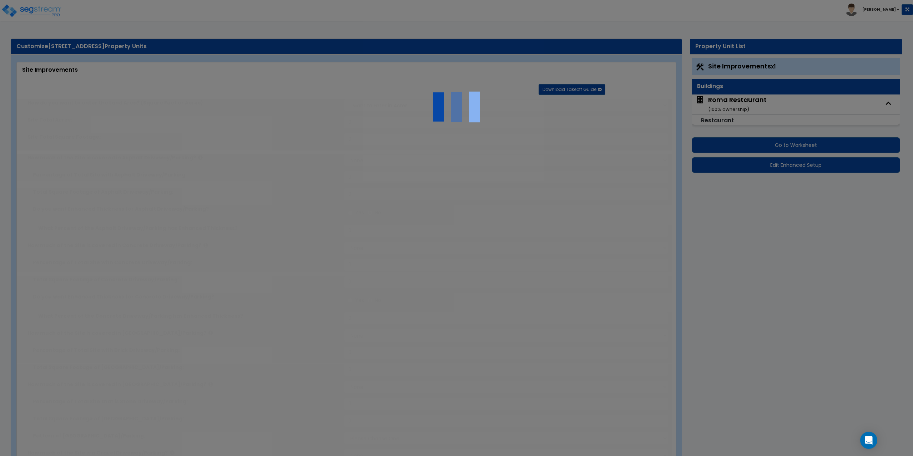
select select "4"
type input "1"
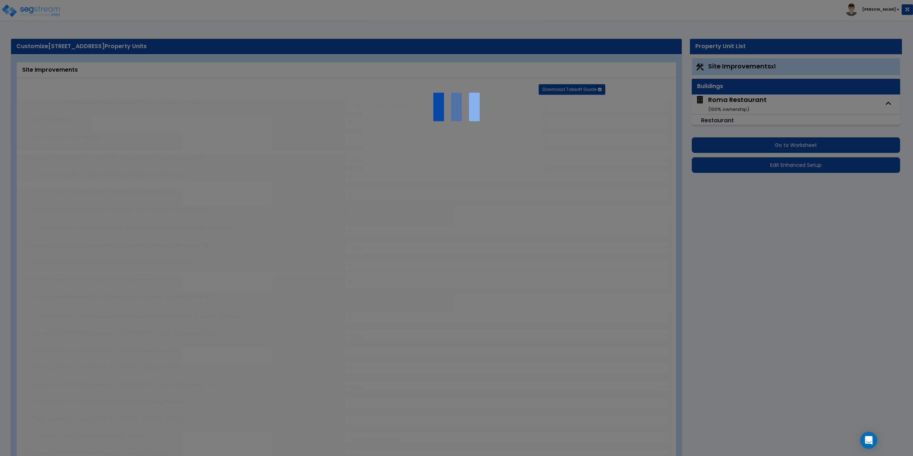
radio input "true"
select select "2"
type input "195"
select select "1"
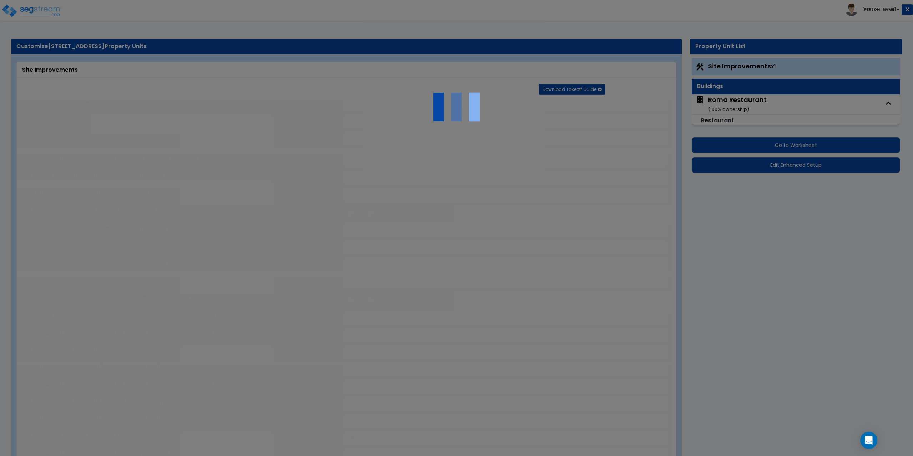
select select "1"
radio input "true"
select select "1"
type input "15"
radio input "true"
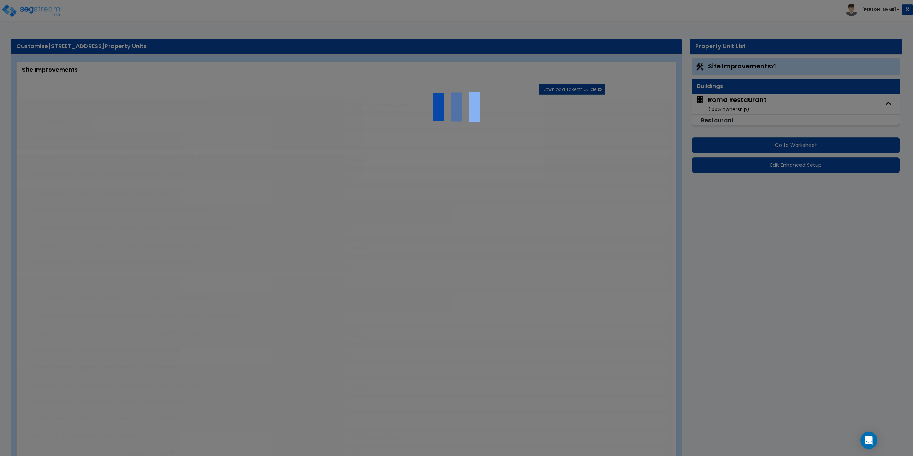
type input "5"
radio input "true"
select select "2"
type input "40000"
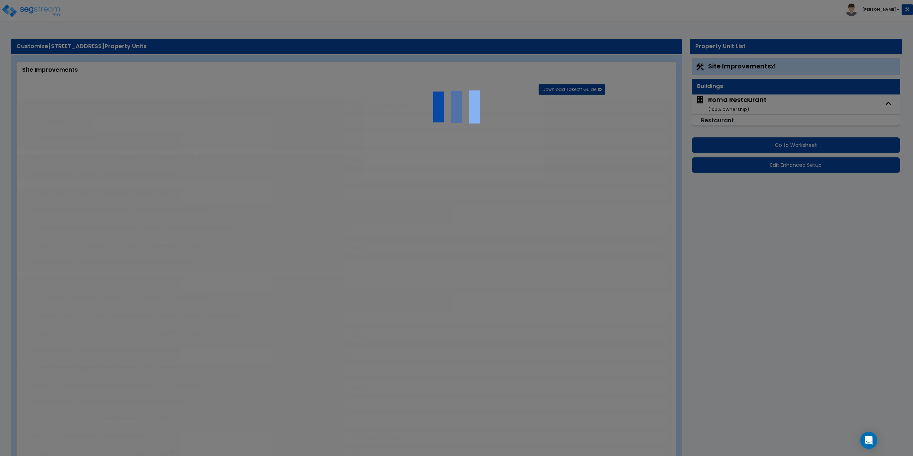
radio input "true"
type input "3500"
radio input "true"
select select "1"
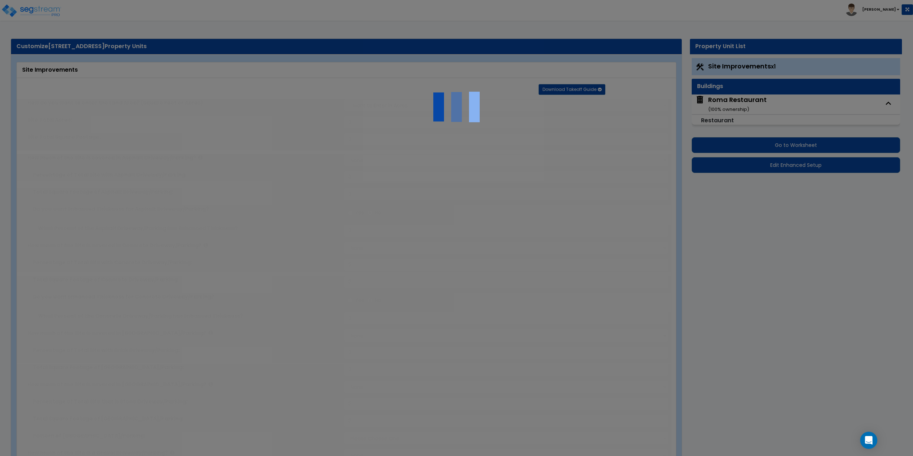
type input "2"
select select "4"
type input "1"
select select "1"
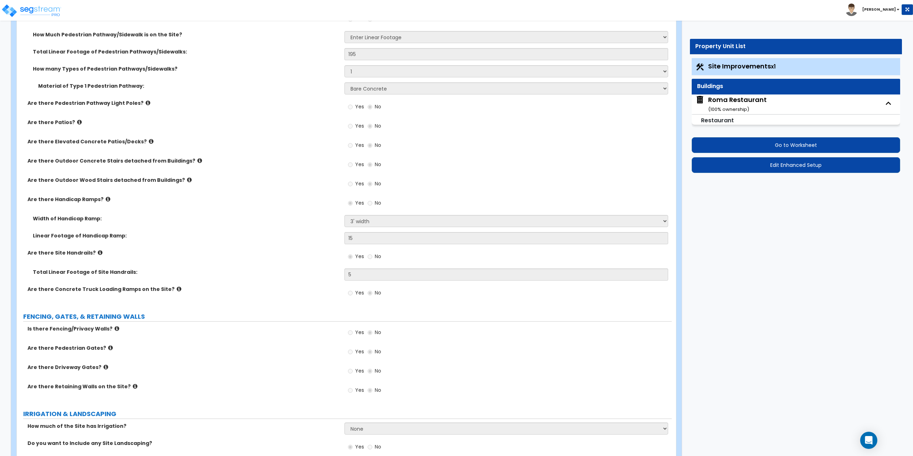
scroll to position [892, 0]
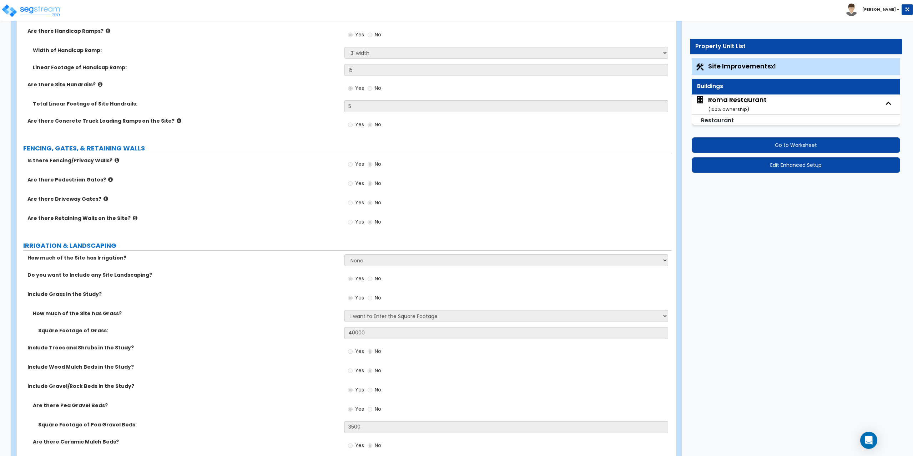
click at [748, 100] on div "Roma Restaurant ( 100 % ownership)" at bounding box center [737, 104] width 59 height 18
select select "5"
select select "1"
select select "3"
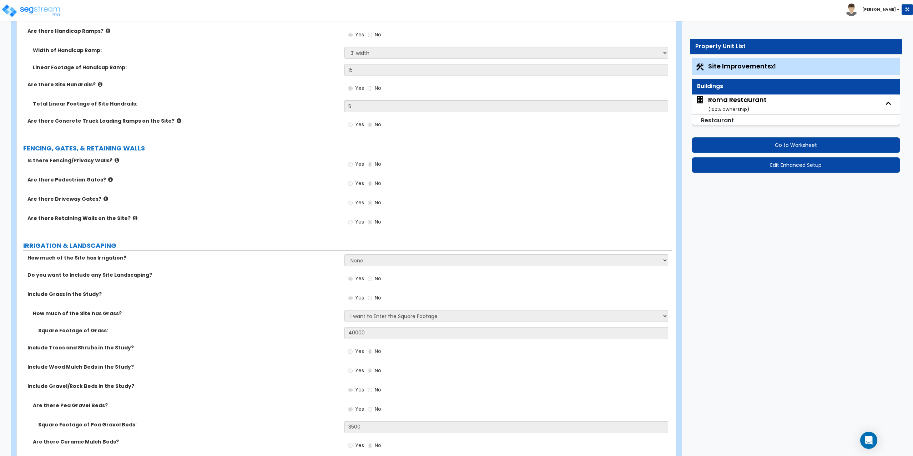
select select "1"
select select "2"
select select "7"
select select "1"
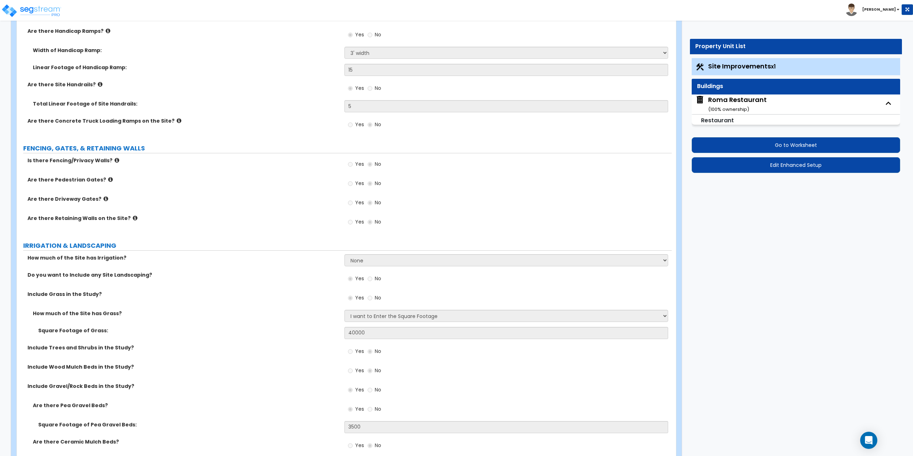
select select "1"
select select "5"
select select "6"
select select "1"
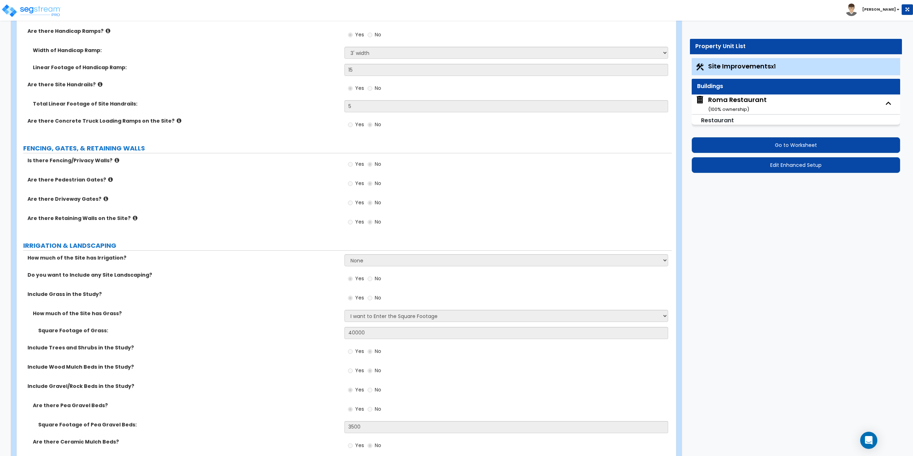
select select "1"
select select "4"
select select "1"
select select "2"
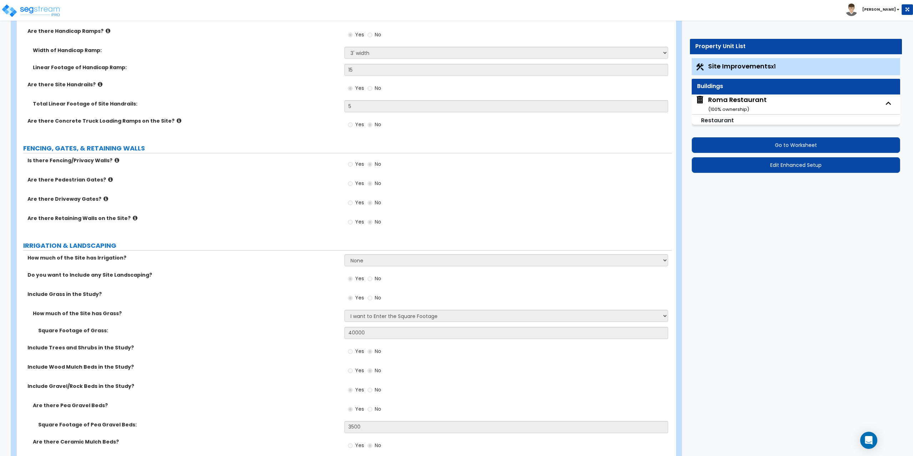
select select "7"
select select "1"
select select "2"
select select "1"
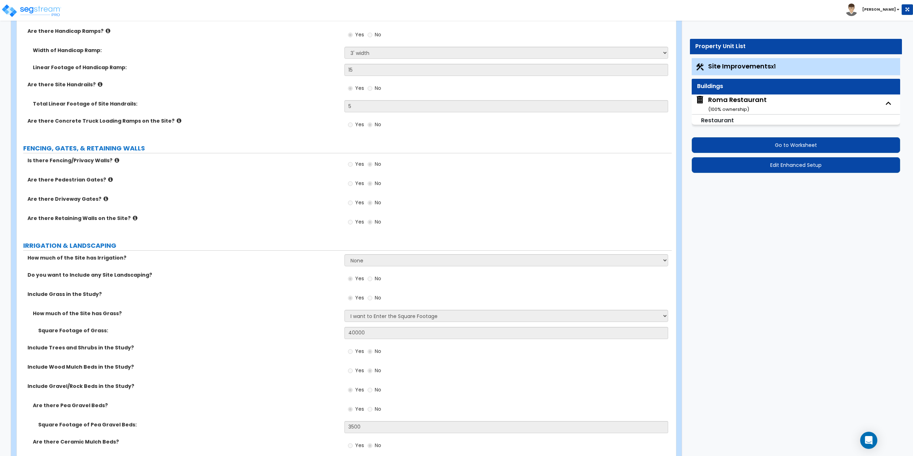
select select "2"
select select "1"
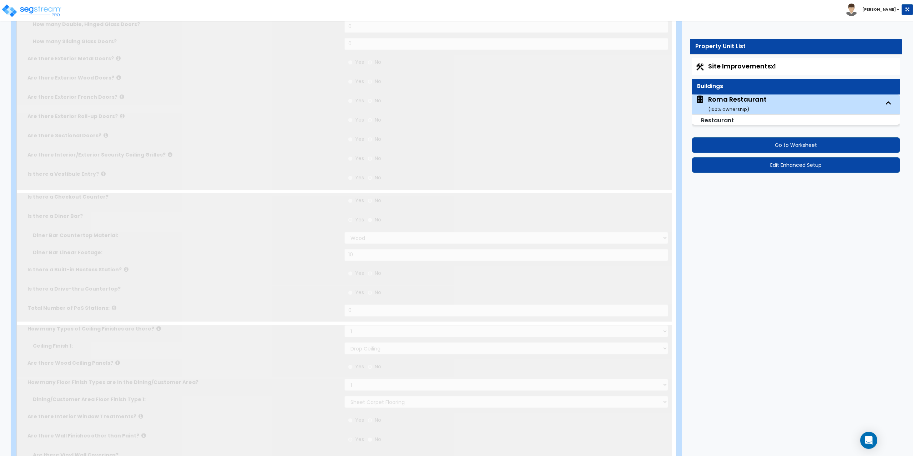
scroll to position [0, 0]
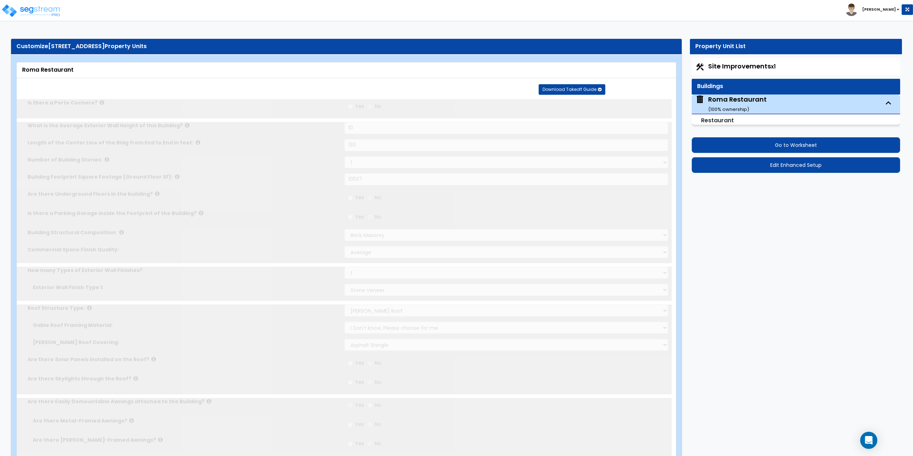
radio input "true"
select select "2"
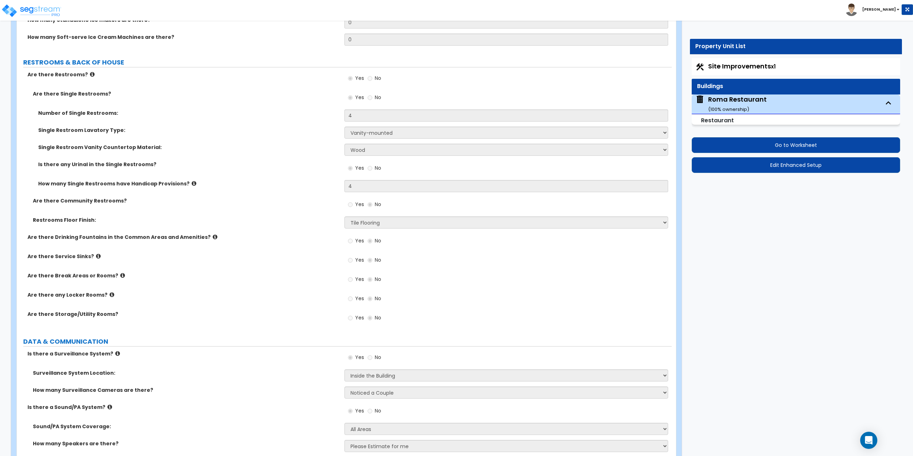
scroll to position [2283, 0]
click at [797, 166] on button "Edit Enhanced Setup" at bounding box center [795, 165] width 209 height 16
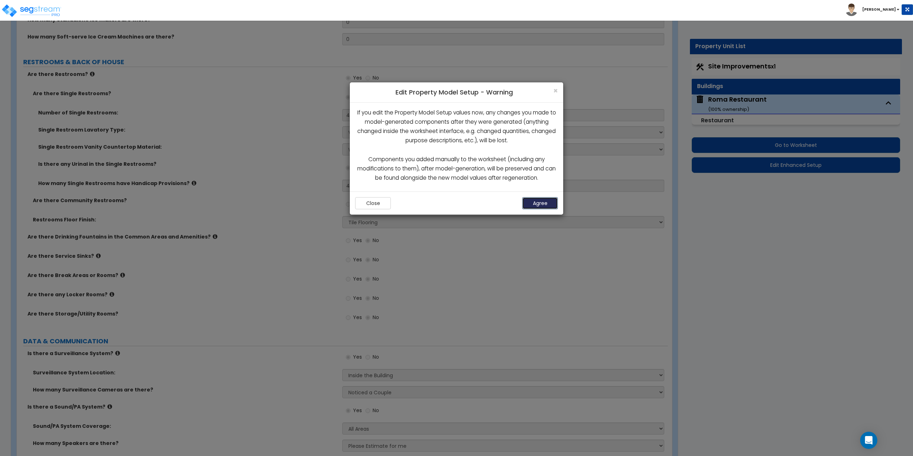
click at [547, 204] on button "Agree" at bounding box center [540, 203] width 36 height 12
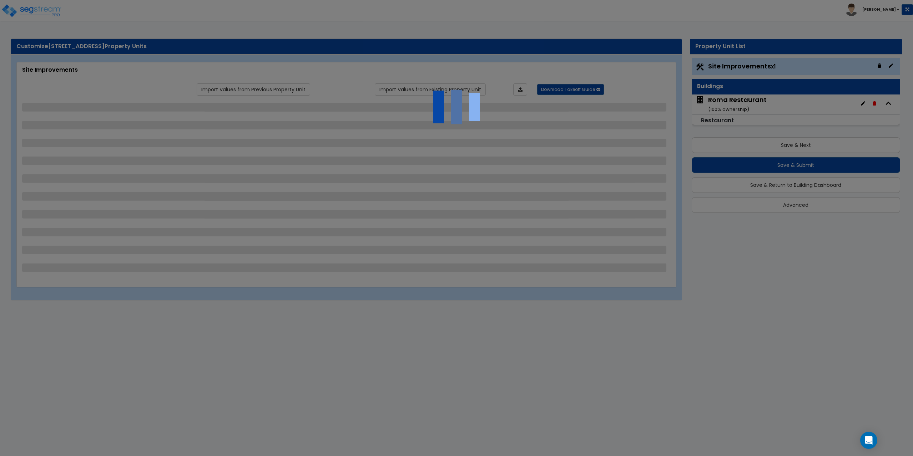
select select "2"
select select "1"
select select "2"
select select "4"
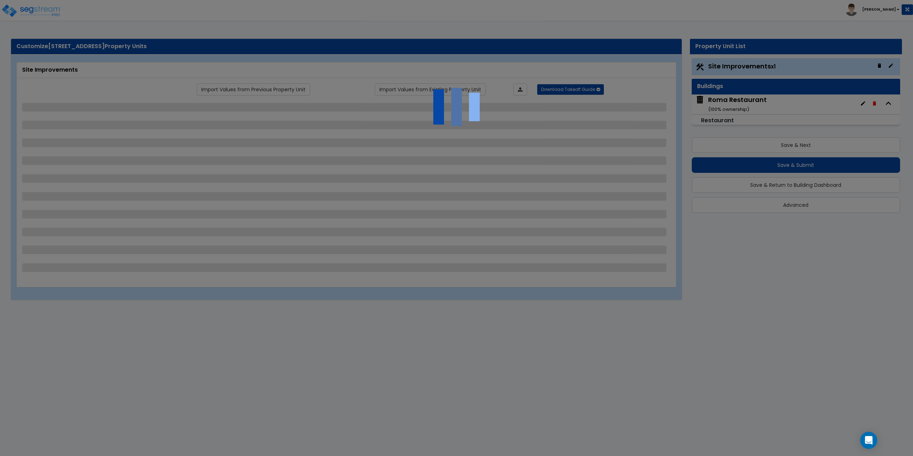
select select "2"
select select "1"
select select "2"
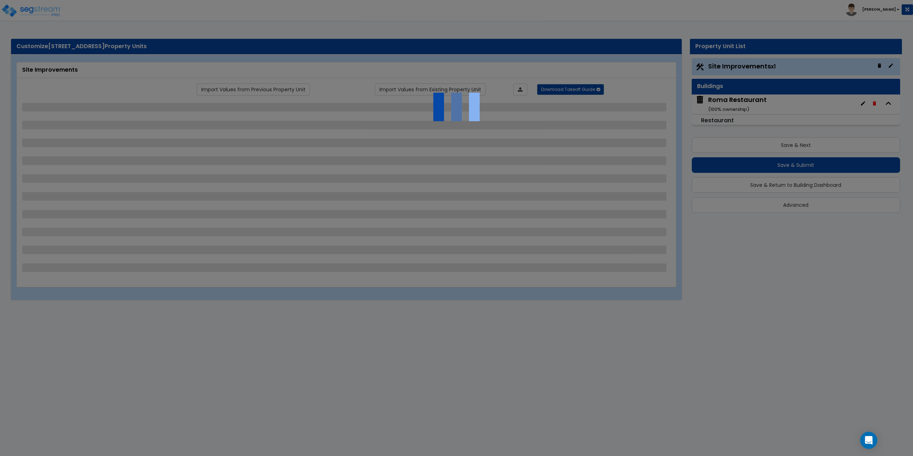
select select "1"
select select "4"
select select "1"
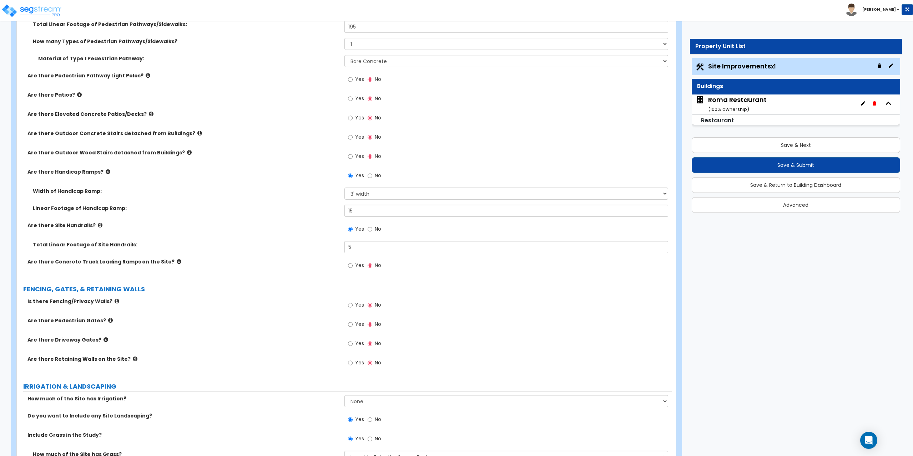
scroll to position [749, 0]
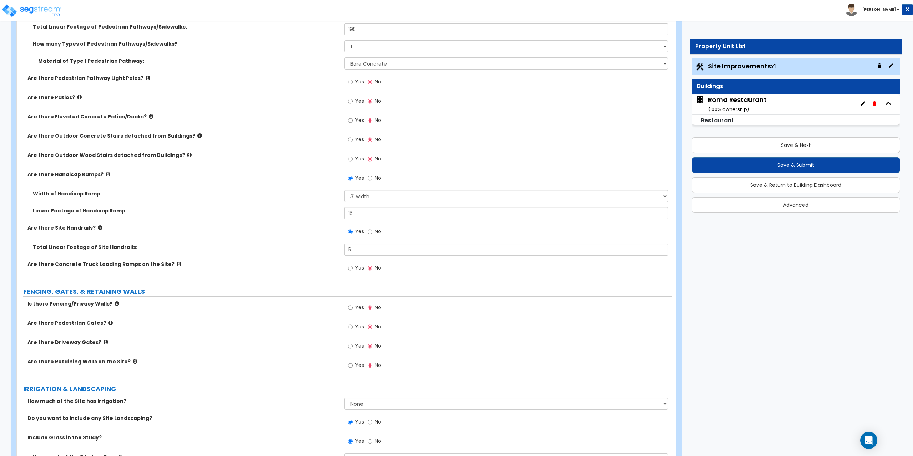
click at [717, 98] on div "Roma Restaurant ( 100 % ownership)" at bounding box center [737, 104] width 59 height 18
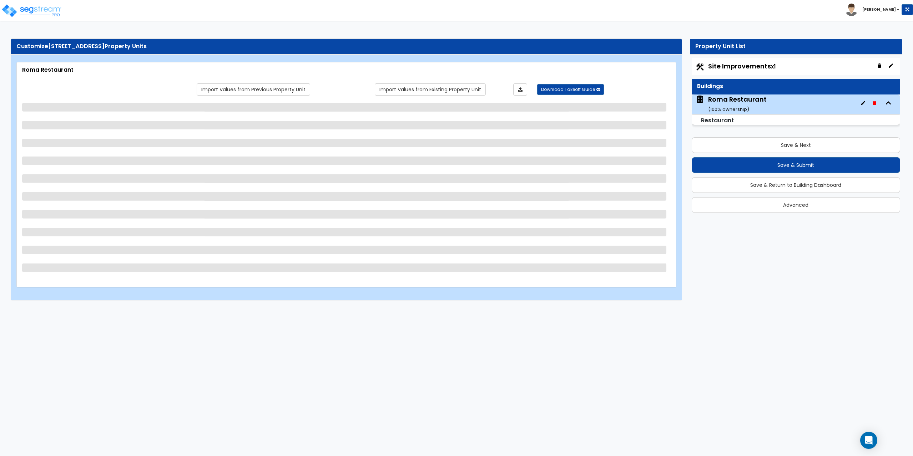
scroll to position [0, 0]
select select "5"
select select "1"
select select "3"
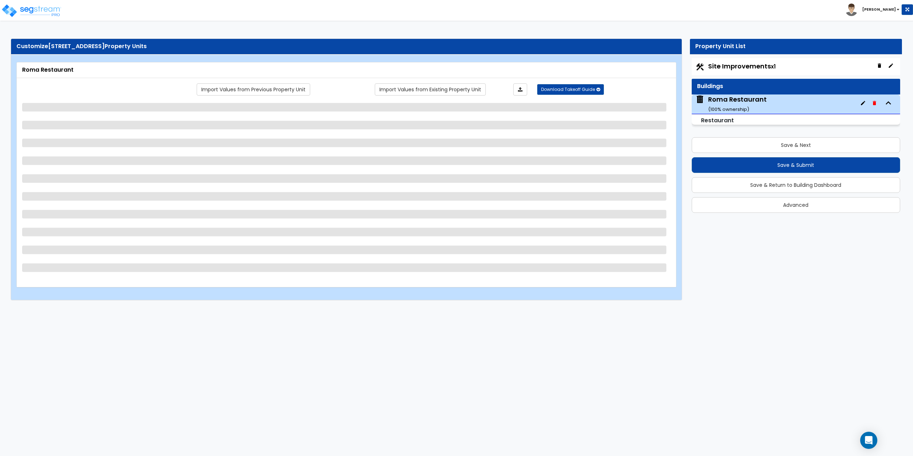
select select "1"
select select "2"
select select "7"
select select "1"
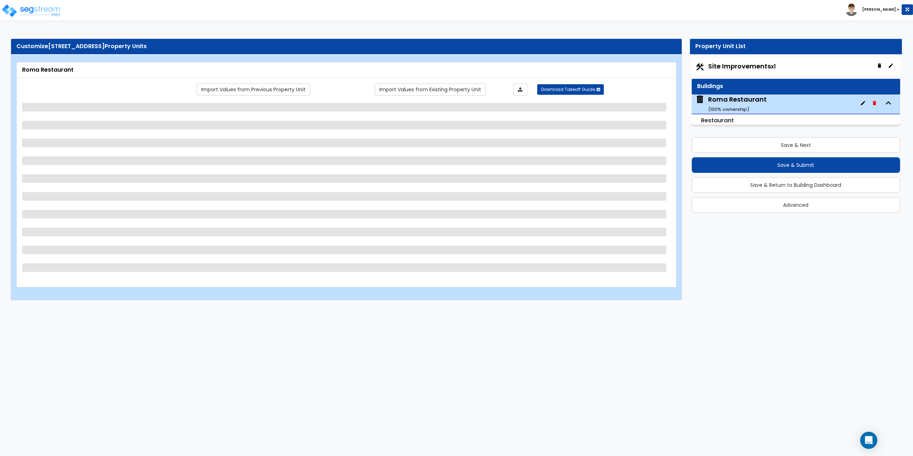
select select "1"
select select "5"
select select "6"
select select "1"
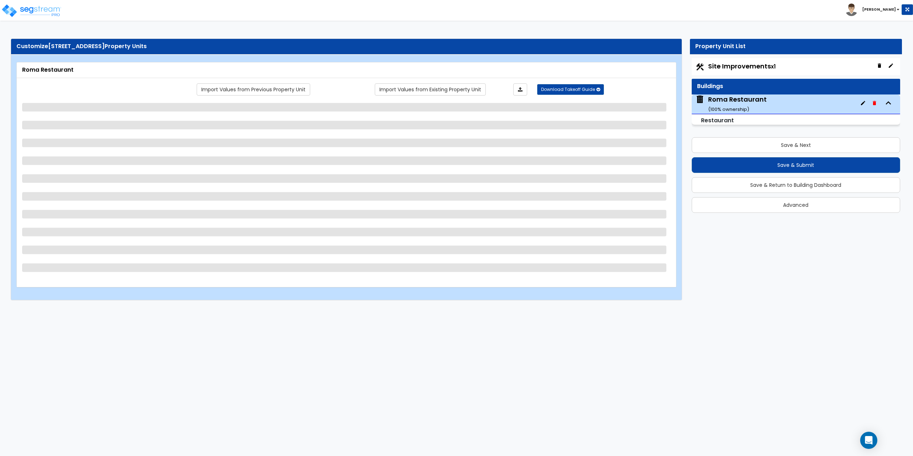
select select "1"
select select "4"
select select "1"
select select "2"
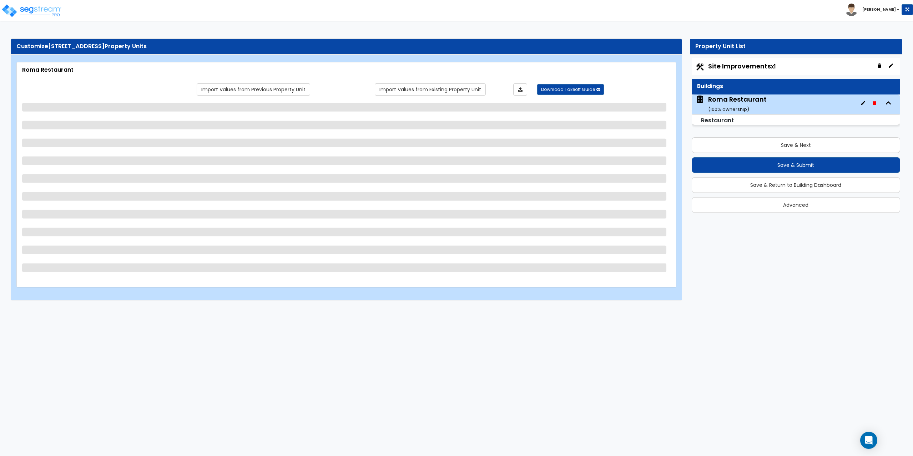
select select "7"
select select "1"
select select "2"
select select "1"
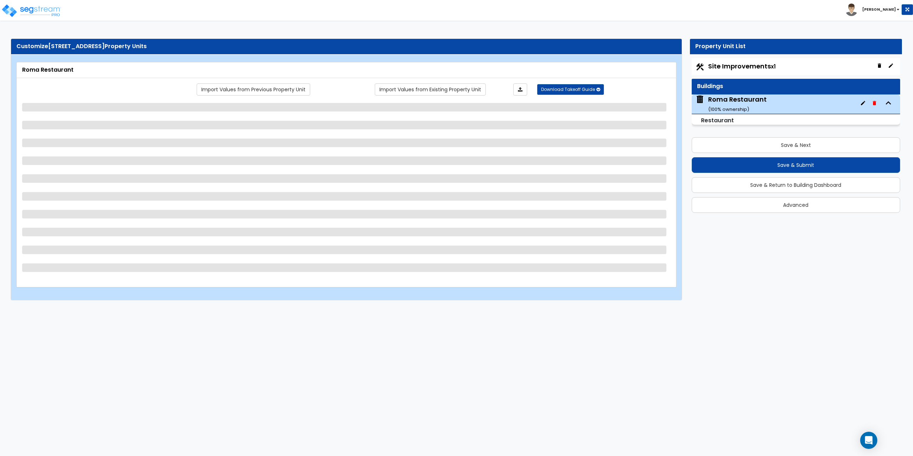
select select "2"
select select "1"
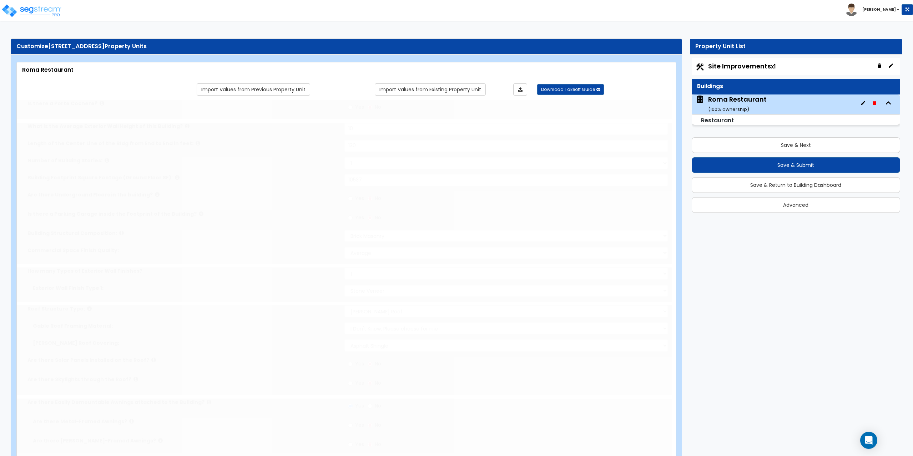
radio input "true"
select select "2"
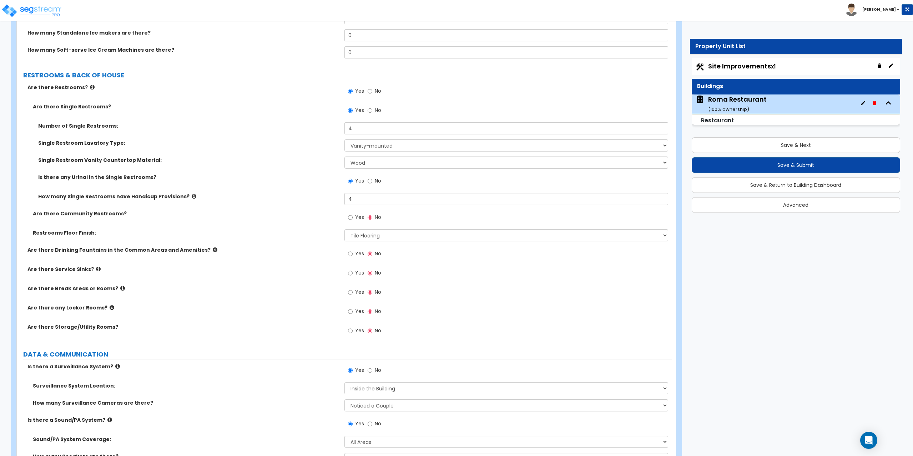
scroll to position [2283, 0]
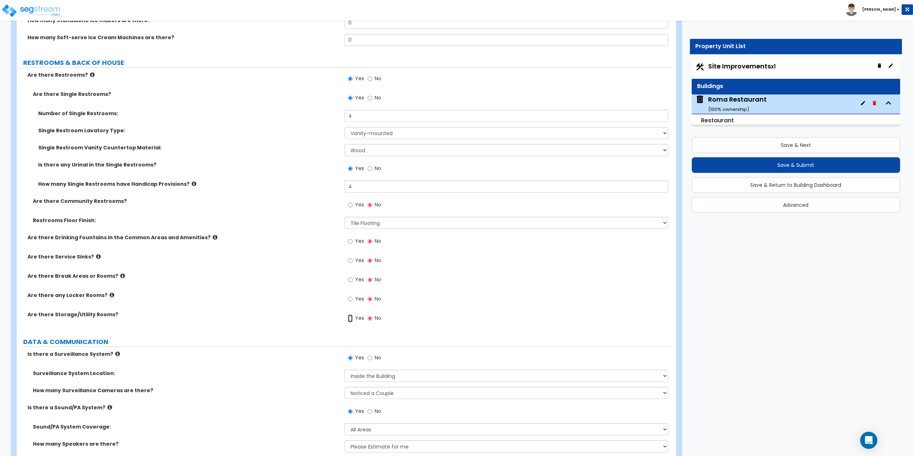
click at [351, 316] on input "Yes" at bounding box center [350, 319] width 5 height 8
radio input "true"
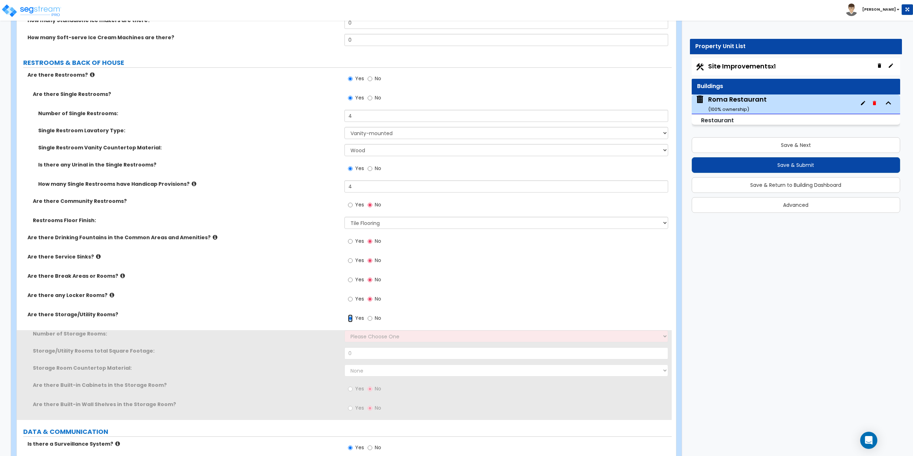
click at [352, 318] on input "Yes" at bounding box center [350, 319] width 5 height 8
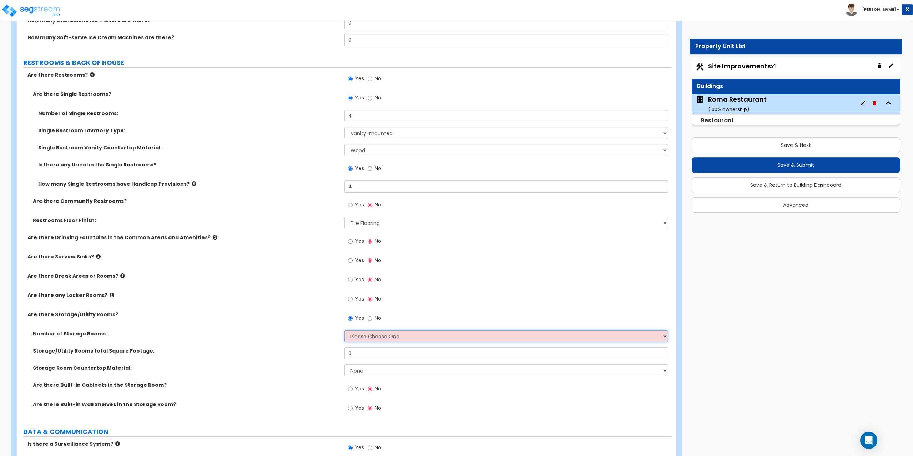
click at [360, 337] on select "Please Choose One 1 2 3" at bounding box center [506, 336] width 324 height 12
select select "1"
click at [344, 330] on select "Please Choose One 1 2 3" at bounding box center [506, 336] width 324 height 12
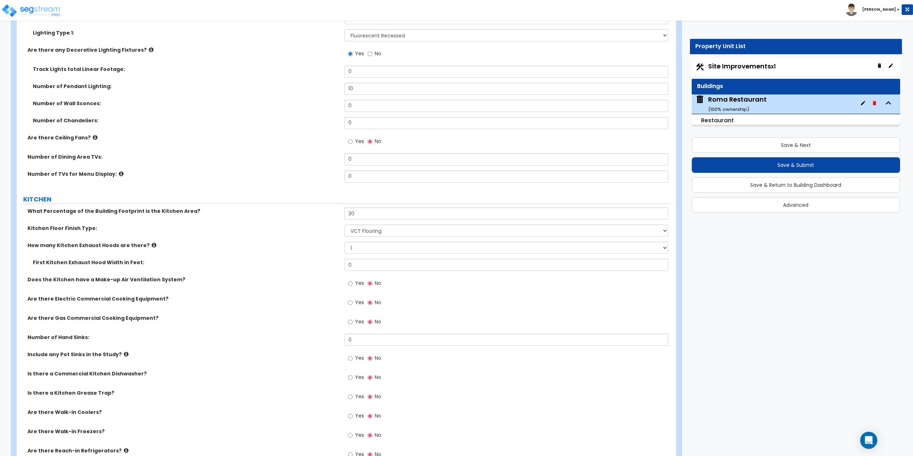
scroll to position [1647, 0]
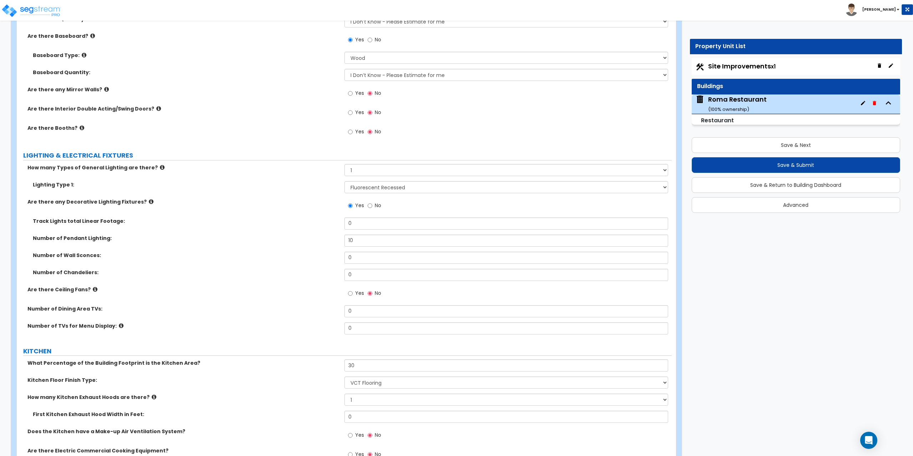
click at [588, 84] on div "Baseboard Quantity: I Don’t Know - Please Estimate for me I want to Enter the L…" at bounding box center [344, 77] width 655 height 17
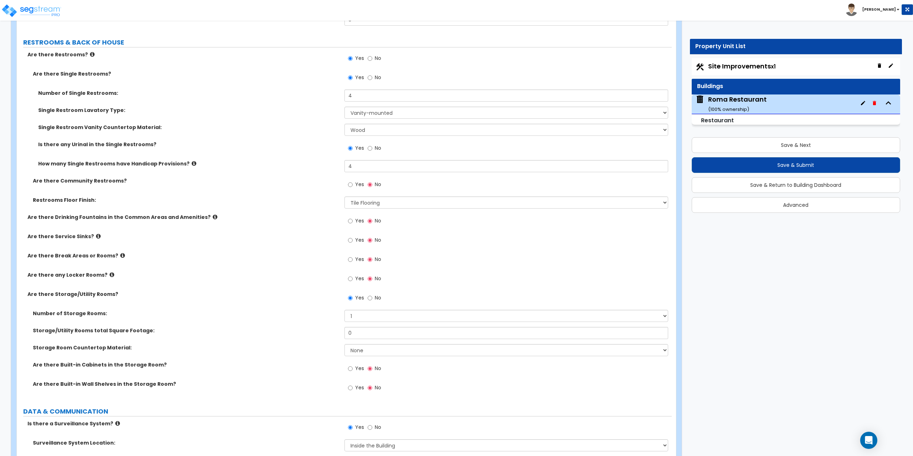
scroll to position [2332, 0]
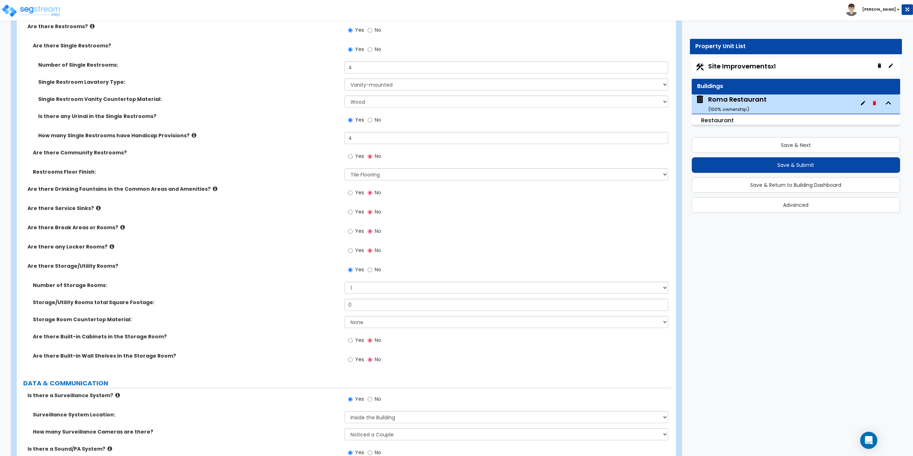
click at [233, 232] on div "Are there Break Areas or Rooms? Yes No" at bounding box center [344, 233] width 655 height 19
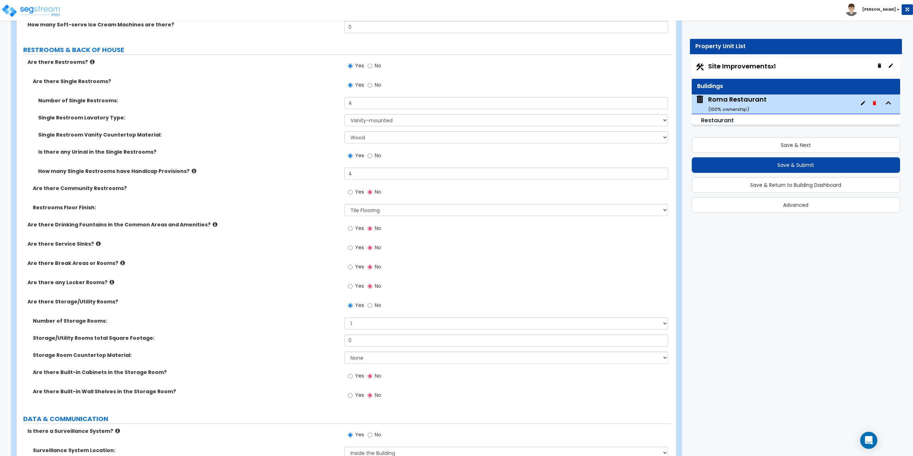
scroll to position [1547, 0]
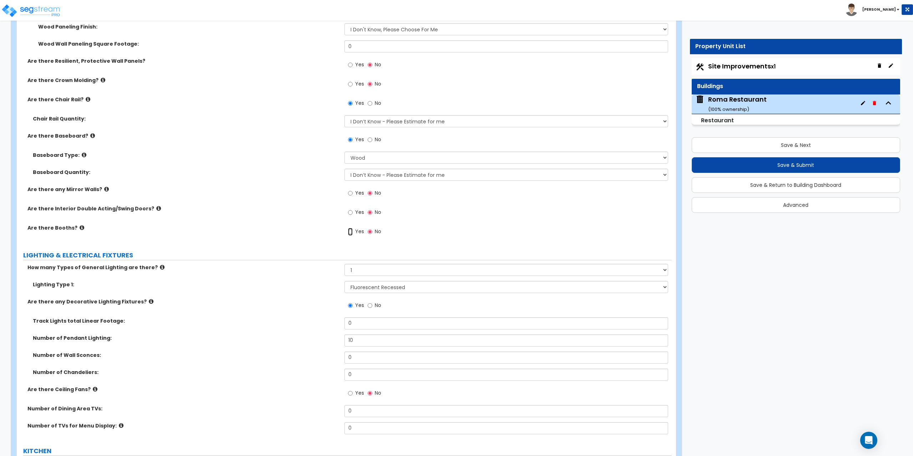
click at [349, 233] on input "Yes" at bounding box center [350, 232] width 5 height 8
radio input "true"
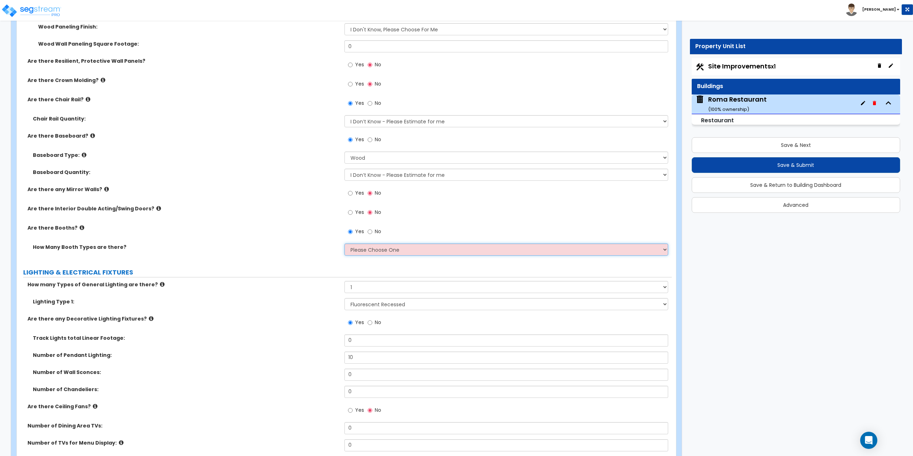
click at [371, 251] on select "Please Choose One 1 2 3" at bounding box center [506, 250] width 324 height 12
select select "1"
click at [344, 244] on select "Please Choose One 1 2 3" at bounding box center [506, 250] width 324 height 12
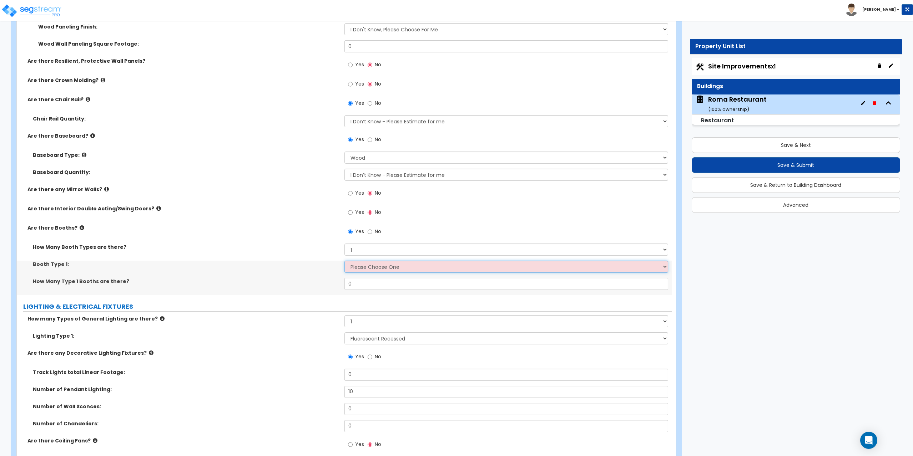
click at [367, 269] on select "Please Choose One Plastic, 2-Seater Plastic, 4-Seater Upholstered, 4-Seater Uph…" at bounding box center [506, 267] width 324 height 12
select select "3"
click at [344, 261] on select "Please Choose One Plastic, 2-Seater Plastic, 4-Seater Upholstered, 4-Seater Uph…" at bounding box center [506, 267] width 324 height 12
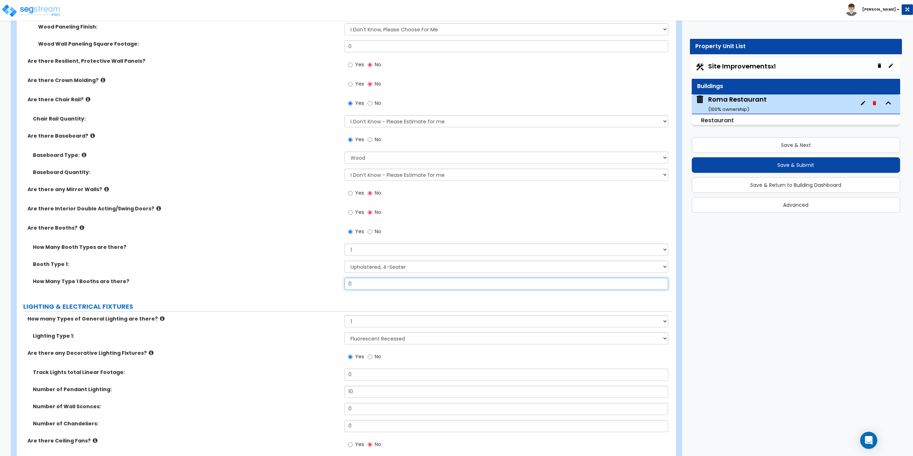
click at [374, 288] on input "0" at bounding box center [506, 284] width 324 height 12
drag, startPoint x: 376, startPoint y: 282, endPoint x: 324, endPoint y: 281, distance: 51.4
click at [324, 281] on div "How Many Type 1 Booths are there? 0" at bounding box center [344, 286] width 655 height 17
click at [456, 277] on div "Booth Type 1: Please Choose One Plastic, 2-Seater Plastic, 4-Seater Upholstered…" at bounding box center [344, 269] width 655 height 17
click at [451, 284] on input "10" at bounding box center [506, 284] width 324 height 12
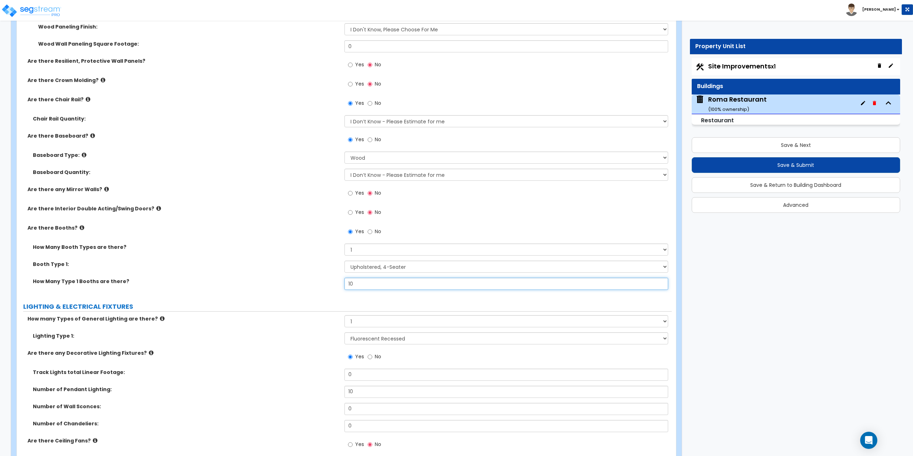
click at [451, 284] on input "10" at bounding box center [506, 284] width 324 height 12
type input "15"
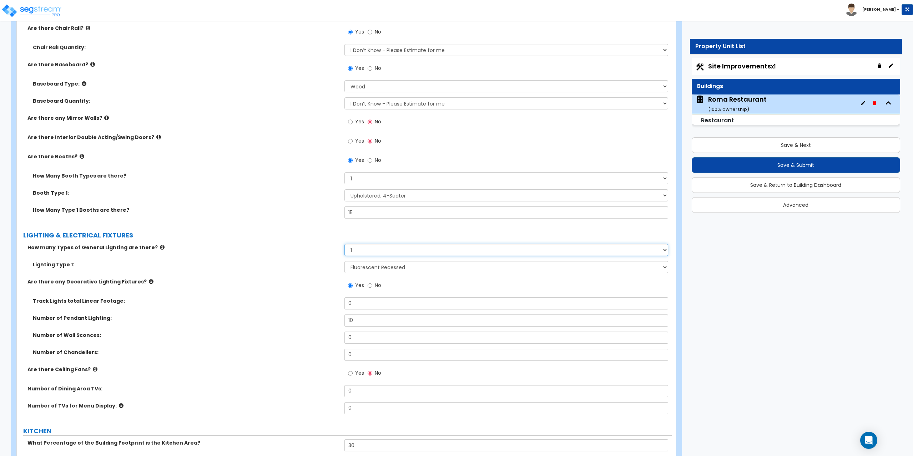
scroll to position [1654, 0]
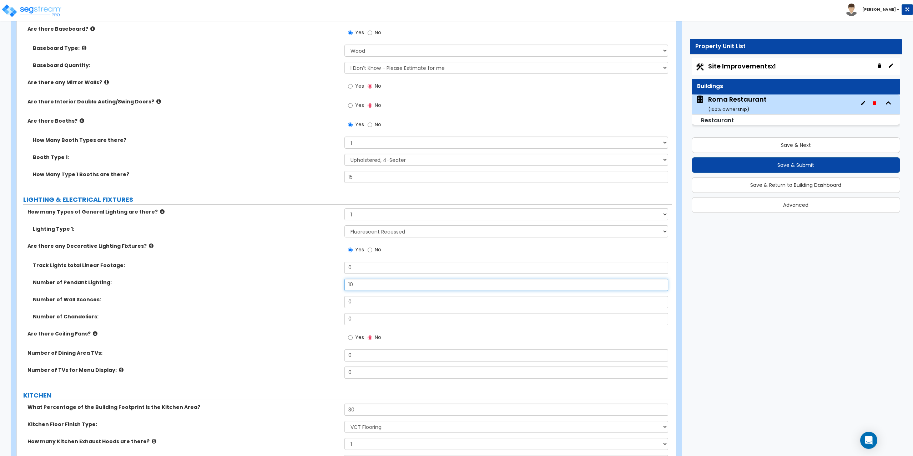
drag, startPoint x: 356, startPoint y: 287, endPoint x: 334, endPoint y: 283, distance: 22.6
click at [334, 283] on div "Number of Pendant Lighting: 10" at bounding box center [344, 287] width 655 height 17
type input "12"
click at [492, 121] on div "Yes No" at bounding box center [508, 126] width 328 height 19
drag, startPoint x: 361, startPoint y: 180, endPoint x: 304, endPoint y: 169, distance: 57.3
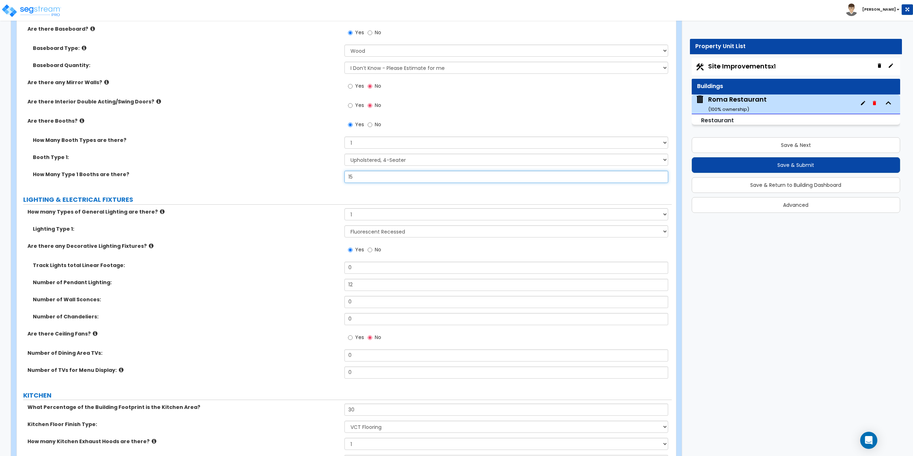
click at [304, 169] on div "How Many Booth Types are there? Please Choose One 1 2 3 Booth Type 1: Please Ch…" at bounding box center [344, 162] width 644 height 51
type input "10"
click at [823, 164] on button "Save & Submit" at bounding box center [795, 165] width 209 height 16
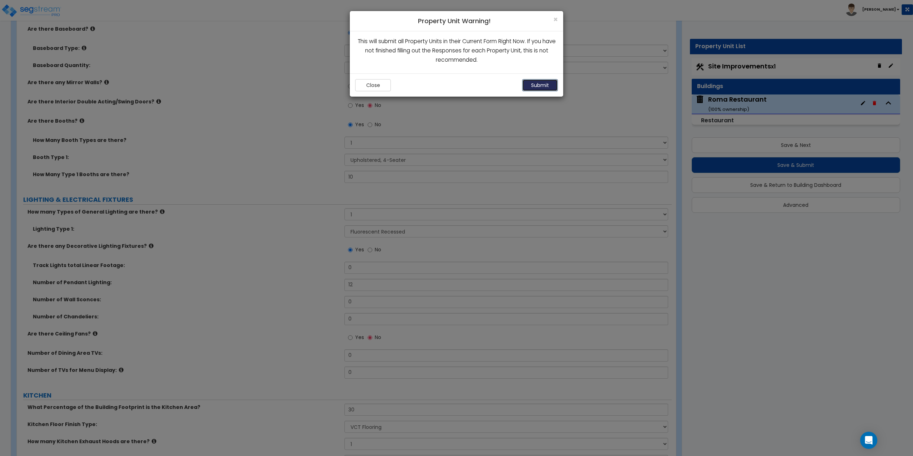
click at [536, 90] on button "Submit" at bounding box center [540, 85] width 36 height 12
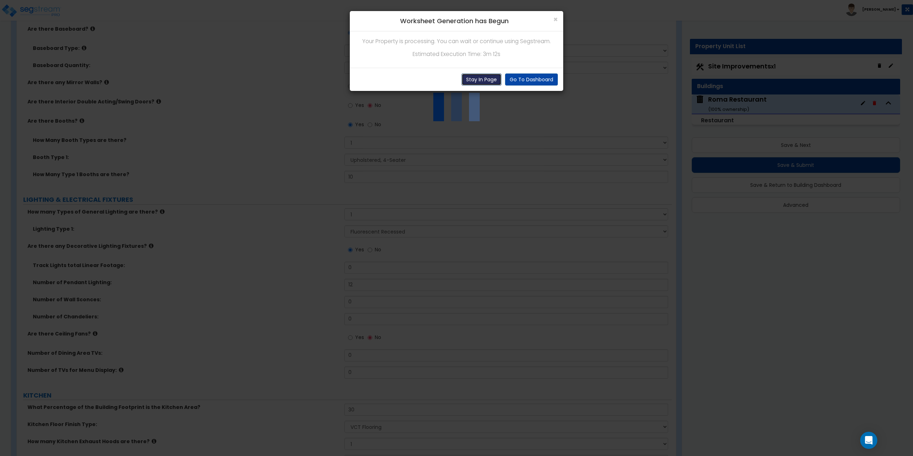
click at [480, 82] on button "Stay In Page" at bounding box center [481, 79] width 40 height 12
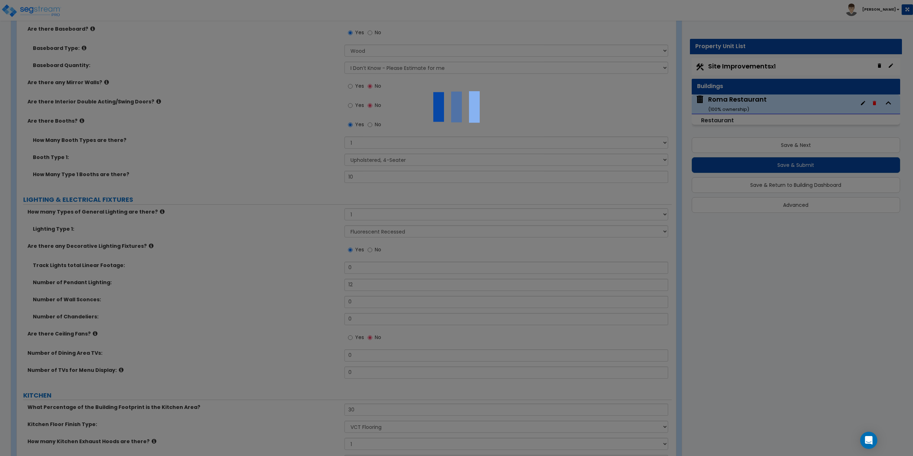
click at [239, 130] on div at bounding box center [456, 228] width 913 height 456
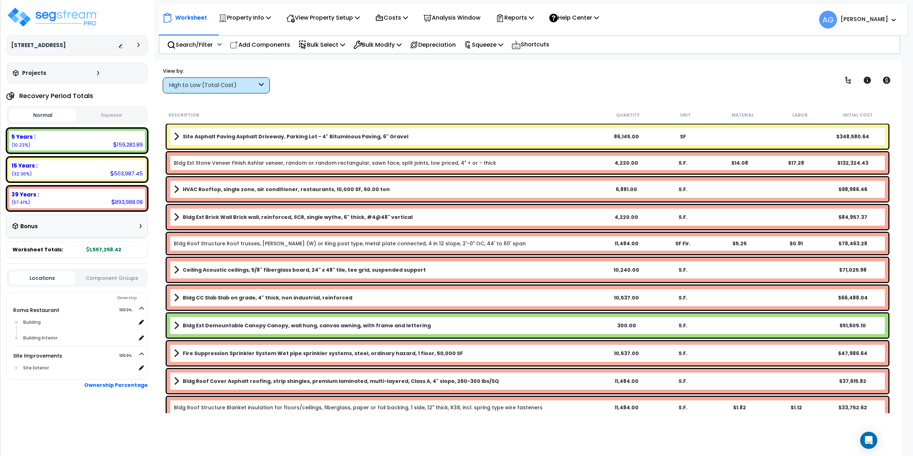
click at [119, 115] on button "Squeeze" at bounding box center [111, 115] width 67 height 12
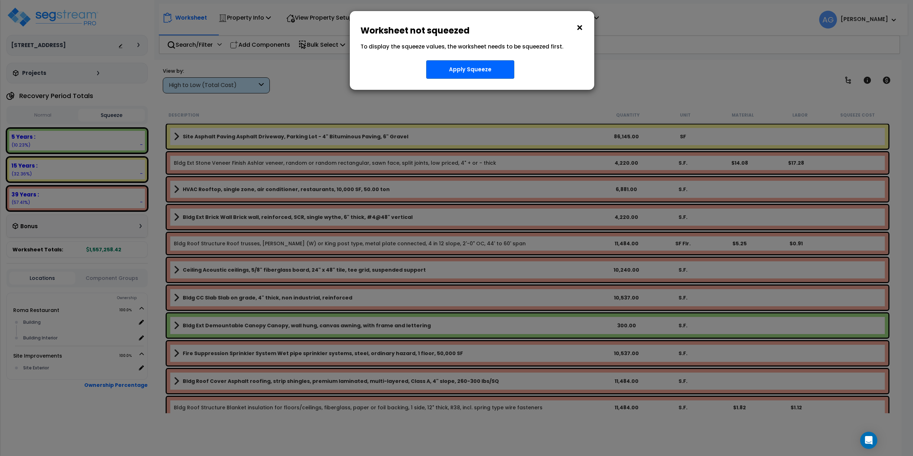
drag, startPoint x: 113, startPoint y: 115, endPoint x: 119, endPoint y: 115, distance: 5.7
click at [113, 115] on div "× Worksheet not squeezed To display the squeeze values, the worksheet needs to …" at bounding box center [456, 228] width 913 height 456
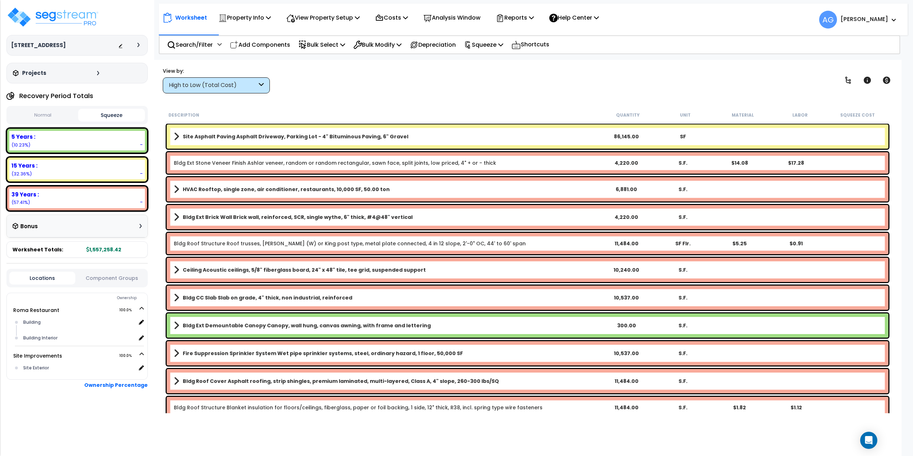
click at [133, 116] on button "Squeeze" at bounding box center [111, 115] width 67 height 13
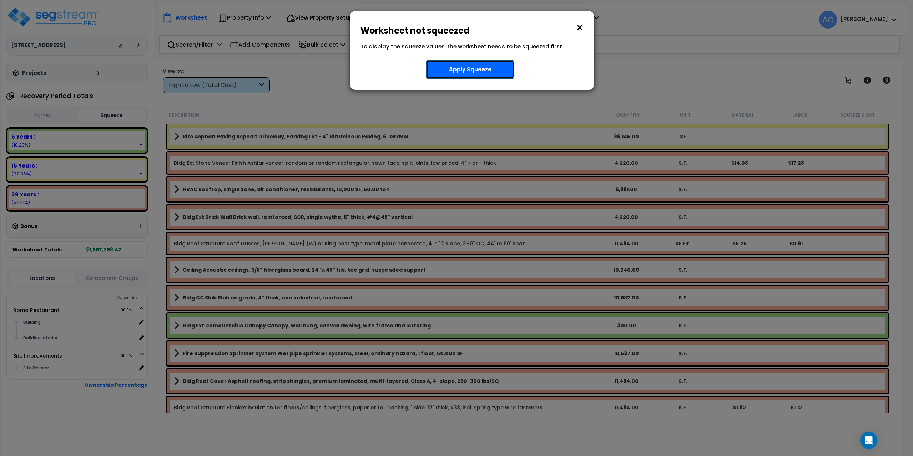
click at [441, 66] on button "Apply Squeeze" at bounding box center [470, 69] width 88 height 19
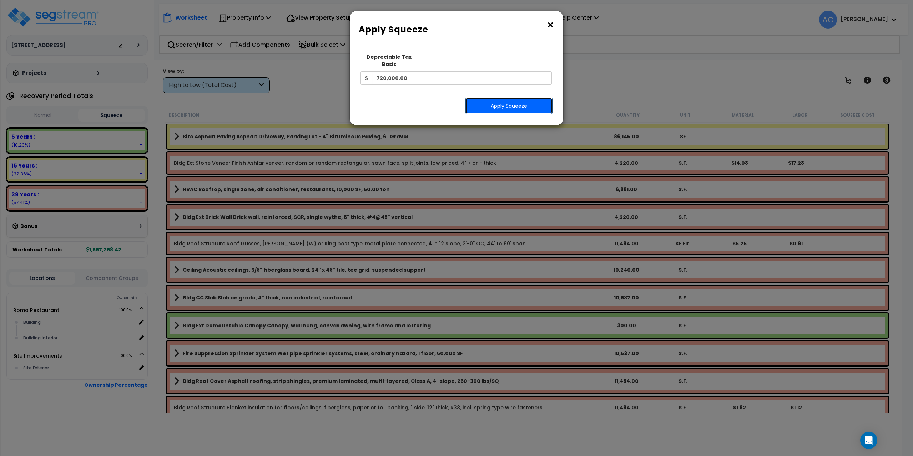
click at [526, 98] on button "Apply Squeeze" at bounding box center [508, 106] width 87 height 16
